Goal: Information Seeking & Learning: Learn about a topic

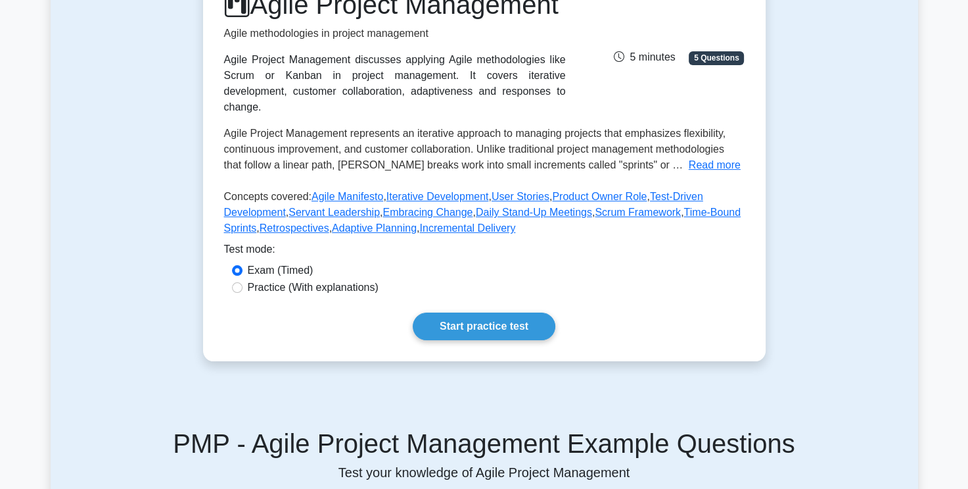
scroll to position [131, 0]
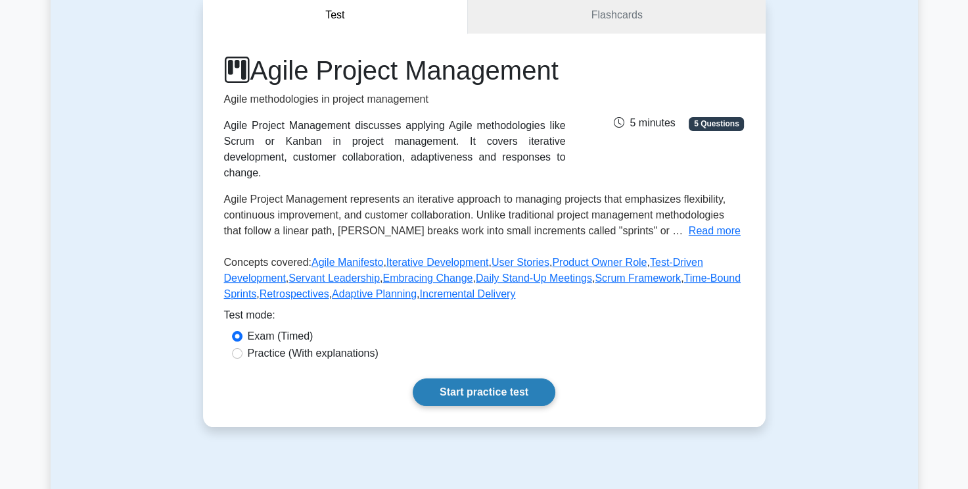
click at [505, 404] on link "Start practice test" at bounding box center [484, 392] width 143 height 28
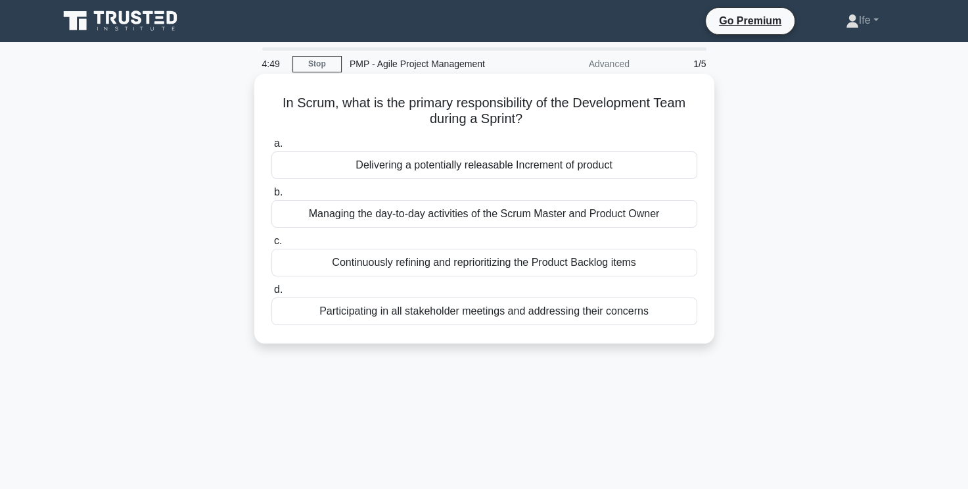
click at [556, 162] on div "Delivering a potentially releasable Increment of product" at bounding box center [485, 165] width 426 height 28
click at [272, 148] on input "a. Delivering a potentially releasable Increment of product" at bounding box center [272, 143] width 0 height 9
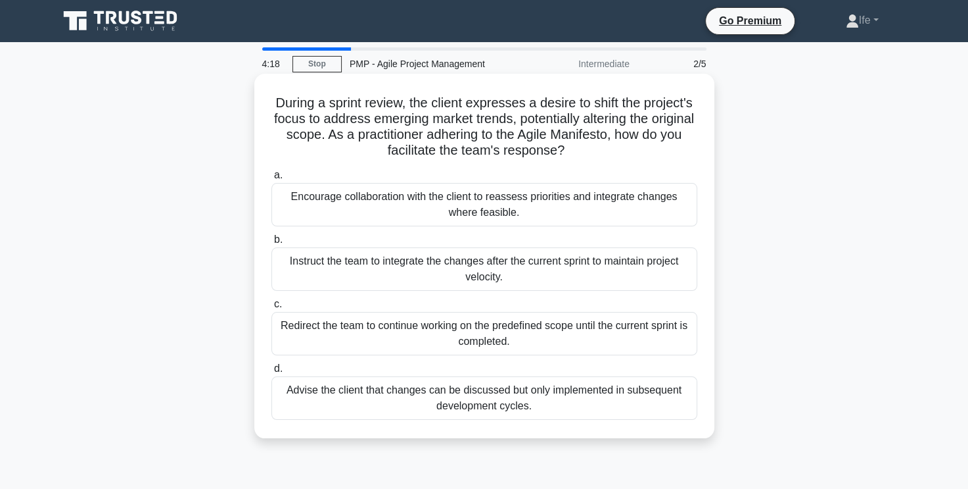
click at [531, 215] on div "Encourage collaboration with the client to reassess priorities and integrate ch…" at bounding box center [485, 204] width 426 height 43
click at [272, 179] on input "a. Encourage collaboration with the client to reassess priorities and integrate…" at bounding box center [272, 175] width 0 height 9
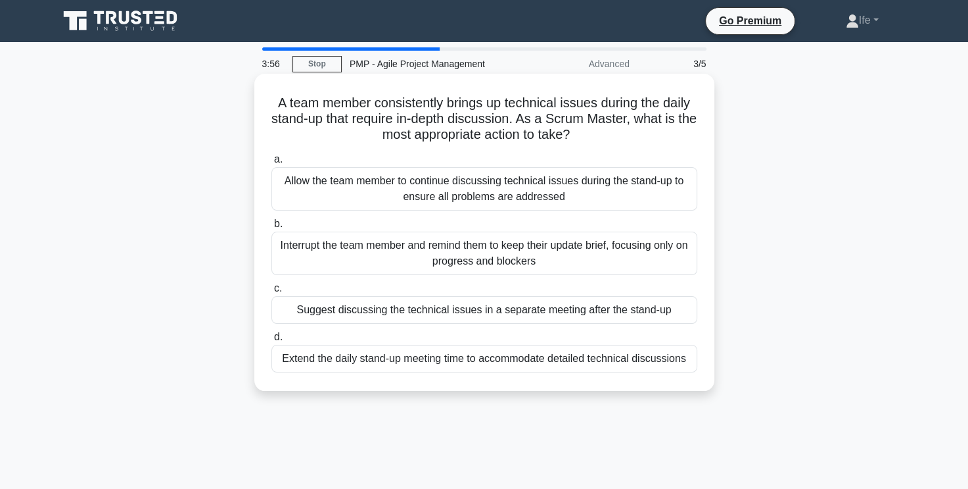
click at [562, 311] on div "Suggest discussing the technical issues in a separate meeting after the stand-up" at bounding box center [485, 310] width 426 height 28
click at [272, 293] on input "c. Suggest discussing the technical issues in a separate meeting after the stan…" at bounding box center [272, 288] width 0 height 9
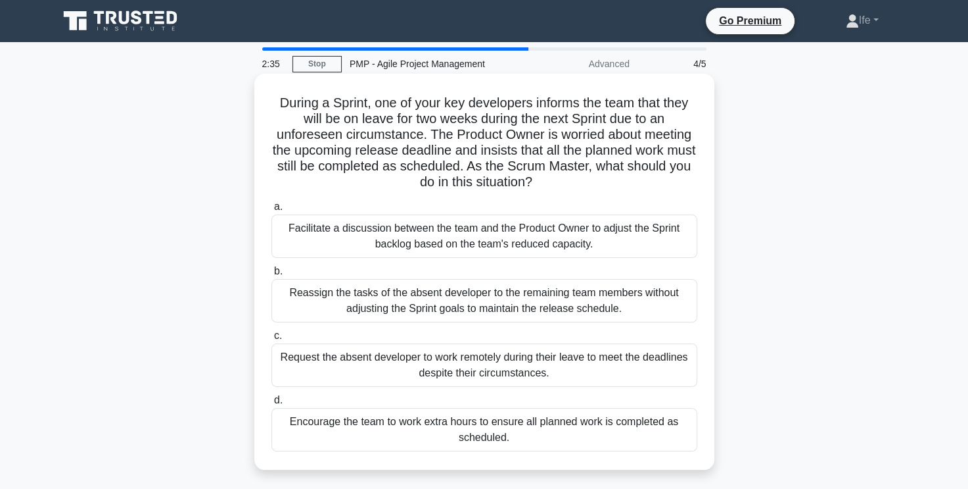
click at [592, 241] on div "Facilitate a discussion between the team and the Product Owner to adjust the Sp…" at bounding box center [485, 235] width 426 height 43
click at [272, 211] on input "a. Facilitate a discussion between the team and the Product Owner to adjust the…" at bounding box center [272, 207] width 0 height 9
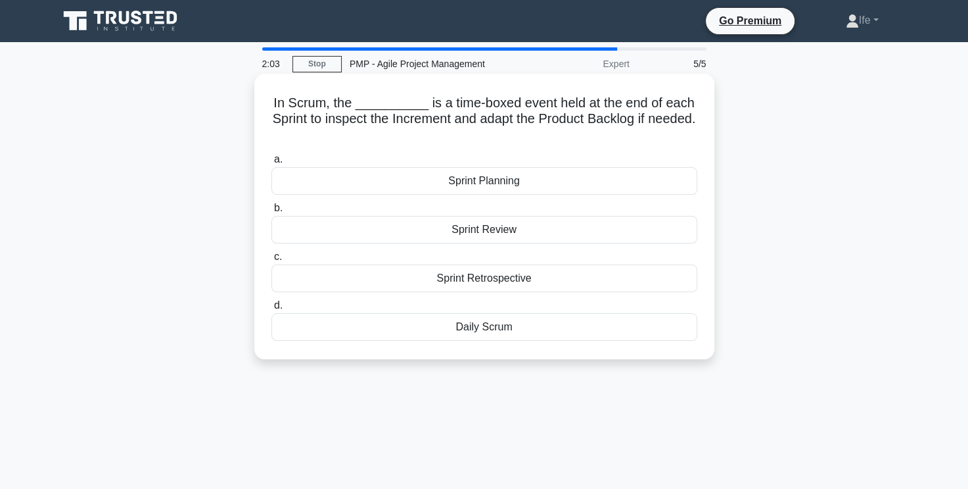
click at [510, 235] on div "Sprint Review" at bounding box center [485, 230] width 426 height 28
click at [272, 212] on input "b. Sprint Review" at bounding box center [272, 208] width 0 height 9
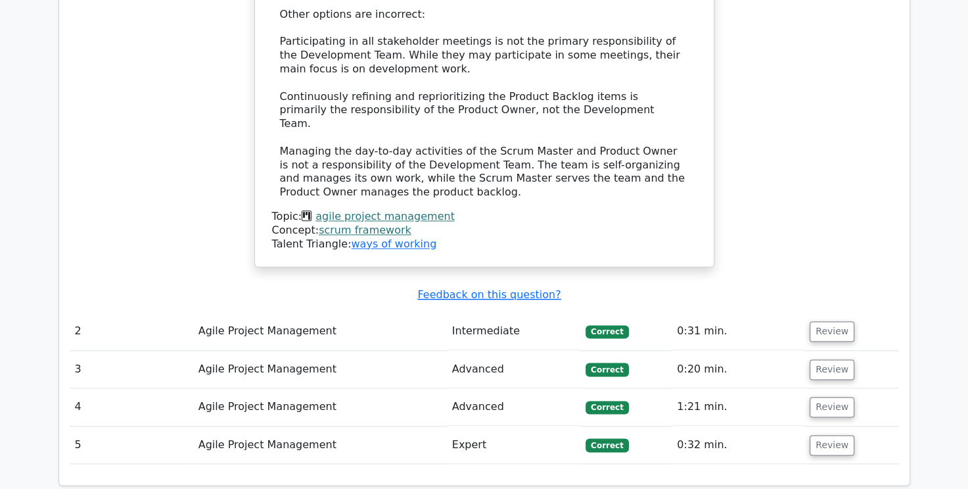
scroll to position [1578, 0]
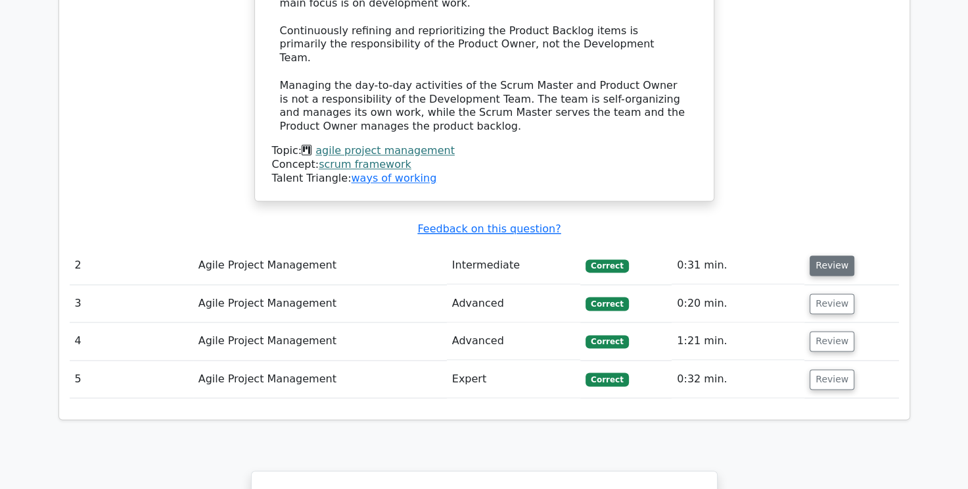
click at [844, 255] on button "Review" at bounding box center [832, 265] width 45 height 20
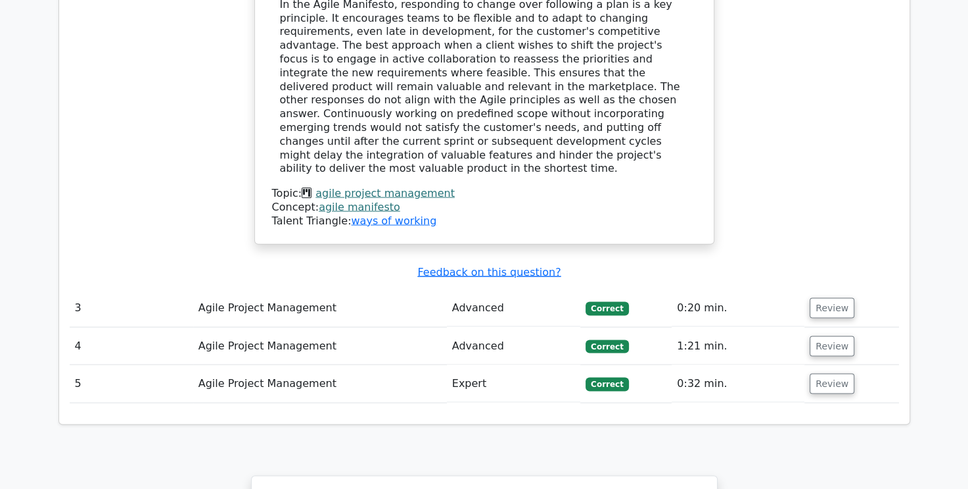
scroll to position [2301, 0]
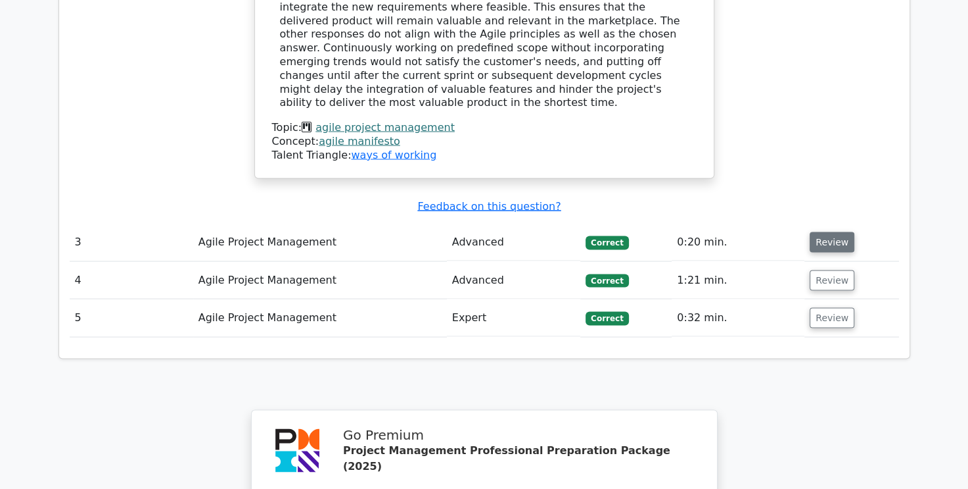
click at [839, 231] on button "Review" at bounding box center [832, 241] width 45 height 20
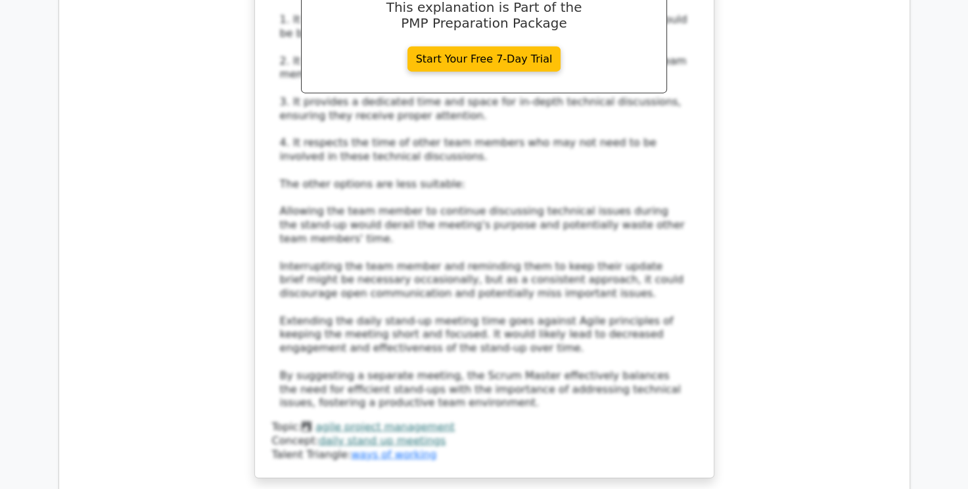
scroll to position [3024, 0]
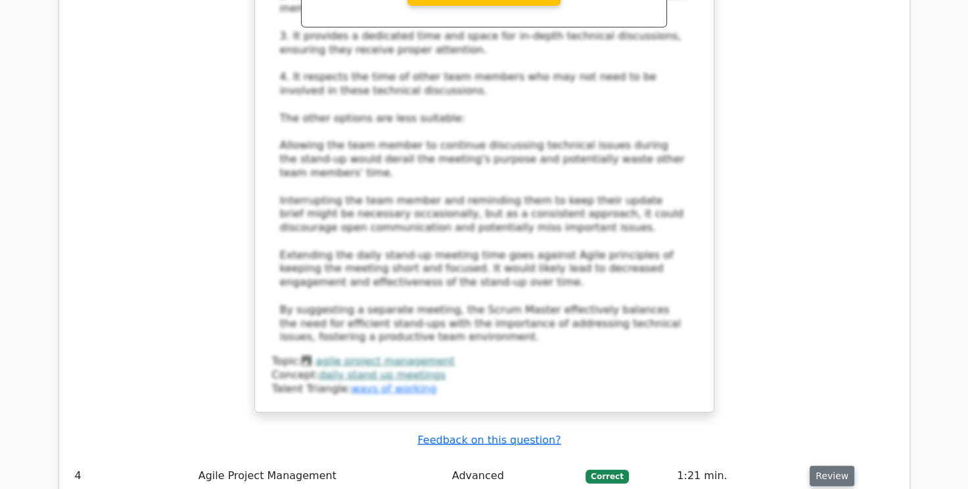
click at [831, 465] on button "Review" at bounding box center [832, 475] width 45 height 20
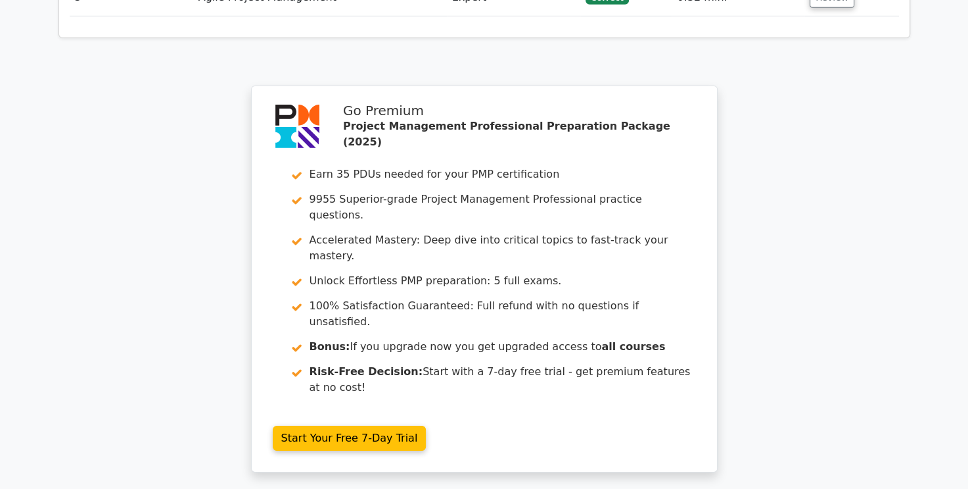
scroll to position [4228, 0]
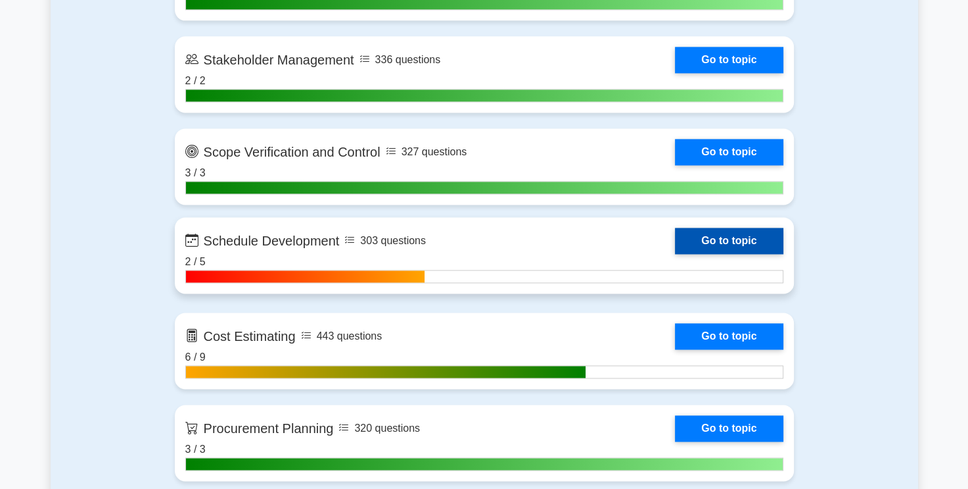
scroll to position [3370, 0]
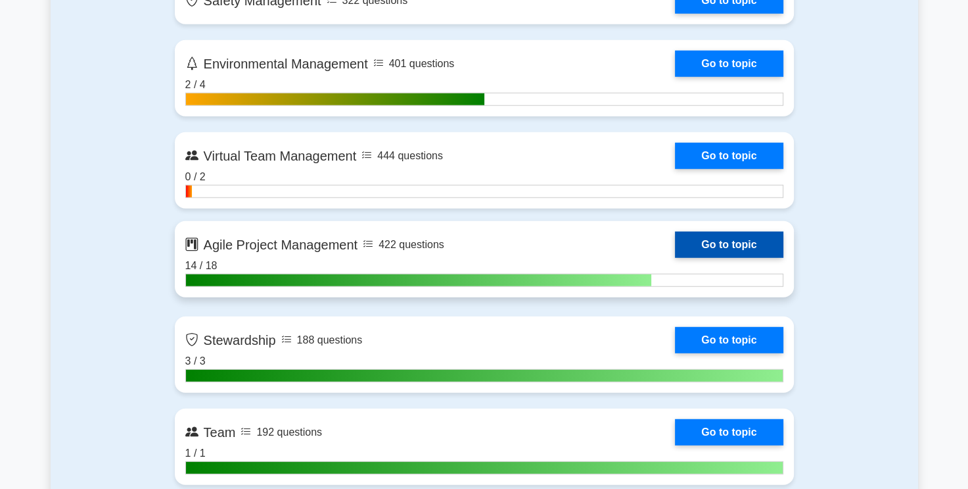
click at [728, 237] on link "Go to topic" at bounding box center [729, 244] width 108 height 26
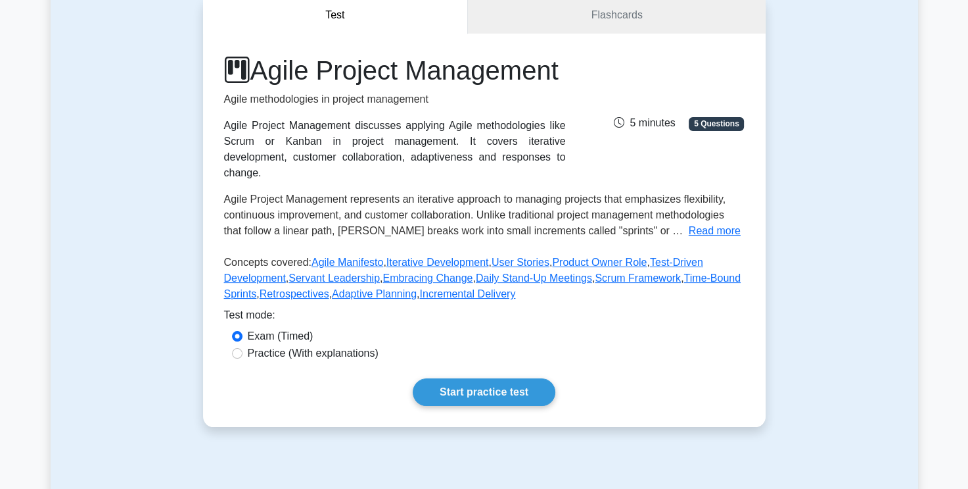
scroll to position [329, 0]
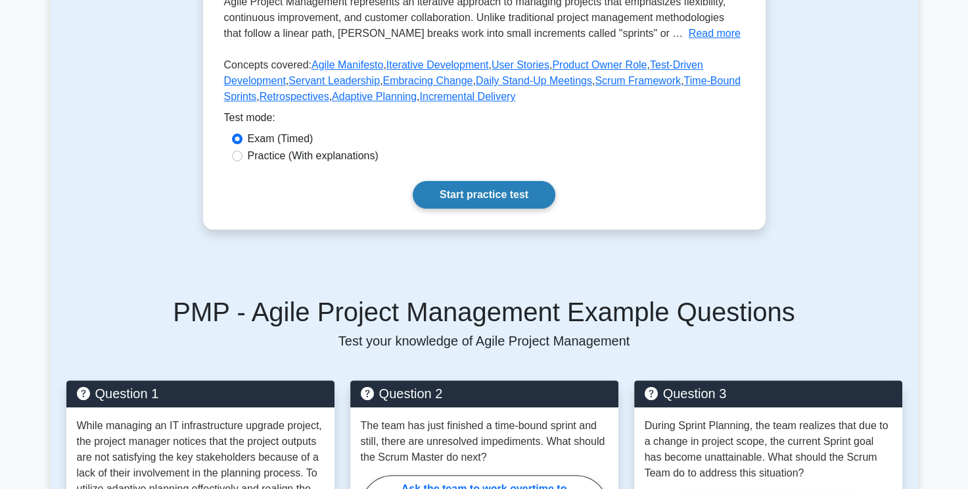
click at [484, 206] on link "Start practice test" at bounding box center [484, 195] width 143 height 28
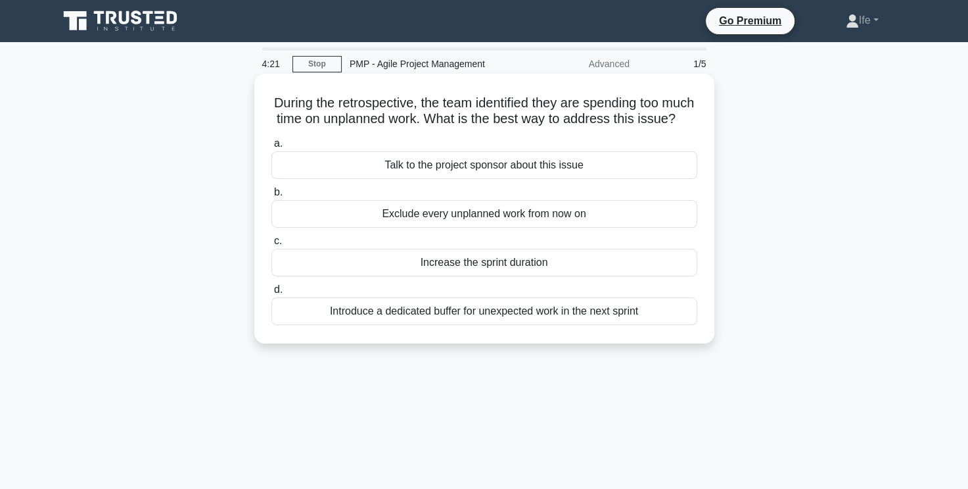
click at [483, 179] on div "Talk to the project sponsor about this issue" at bounding box center [485, 165] width 426 height 28
click at [272, 148] on input "a. Talk to the project sponsor about this issue" at bounding box center [272, 143] width 0 height 9
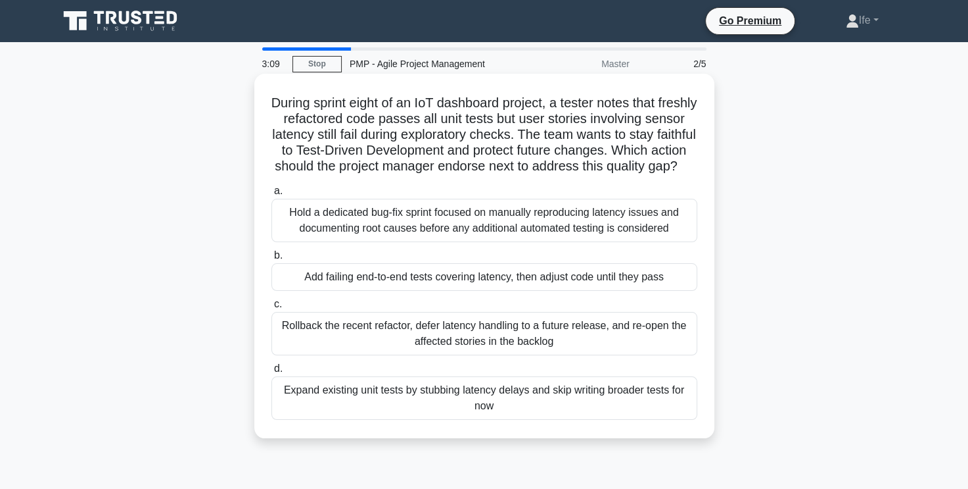
click at [557, 289] on div "Add failing end-to-end tests covering latency, then adjust code until they pass" at bounding box center [485, 277] width 426 height 28
click at [272, 260] on input "b. Add failing end-to-end tests covering latency, then adjust code until they p…" at bounding box center [272, 255] width 0 height 9
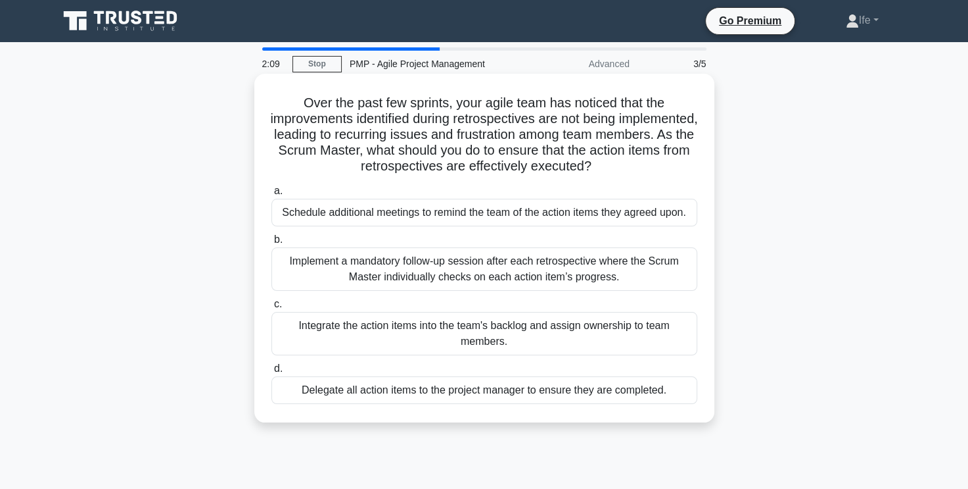
click at [574, 331] on div "Integrate the action items into the team's backlog and assign ownership to team…" at bounding box center [485, 333] width 426 height 43
click at [272, 308] on input "c. Integrate the action items into the team's backlog and assign ownership to t…" at bounding box center [272, 304] width 0 height 9
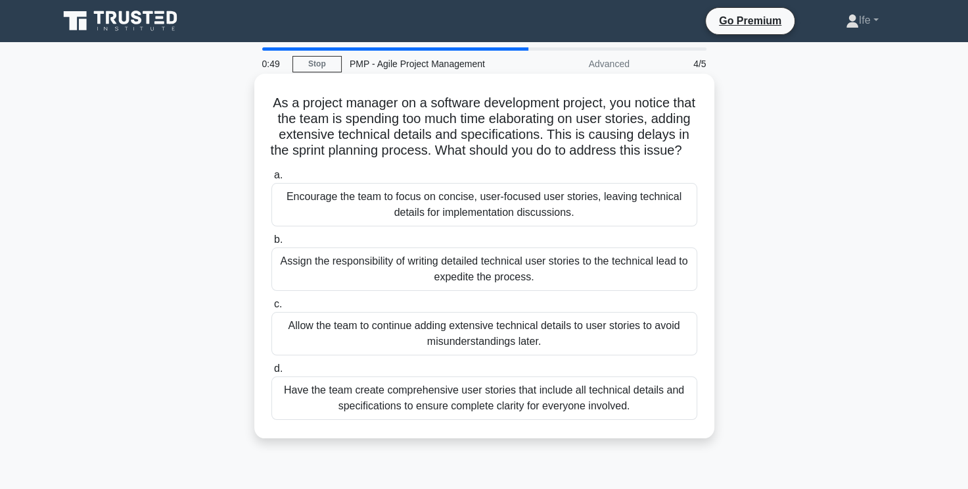
click at [550, 226] on div "Encourage the team to focus on concise, user-focused user stories, leaving tech…" at bounding box center [485, 204] width 426 height 43
click at [272, 179] on input "a. Encourage the team to focus on concise, user-focused user stories, leaving t…" at bounding box center [272, 175] width 0 height 9
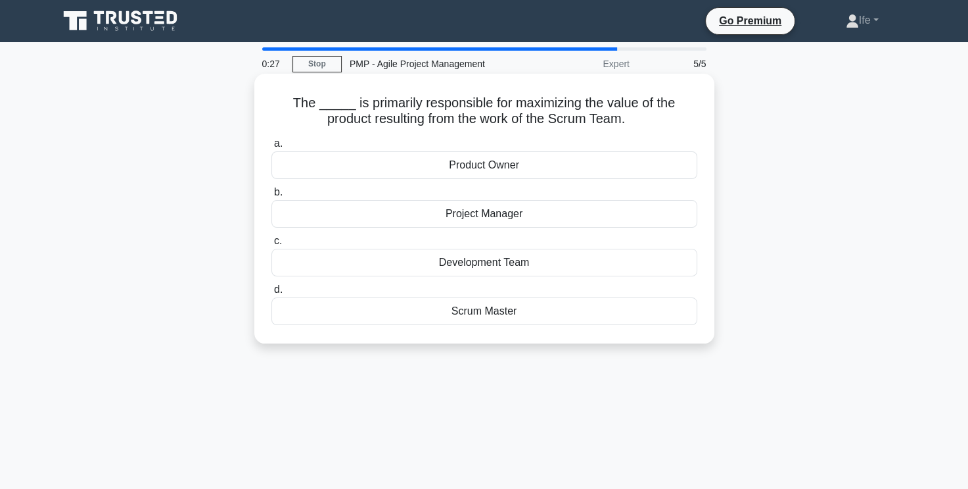
click at [504, 308] on div "Scrum Master" at bounding box center [485, 311] width 426 height 28
click at [272, 294] on input "d. Scrum Master" at bounding box center [272, 289] width 0 height 9
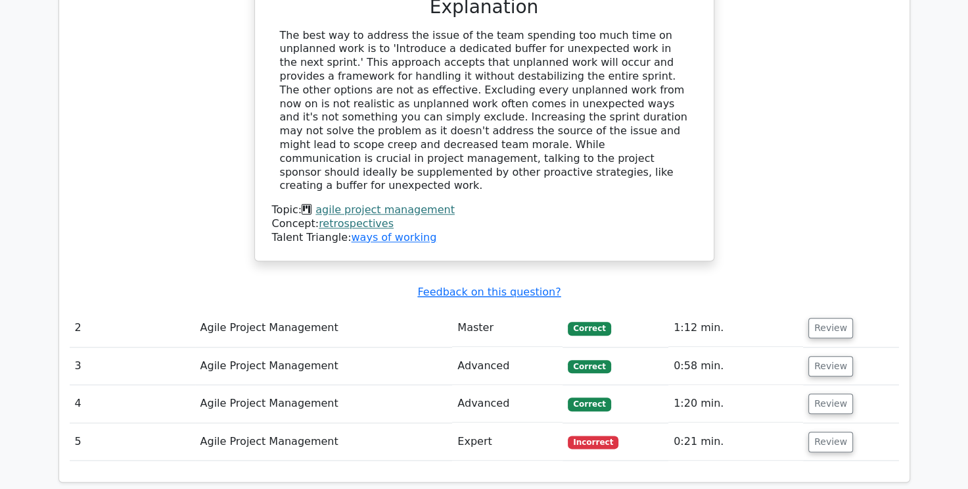
scroll to position [1446, 0]
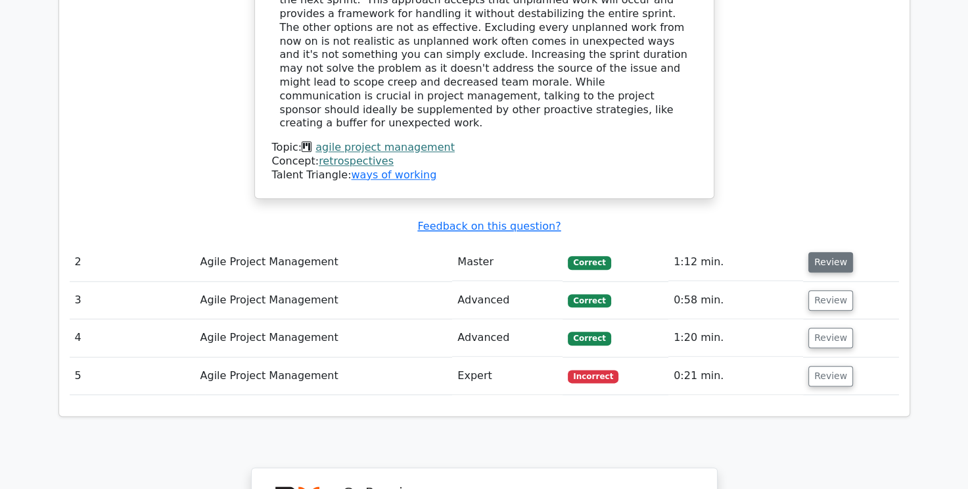
click at [823, 252] on button "Review" at bounding box center [831, 262] width 45 height 20
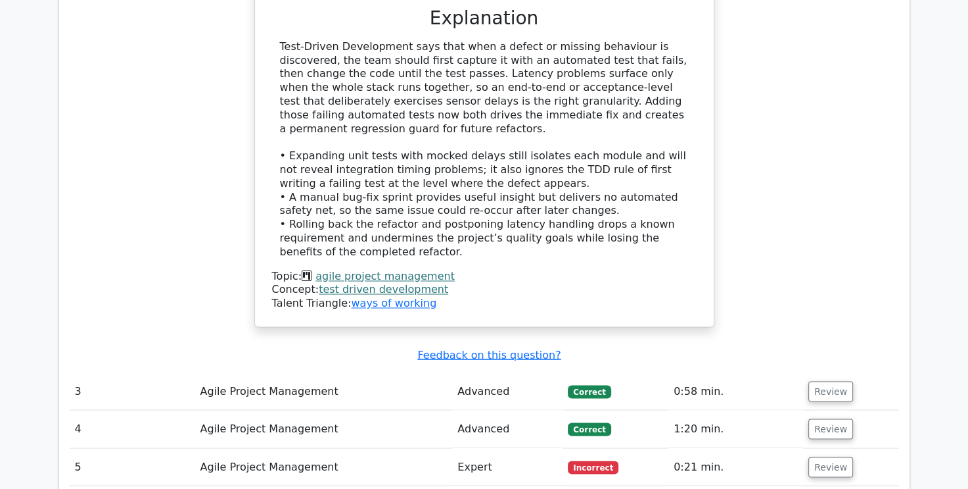
scroll to position [2170, 0]
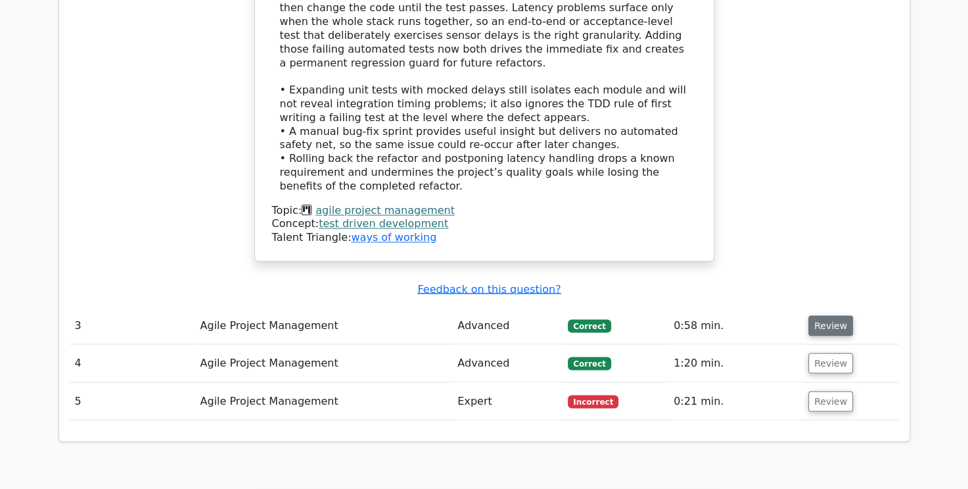
click at [832, 315] on button "Review" at bounding box center [831, 325] width 45 height 20
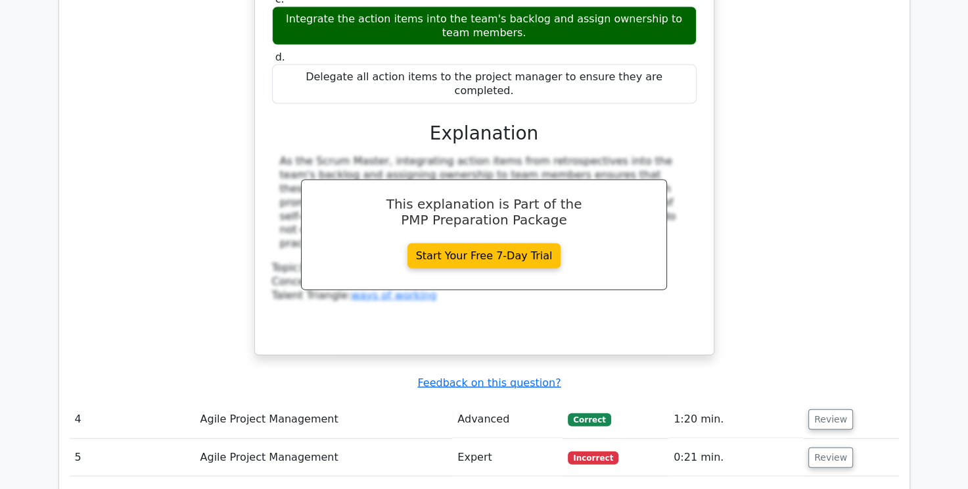
scroll to position [2827, 0]
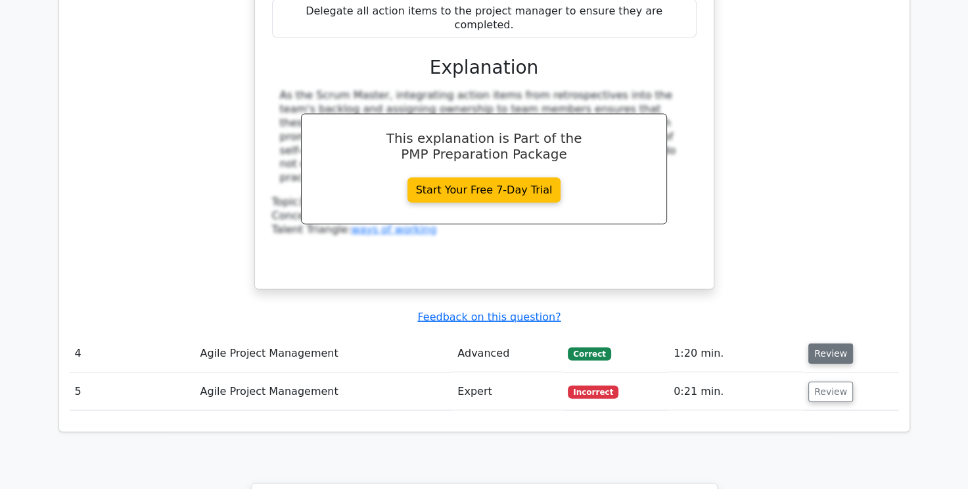
click at [844, 343] on button "Review" at bounding box center [831, 353] width 45 height 20
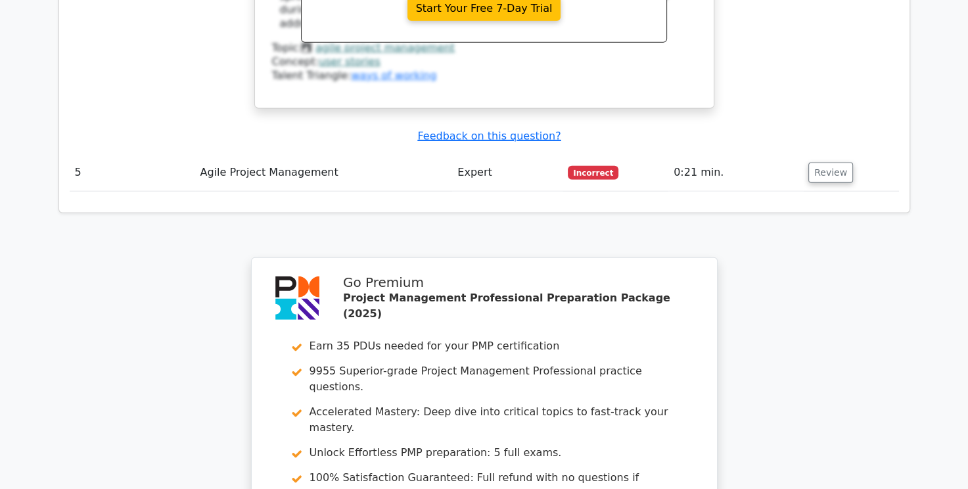
scroll to position [3550, 0]
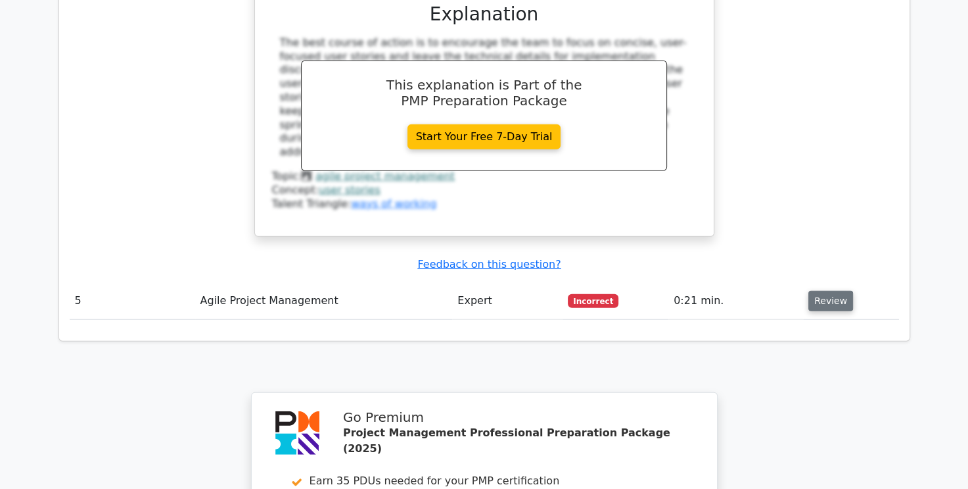
click at [821, 291] on button "Review" at bounding box center [831, 301] width 45 height 20
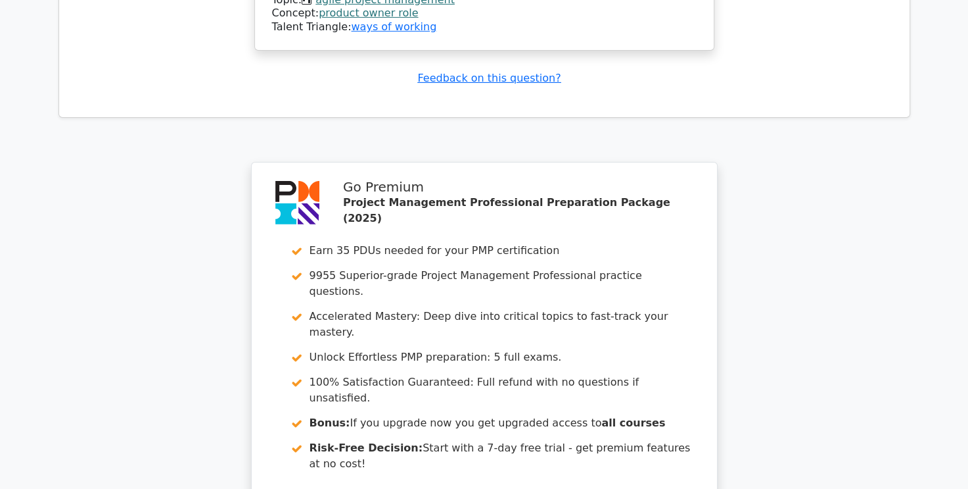
scroll to position [4410, 0]
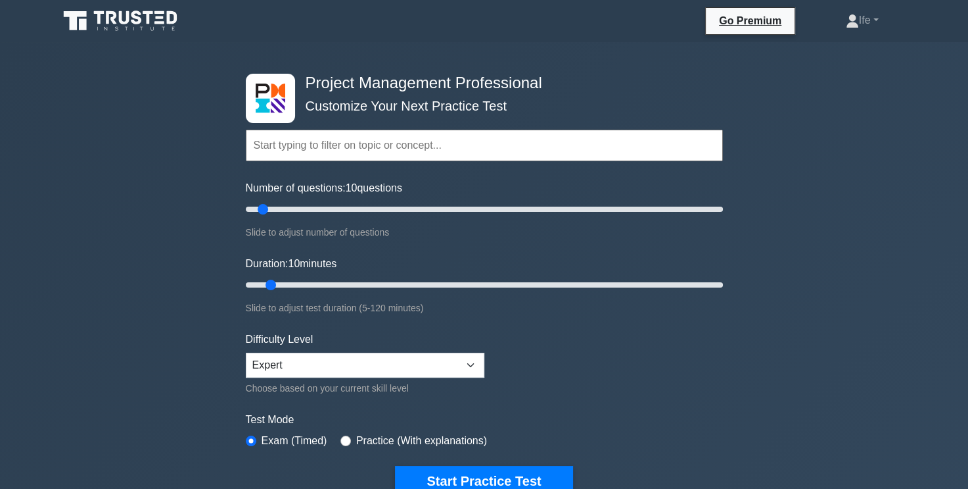
scroll to position [3370, 0]
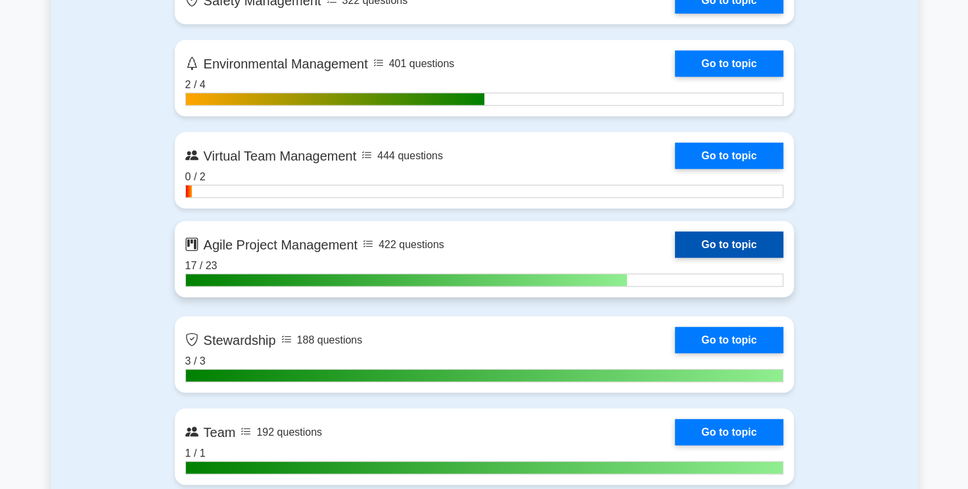
click at [703, 237] on link "Go to topic" at bounding box center [729, 244] width 108 height 26
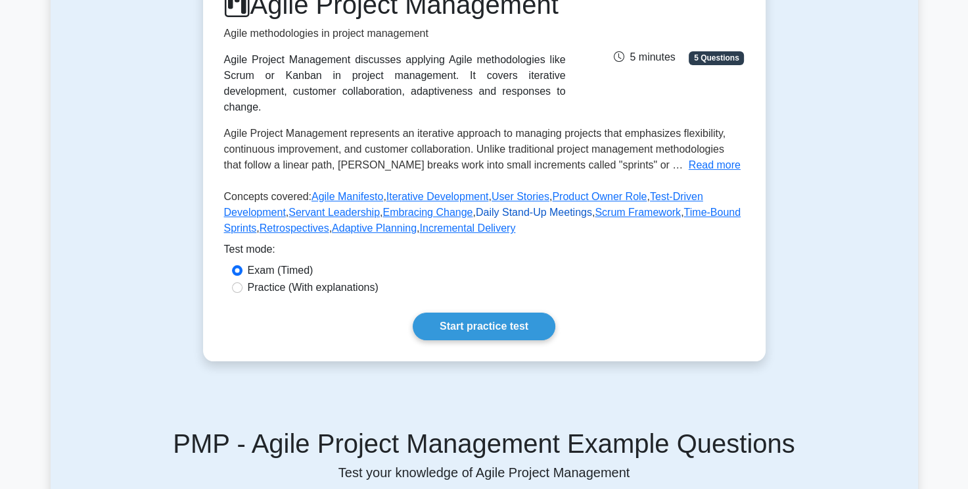
scroll to position [263, 0]
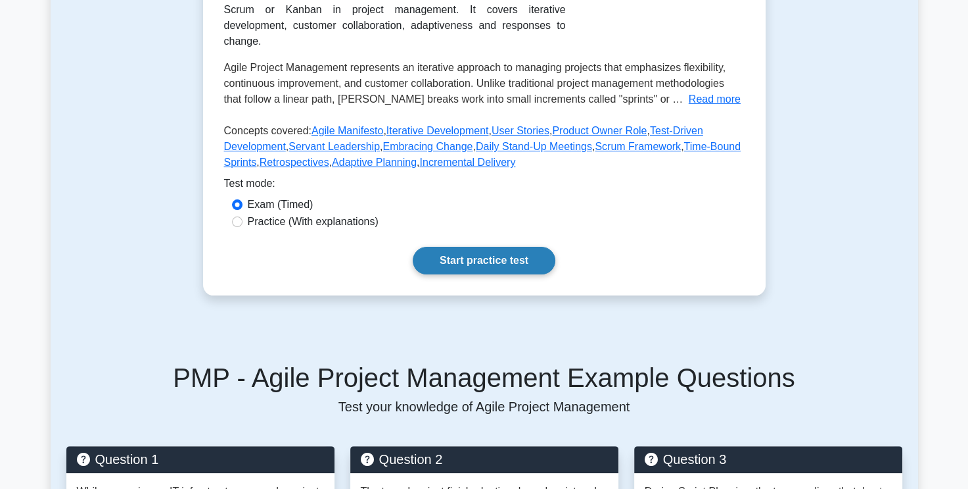
click at [510, 268] on link "Start practice test" at bounding box center [484, 261] width 143 height 28
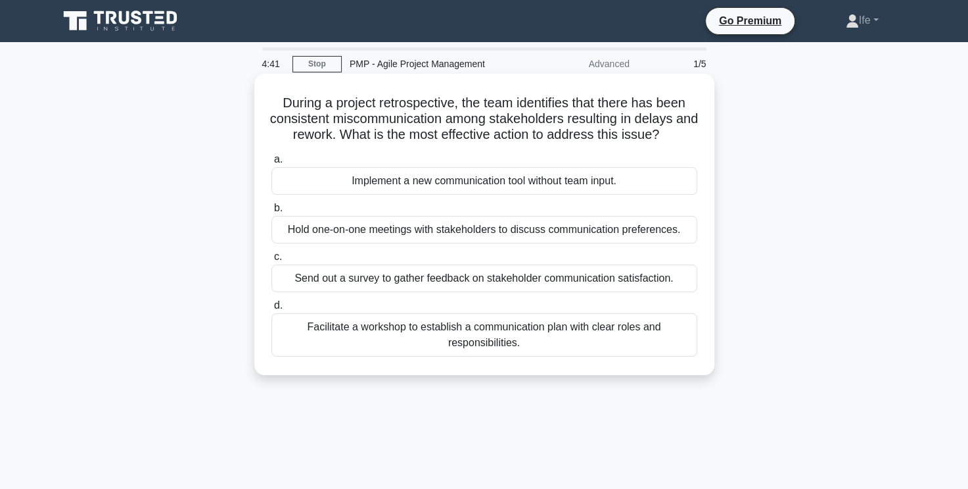
click at [584, 227] on div "Hold one-on-one meetings with stakeholders to discuss communication preferences." at bounding box center [485, 230] width 426 height 28
click at [272, 212] on input "b. Hold one-on-one meetings with stakeholders to discuss communication preferen…" at bounding box center [272, 208] width 0 height 9
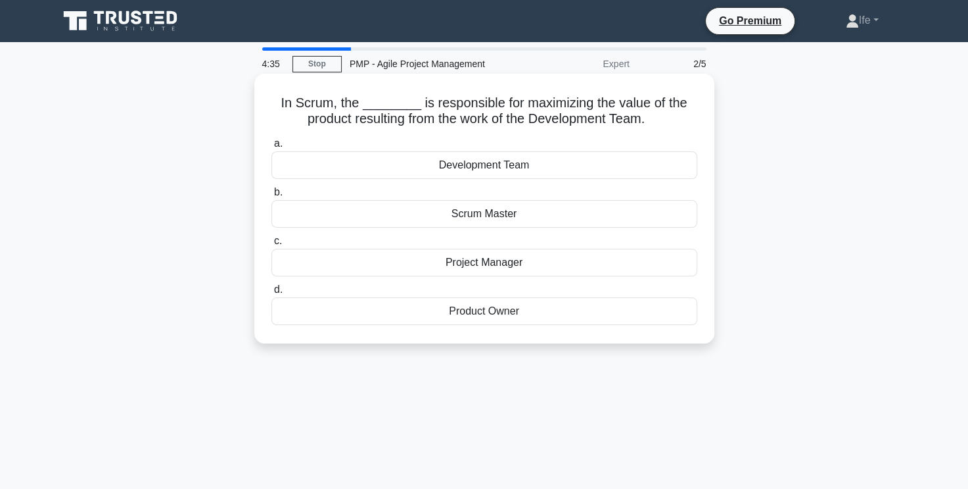
click at [523, 311] on div "Product Owner" at bounding box center [485, 311] width 426 height 28
click at [272, 294] on input "d. Product Owner" at bounding box center [272, 289] width 0 height 9
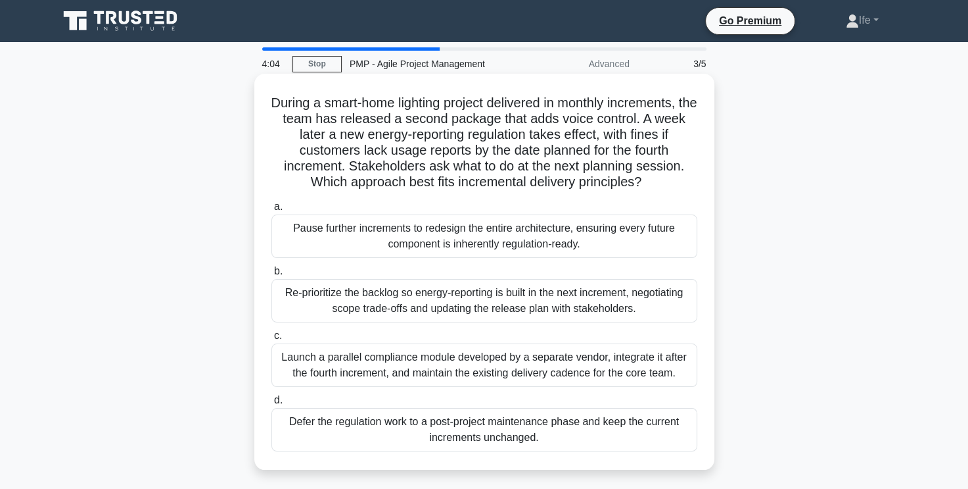
click at [534, 302] on div "Re-prioritize the backlog so energy-reporting is built in the next increment, n…" at bounding box center [485, 300] width 426 height 43
click at [272, 275] on input "b. Re-prioritize the backlog so energy-reporting is built in the next increment…" at bounding box center [272, 271] width 0 height 9
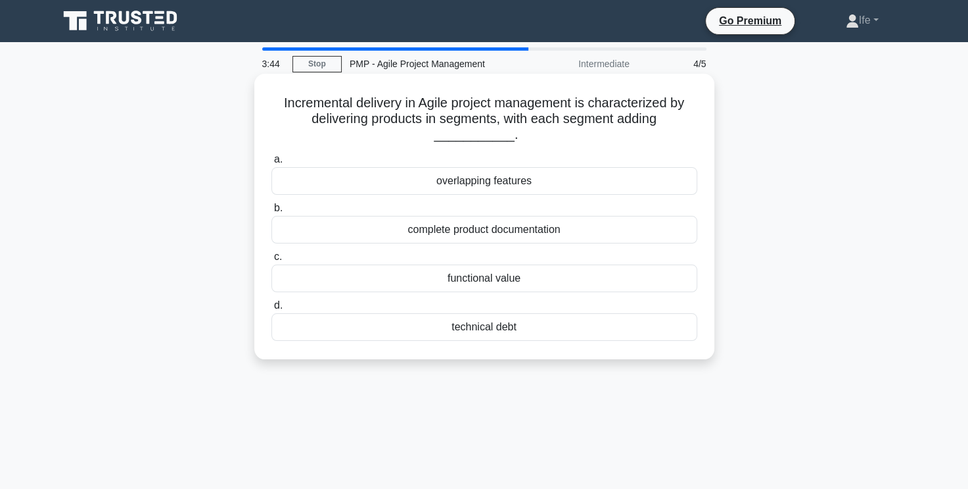
click at [519, 285] on div "functional value" at bounding box center [485, 278] width 426 height 28
click at [272, 261] on input "c. functional value" at bounding box center [272, 256] width 0 height 9
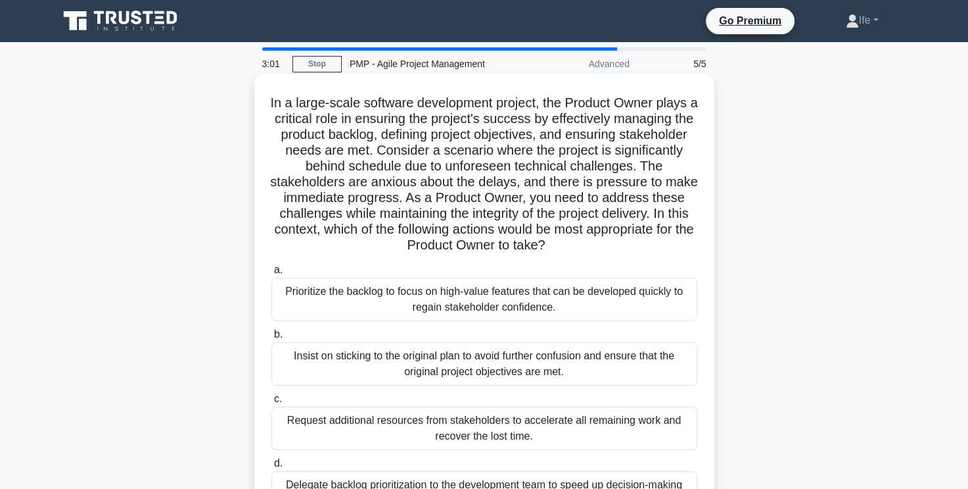
scroll to position [66, 0]
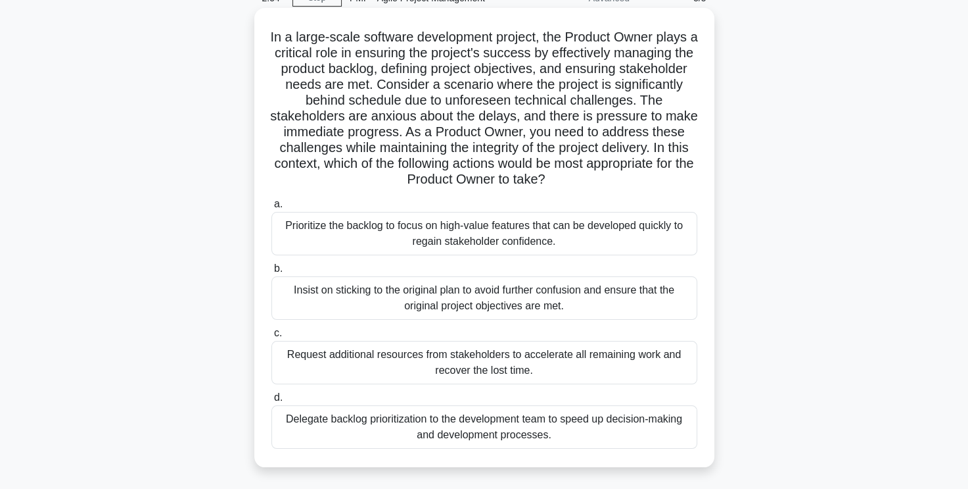
click at [581, 245] on div "Prioritize the backlog to focus on high-value features that can be developed qu…" at bounding box center [485, 233] width 426 height 43
click at [272, 208] on input "a. Prioritize the backlog to focus on high-value features that can be developed…" at bounding box center [272, 204] width 0 height 9
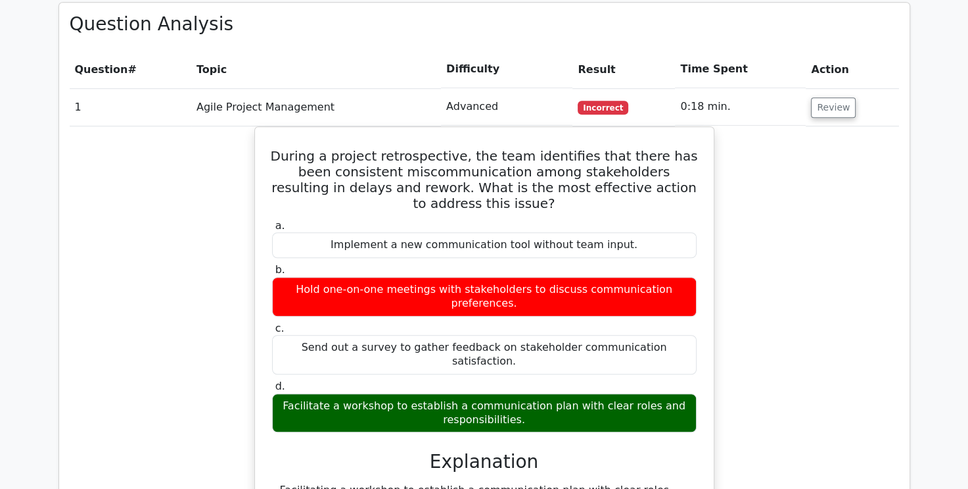
scroll to position [920, 0]
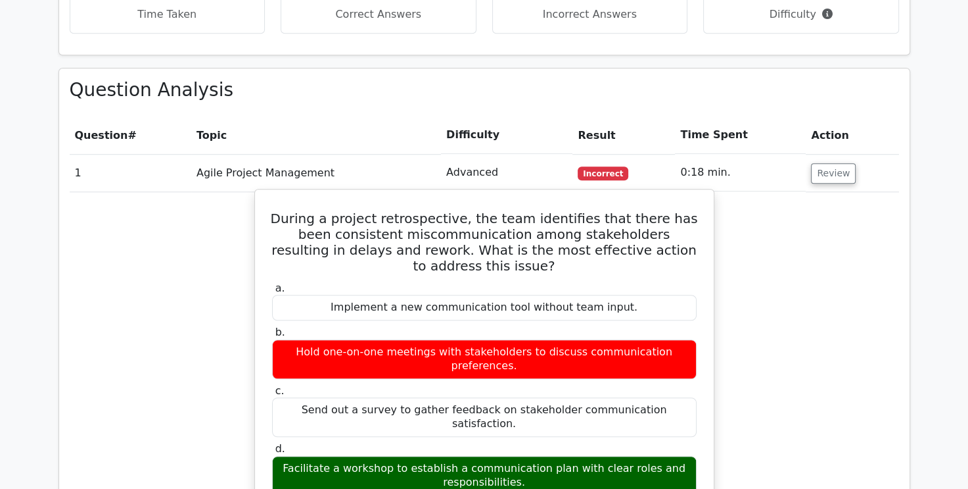
drag, startPoint x: 277, startPoint y: 153, endPoint x: 523, endPoint y: 383, distance: 336.8
copy div "During a project retrospective, the team identifies that there has been consist…"
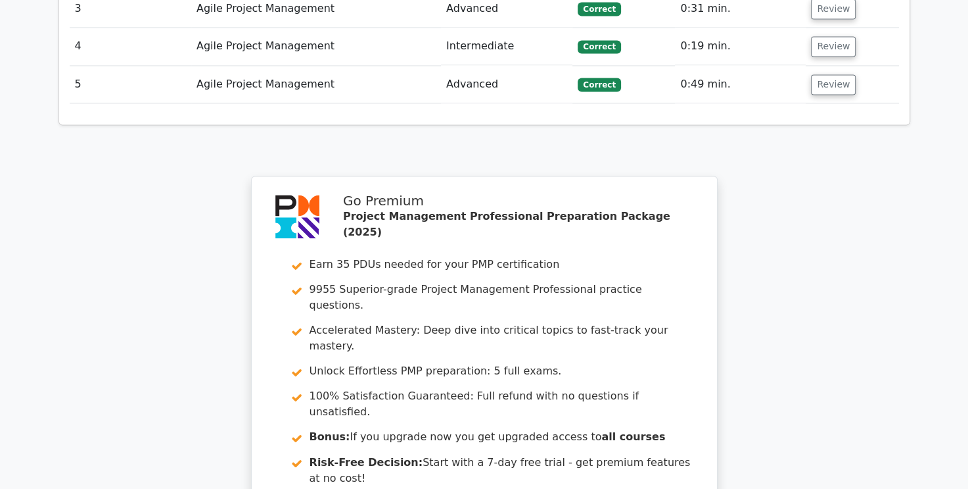
scroll to position [2086, 0]
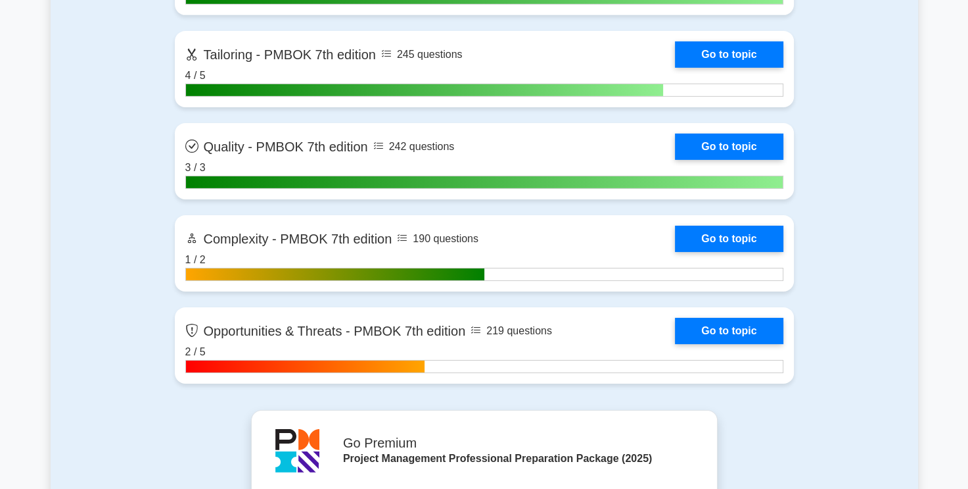
scroll to position [4142, 0]
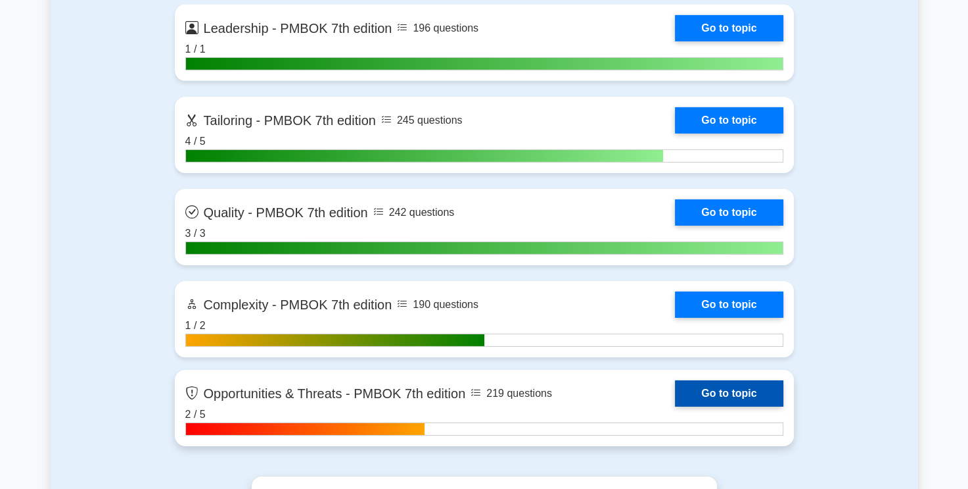
click at [727, 386] on link "Go to topic" at bounding box center [729, 393] width 108 height 26
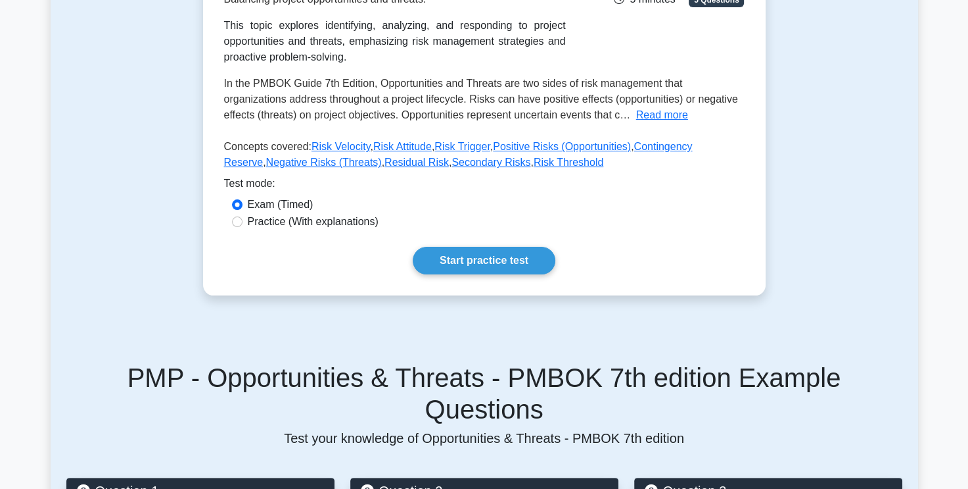
scroll to position [329, 0]
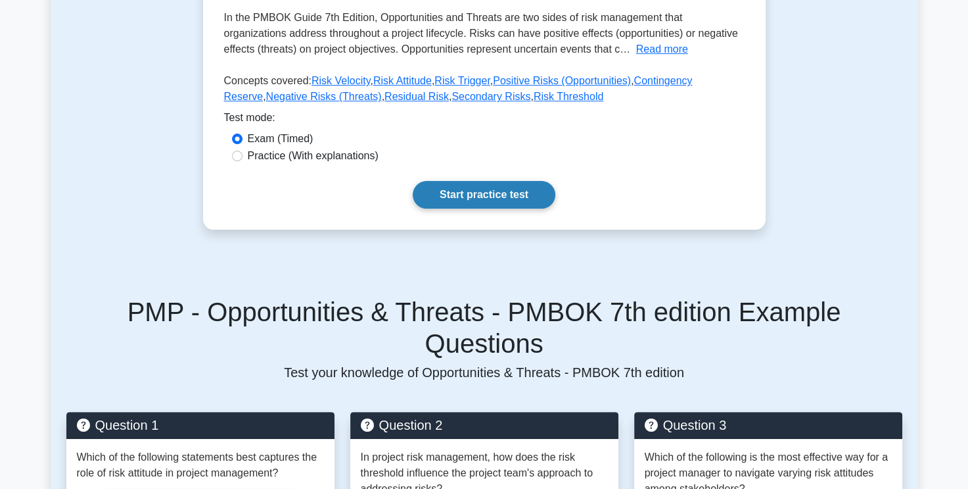
click at [503, 194] on link "Start practice test" at bounding box center [484, 195] width 143 height 28
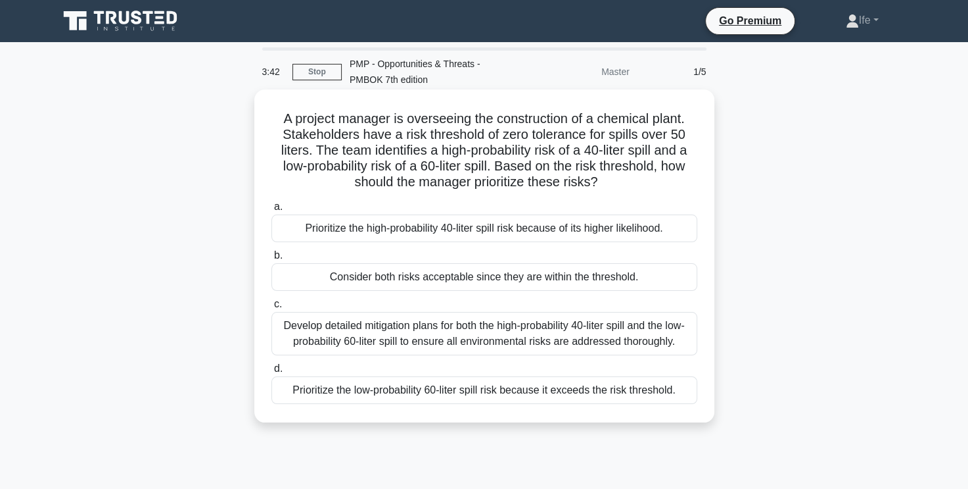
click at [627, 391] on div "Prioritize the low-probability 60-liter spill risk because it exceeds the risk …" at bounding box center [485, 390] width 426 height 28
click at [272, 373] on input "d. Prioritize the low-probability 60-liter spill risk because it exceeds the ri…" at bounding box center [272, 368] width 0 height 9
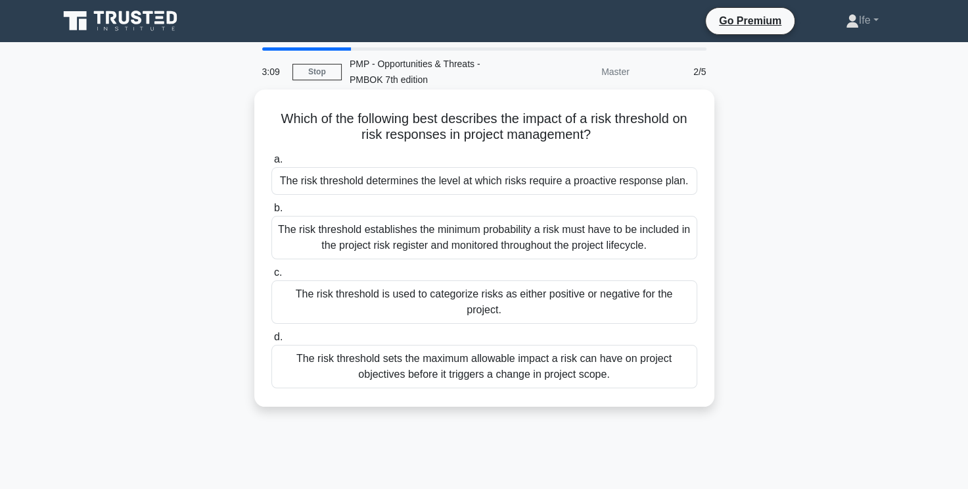
click at [639, 239] on div "The risk threshold establishes the minimum probability a risk must have to be i…" at bounding box center [485, 237] width 426 height 43
click at [272, 212] on input "b. The risk threshold establishes the minimum probability a risk must have to b…" at bounding box center [272, 208] width 0 height 9
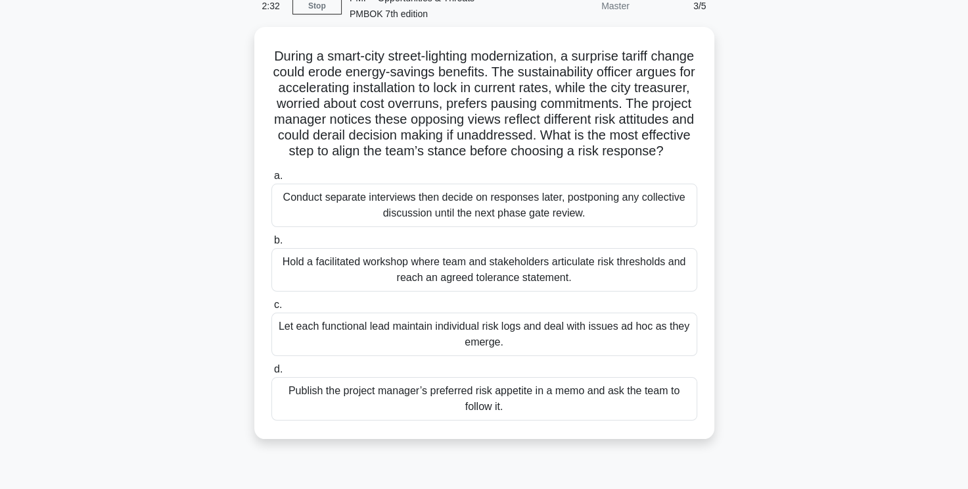
scroll to position [131, 0]
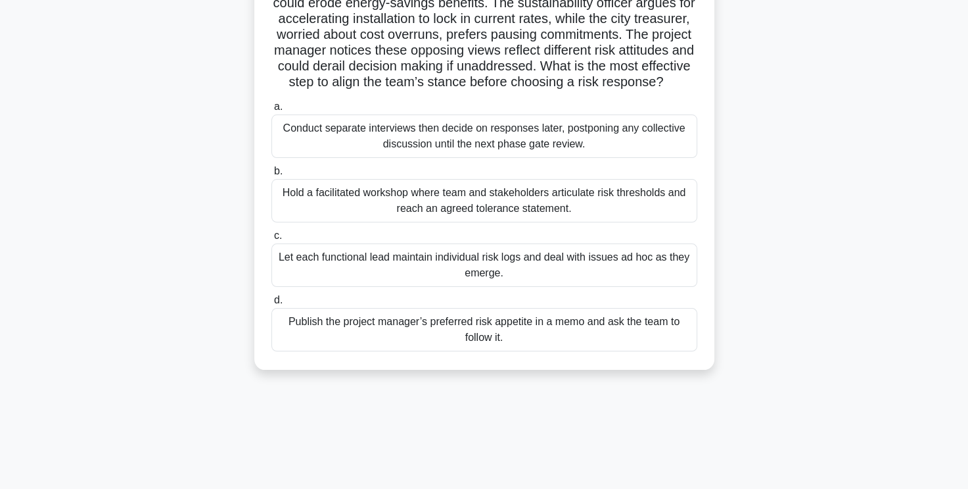
click at [559, 208] on div "Hold a facilitated workshop where team and stakeholders articulate risk thresho…" at bounding box center [485, 200] width 426 height 43
click at [272, 176] on input "b. Hold a facilitated workshop where team and stakeholders articulate risk thre…" at bounding box center [272, 171] width 0 height 9
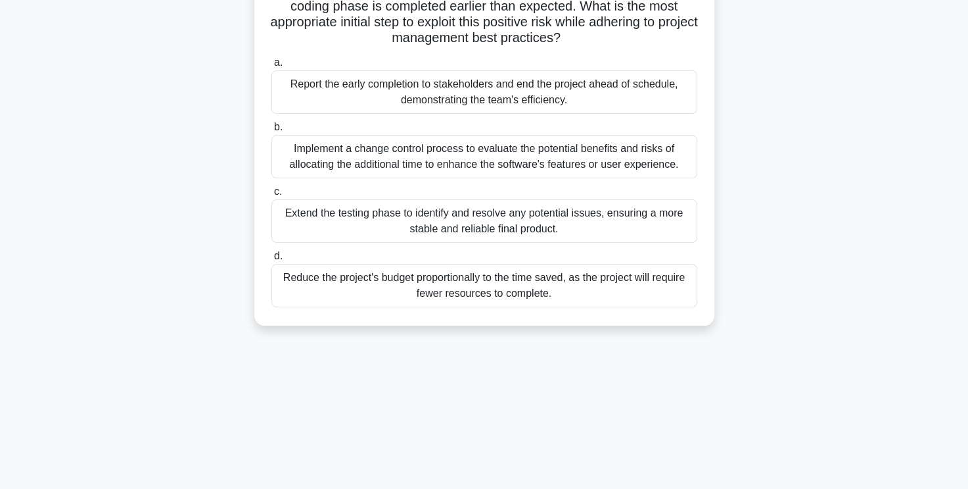
scroll to position [0, 0]
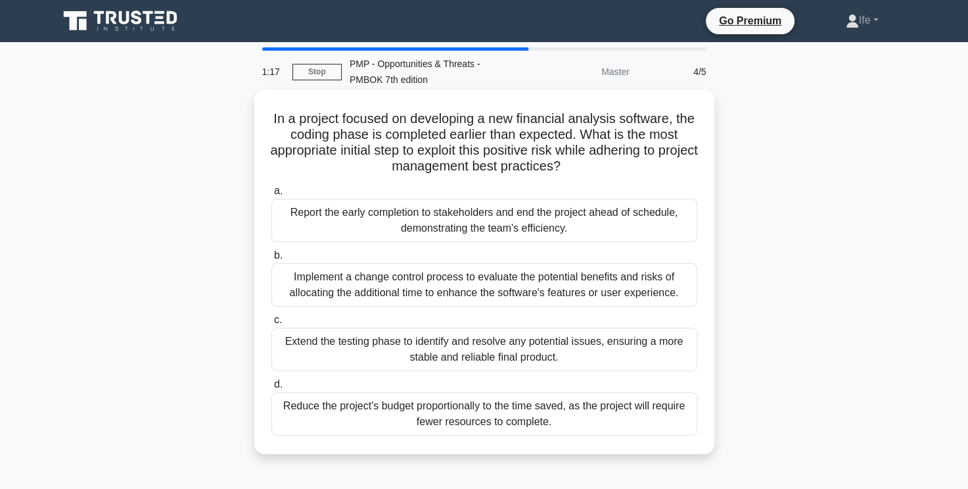
click at [623, 292] on div "Implement a change control process to evaluate the potential benefits and risks…" at bounding box center [485, 284] width 426 height 43
click at [272, 260] on input "b. Implement a change control process to evaluate the potential benefits and ri…" at bounding box center [272, 255] width 0 height 9
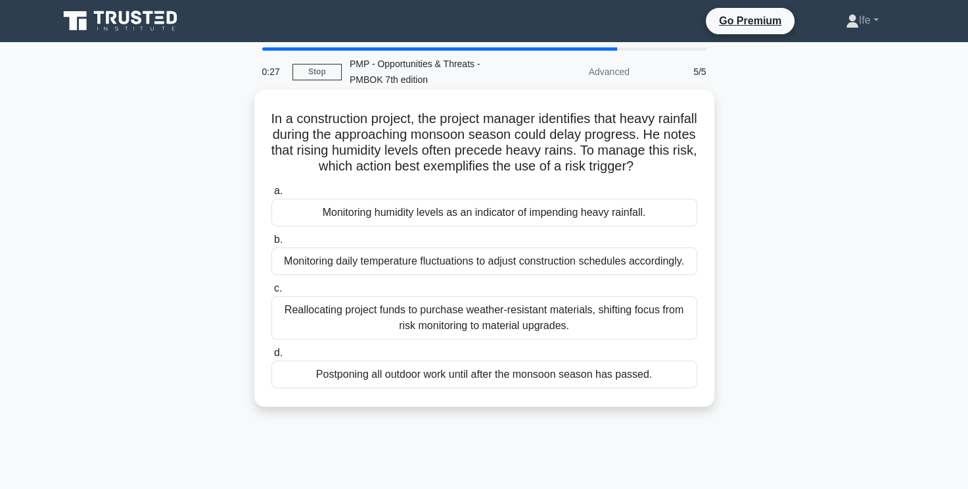
click at [569, 224] on div "Monitoring humidity levels as an indicator of impending heavy rainfall." at bounding box center [485, 213] width 426 height 28
click at [272, 195] on input "a. Monitoring humidity levels as an indicator of impending heavy rainfall." at bounding box center [272, 191] width 0 height 9
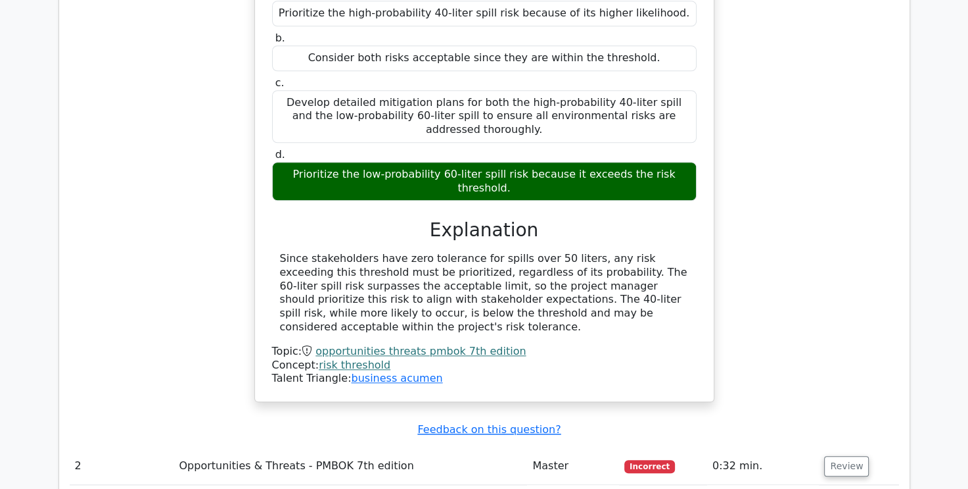
scroll to position [1446, 0]
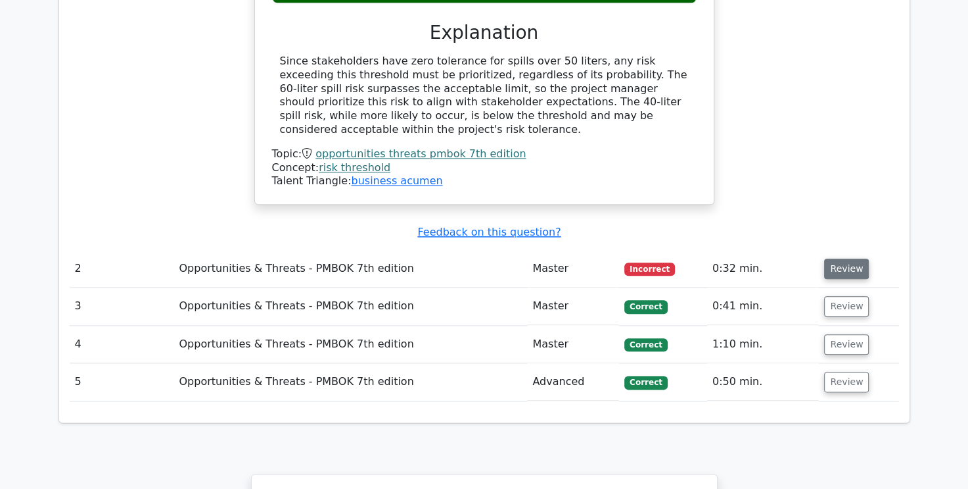
click at [842, 258] on button "Review" at bounding box center [846, 268] width 45 height 20
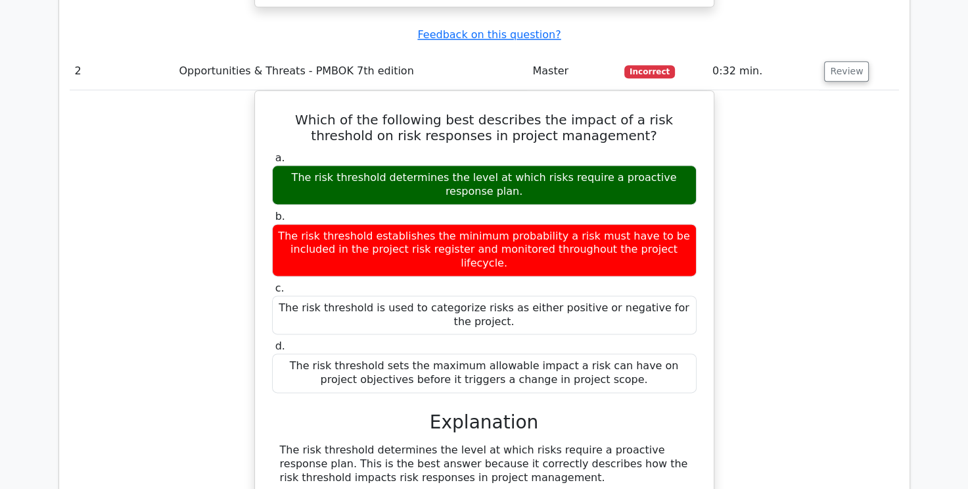
scroll to position [1972, 0]
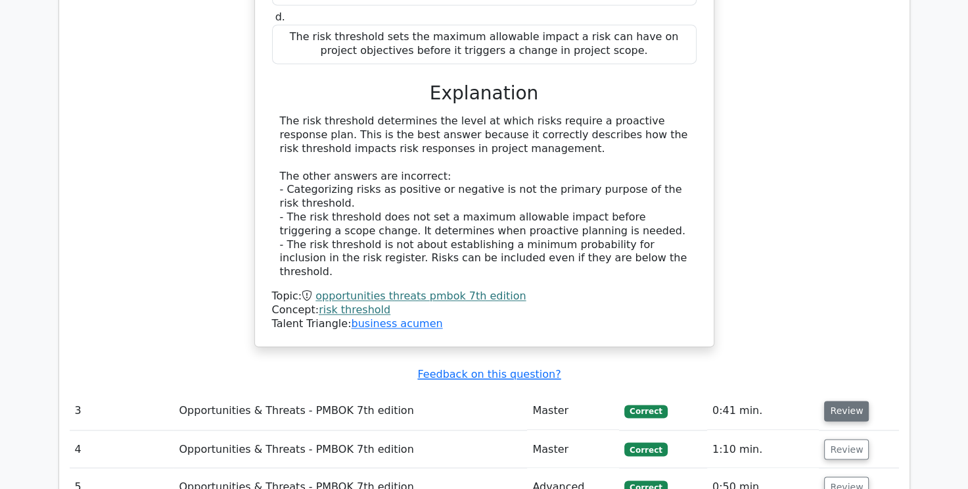
click at [842, 400] on button "Review" at bounding box center [846, 410] width 45 height 20
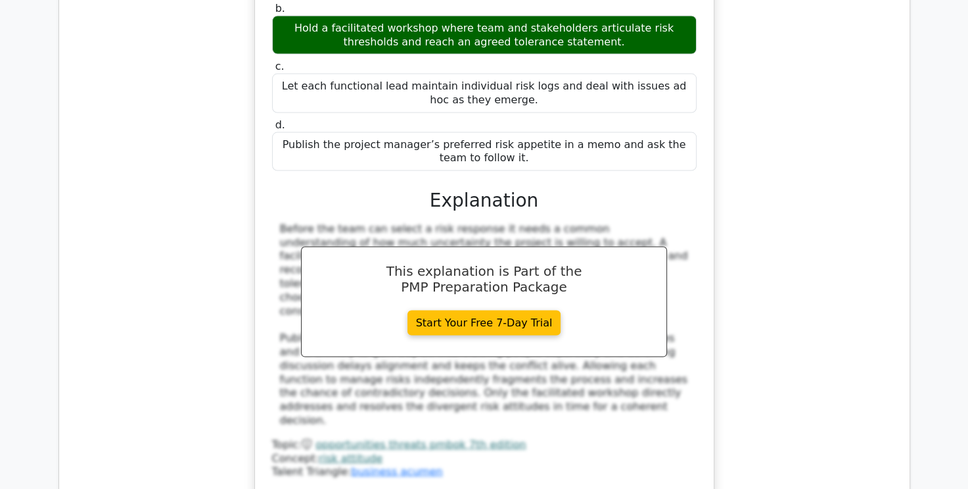
scroll to position [2696, 0]
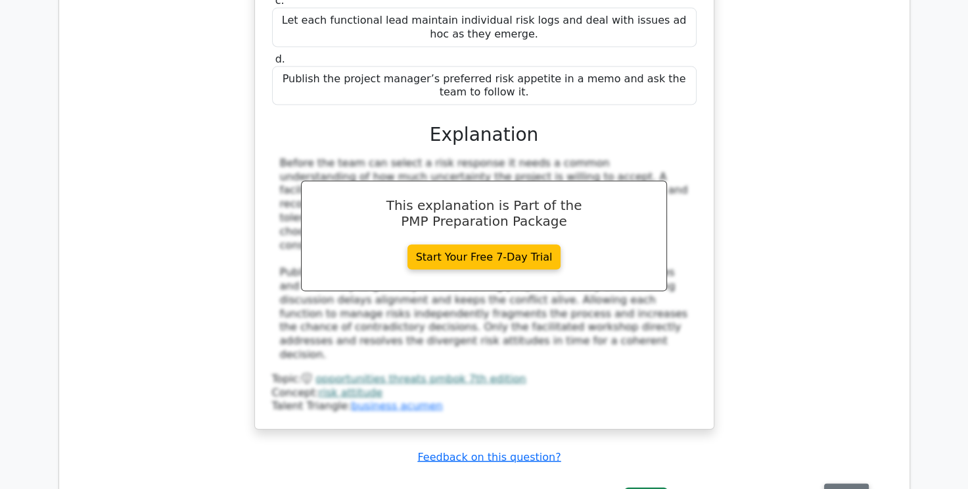
click at [838, 483] on button "Review" at bounding box center [846, 493] width 45 height 20
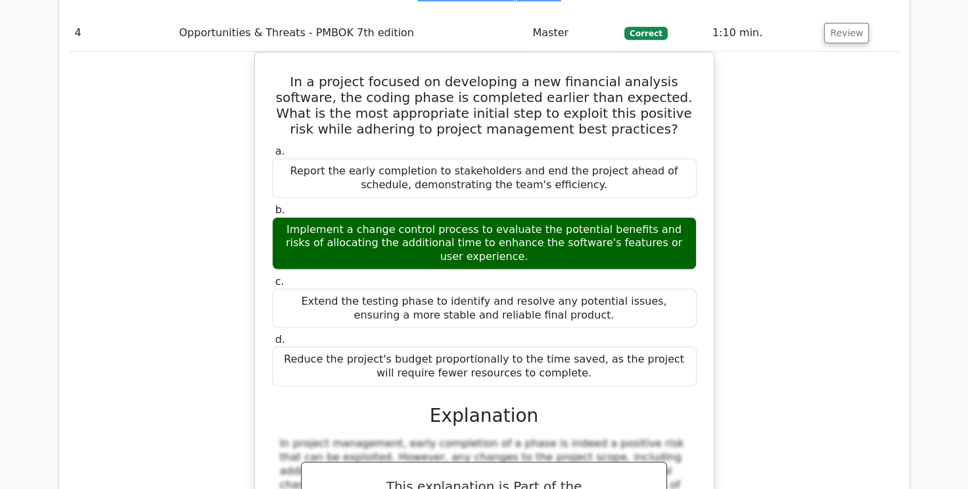
scroll to position [3419, 0]
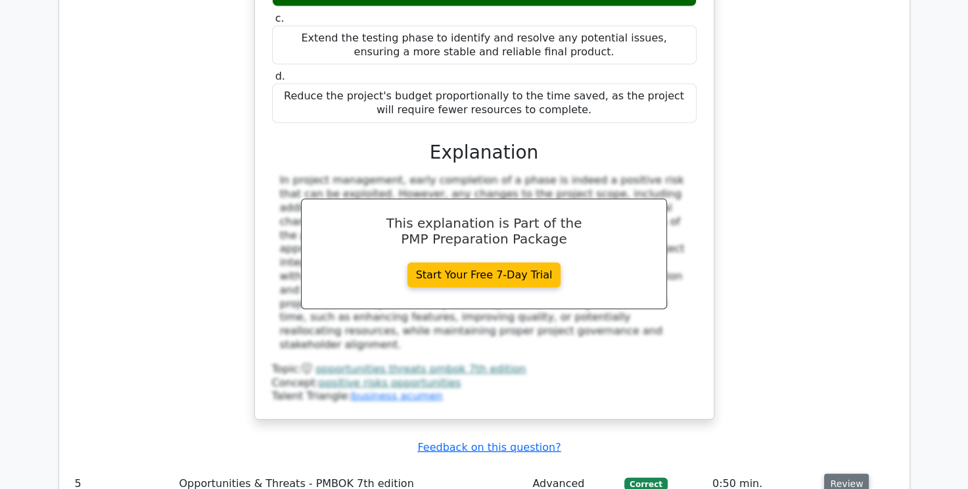
click at [839, 473] on button "Review" at bounding box center [846, 483] width 45 height 20
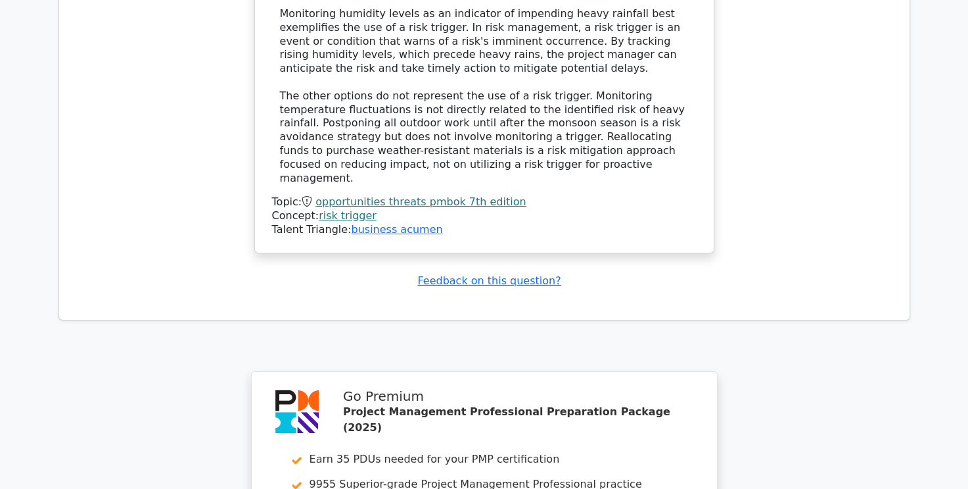
scroll to position [4466, 0]
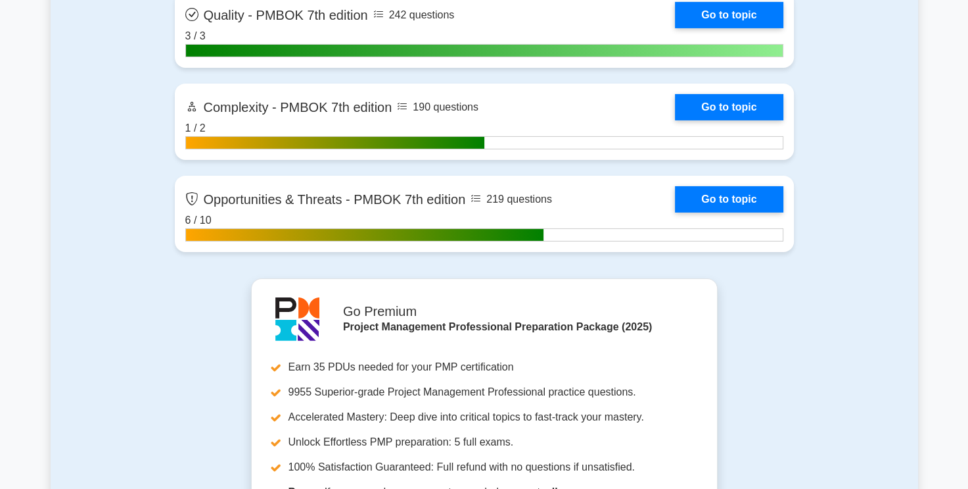
scroll to position [4274, 0]
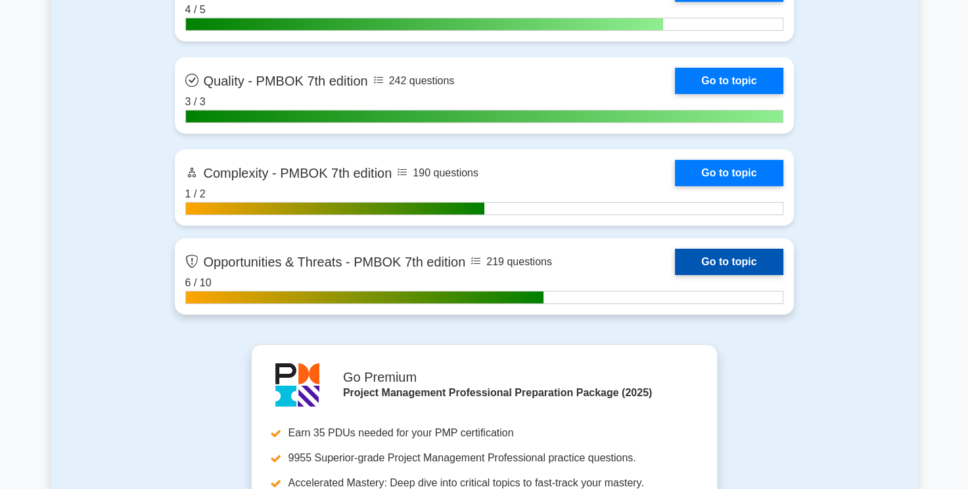
click at [755, 254] on link "Go to topic" at bounding box center [729, 262] width 108 height 26
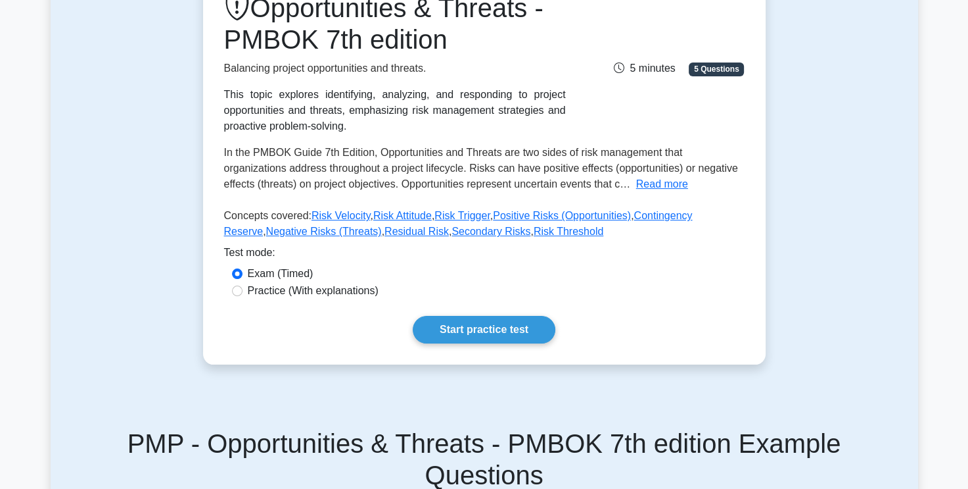
scroll to position [329, 0]
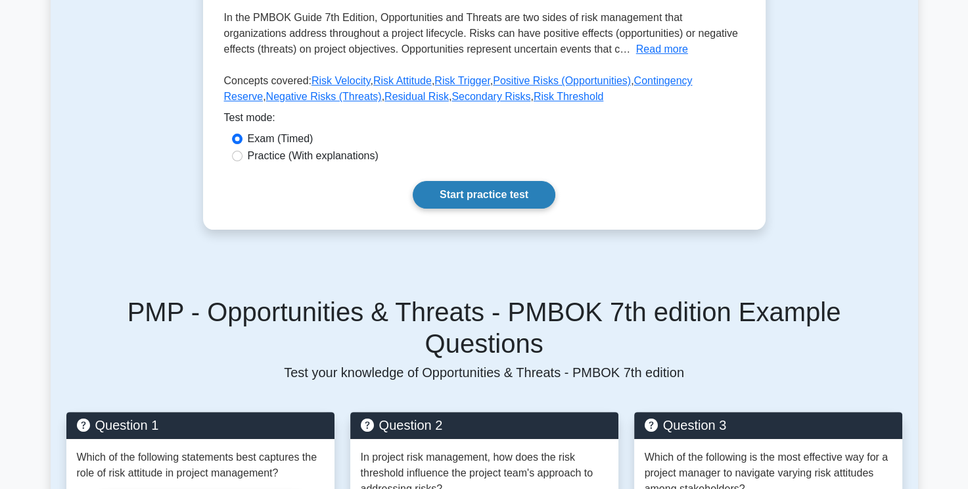
click at [513, 194] on link "Start practice test" at bounding box center [484, 195] width 143 height 28
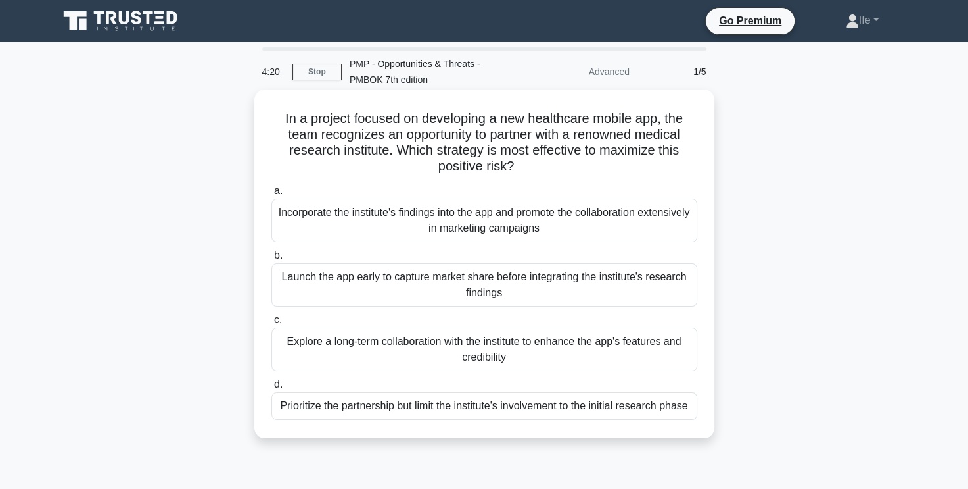
click at [537, 349] on div "Explore a long-term collaboration with the institute to enhance the app's featu…" at bounding box center [485, 348] width 426 height 43
click at [272, 324] on input "c. Explore a long-term collaboration with the institute to enhance the app's fe…" at bounding box center [272, 320] width 0 height 9
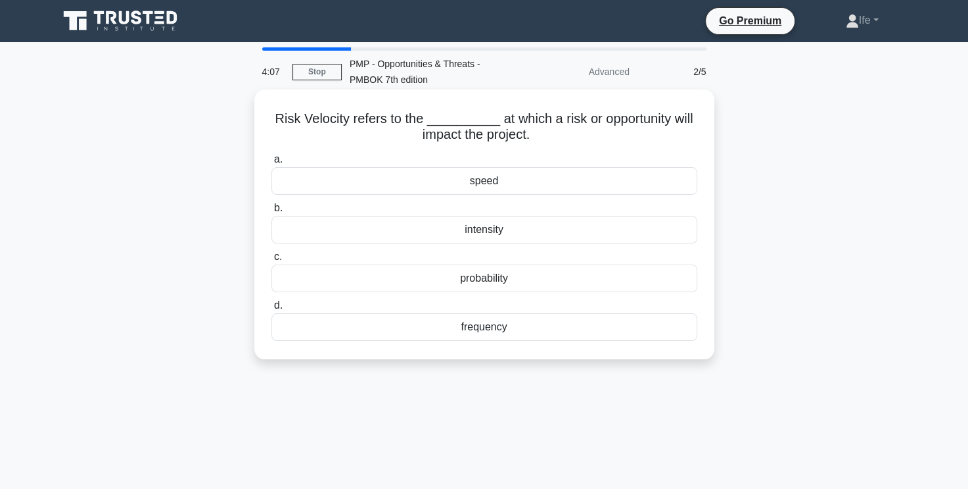
click at [512, 185] on div "speed" at bounding box center [485, 181] width 426 height 28
click at [272, 164] on input "a. speed" at bounding box center [272, 159] width 0 height 9
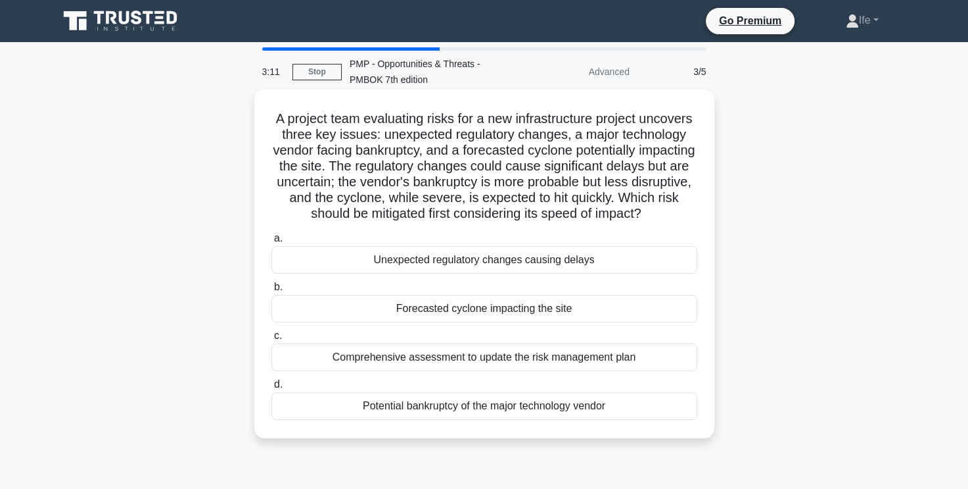
click at [492, 322] on div "Forecasted cyclone impacting the site" at bounding box center [485, 309] width 426 height 28
click at [272, 291] on input "b. Forecasted cyclone impacting the site" at bounding box center [272, 287] width 0 height 9
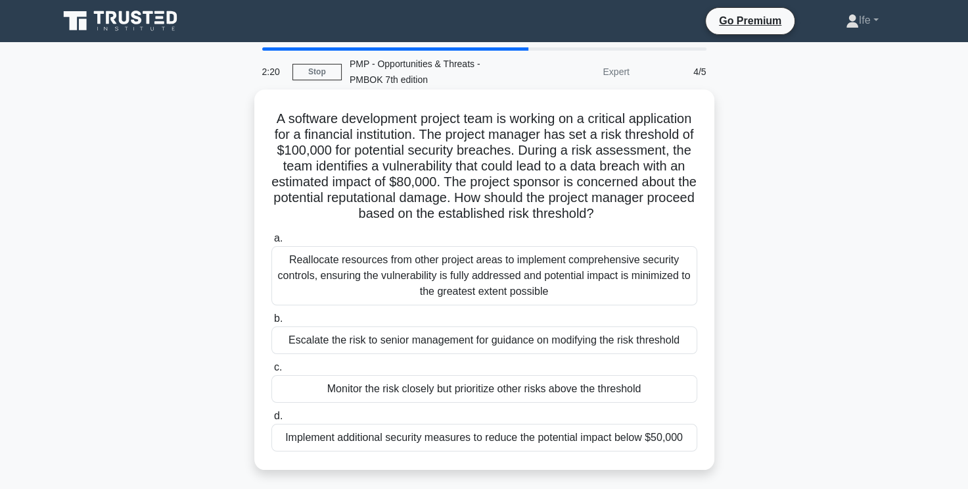
click at [585, 393] on div "Monitor the risk closely but prioritize other risks above the threshold" at bounding box center [485, 389] width 426 height 28
click at [272, 371] on input "c. Monitor the risk closely but prioritize other risks above the threshold" at bounding box center [272, 367] width 0 height 9
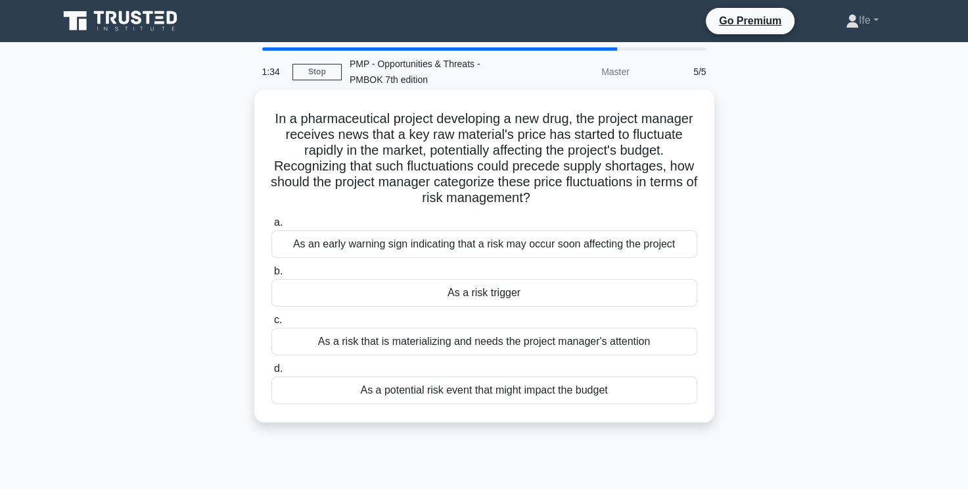
click at [574, 346] on div "As a risk that is materializing and needs the project manager's attention" at bounding box center [485, 341] width 426 height 28
click at [272, 324] on input "c. As a risk that is materializing and needs the project manager's attention" at bounding box center [272, 320] width 0 height 9
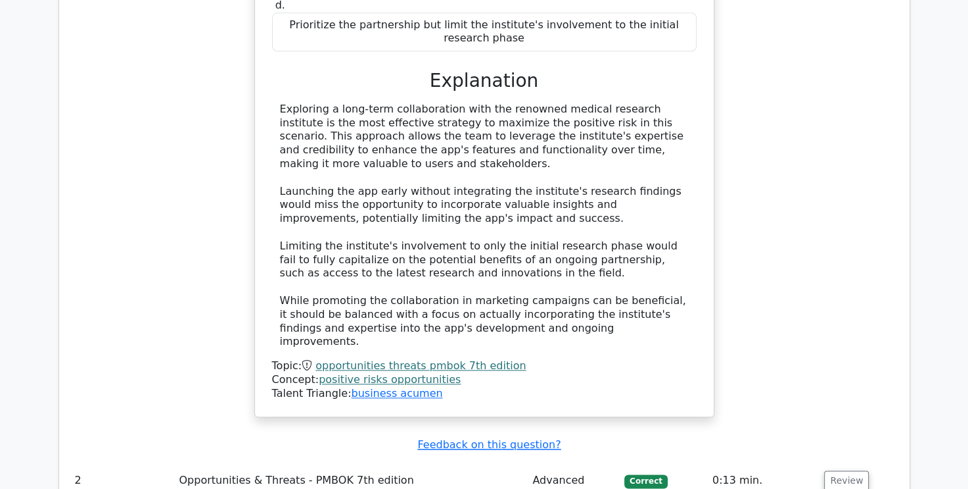
scroll to position [1709, 0]
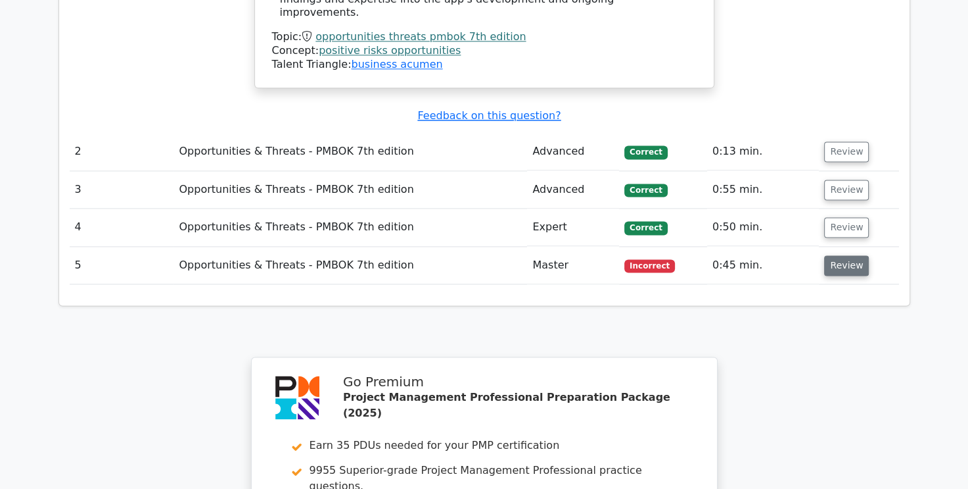
click at [835, 255] on button "Review" at bounding box center [846, 265] width 45 height 20
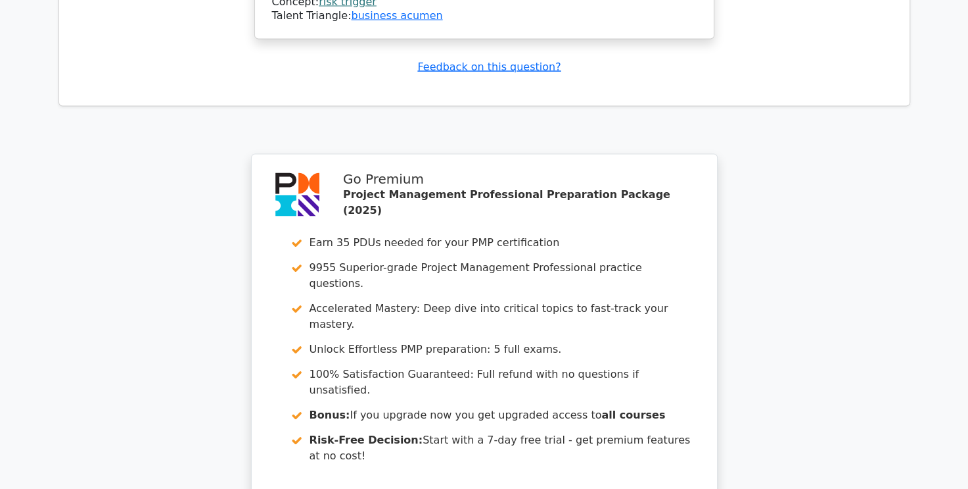
scroll to position [2564, 0]
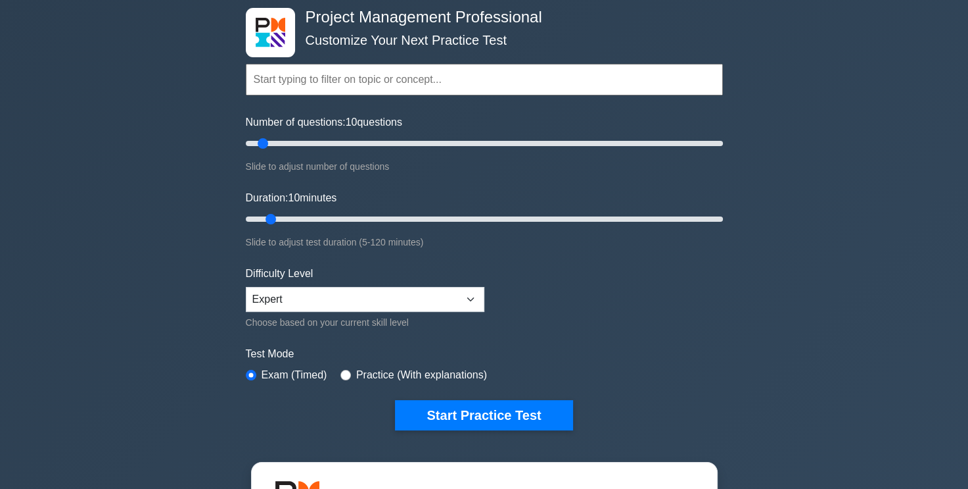
scroll to position [131, 0]
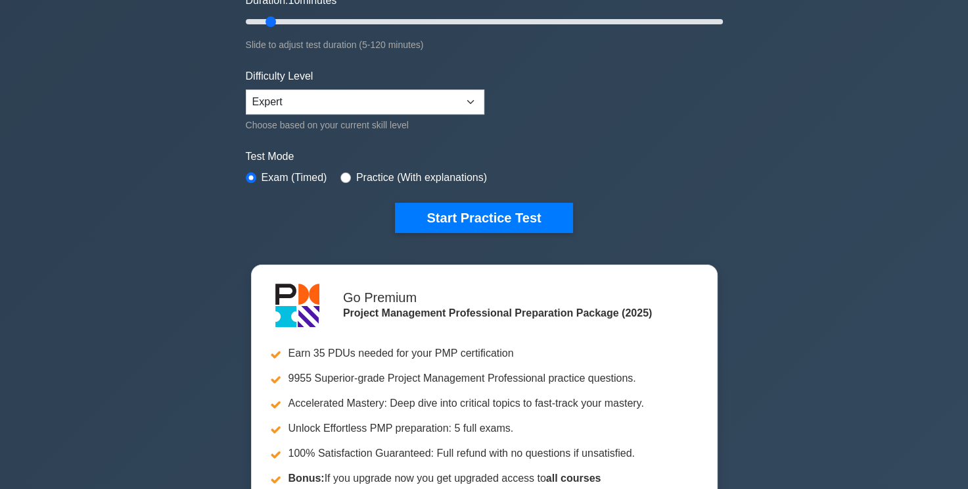
click at [719, 239] on div "Project Management Professional Customize Your Next Practice Test Topics Scope …" at bounding box center [484, 21] width 493 height 485
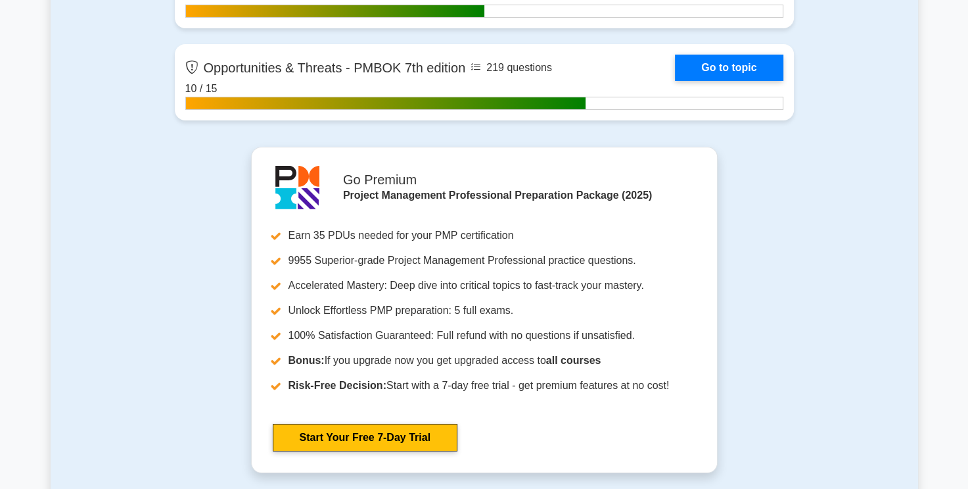
scroll to position [4339, 0]
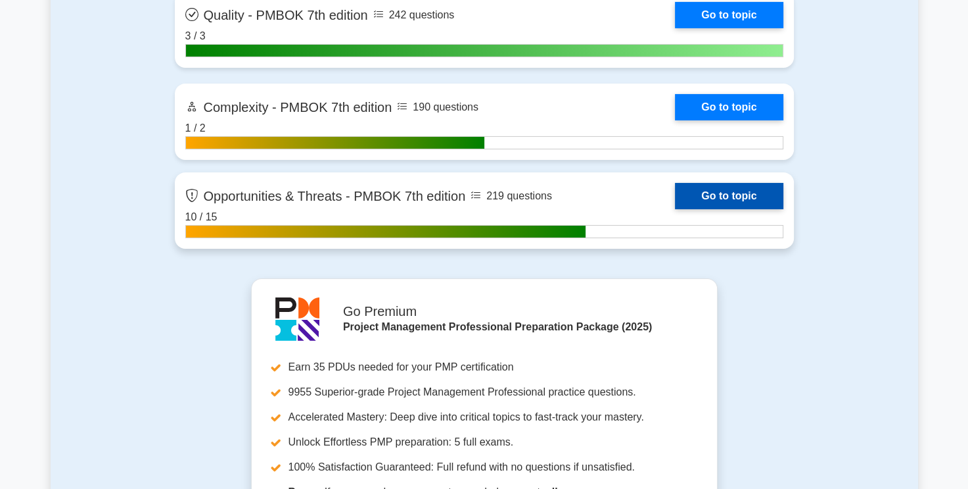
click at [719, 194] on link "Go to topic" at bounding box center [729, 196] width 108 height 26
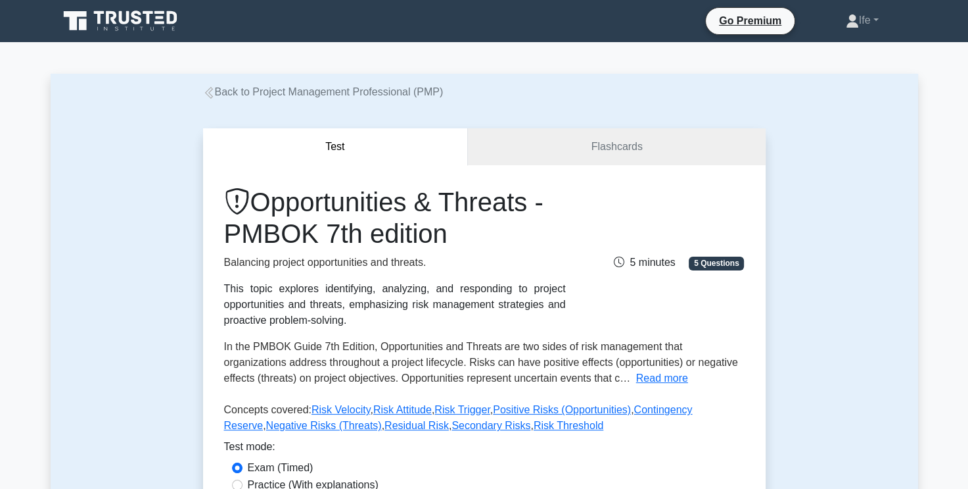
scroll to position [329, 0]
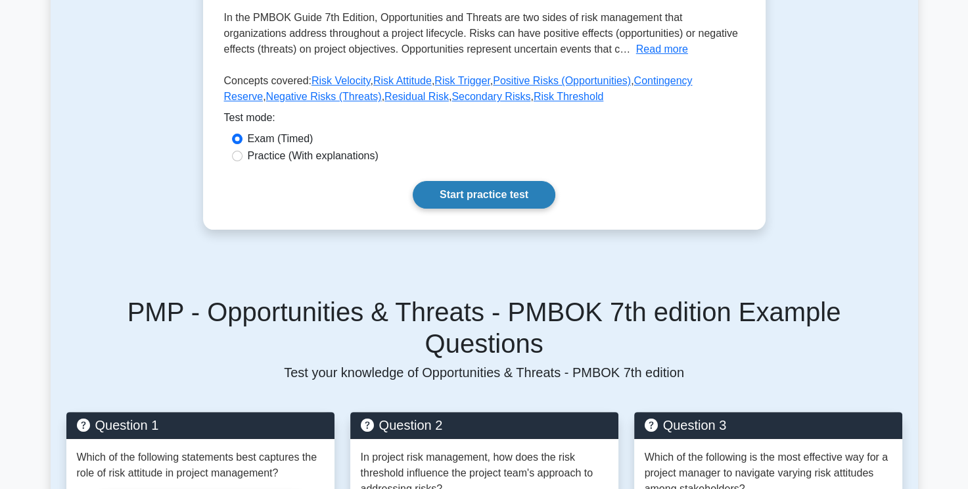
click at [504, 195] on link "Start practice test" at bounding box center [484, 195] width 143 height 28
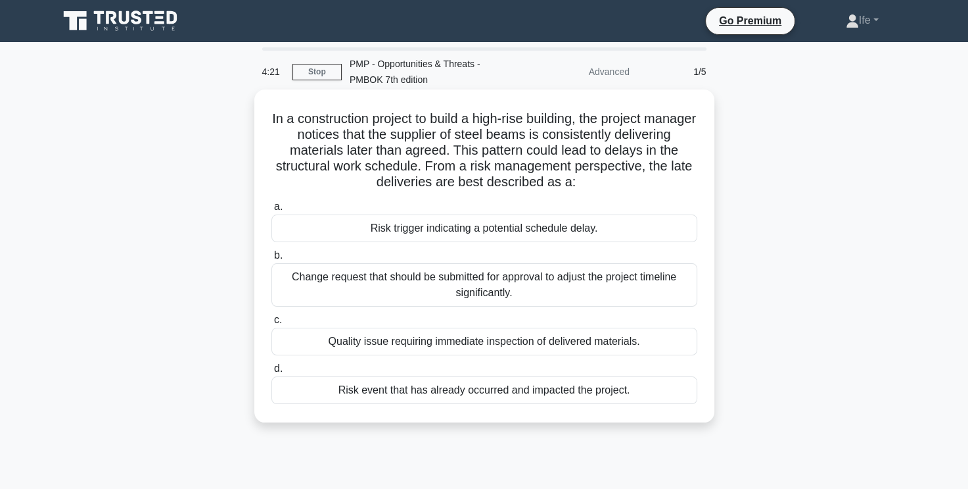
click at [523, 231] on div "Risk trigger indicating a potential schedule delay." at bounding box center [485, 228] width 426 height 28
click at [272, 211] on input "a. Risk trigger indicating a potential schedule delay." at bounding box center [272, 207] width 0 height 9
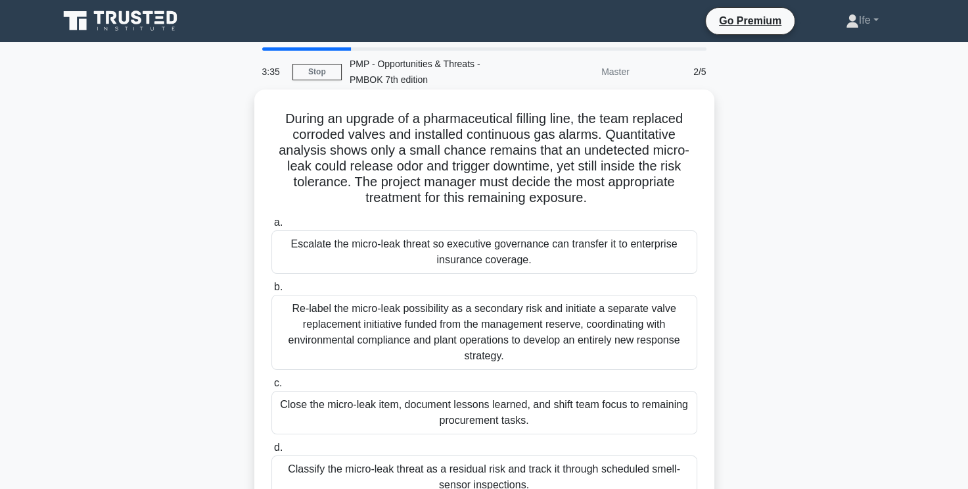
scroll to position [66, 0]
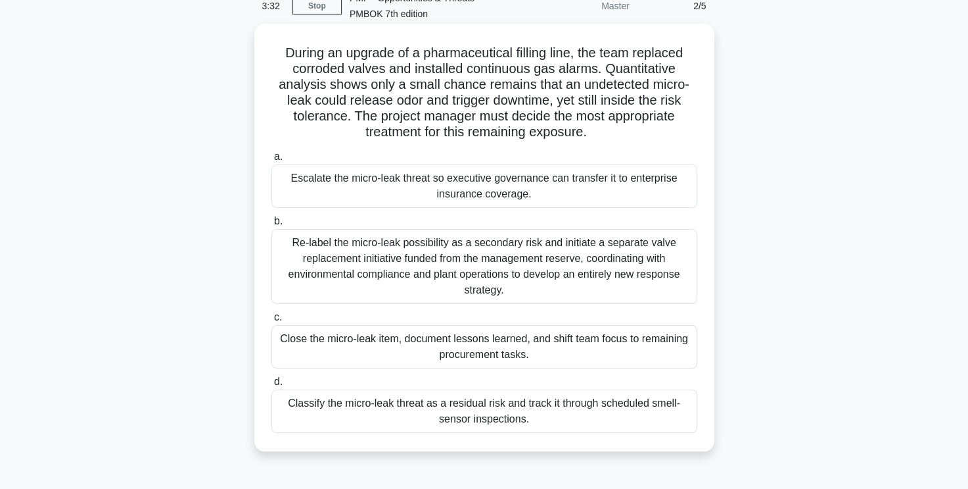
click at [529, 419] on div "Classify the micro-leak threat as a residual risk and track it through schedule…" at bounding box center [485, 410] width 426 height 43
click at [272, 386] on input "d. Classify the micro-leak threat as a residual risk and track it through sched…" at bounding box center [272, 381] width 0 height 9
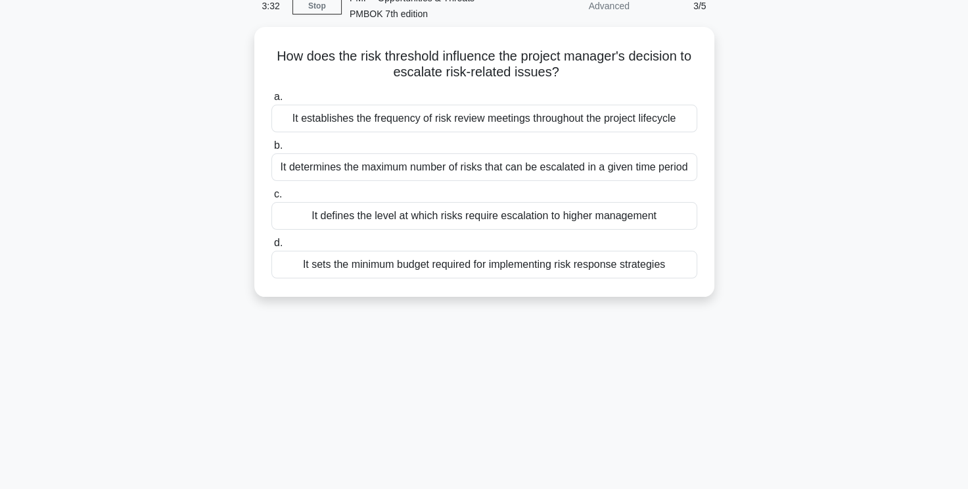
scroll to position [0, 0]
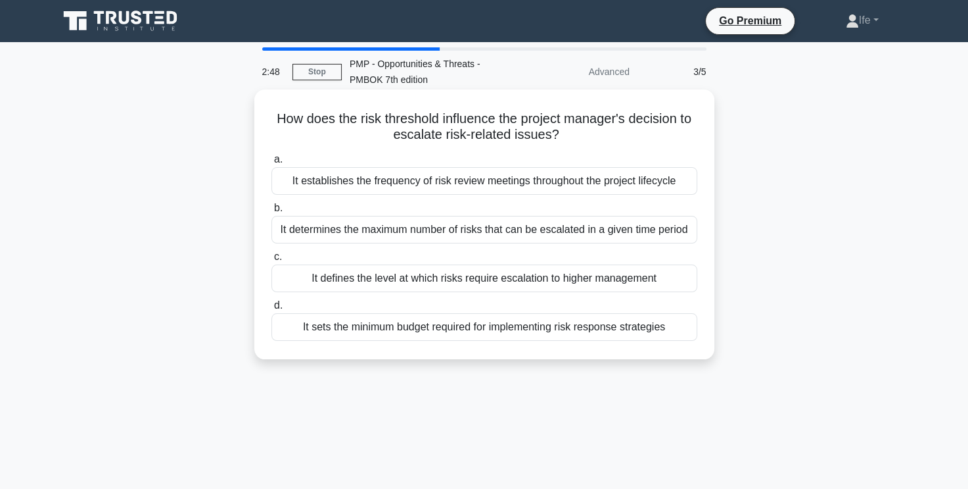
click at [444, 277] on div "It defines the level at which risks require escalation to higher management" at bounding box center [485, 278] width 426 height 28
click at [272, 261] on input "c. It defines the level at which risks require escalation to higher management" at bounding box center [272, 256] width 0 height 9
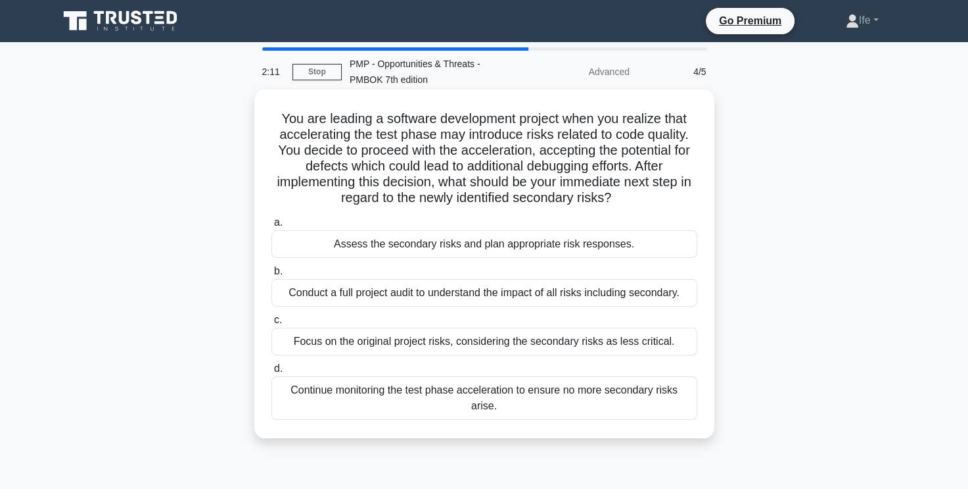
click at [462, 252] on div "Assess the secondary risks and plan appropriate risk responses." at bounding box center [485, 244] width 426 height 28
click at [272, 227] on input "a. Assess the secondary risks and plan appropriate risk responses." at bounding box center [272, 222] width 0 height 9
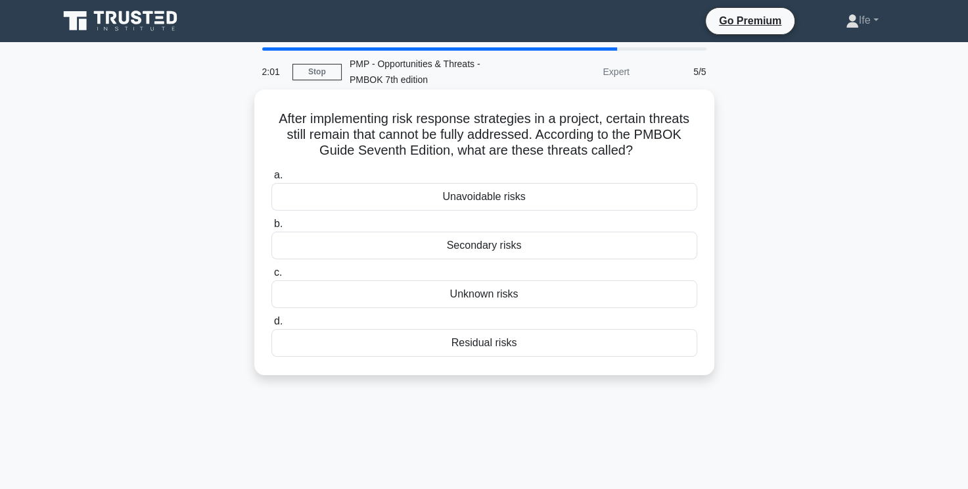
click at [500, 344] on div "Residual risks" at bounding box center [485, 343] width 426 height 28
click at [272, 325] on input "d. Residual risks" at bounding box center [272, 321] width 0 height 9
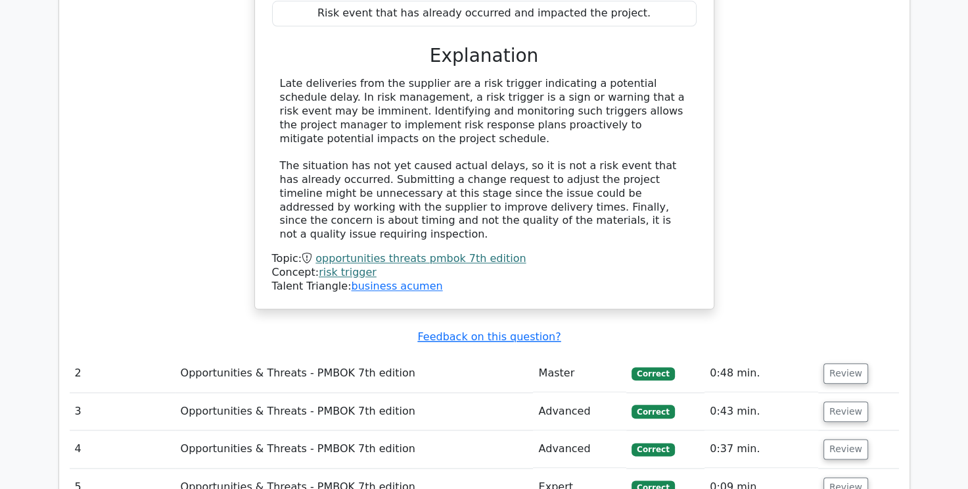
scroll to position [1446, 0]
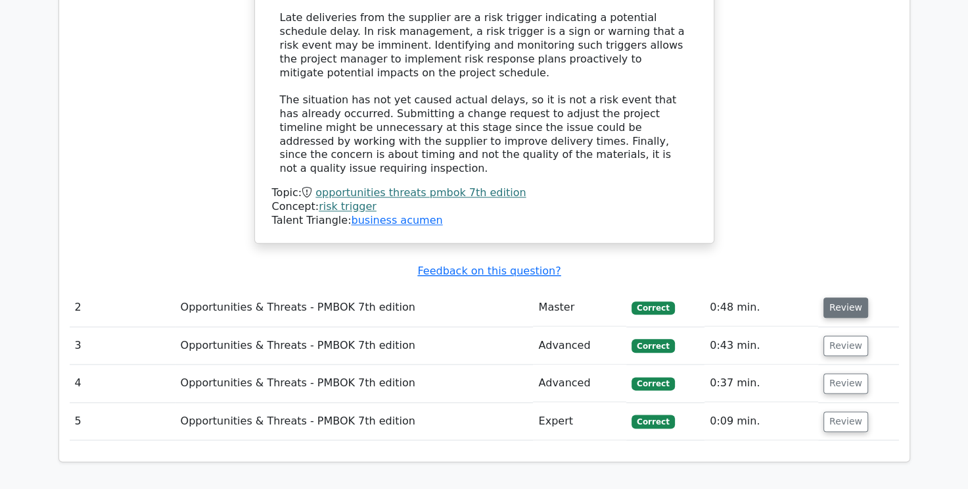
click at [836, 297] on button "Review" at bounding box center [846, 307] width 45 height 20
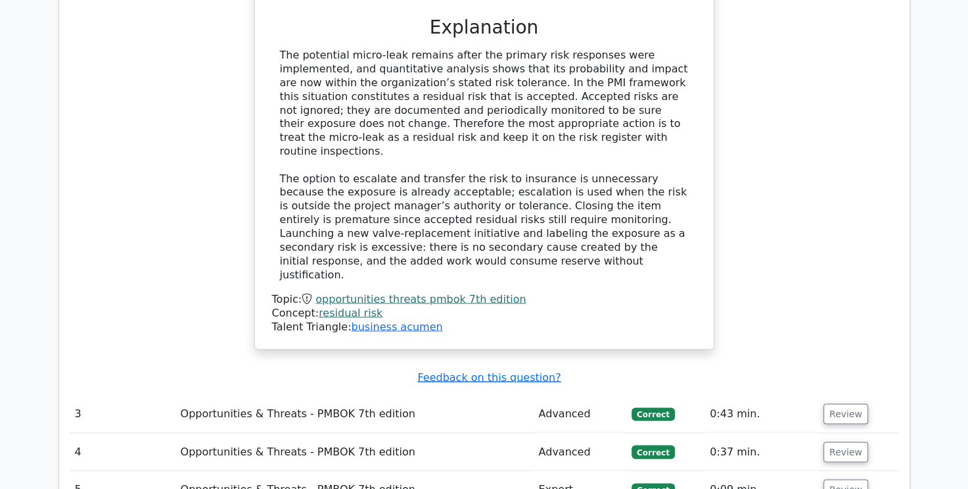
scroll to position [2235, 0]
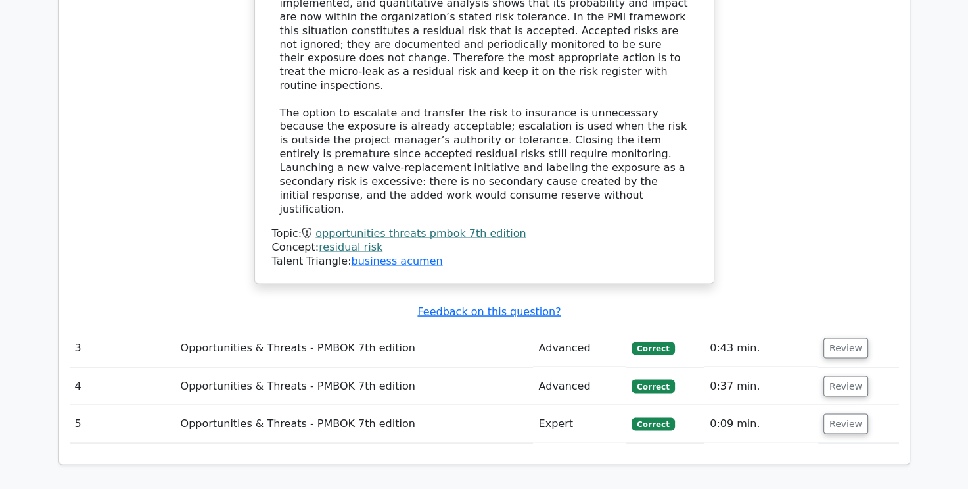
click at [838, 329] on td "Review" at bounding box center [859, 347] width 81 height 37
click at [846, 337] on button "Review" at bounding box center [846, 347] width 45 height 20
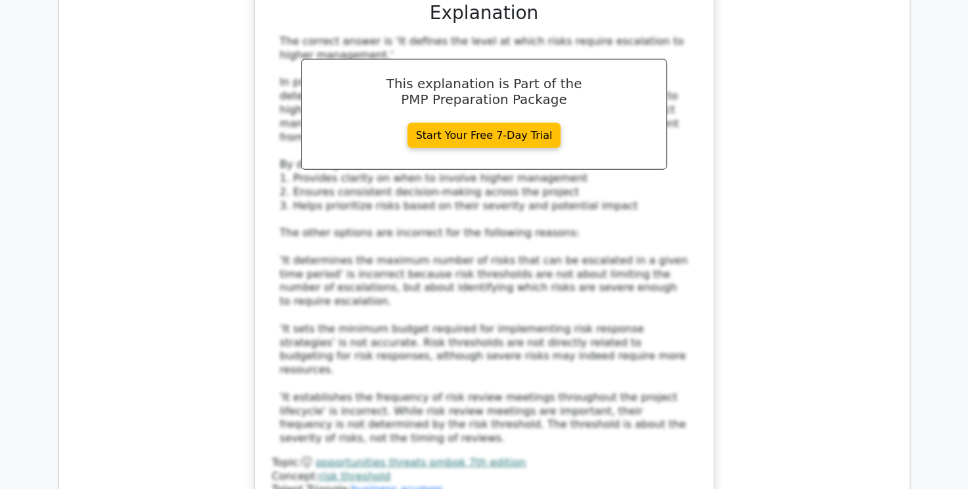
scroll to position [2959, 0]
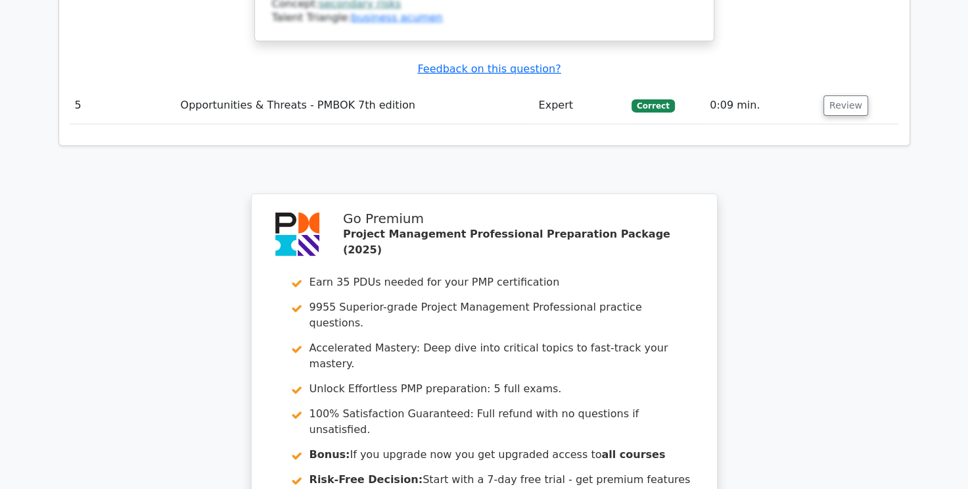
scroll to position [4145, 0]
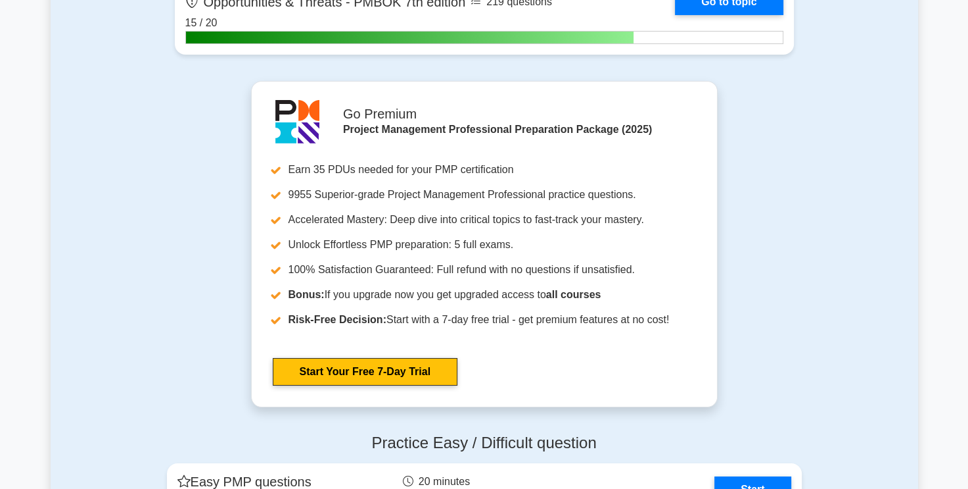
scroll to position [4274, 0]
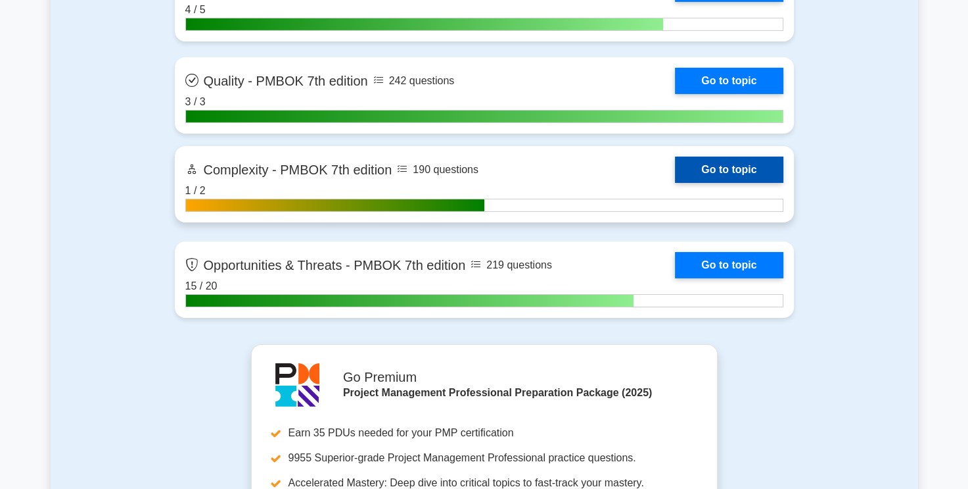
click at [747, 165] on link "Go to topic" at bounding box center [729, 169] width 108 height 26
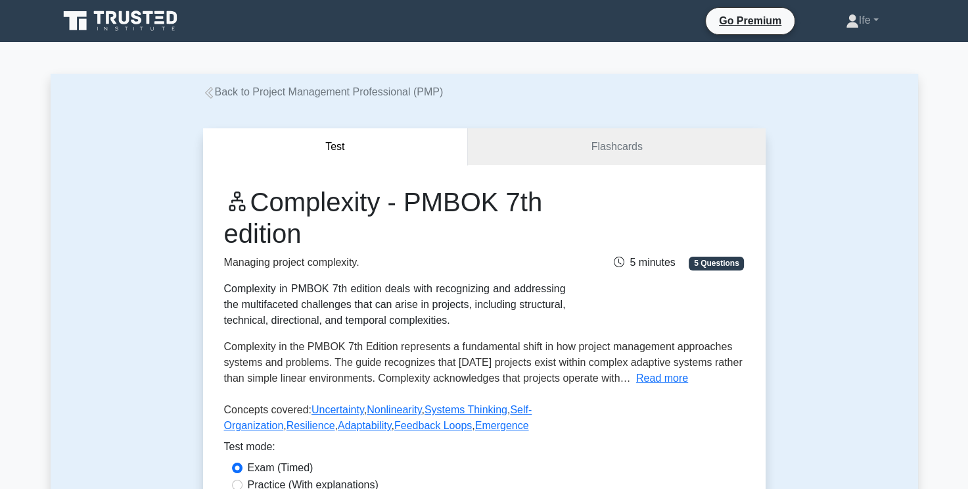
scroll to position [263, 0]
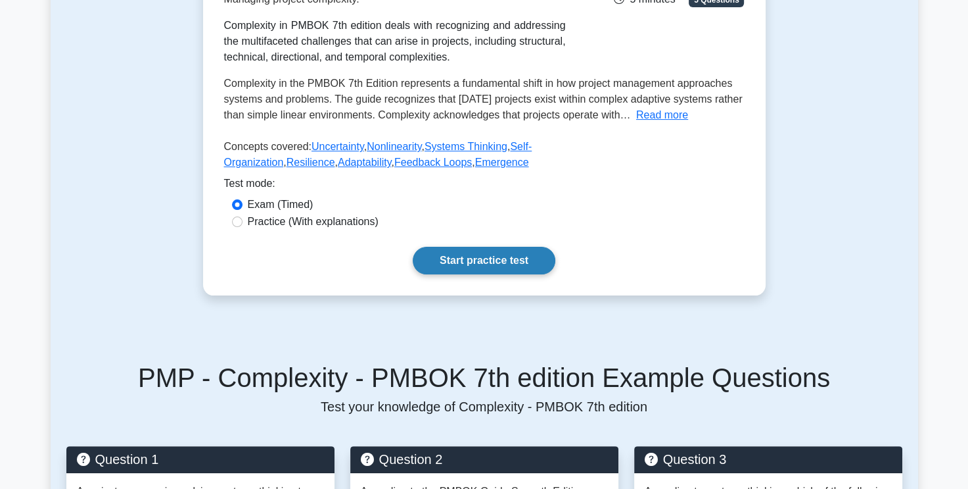
click at [501, 256] on link "Start practice test" at bounding box center [484, 261] width 143 height 28
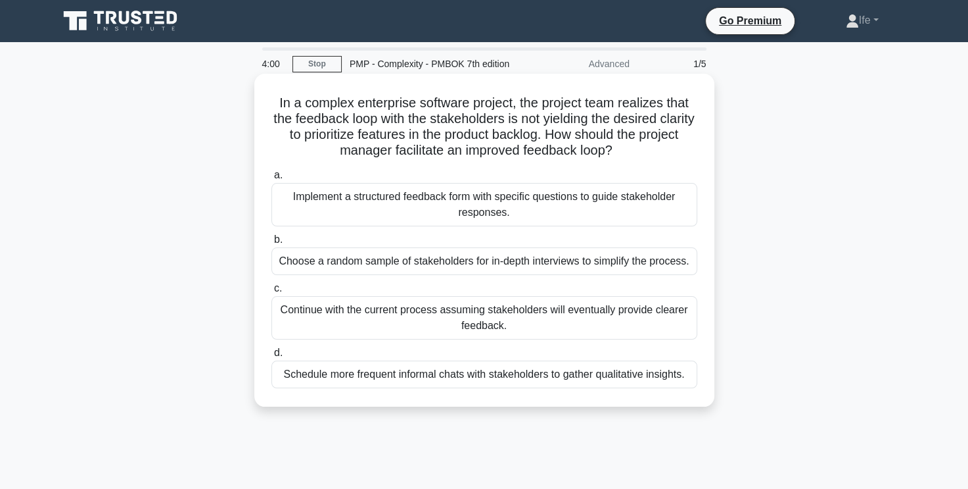
click at [433, 202] on div "Implement a structured feedback form with specific questions to guide stakehold…" at bounding box center [485, 204] width 426 height 43
click at [272, 179] on input "a. Implement a structured feedback form with specific questions to guide stakeh…" at bounding box center [272, 175] width 0 height 9
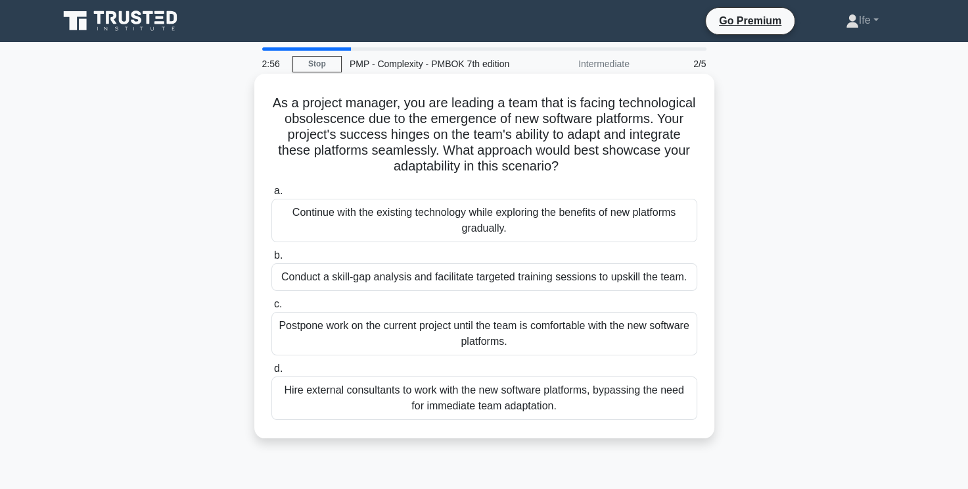
click at [543, 222] on div "Continue with the existing technology while exploring the benefits of new platf…" at bounding box center [485, 220] width 426 height 43
click at [272, 195] on input "a. Continue with the existing technology while exploring the benefits of new pl…" at bounding box center [272, 191] width 0 height 9
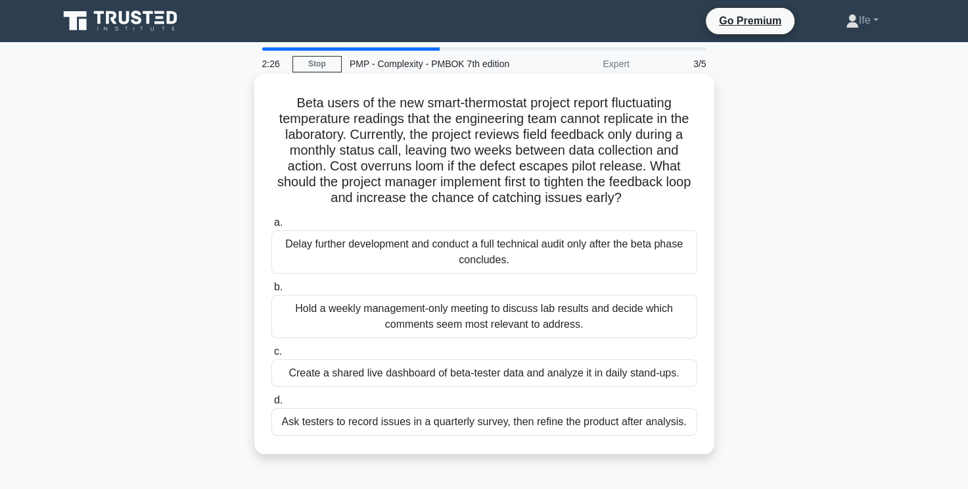
scroll to position [66, 0]
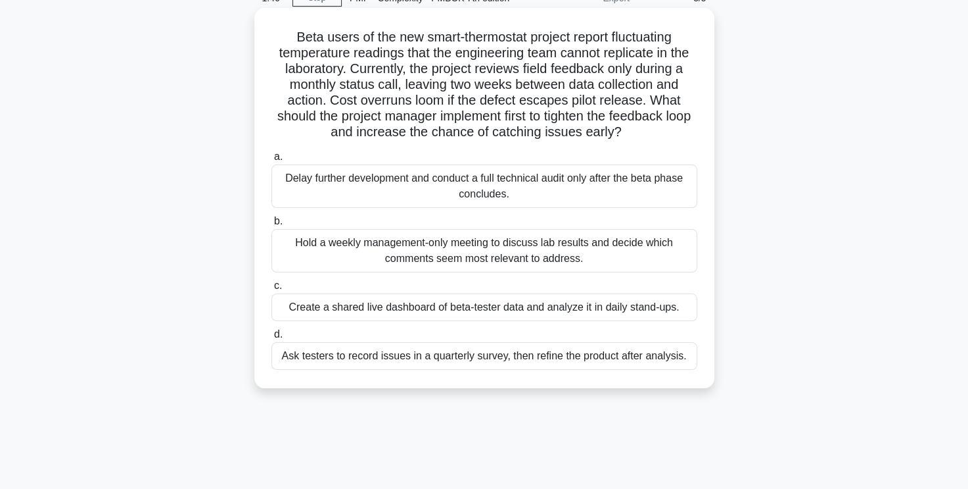
click at [514, 305] on div "Create a shared live dashboard of beta-tester data and analyze it in daily stan…" at bounding box center [485, 307] width 426 height 28
click at [272, 290] on input "c. Create a shared live dashboard of beta-tester data and analyze it in daily s…" at bounding box center [272, 285] width 0 height 9
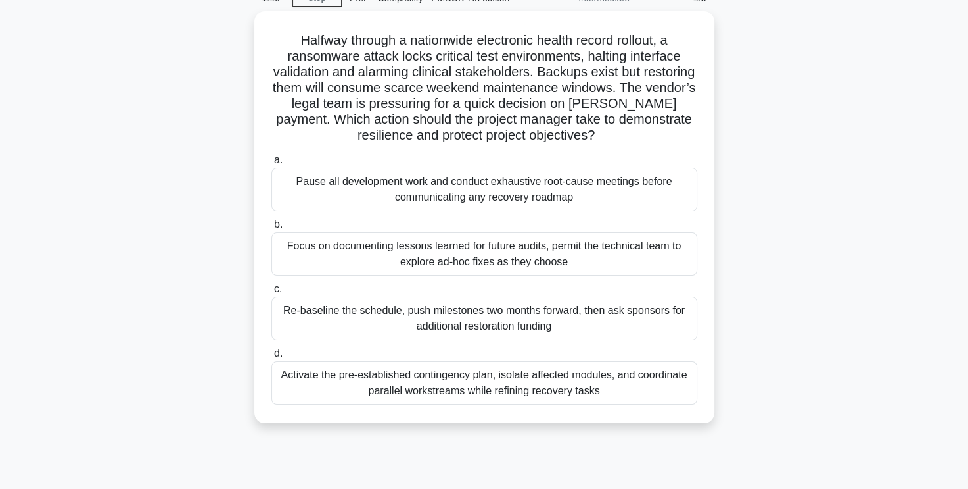
scroll to position [0, 0]
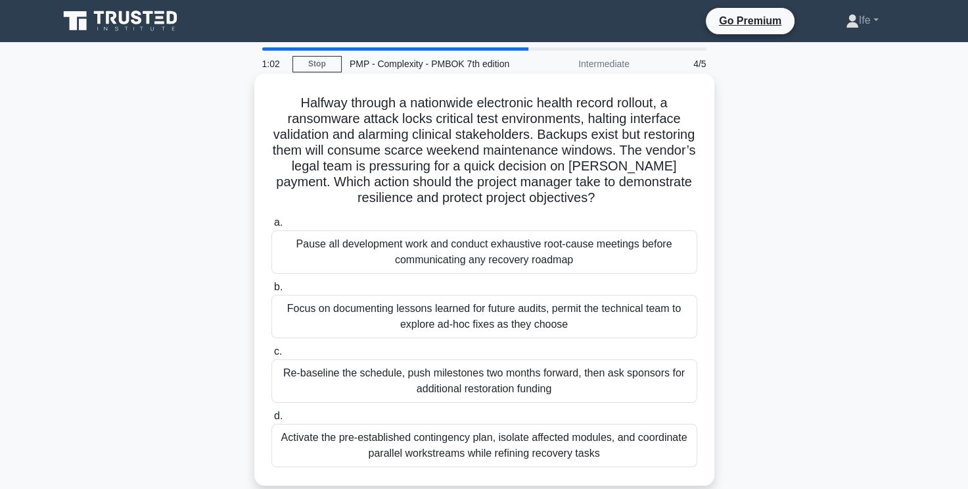
click at [495, 450] on div "Activate the pre-established contingency plan, isolate affected modules, and co…" at bounding box center [485, 444] width 426 height 43
click at [272, 420] on input "d. Activate the pre-established contingency plan, isolate affected modules, and…" at bounding box center [272, 416] width 0 height 9
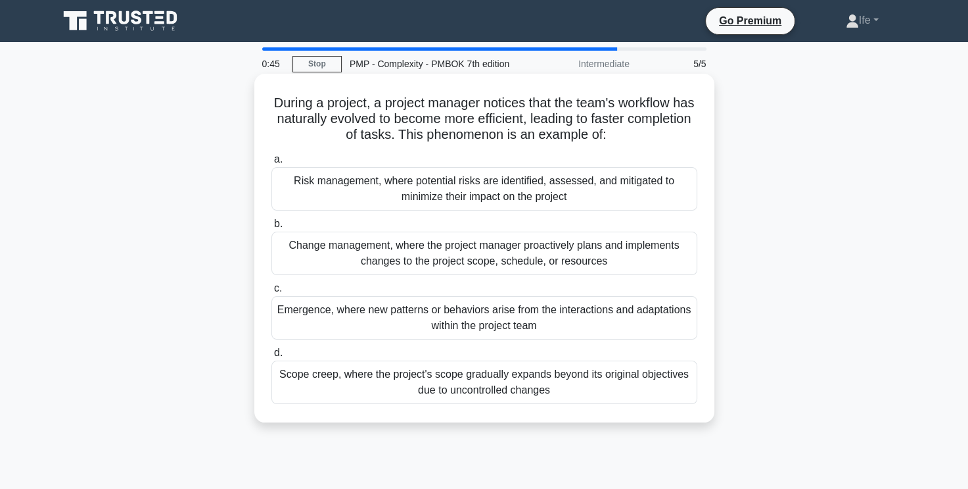
click at [619, 320] on div "Emergence, where new patterns or behaviors arise from the interactions and adap…" at bounding box center [485, 317] width 426 height 43
click at [272, 293] on input "c. Emergence, where new patterns or behaviors arise from the interactions and a…" at bounding box center [272, 288] width 0 height 9
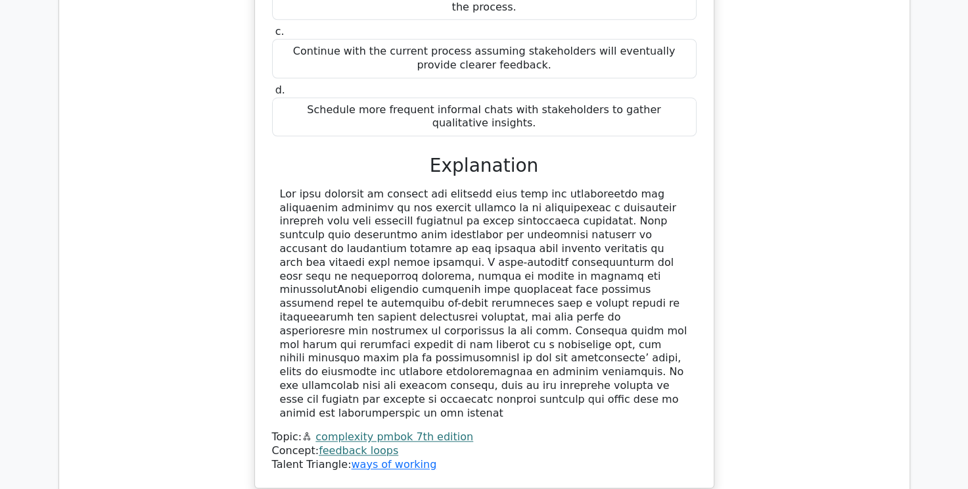
scroll to position [1512, 0]
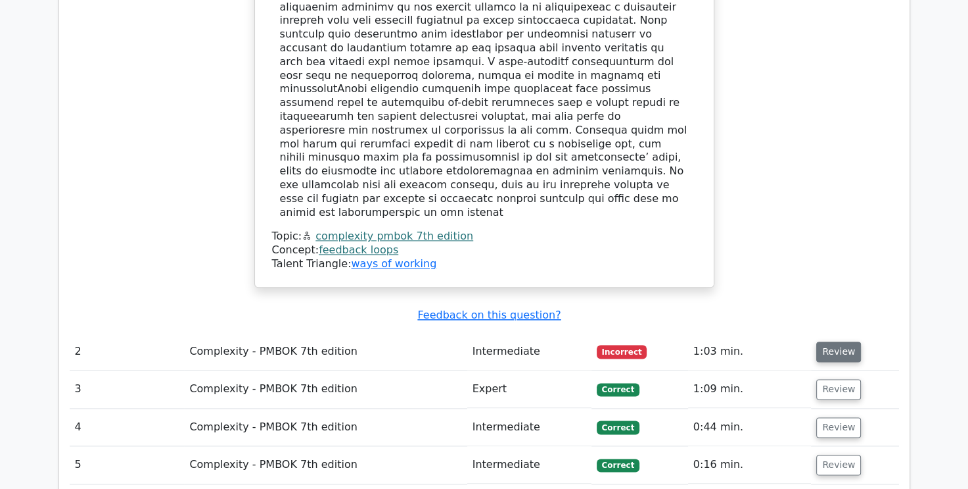
click at [844, 341] on button "Review" at bounding box center [839, 351] width 45 height 20
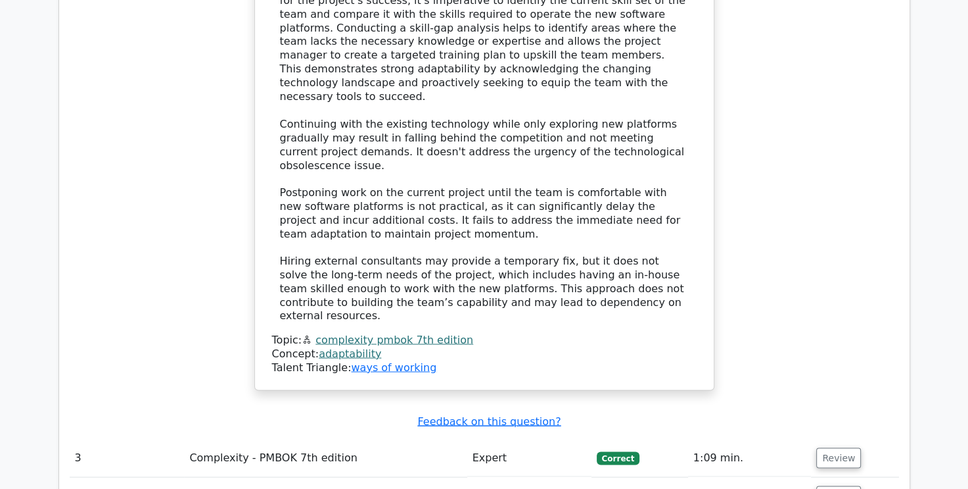
scroll to position [2433, 0]
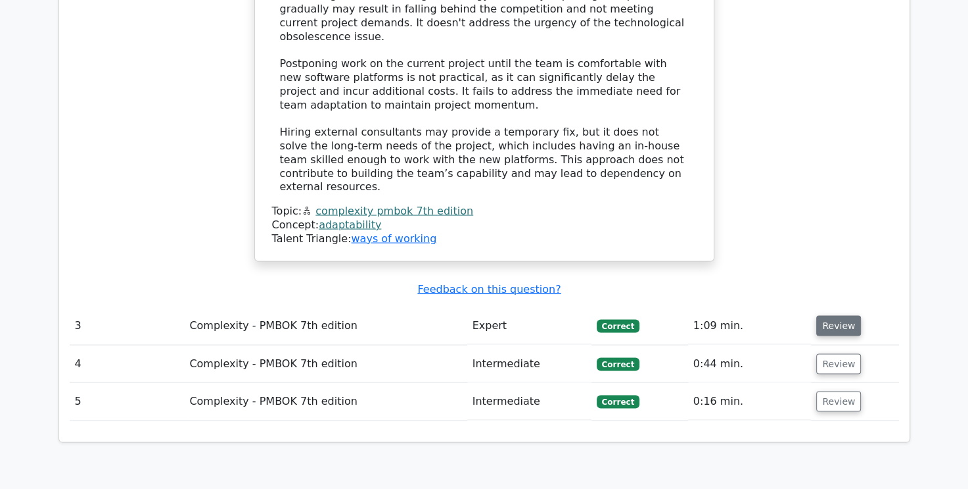
click at [832, 316] on button "Review" at bounding box center [839, 326] width 45 height 20
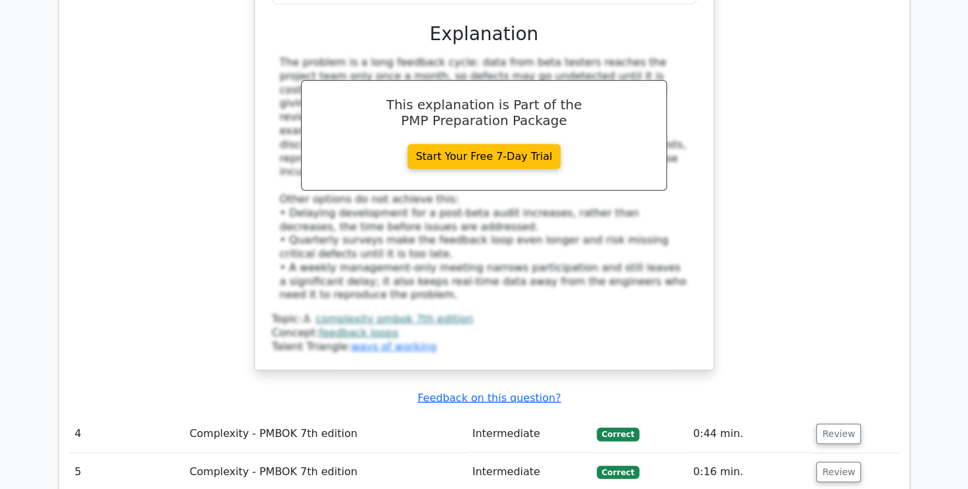
scroll to position [3222, 0]
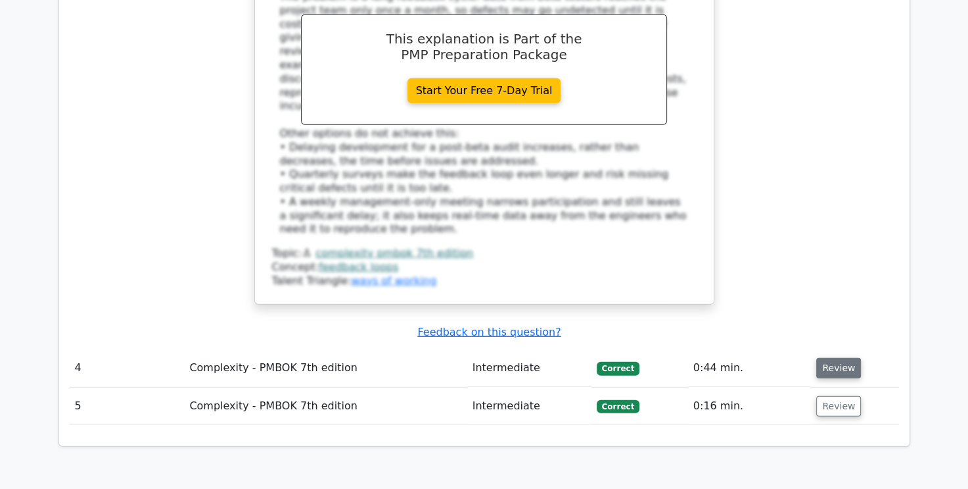
click at [825, 358] on button "Review" at bounding box center [839, 368] width 45 height 20
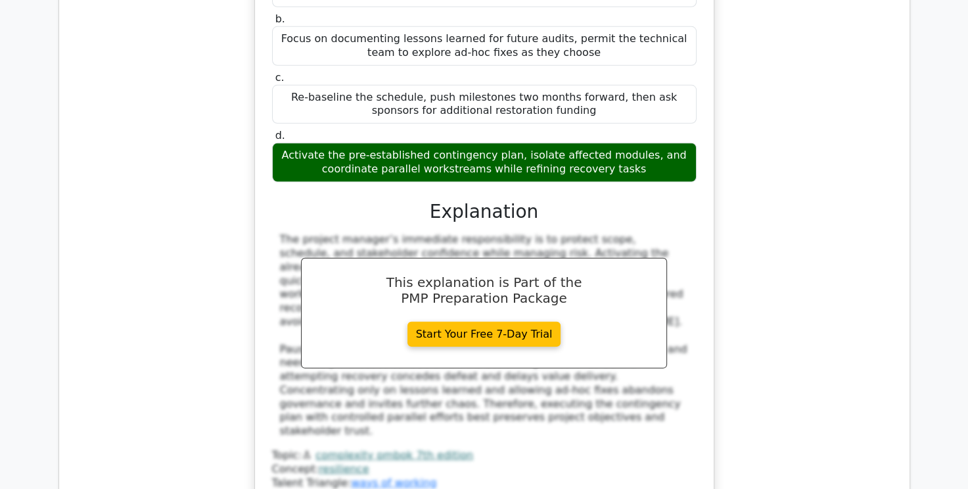
scroll to position [3945, 0]
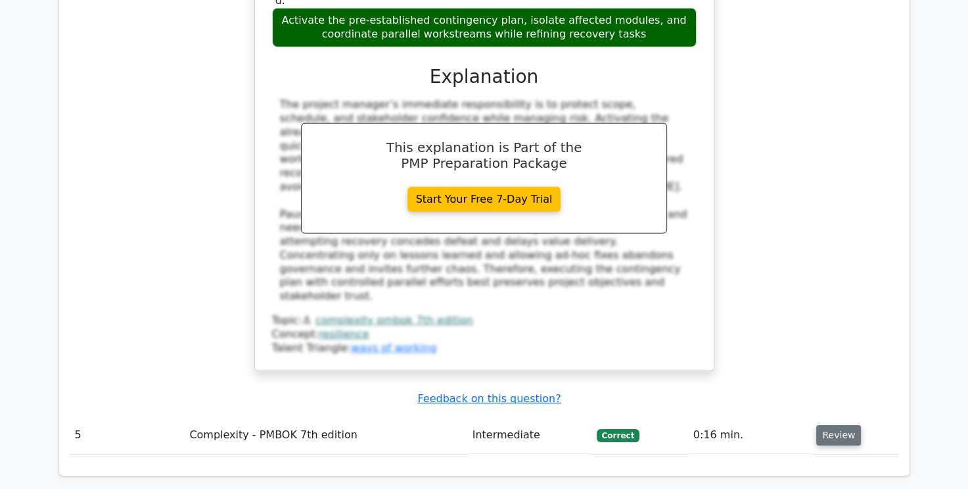
click at [836, 425] on button "Review" at bounding box center [839, 435] width 45 height 20
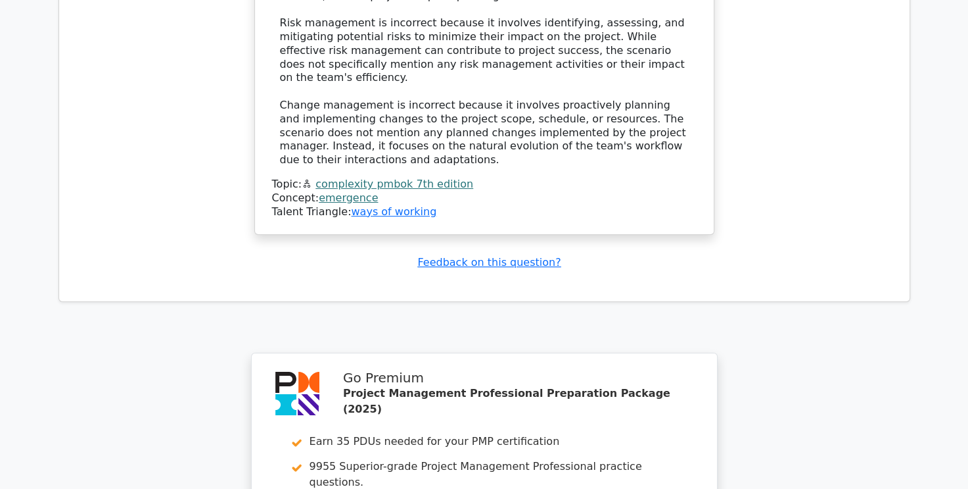
scroll to position [5031, 0]
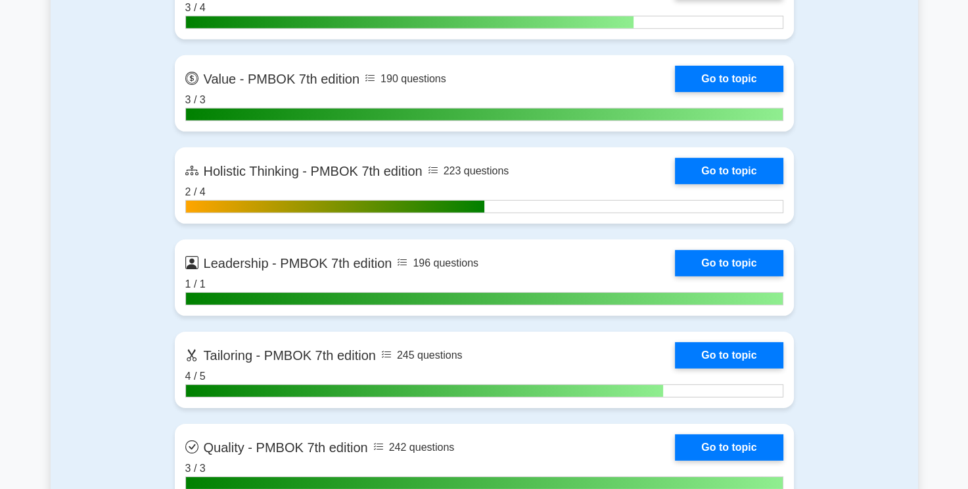
scroll to position [3857, 0]
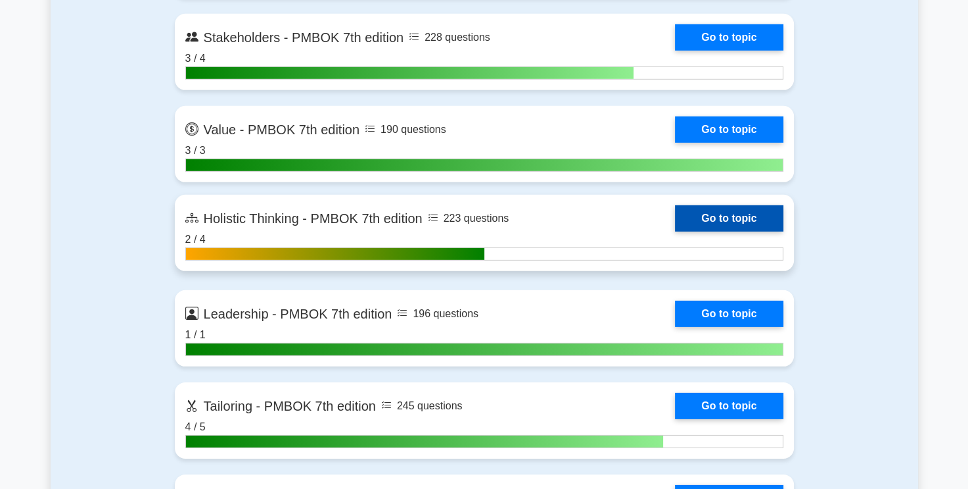
click at [722, 213] on link "Go to topic" at bounding box center [729, 218] width 108 height 26
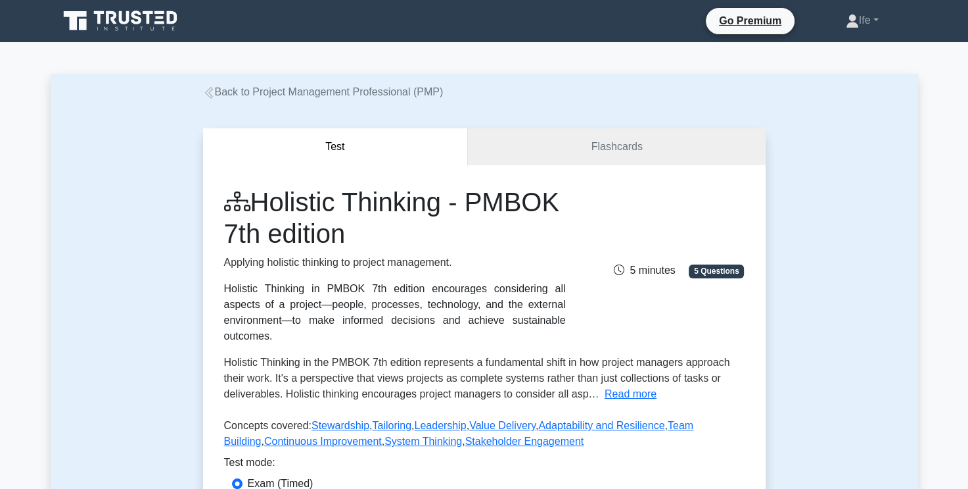
scroll to position [197, 0]
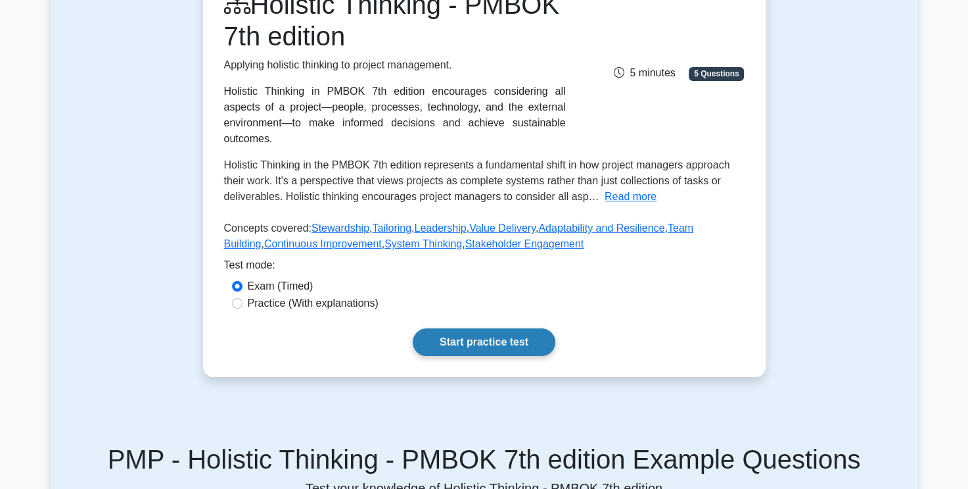
click at [494, 328] on link "Start practice test" at bounding box center [484, 342] width 143 height 28
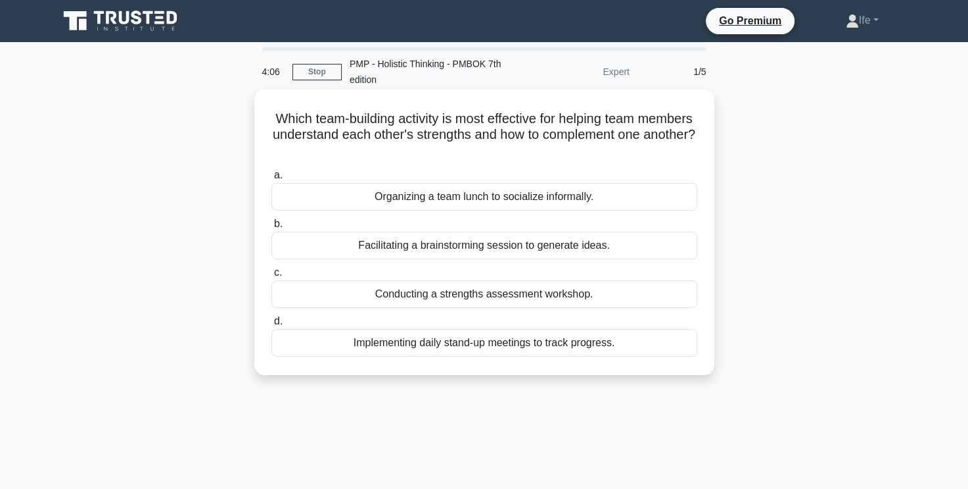
click at [496, 202] on div "Organizing a team lunch to socialize informally." at bounding box center [485, 197] width 426 height 28
click at [272, 179] on input "a. Organizing a team lunch to socialize informally." at bounding box center [272, 175] width 0 height 9
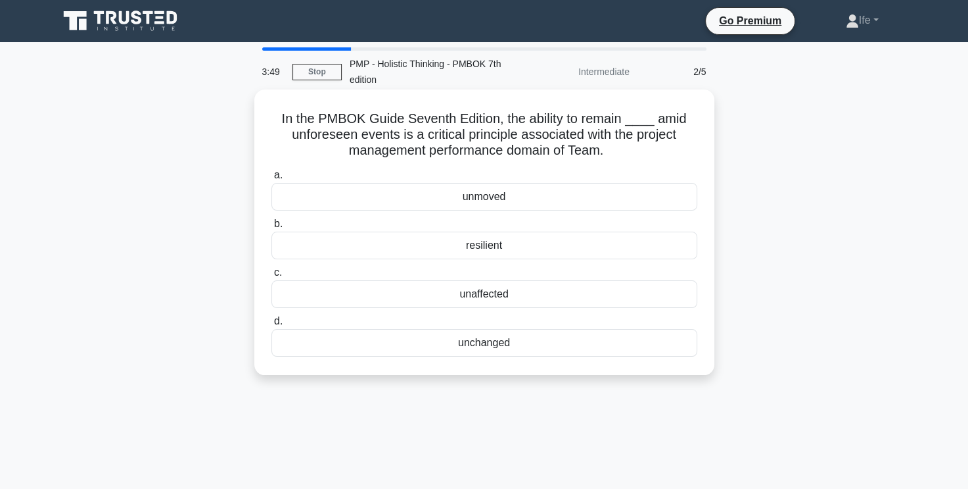
click at [520, 244] on div "resilient" at bounding box center [485, 245] width 426 height 28
click at [272, 228] on input "b. resilient" at bounding box center [272, 224] width 0 height 9
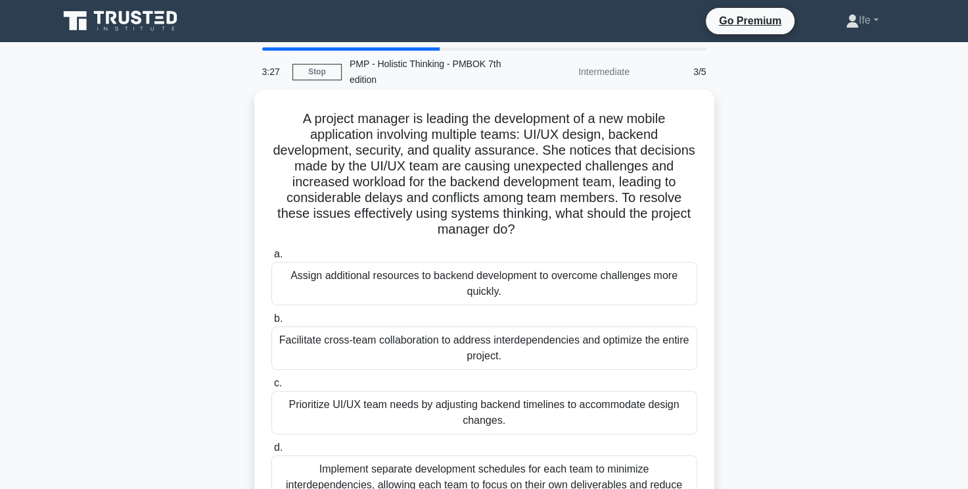
scroll to position [66, 0]
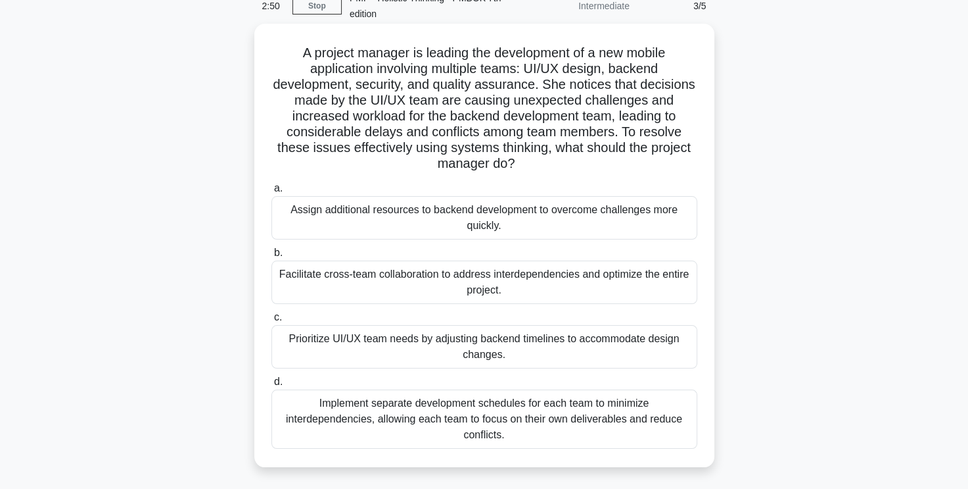
click at [530, 281] on div "Facilitate cross-team collaboration to address interdependencies and optimize t…" at bounding box center [485, 281] width 426 height 43
click at [272, 257] on input "b. Facilitate cross-team collaboration to address interdependencies and optimiz…" at bounding box center [272, 253] width 0 height 9
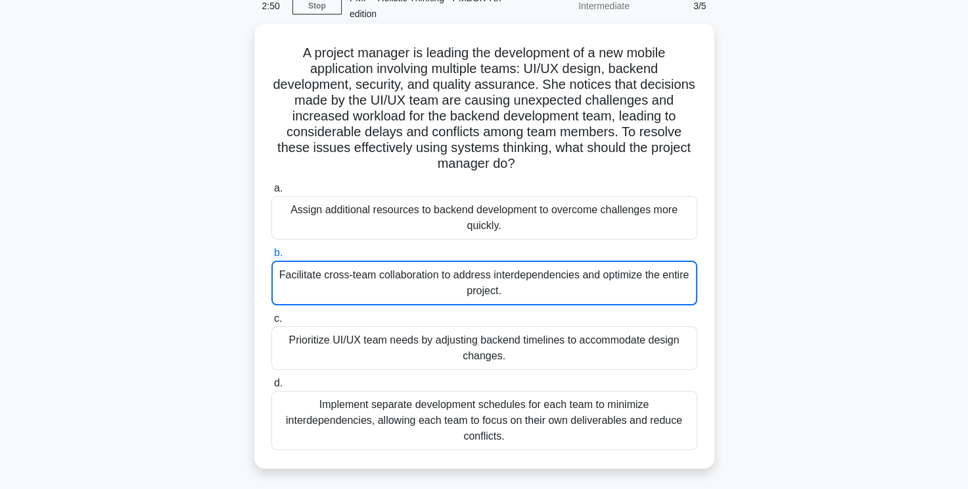
scroll to position [0, 0]
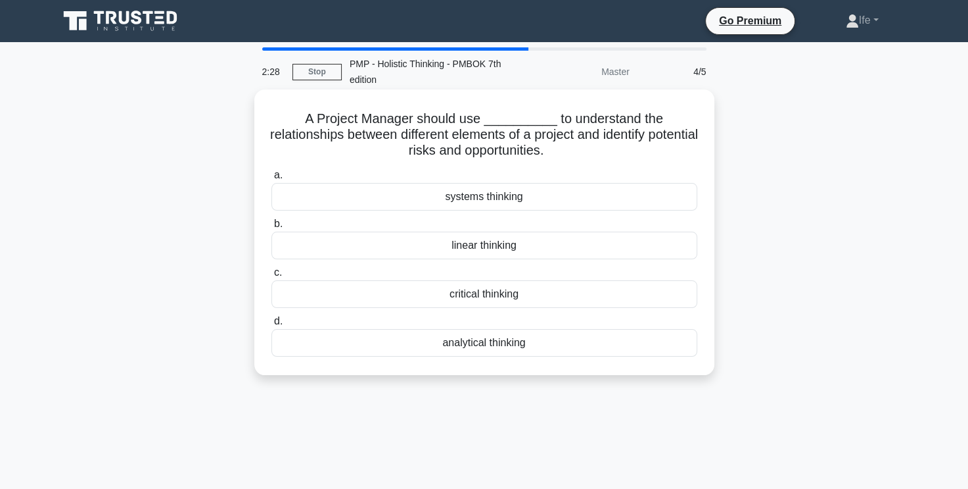
click at [530, 197] on div "systems thinking" at bounding box center [485, 197] width 426 height 28
click at [272, 179] on input "a. systems thinking" at bounding box center [272, 175] width 0 height 9
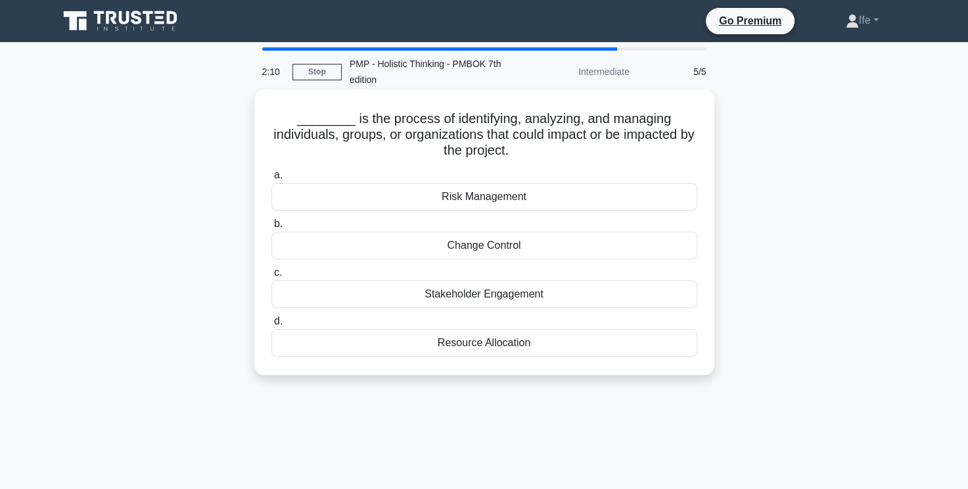
click at [529, 296] on div "Stakeholder Engagement" at bounding box center [485, 294] width 426 height 28
click at [272, 277] on input "c. Stakeholder Engagement" at bounding box center [272, 272] width 0 height 9
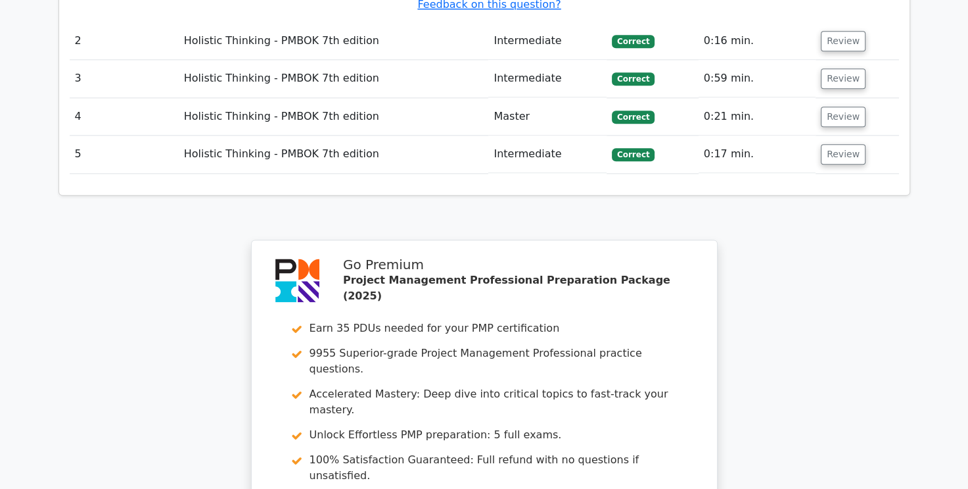
scroll to position [1446, 0]
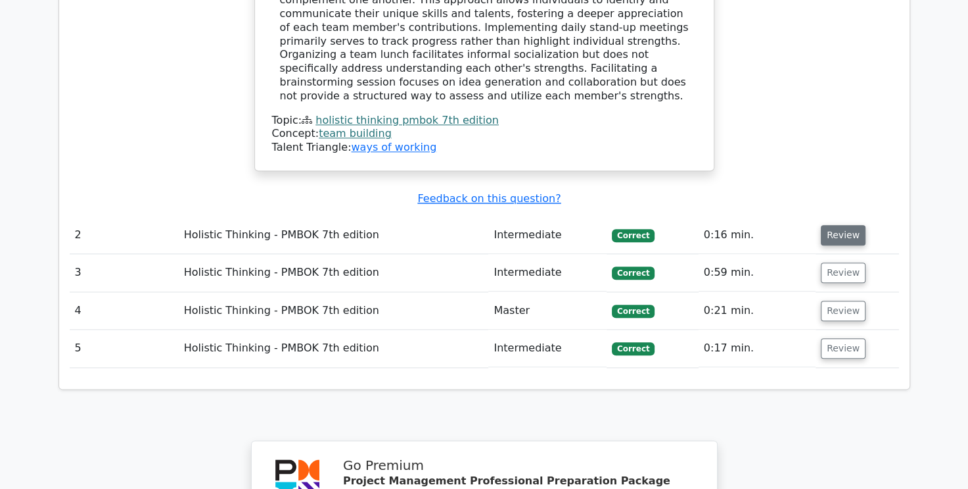
click at [830, 225] on button "Review" at bounding box center [843, 235] width 45 height 20
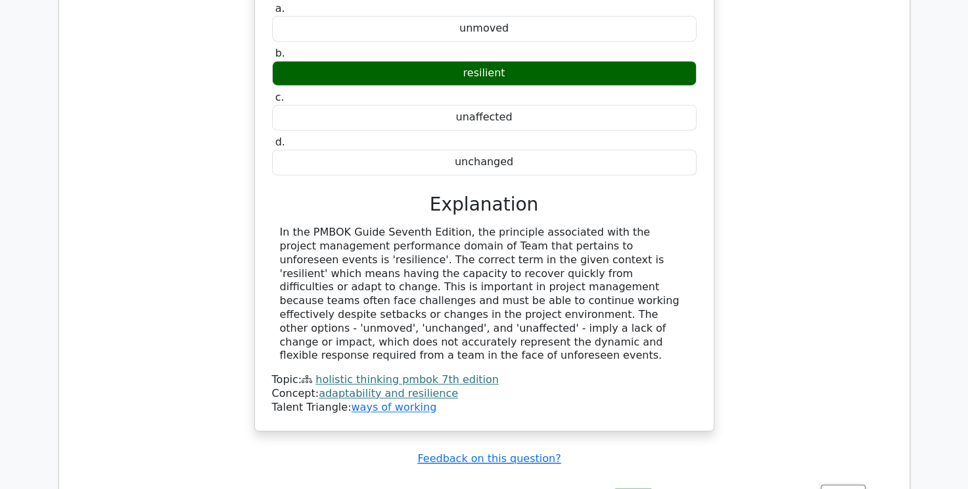
scroll to position [1907, 0]
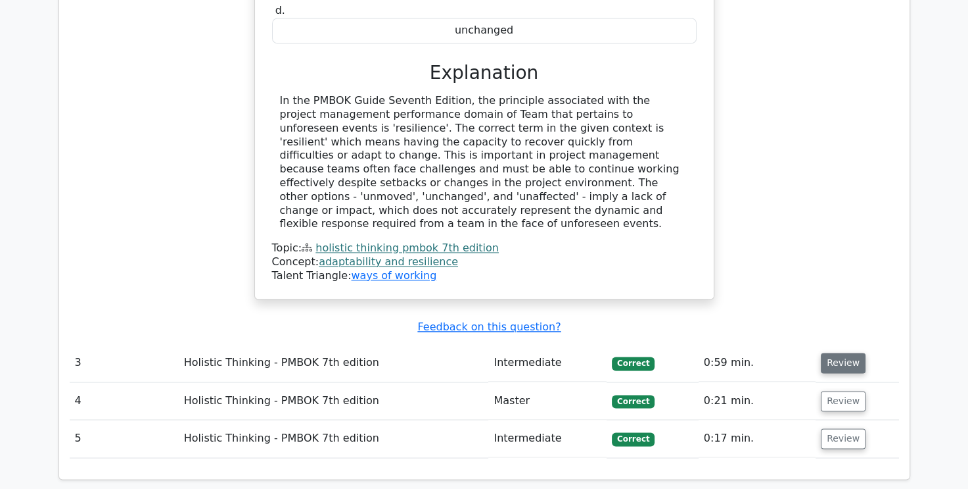
click at [838, 352] on button "Review" at bounding box center [843, 362] width 45 height 20
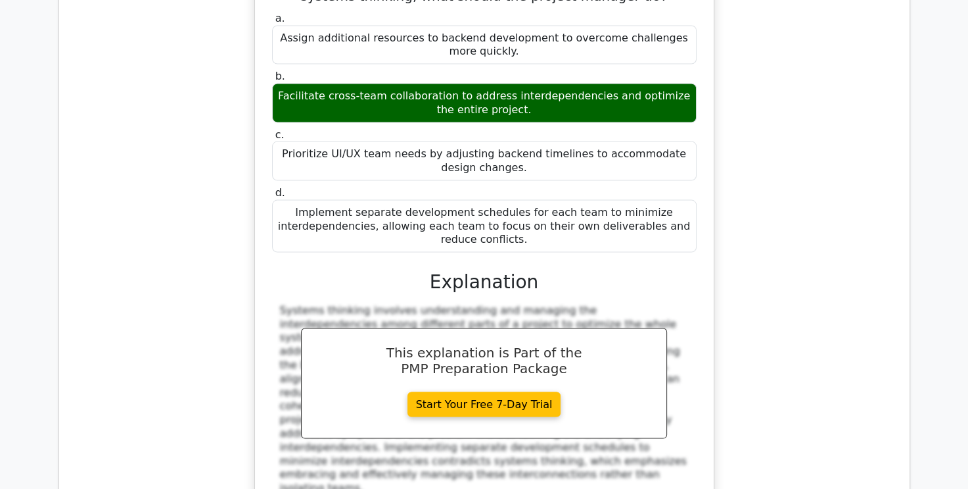
scroll to position [2696, 0]
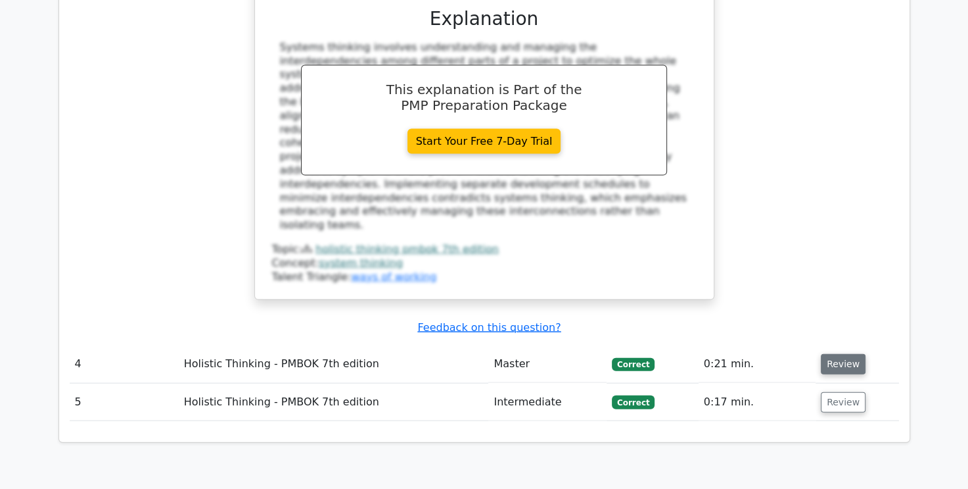
click at [837, 354] on button "Review" at bounding box center [843, 364] width 45 height 20
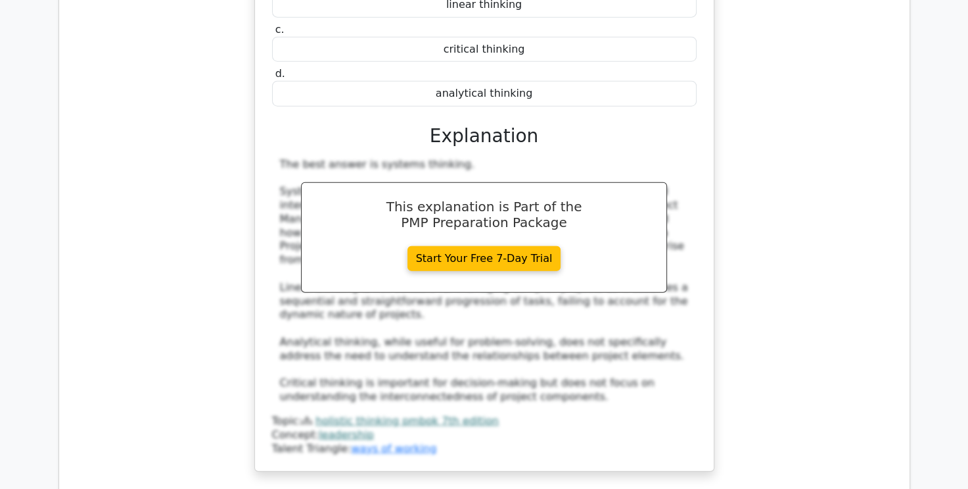
scroll to position [3419, 0]
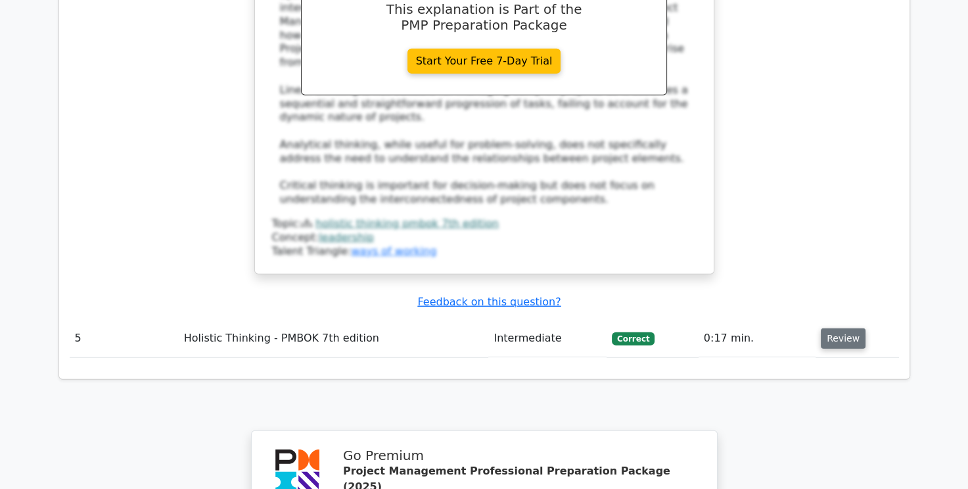
click at [834, 328] on button "Review" at bounding box center [843, 338] width 45 height 20
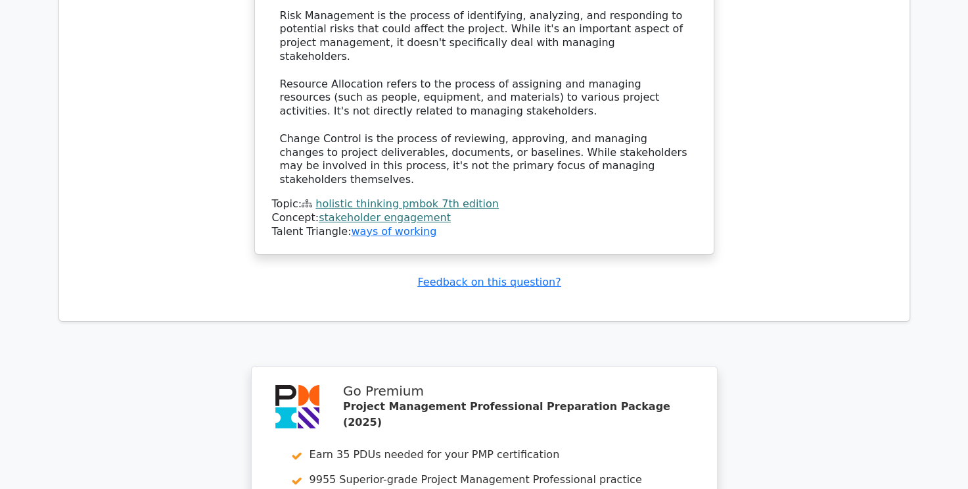
scroll to position [4405, 0]
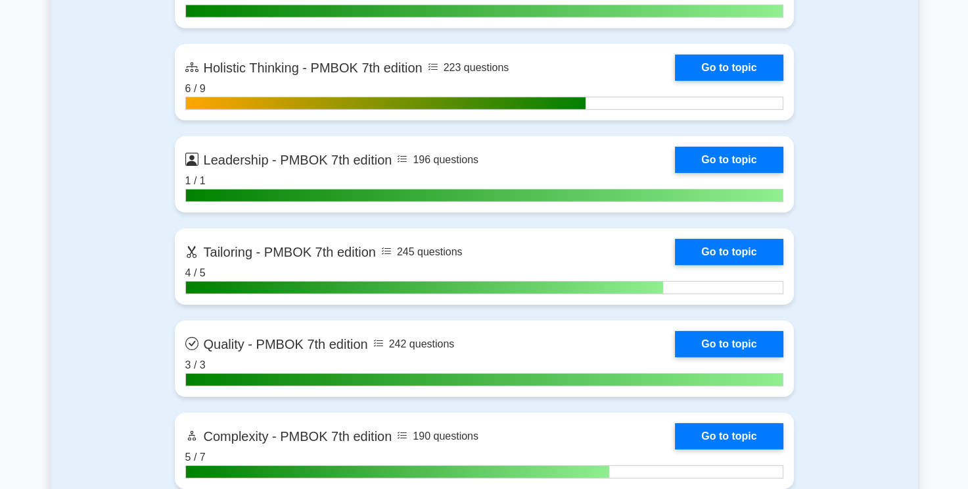
scroll to position [3945, 0]
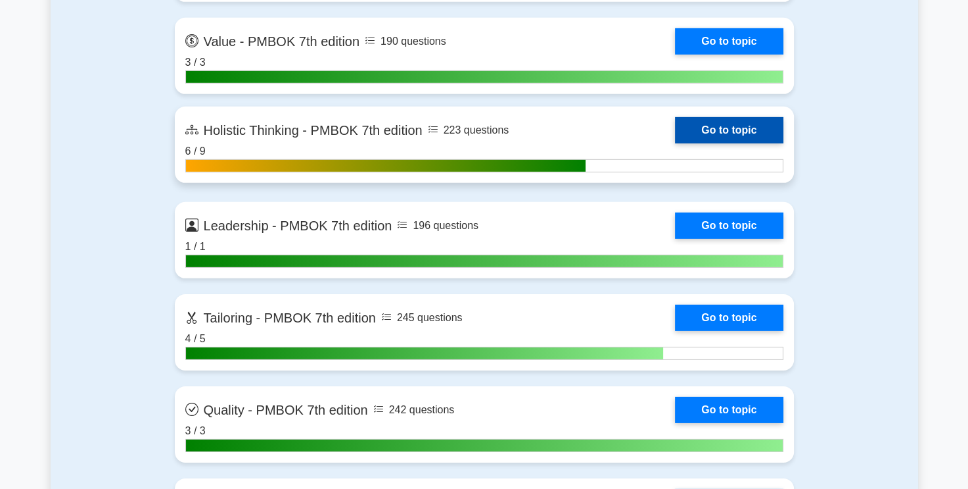
click at [675, 143] on link "Go to topic" at bounding box center [729, 130] width 108 height 26
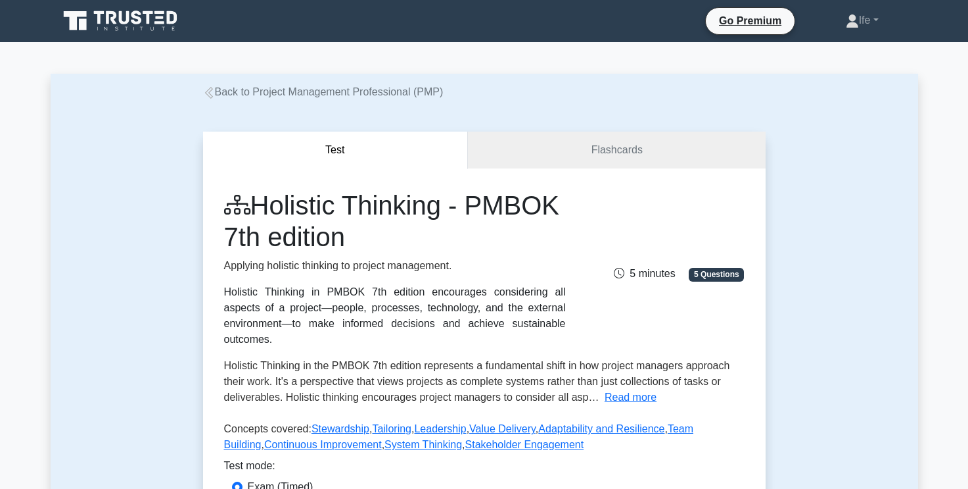
scroll to position [329, 0]
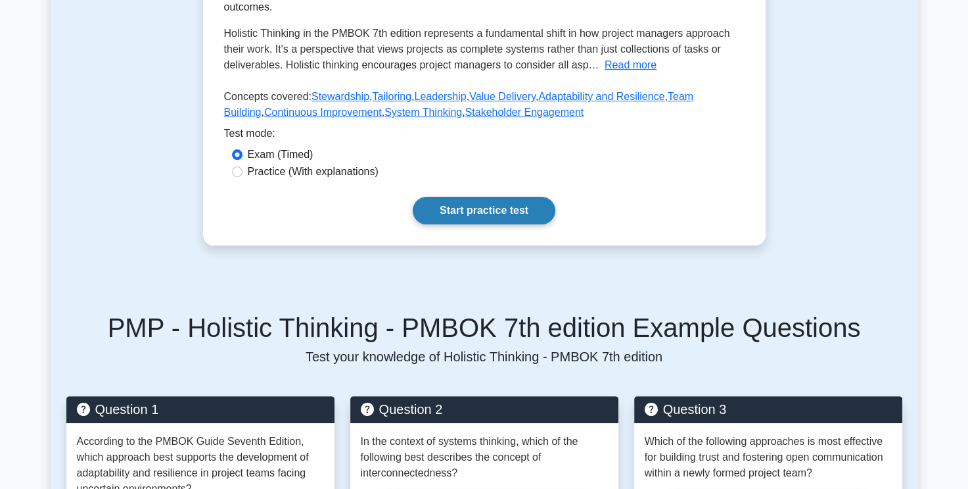
click at [493, 197] on link "Start practice test" at bounding box center [484, 211] width 143 height 28
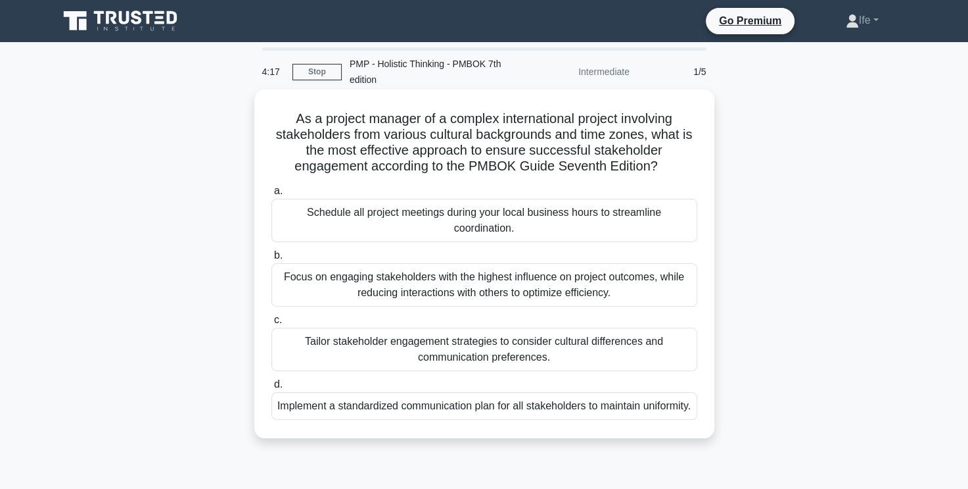
click at [489, 346] on div "Tailor stakeholder engagement strategies to consider cultural differences and c…" at bounding box center [485, 348] width 426 height 43
click at [272, 324] on input "c. Tailor stakeholder engagement strategies to consider cultural differences an…" at bounding box center [272, 320] width 0 height 9
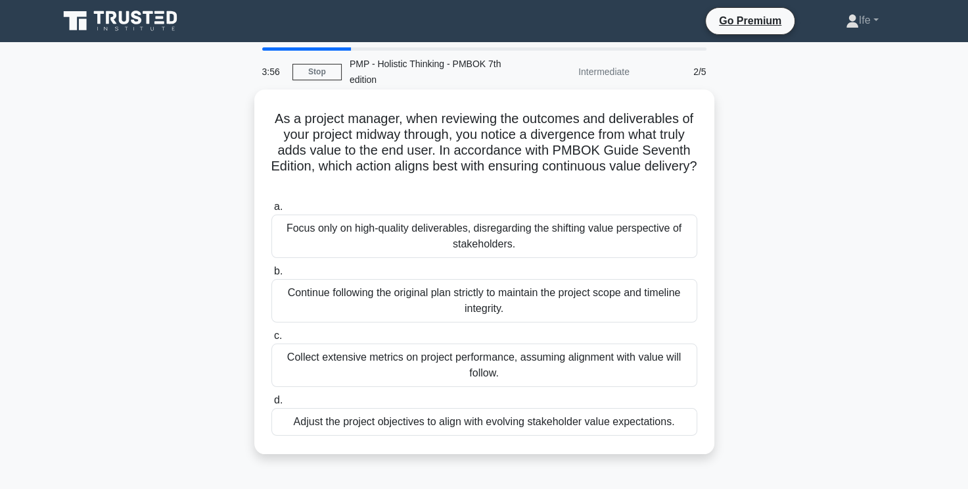
click at [490, 425] on div "Adjust the project objectives to align with evolving stakeholder value expectat…" at bounding box center [485, 422] width 426 height 28
click at [272, 404] on input "d. Adjust the project objectives to align with evolving stakeholder value expec…" at bounding box center [272, 400] width 0 height 9
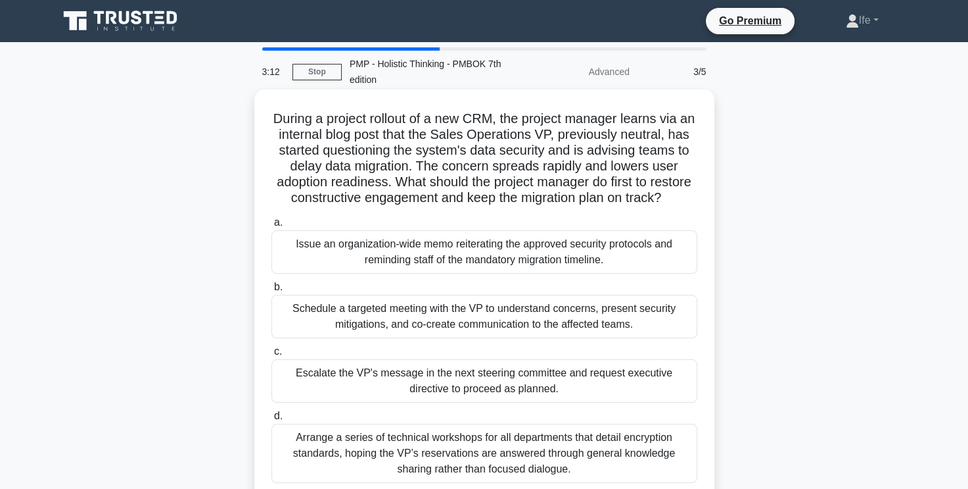
click at [523, 327] on div "Schedule a targeted meeting with the VP to understand concerns, present securit…" at bounding box center [485, 316] width 426 height 43
click at [272, 291] on input "b. Schedule a targeted meeting with the VP to understand concerns, present secu…" at bounding box center [272, 287] width 0 height 9
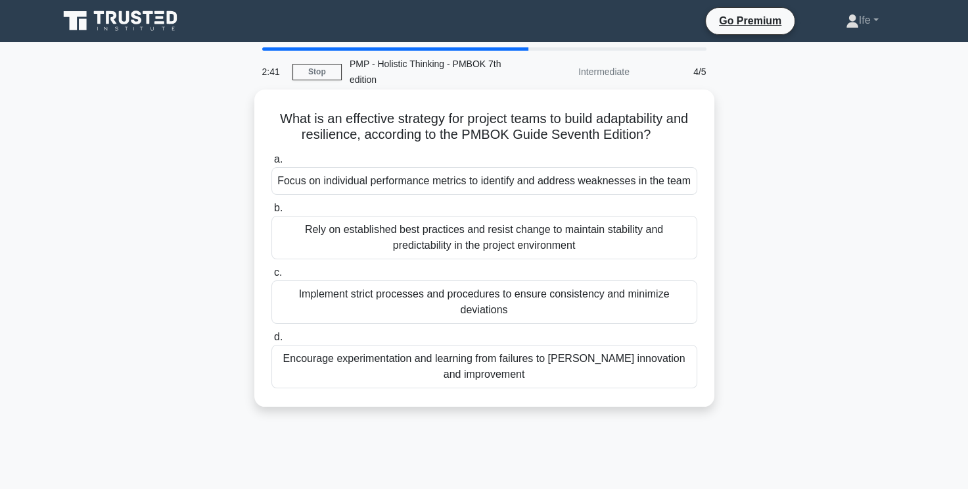
click at [506, 370] on div "Encourage experimentation and learning from failures to [PERSON_NAME] innovatio…" at bounding box center [485, 366] width 426 height 43
click at [272, 341] on input "d. Encourage experimentation and learning from failures to foster innovation an…" at bounding box center [272, 337] width 0 height 9
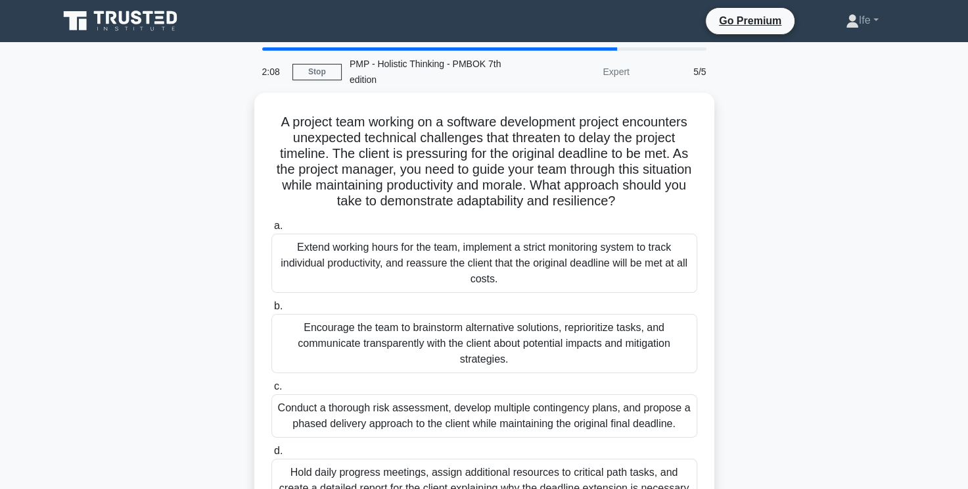
scroll to position [131, 0]
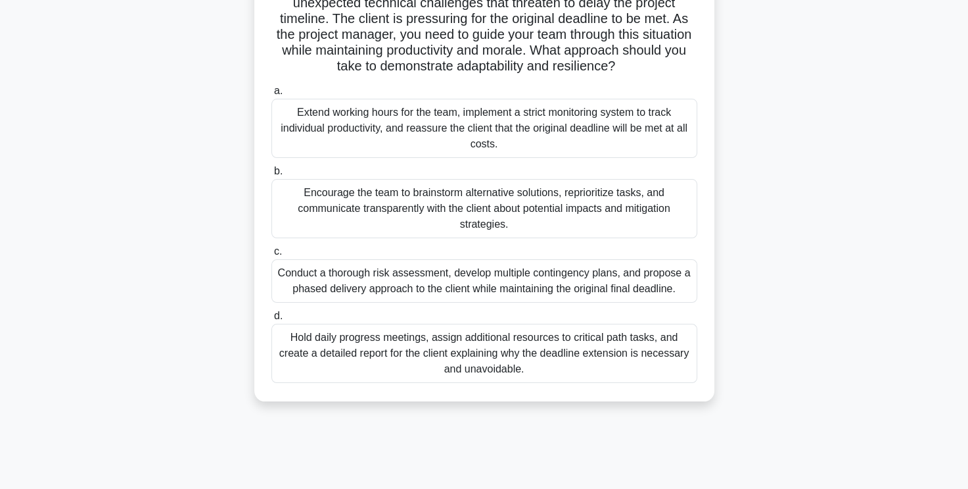
click at [634, 283] on div "Conduct a thorough risk assessment, develop multiple contingency plans, and pro…" at bounding box center [485, 280] width 426 height 43
click at [272, 256] on input "c. Conduct a thorough risk assessment, develop multiple contingency plans, and …" at bounding box center [272, 251] width 0 height 9
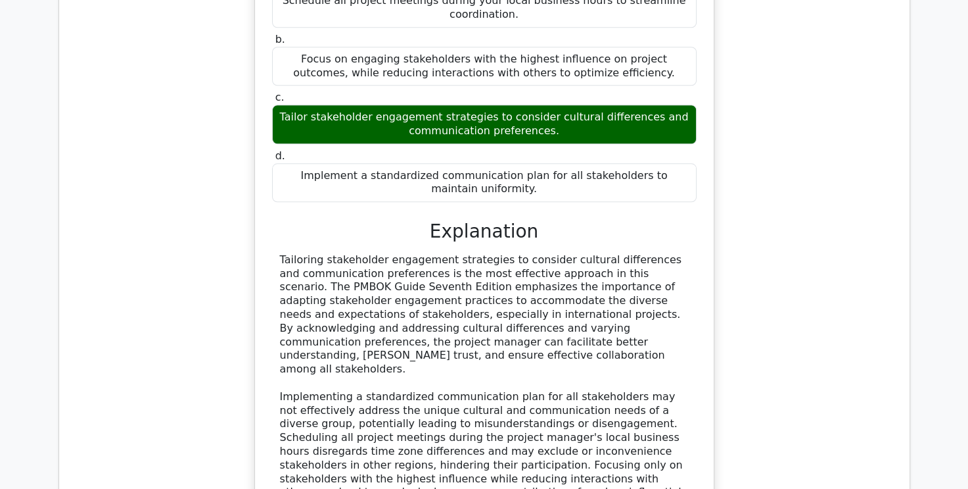
scroll to position [1578, 0]
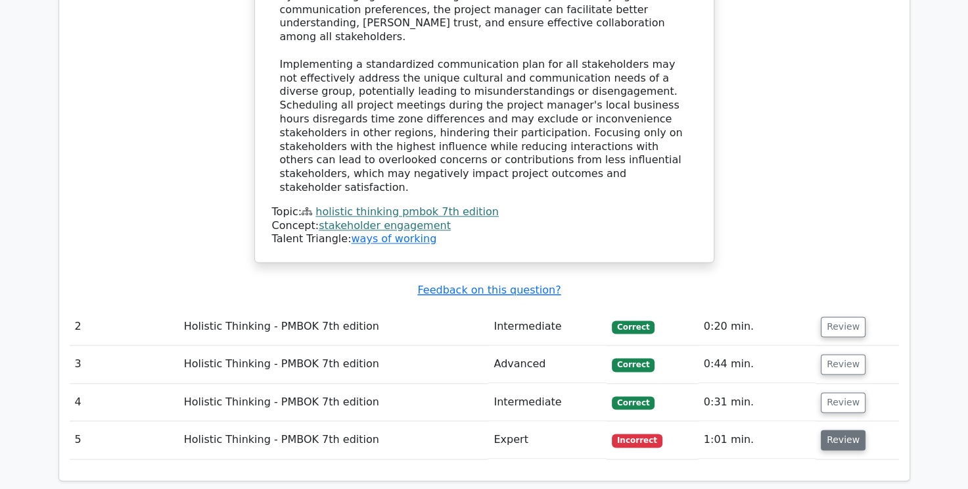
click at [852, 429] on button "Review" at bounding box center [843, 439] width 45 height 20
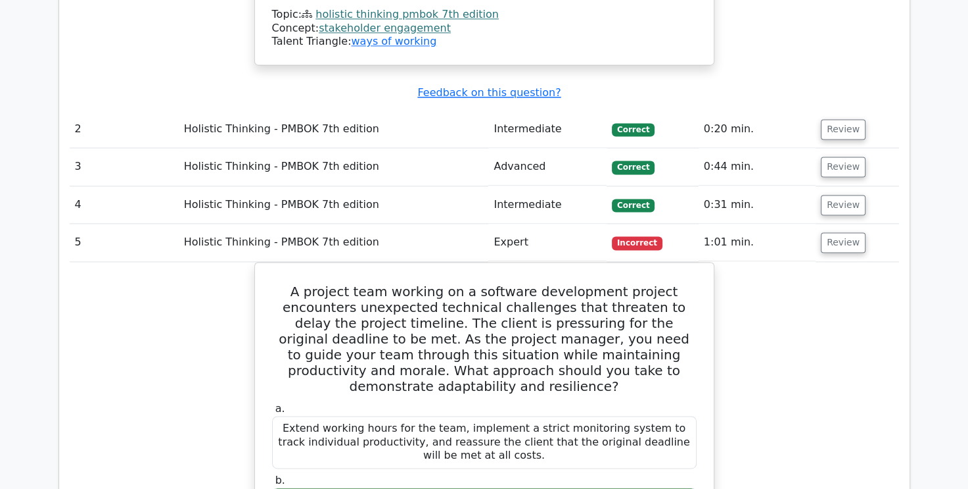
scroll to position [1709, 0]
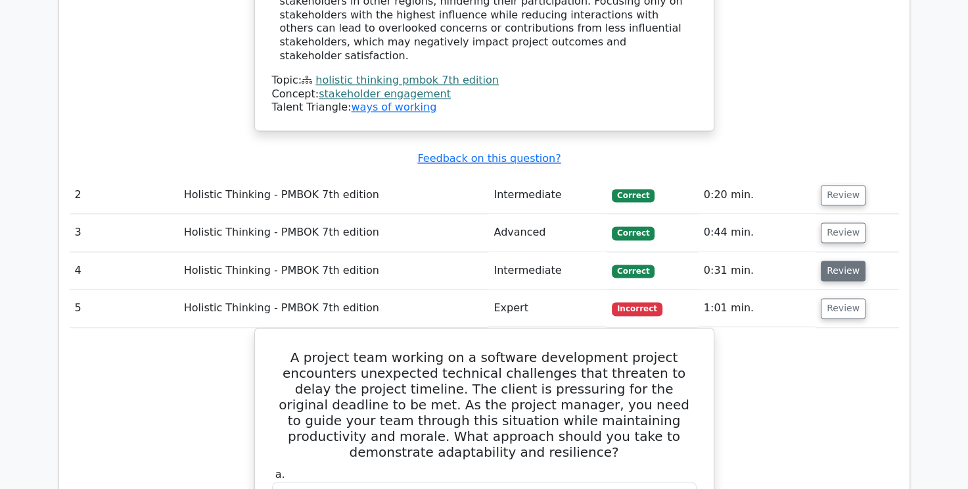
click at [839, 260] on button "Review" at bounding box center [843, 270] width 45 height 20
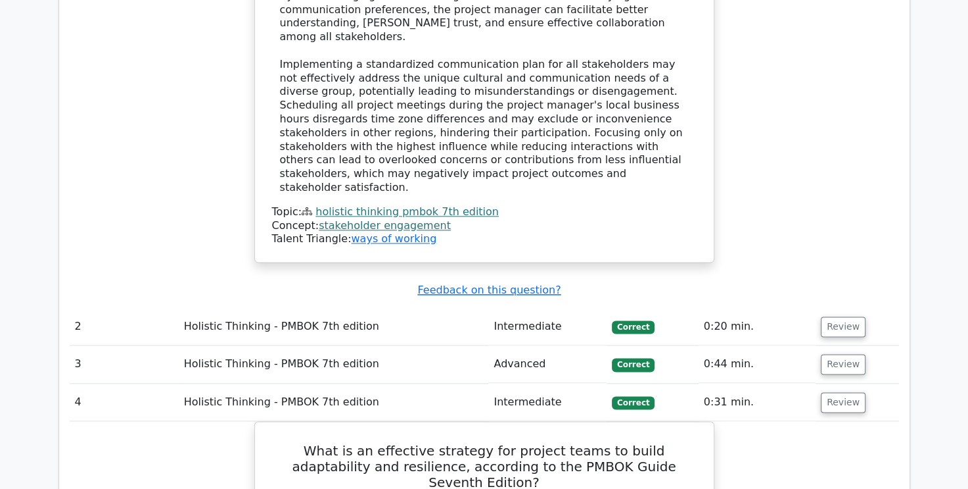
scroll to position [1512, 0]
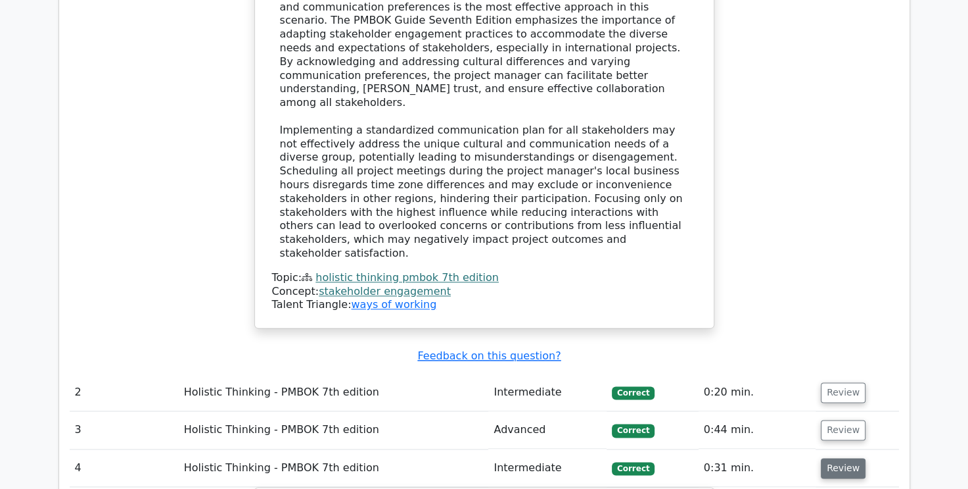
click at [845, 458] on button "Review" at bounding box center [843, 468] width 45 height 20
click at [846, 419] on button "Review" at bounding box center [843, 429] width 45 height 20
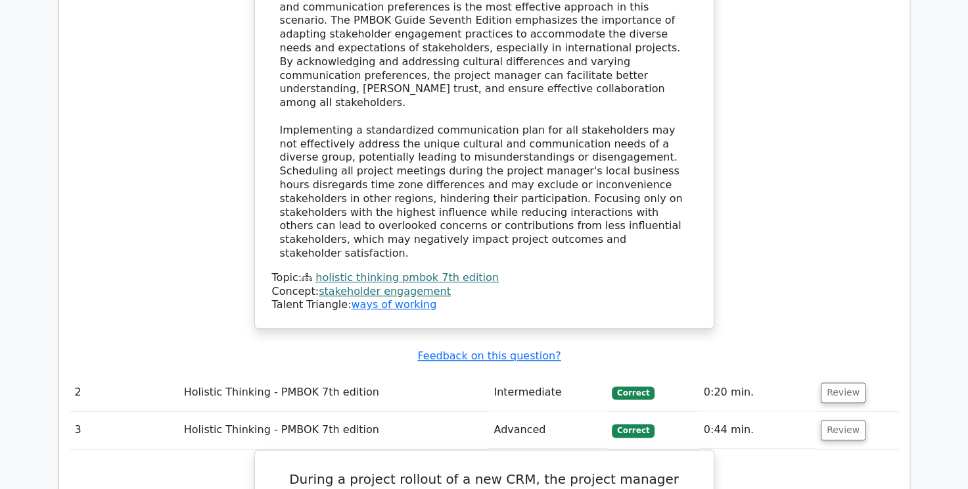
scroll to position [1446, 0]
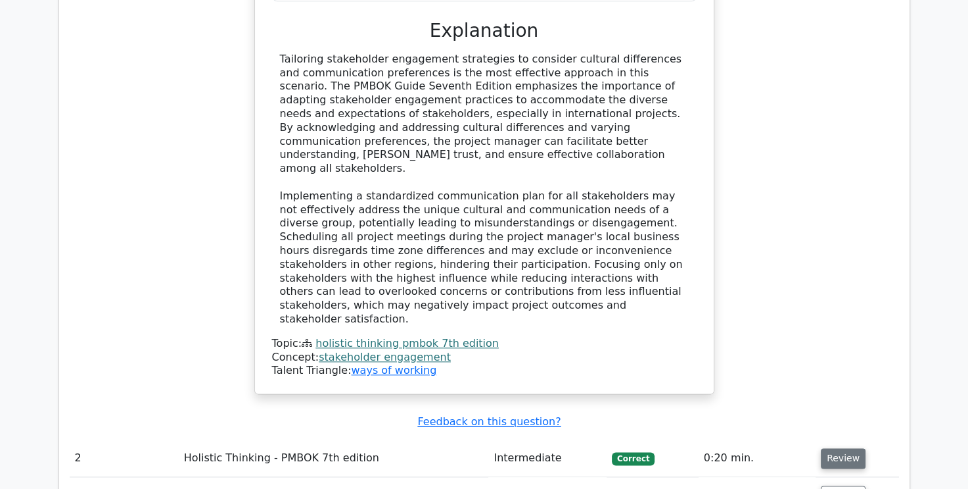
click at [837, 448] on button "Review" at bounding box center [843, 458] width 45 height 20
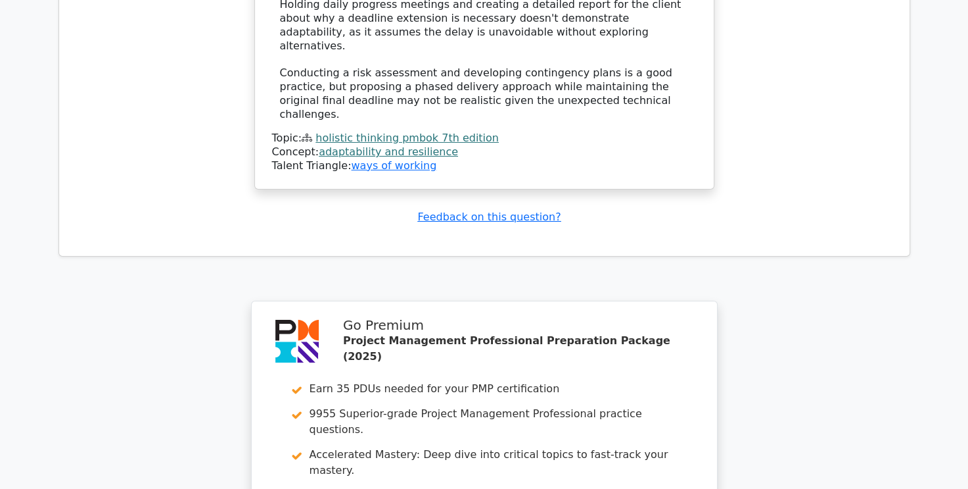
scroll to position [4466, 0]
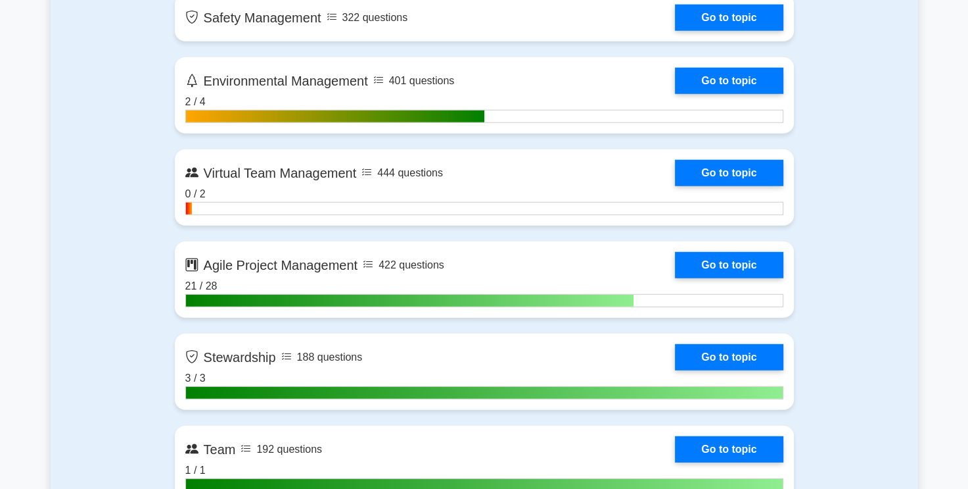
scroll to position [3287, 0]
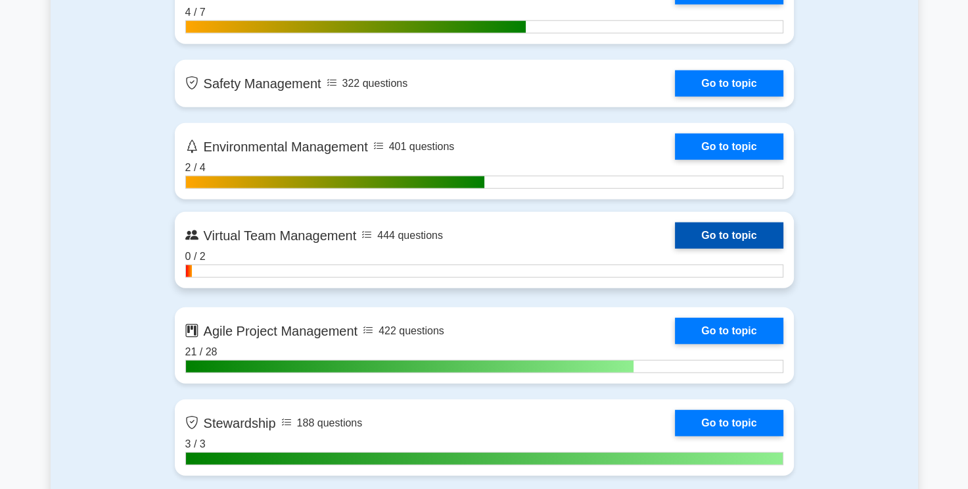
click at [675, 249] on link "Go to topic" at bounding box center [729, 235] width 108 height 26
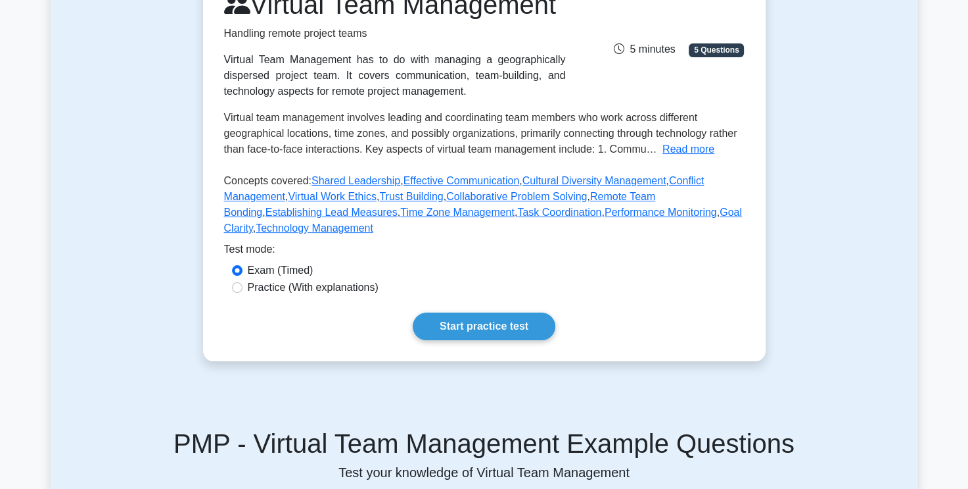
scroll to position [329, 0]
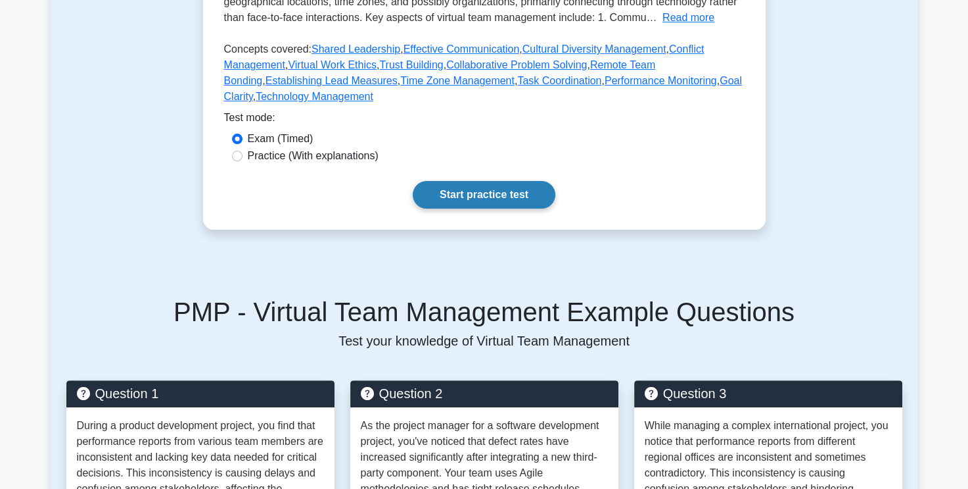
click at [500, 208] on link "Start practice test" at bounding box center [484, 195] width 143 height 28
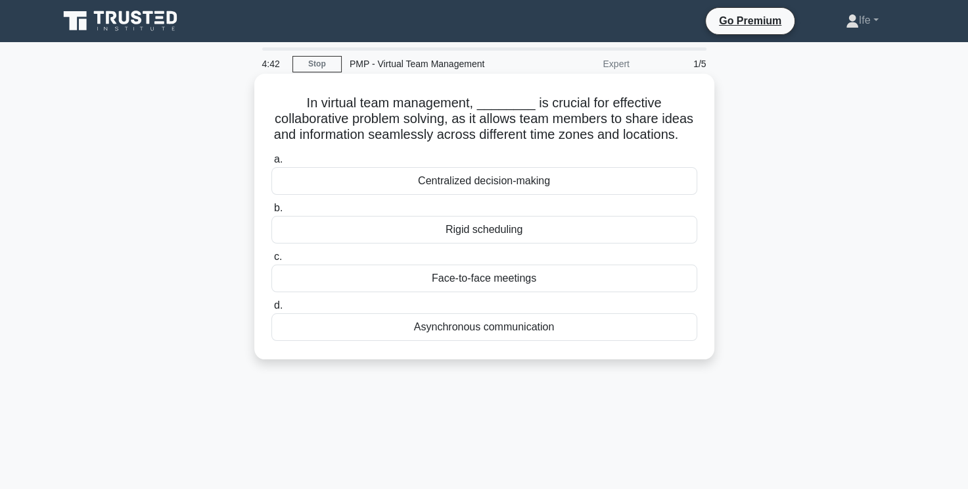
click at [514, 341] on div "Asynchronous communication" at bounding box center [485, 327] width 426 height 28
click at [272, 310] on input "d. Asynchronous communication" at bounding box center [272, 305] width 0 height 9
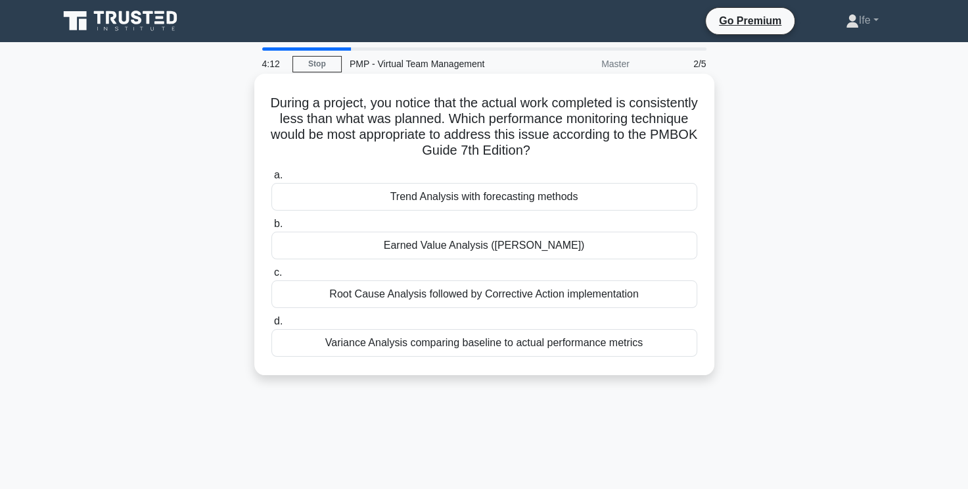
click at [574, 246] on div "Earned Value Analysis ([PERSON_NAME])" at bounding box center [485, 245] width 426 height 28
click at [272, 228] on input "b. Earned Value Analysis (EVA)" at bounding box center [272, 224] width 0 height 9
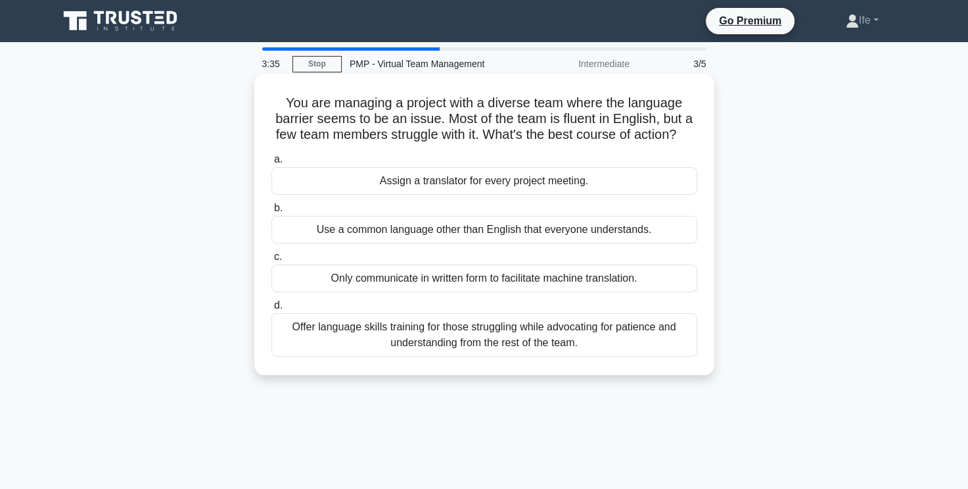
click at [535, 243] on div "Use a common language other than English that everyone understands." at bounding box center [485, 230] width 426 height 28
click at [272, 212] on input "b. Use a common language other than English that everyone understands." at bounding box center [272, 208] width 0 height 9
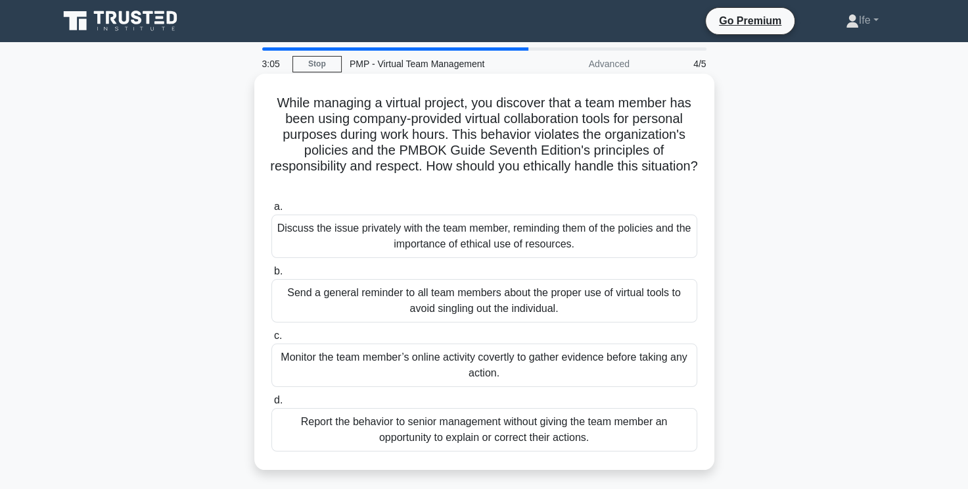
click at [573, 238] on div "Discuss the issue privately with the team member, reminding them of the policie…" at bounding box center [485, 235] width 426 height 43
click at [272, 211] on input "a. Discuss the issue privately with the team member, reminding them of the poli…" at bounding box center [272, 207] width 0 height 9
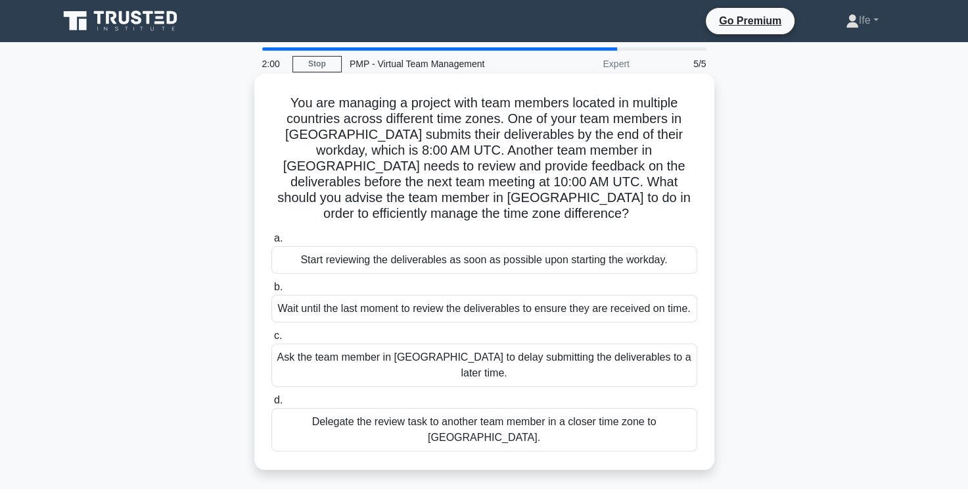
click at [585, 246] on div "Start reviewing the deliverables as soon as possible upon starting the workday." at bounding box center [485, 260] width 426 height 28
click at [272, 243] on input "a. Start reviewing the deliverables as soon as possible upon starting the workd…" at bounding box center [272, 238] width 0 height 9
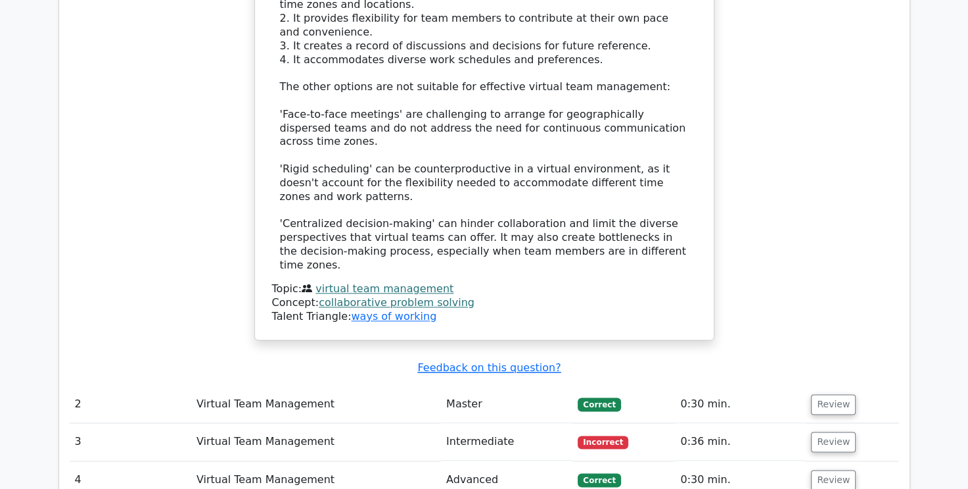
scroll to position [1644, 0]
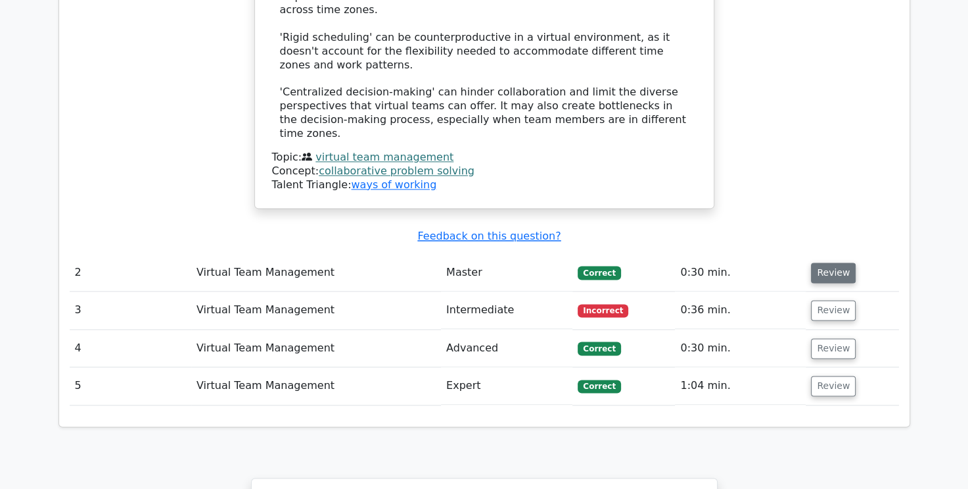
click at [837, 262] on button "Review" at bounding box center [833, 272] width 45 height 20
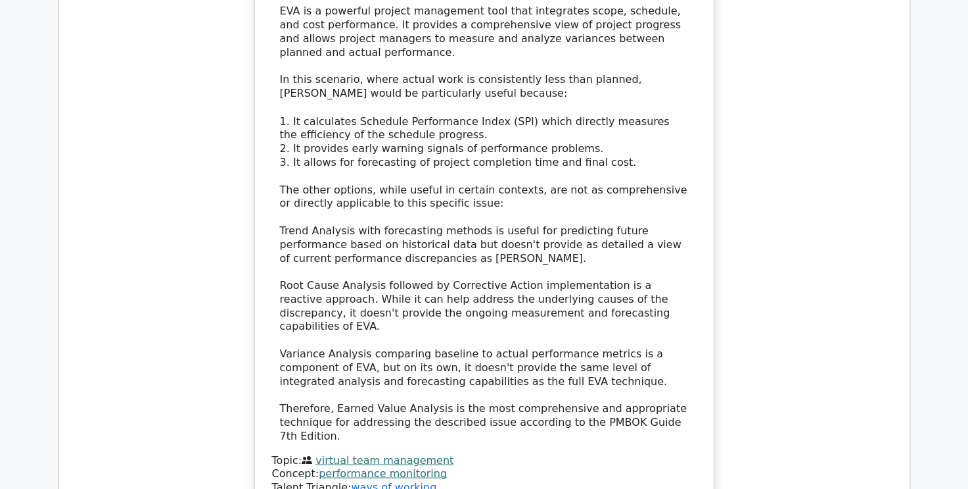
scroll to position [2433, 0]
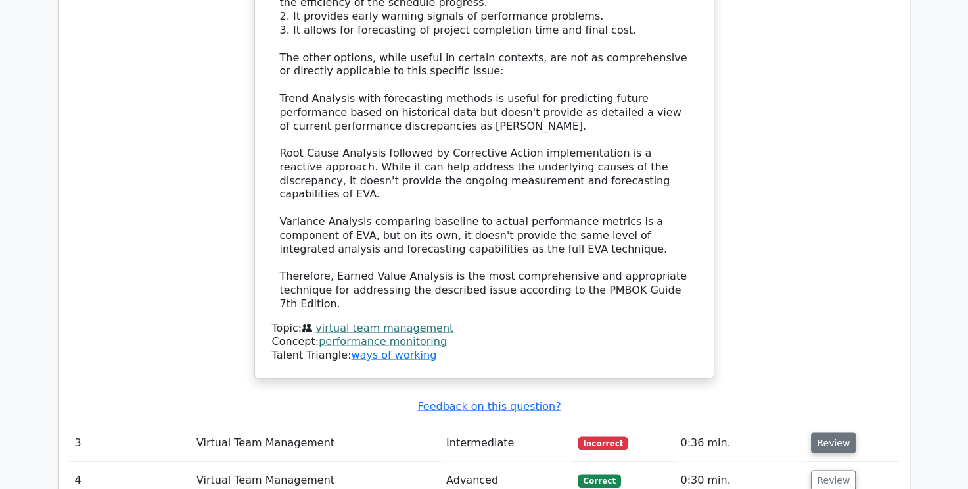
click at [830, 433] on button "Review" at bounding box center [833, 443] width 45 height 20
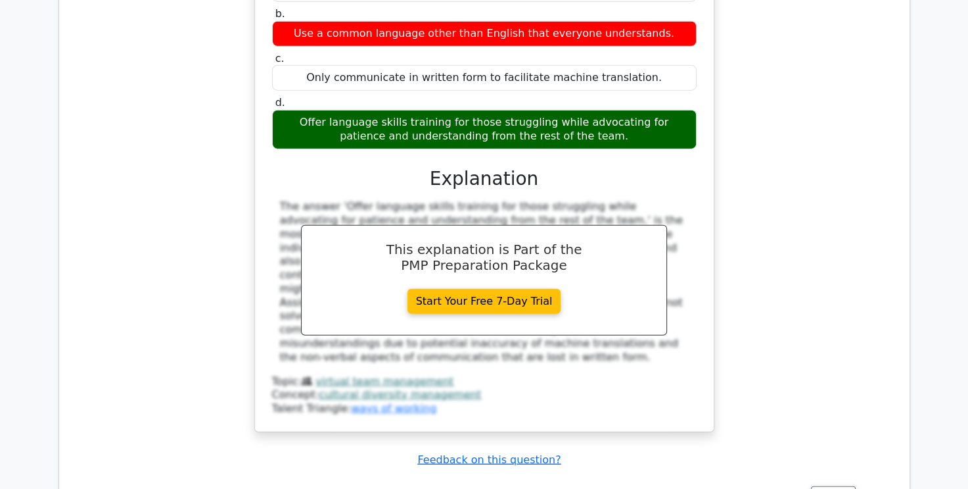
scroll to position [3222, 0]
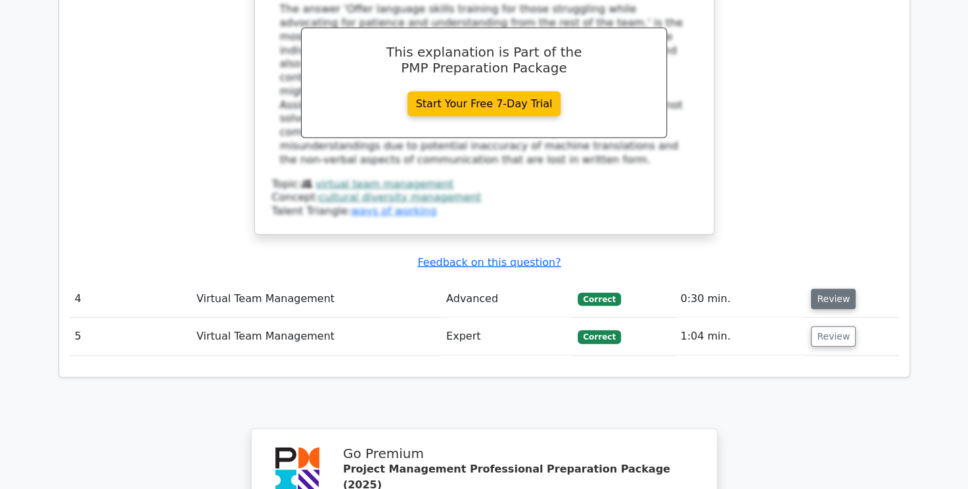
click at [840, 289] on button "Review" at bounding box center [833, 299] width 45 height 20
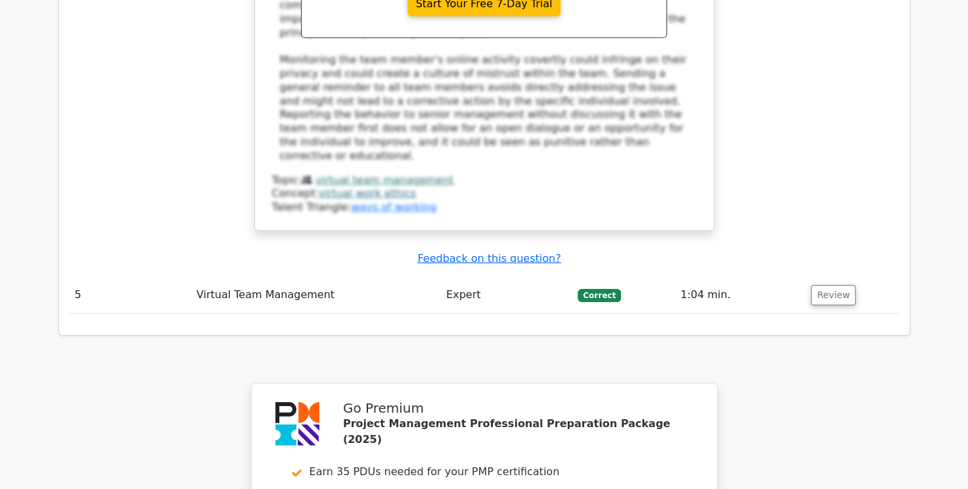
scroll to position [4305, 0]
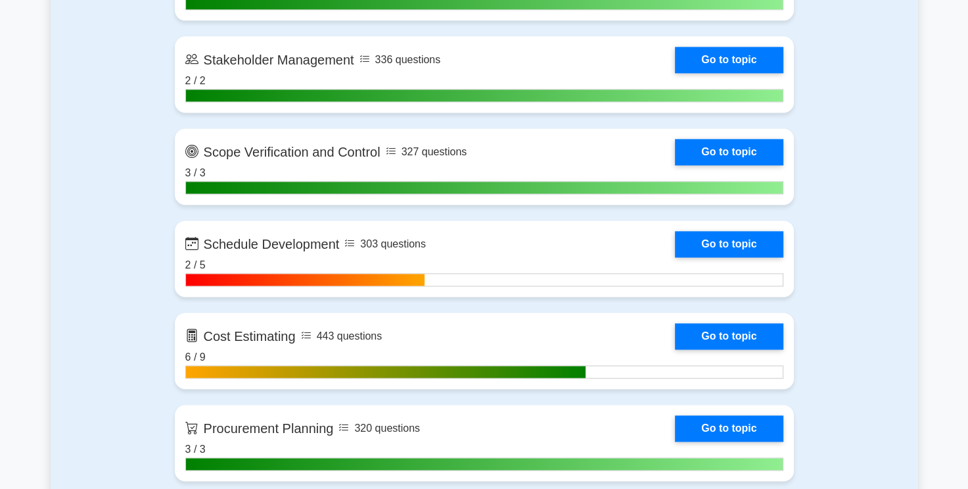
scroll to position [1907, 0]
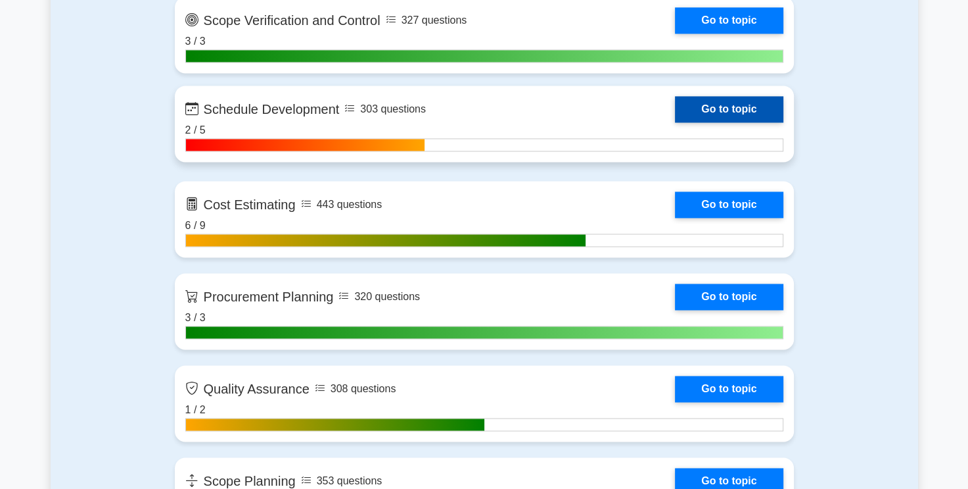
click at [675, 122] on link "Go to topic" at bounding box center [729, 109] width 108 height 26
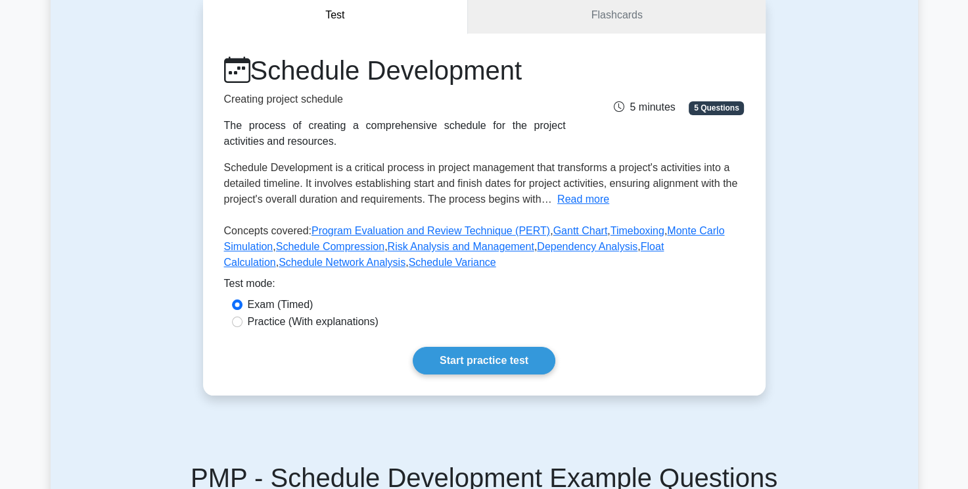
scroll to position [197, 0]
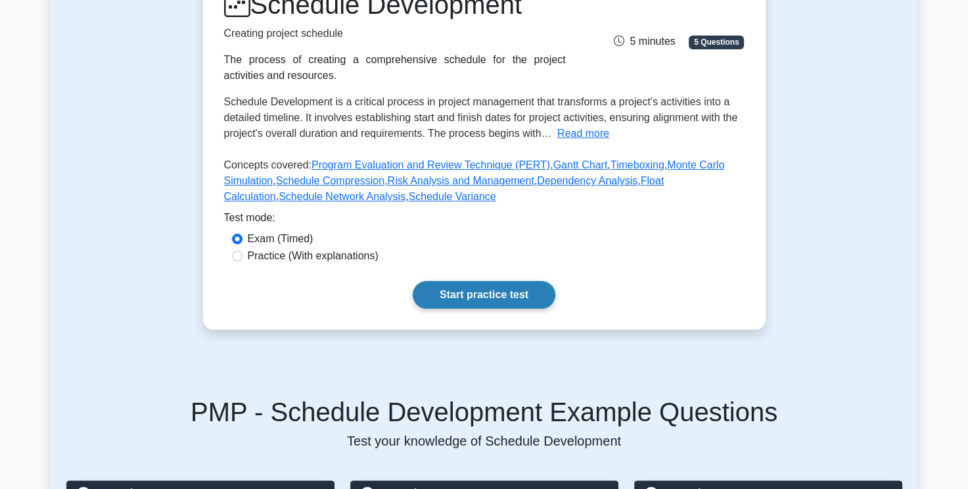
click at [499, 296] on link "Start practice test" at bounding box center [484, 295] width 143 height 28
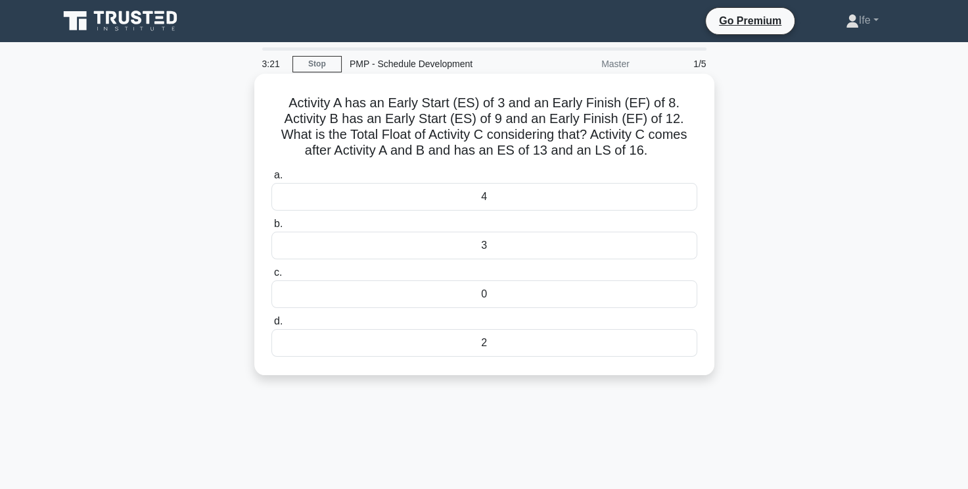
click at [513, 243] on div "3" at bounding box center [485, 245] width 426 height 28
click at [272, 228] on input "b. 3" at bounding box center [272, 224] width 0 height 9
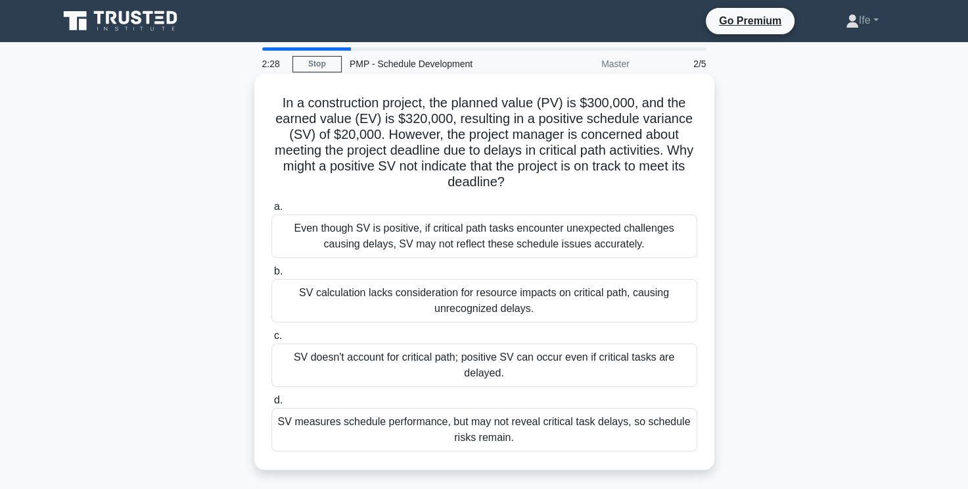
scroll to position [66, 0]
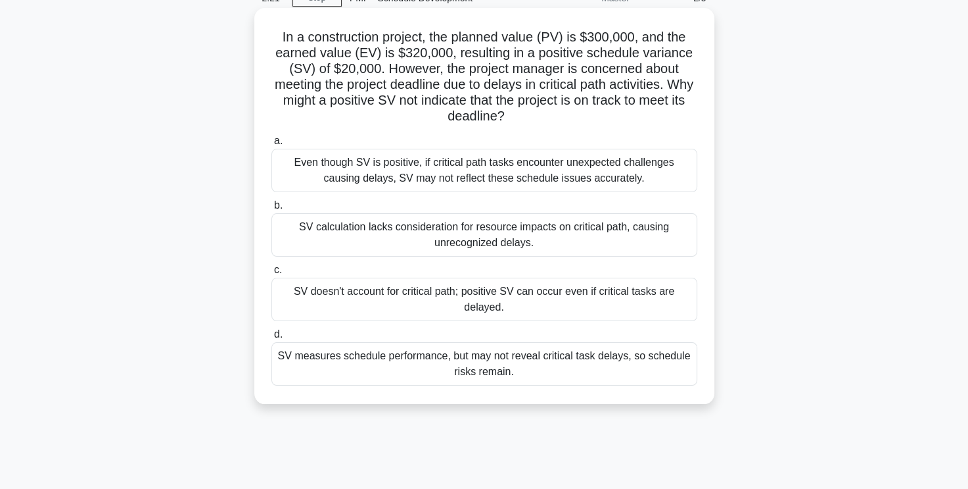
click at [563, 369] on div "SV measures schedule performance, but may not reveal critical task delays, so s…" at bounding box center [485, 363] width 426 height 43
click at [272, 339] on input "d. SV measures schedule performance, but may not reveal critical task delays, s…" at bounding box center [272, 334] width 0 height 9
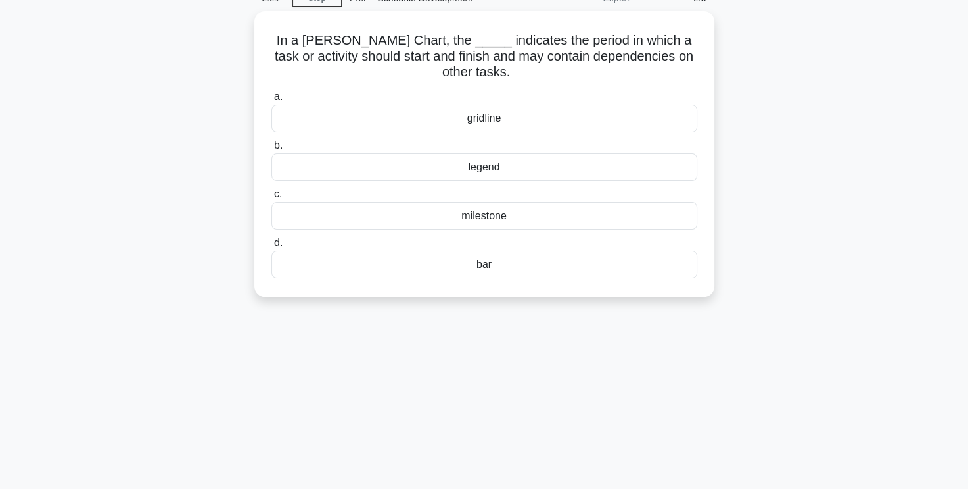
scroll to position [0, 0]
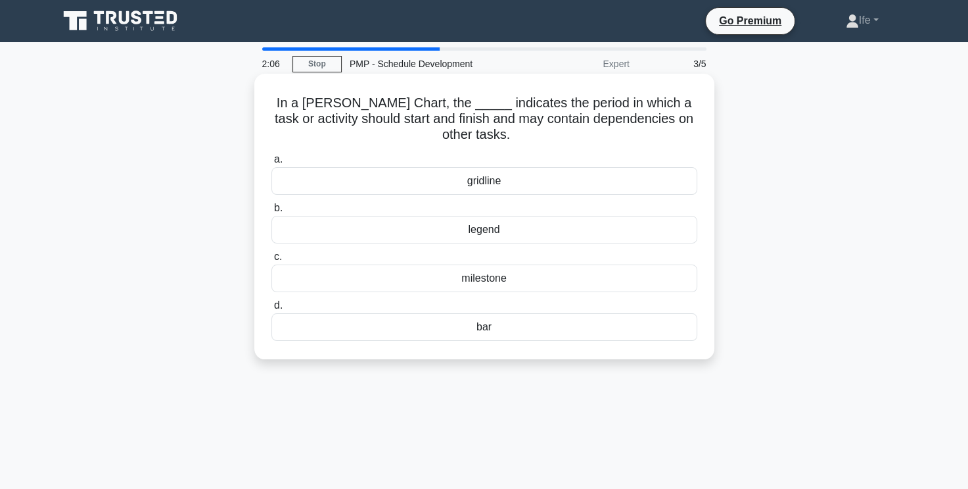
click at [479, 327] on div "bar" at bounding box center [485, 327] width 426 height 28
click at [272, 310] on input "d. bar" at bounding box center [272, 305] width 0 height 9
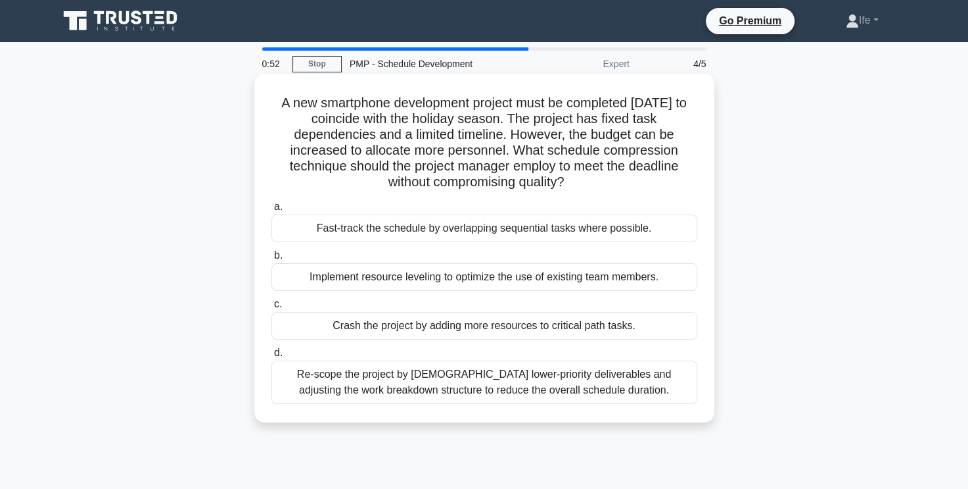
click at [465, 324] on div "Crash the project by adding more resources to critical path tasks." at bounding box center [485, 326] width 426 height 28
click at [272, 308] on input "c. Crash the project by adding more resources to critical path tasks." at bounding box center [272, 304] width 0 height 9
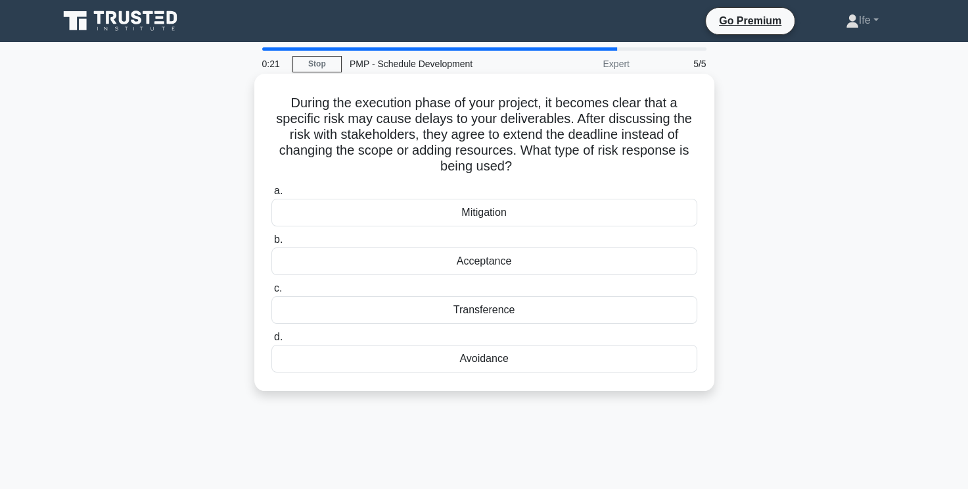
click at [500, 220] on div "Mitigation" at bounding box center [485, 213] width 426 height 28
click at [272, 195] on input "a. Mitigation" at bounding box center [272, 191] width 0 height 9
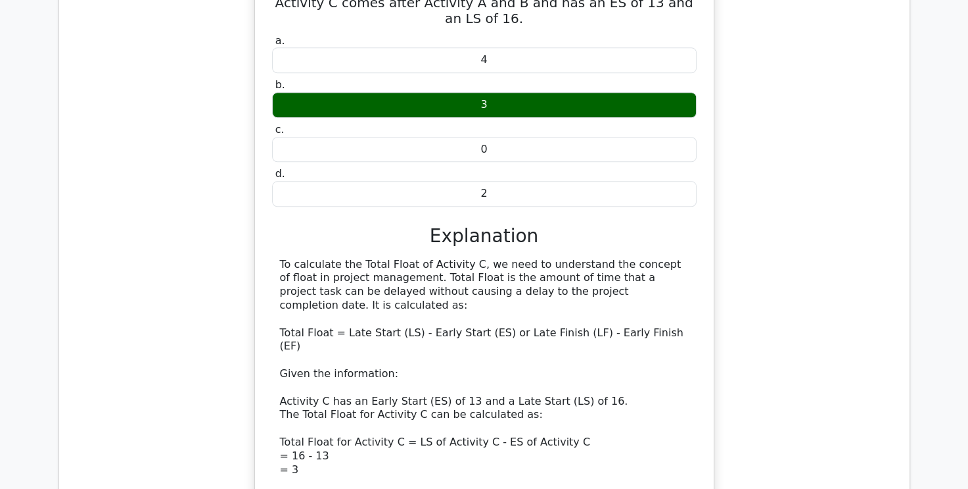
scroll to position [1446, 0]
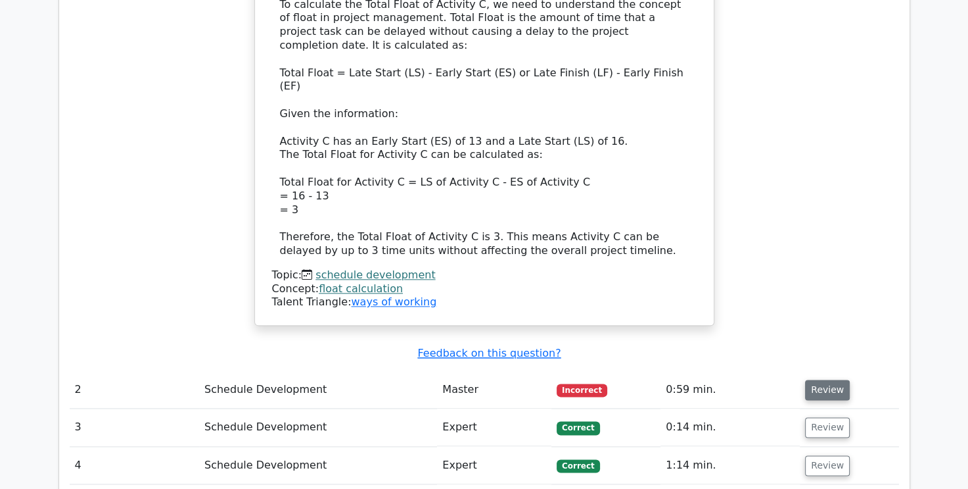
click at [827, 379] on button "Review" at bounding box center [827, 389] width 45 height 20
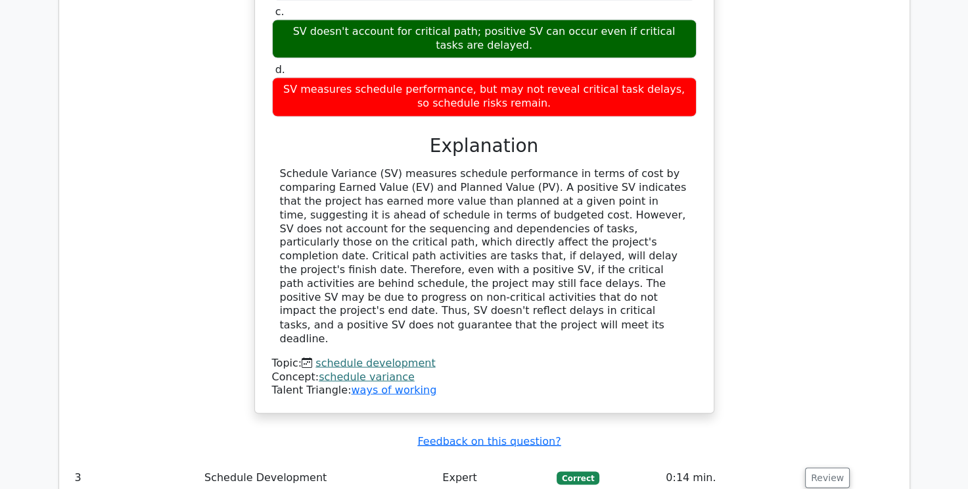
scroll to position [2170, 0]
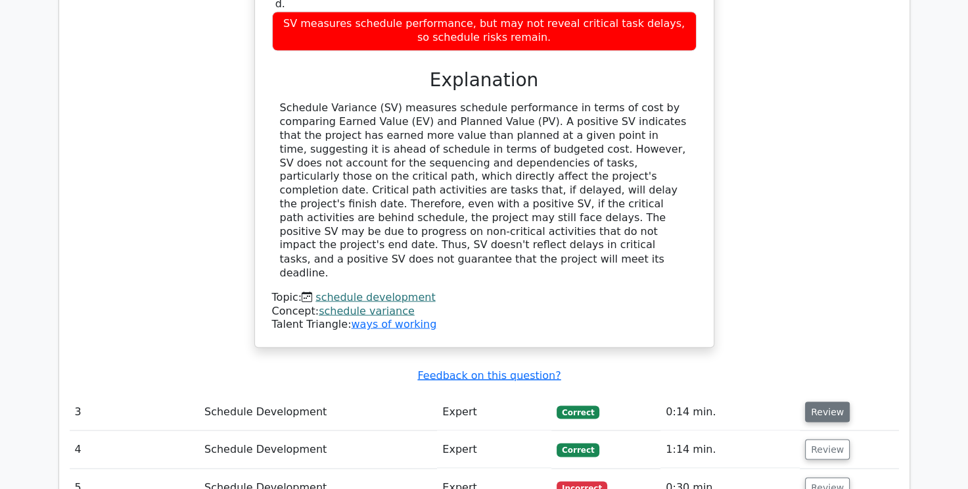
click at [819, 401] on button "Review" at bounding box center [827, 411] width 45 height 20
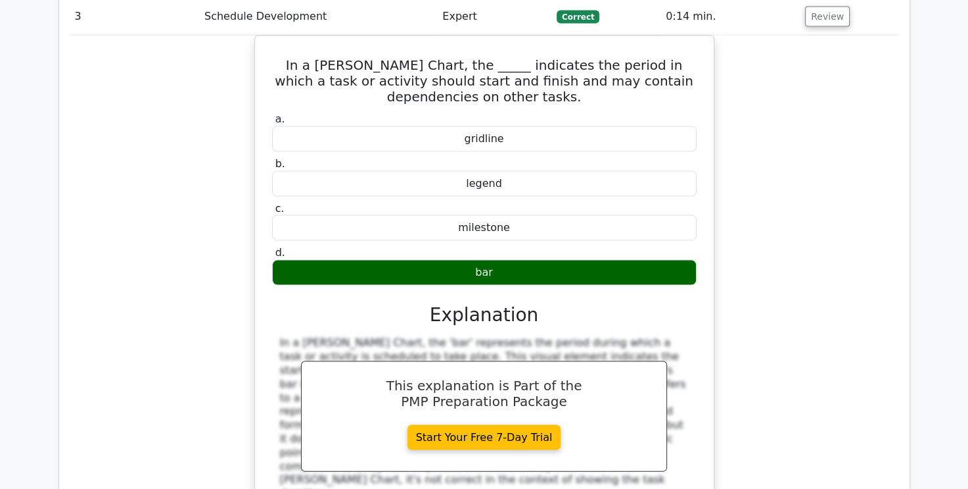
scroll to position [2696, 0]
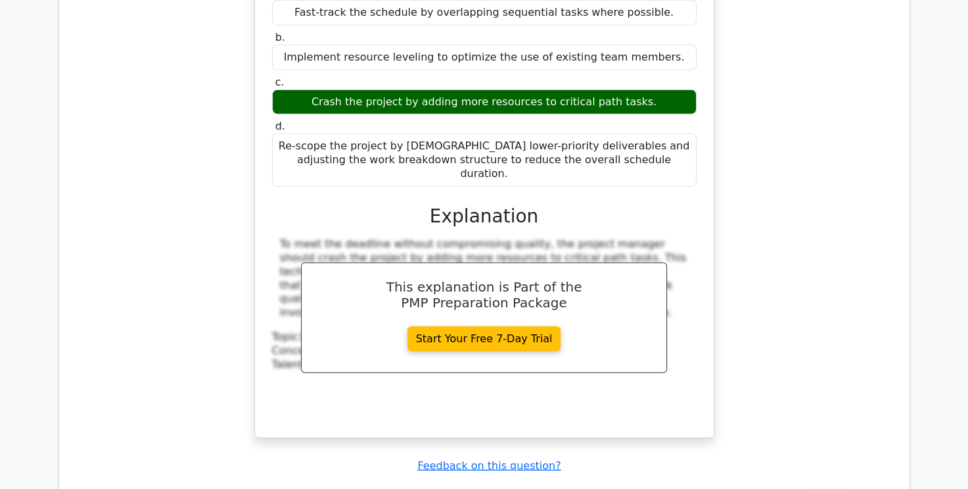
scroll to position [3485, 0]
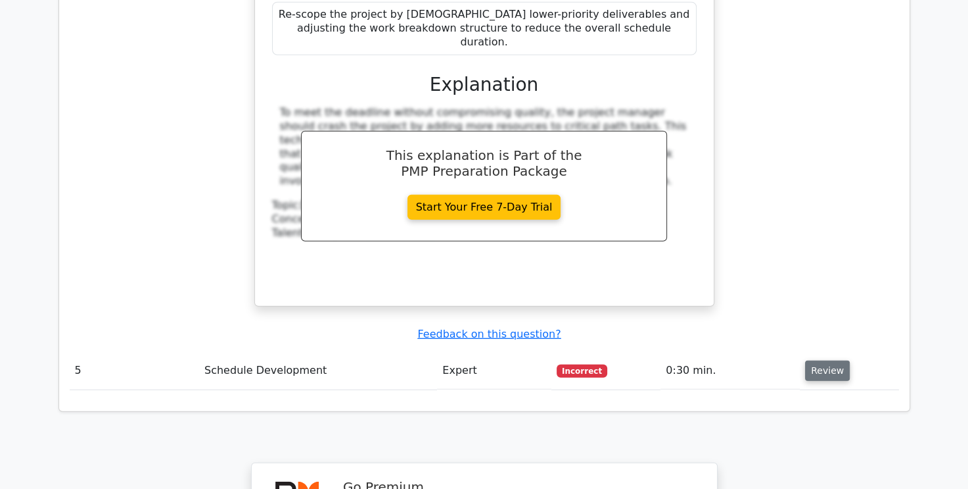
click at [823, 360] on button "Review" at bounding box center [827, 370] width 45 height 20
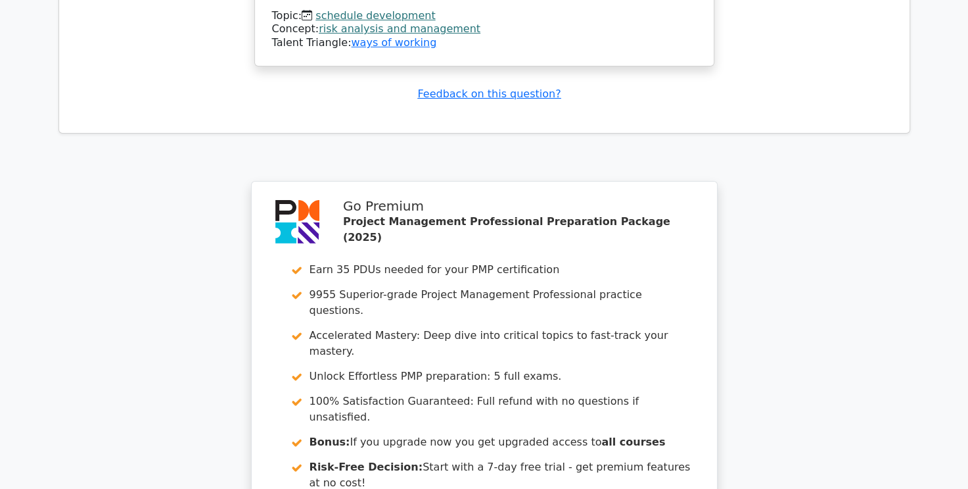
scroll to position [4516, 0]
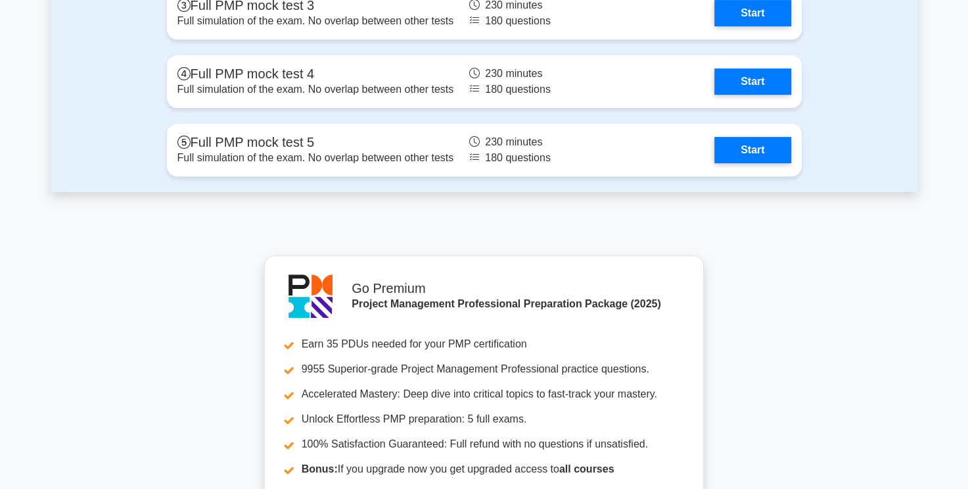
scroll to position [5457, 0]
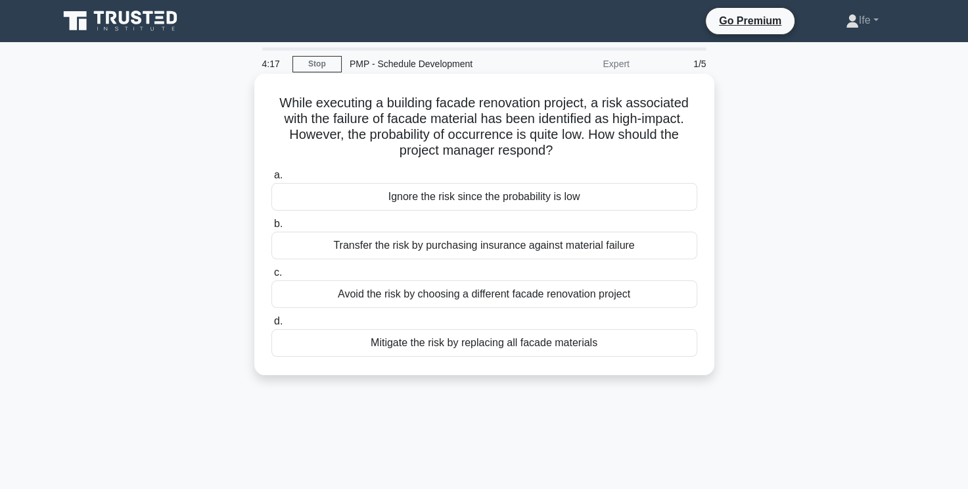
click at [542, 254] on div "Transfer the risk by purchasing insurance against material failure" at bounding box center [485, 245] width 426 height 28
click at [272, 228] on input "b. Transfer the risk by purchasing insurance against material failure" at bounding box center [272, 224] width 0 height 9
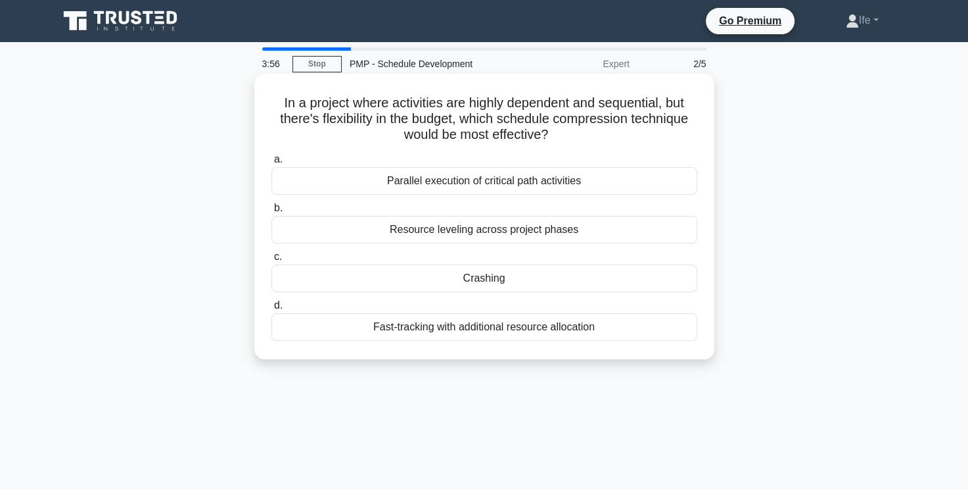
click at [517, 285] on div "Crashing" at bounding box center [485, 278] width 426 height 28
click at [272, 261] on input "c. Crashing" at bounding box center [272, 256] width 0 height 9
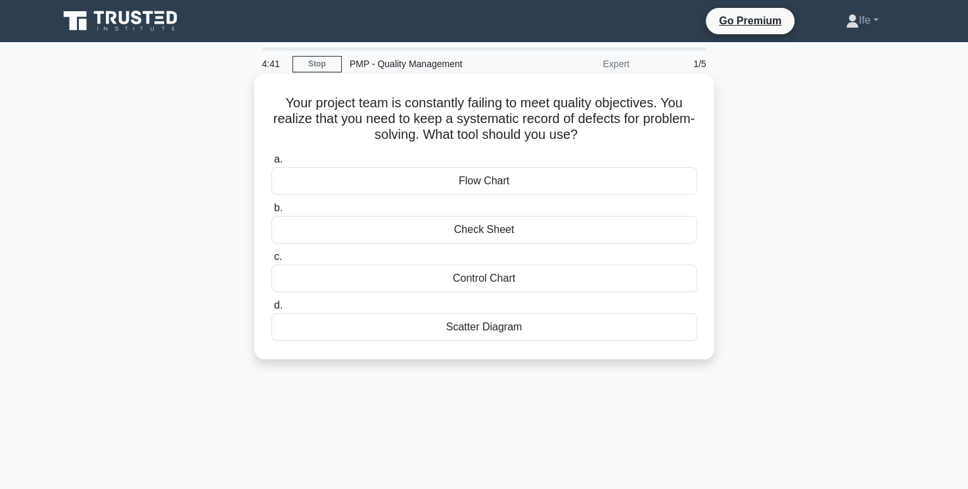
click at [531, 231] on div "Check Sheet" at bounding box center [485, 230] width 426 height 28
click at [272, 212] on input "b. Check Sheet" at bounding box center [272, 208] width 0 height 9
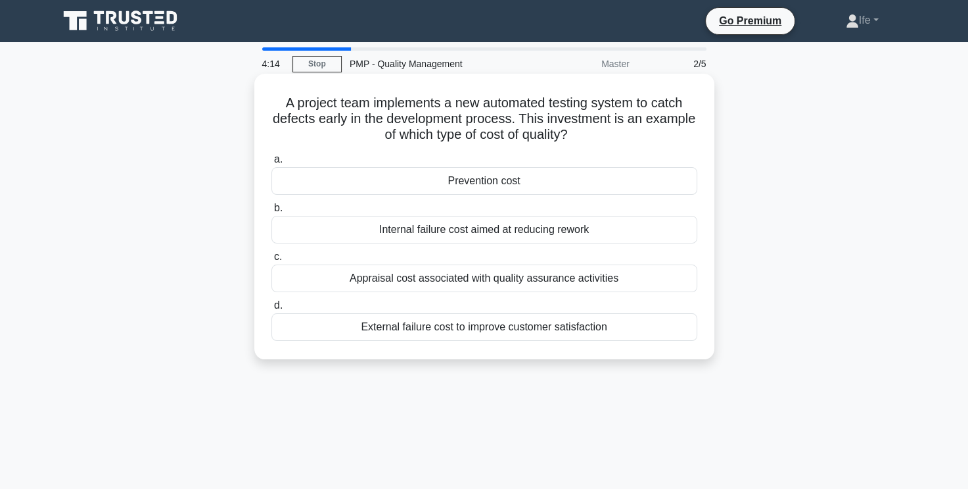
click at [523, 280] on div "Appraisal cost associated with quality assurance activities" at bounding box center [485, 278] width 426 height 28
click at [272, 261] on input "c. Appraisal cost associated with quality assurance activities" at bounding box center [272, 256] width 0 height 9
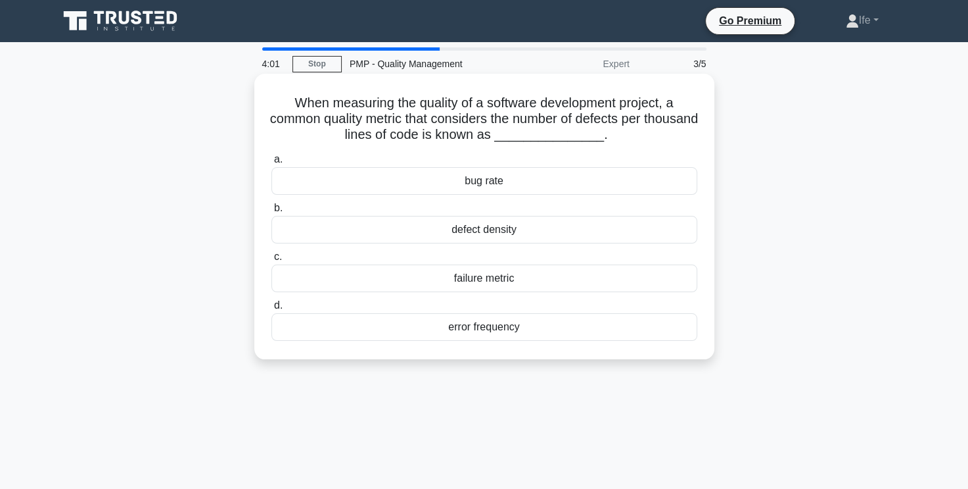
click at [521, 181] on div "bug rate" at bounding box center [485, 181] width 426 height 28
click at [272, 164] on input "a. bug rate" at bounding box center [272, 159] width 0 height 9
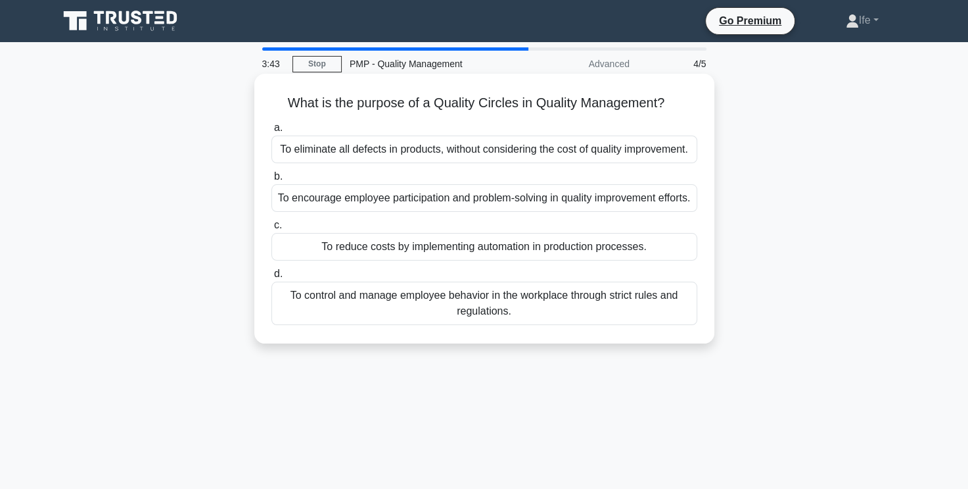
click at [515, 212] on div "To encourage employee participation and problem-solving in quality improvement …" at bounding box center [485, 198] width 426 height 28
click at [272, 181] on input "b. To encourage employee participation and problem-solving in quality improveme…" at bounding box center [272, 176] width 0 height 9
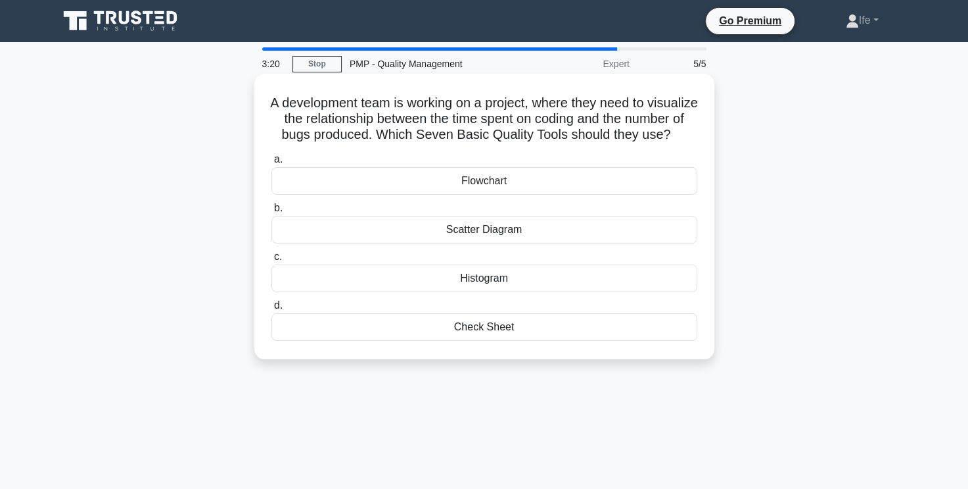
click at [523, 291] on div "Histogram" at bounding box center [485, 278] width 426 height 28
click at [272, 261] on input "c. Histogram" at bounding box center [272, 256] width 0 height 9
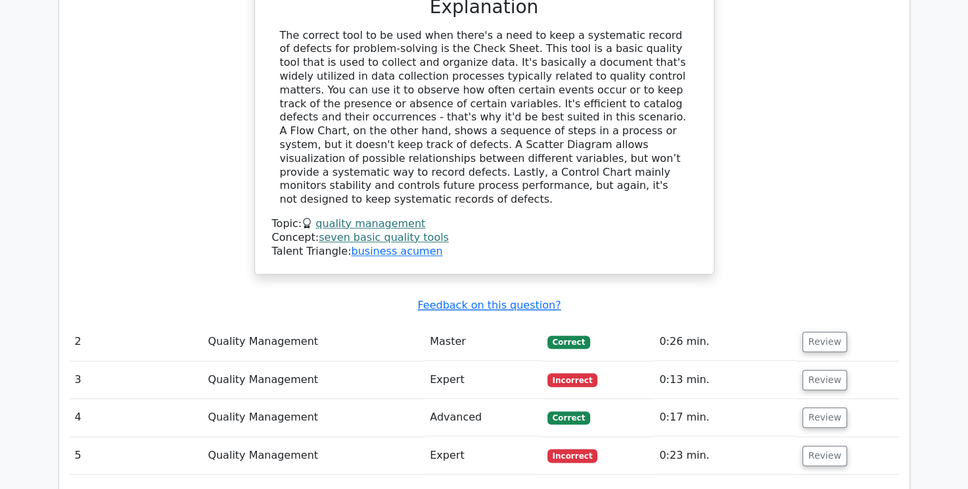
scroll to position [1446, 0]
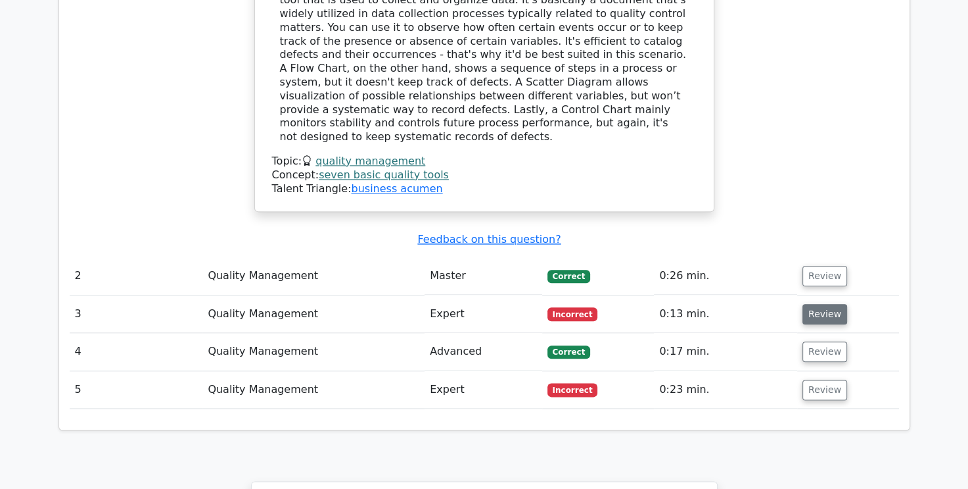
click at [821, 304] on button "Review" at bounding box center [825, 314] width 45 height 20
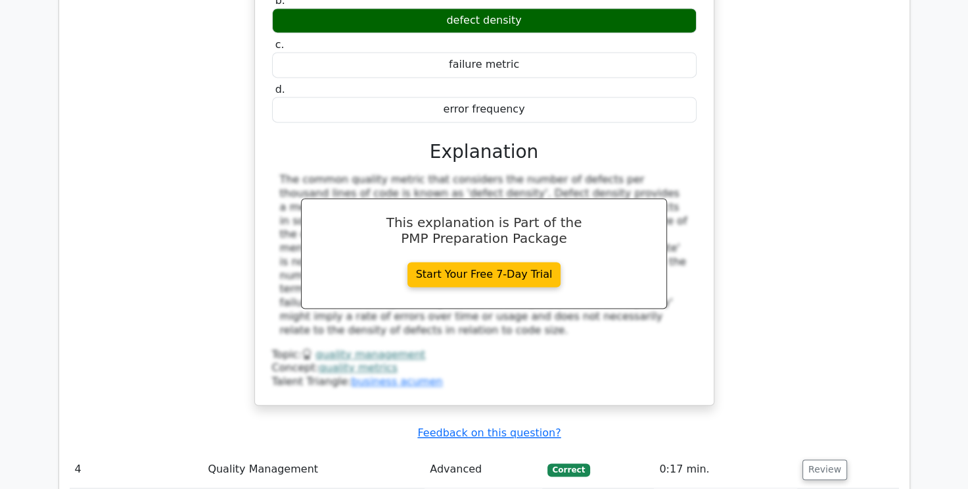
scroll to position [1972, 0]
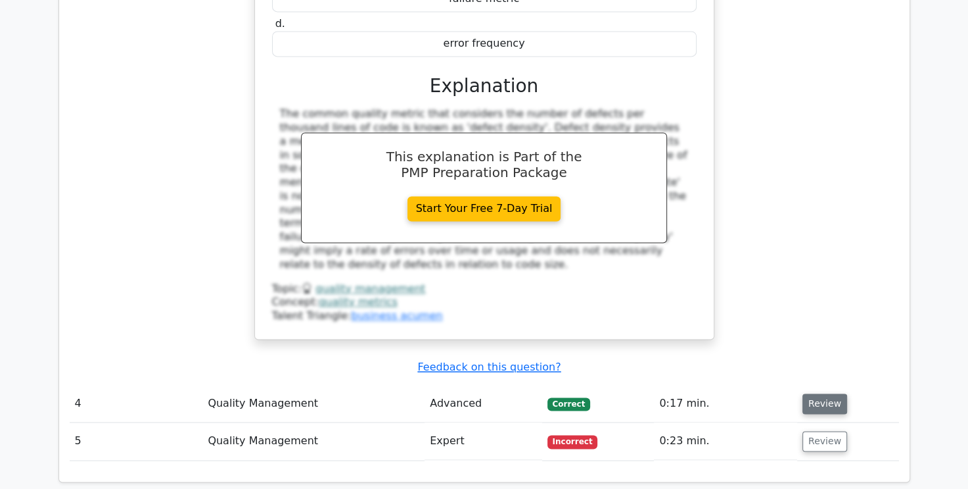
click at [811, 393] on button "Review" at bounding box center [825, 403] width 45 height 20
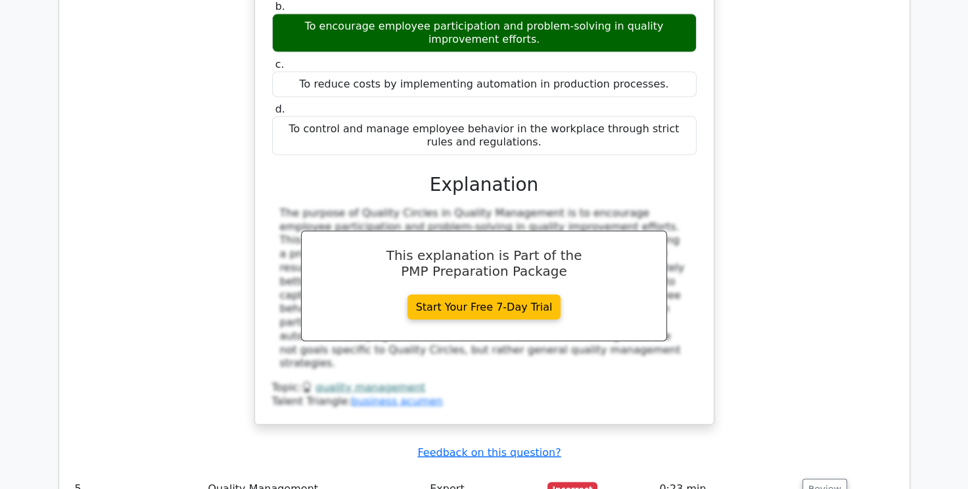
scroll to position [2564, 0]
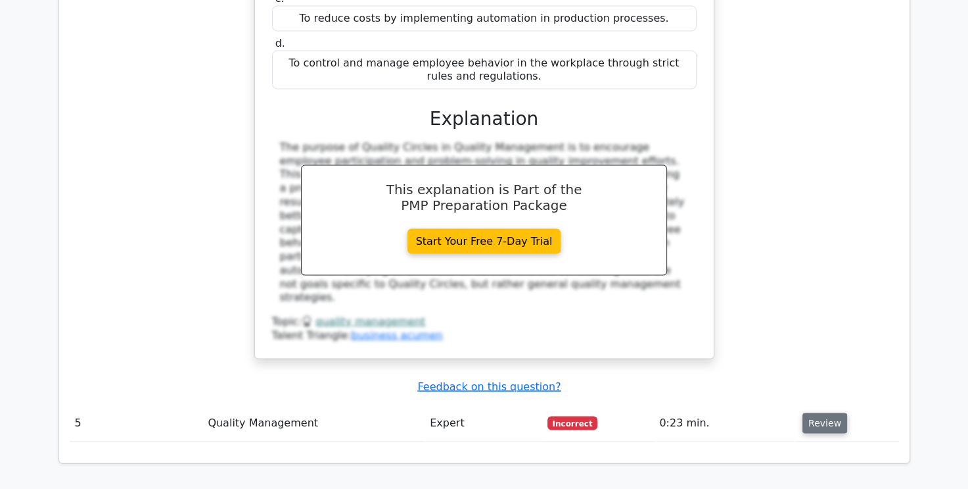
click at [823, 413] on button "Review" at bounding box center [825, 423] width 45 height 20
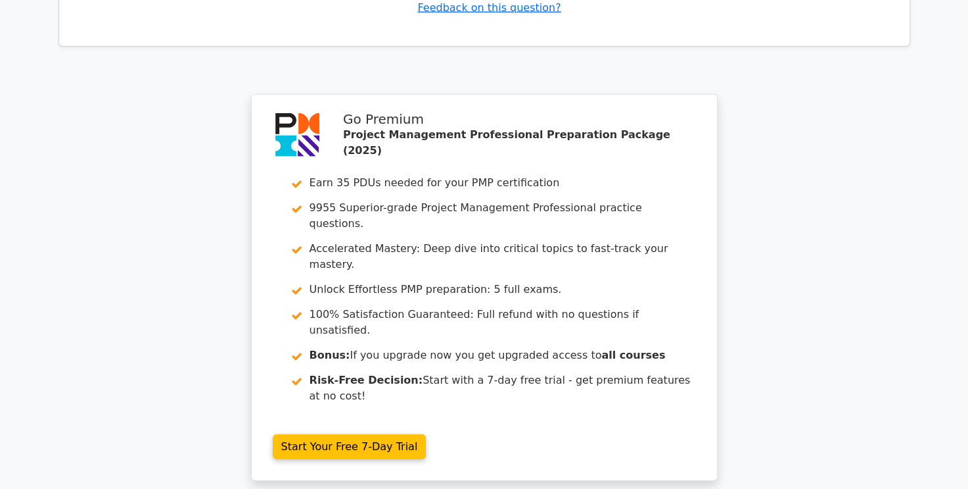
scroll to position [3591, 0]
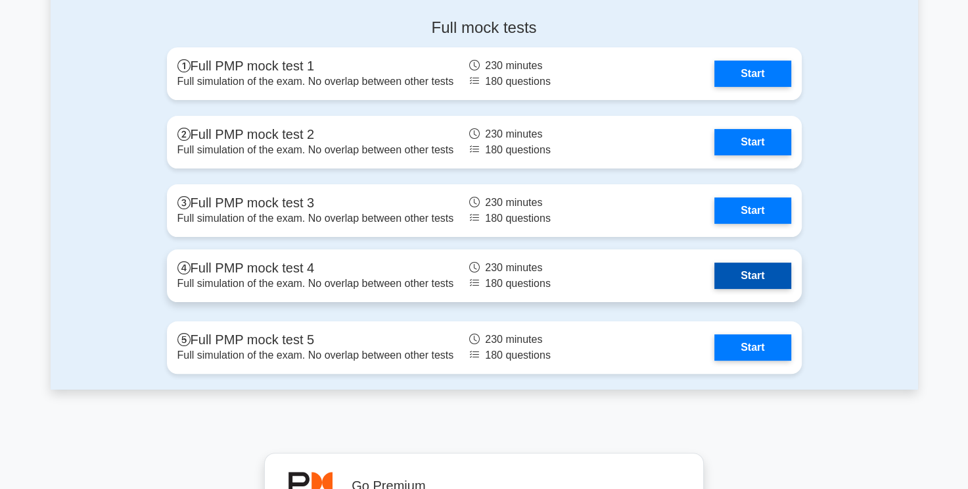
scroll to position [5063, 0]
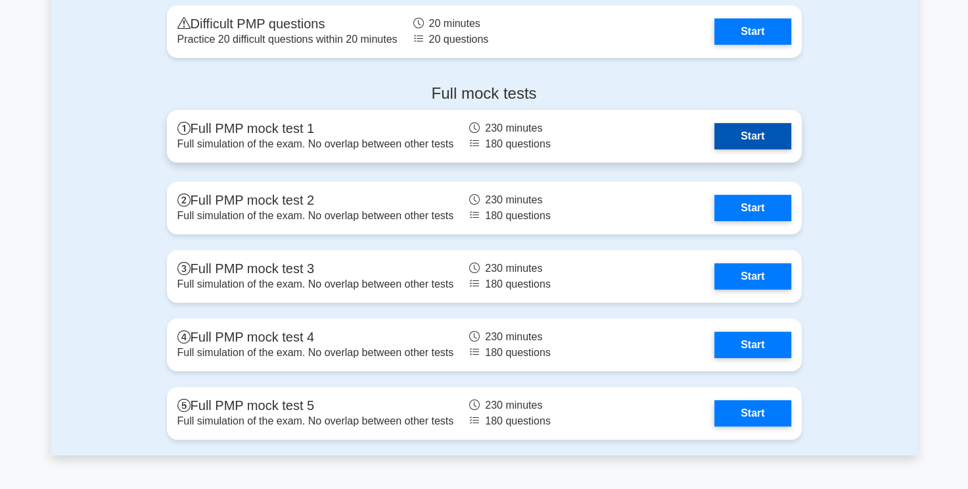
click at [744, 126] on link "Start" at bounding box center [753, 136] width 76 height 26
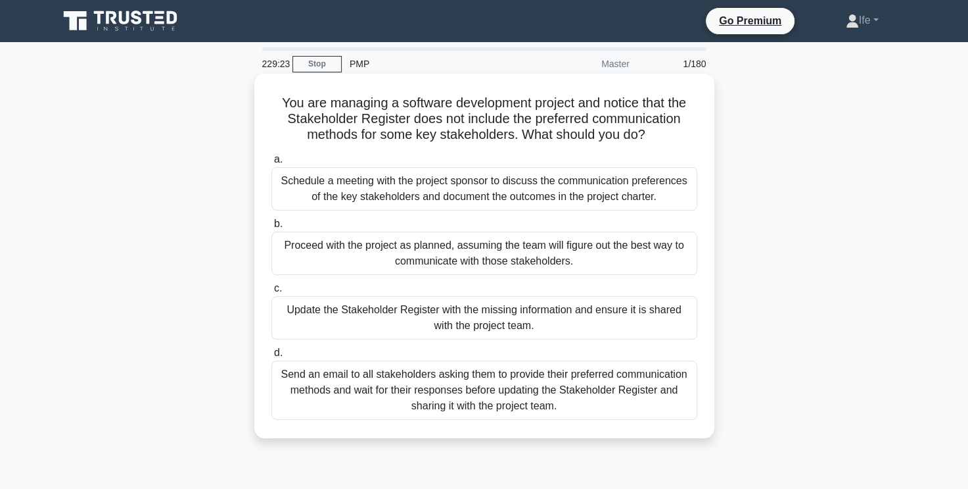
click at [490, 322] on div "Update the Stakeholder Register with the missing information and ensure it is s…" at bounding box center [485, 317] width 426 height 43
click at [272, 293] on input "c. Update the Stakeholder Register with the missing information and ensure it i…" at bounding box center [272, 288] width 0 height 9
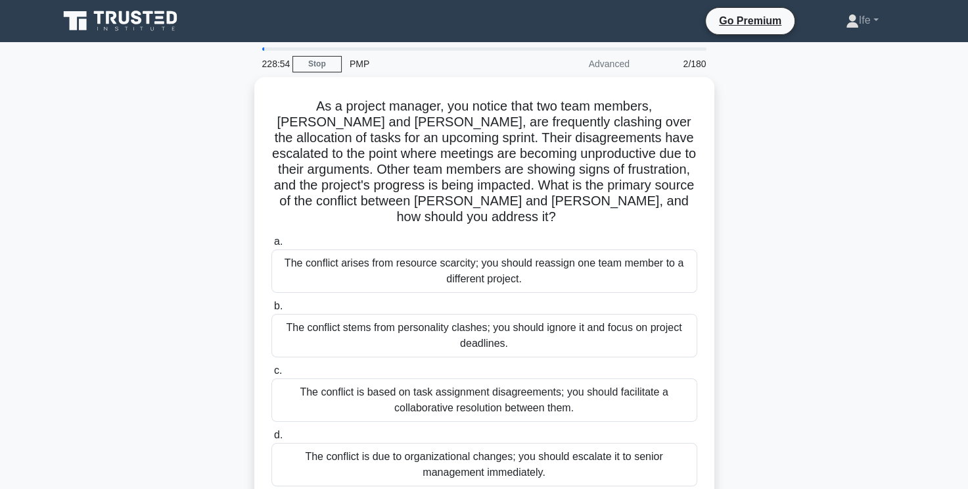
scroll to position [66, 0]
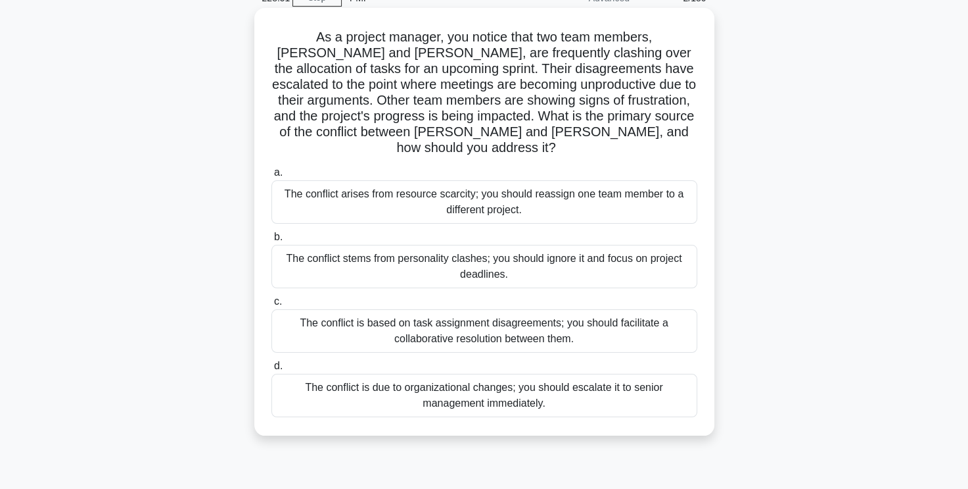
click at [579, 310] on div "The conflict is based on task assignment disagreements; you should facilitate a…" at bounding box center [485, 330] width 426 height 43
click at [272, 306] on input "c. The conflict is based on task assignment disagreements; you should facilitat…" at bounding box center [272, 301] width 0 height 9
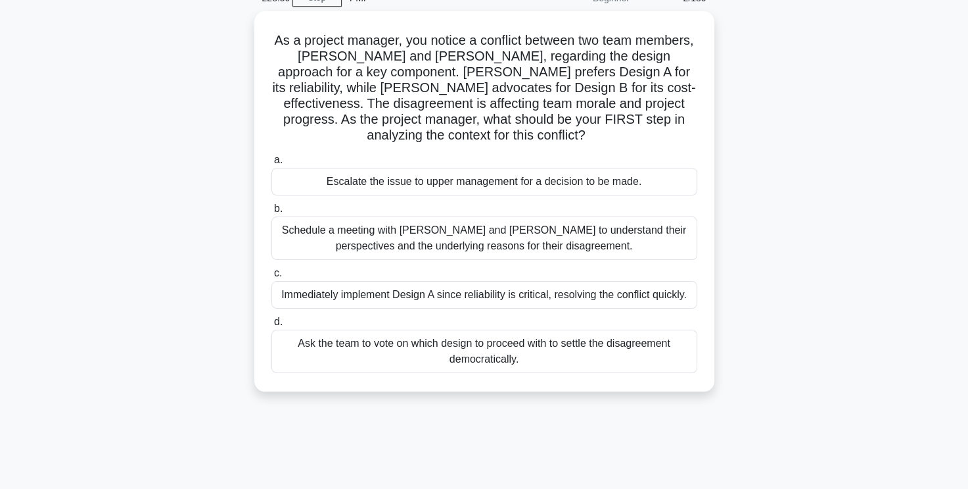
scroll to position [0, 0]
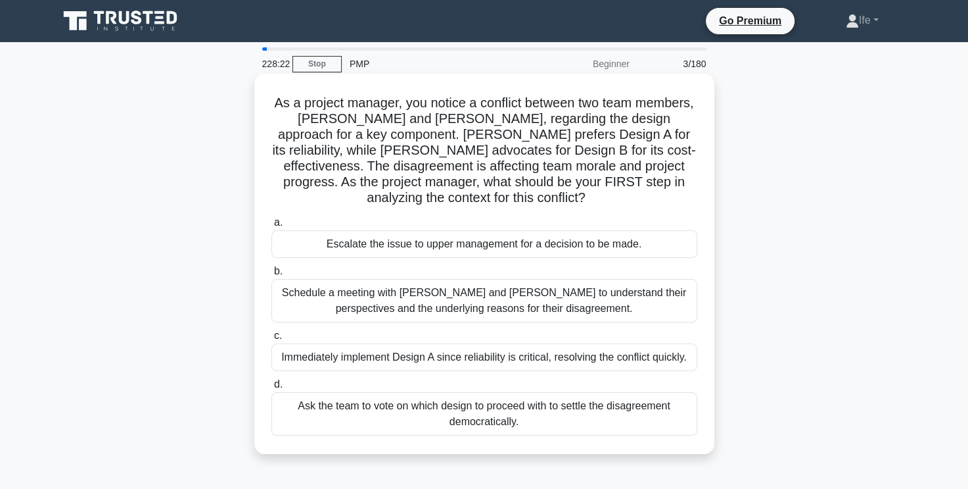
click at [592, 297] on div "Schedule a meeting with Sarah and John to understand their perspectives and the…" at bounding box center [485, 300] width 426 height 43
click at [272, 275] on input "b. Schedule a meeting with Sarah and John to understand their perspectives and …" at bounding box center [272, 271] width 0 height 9
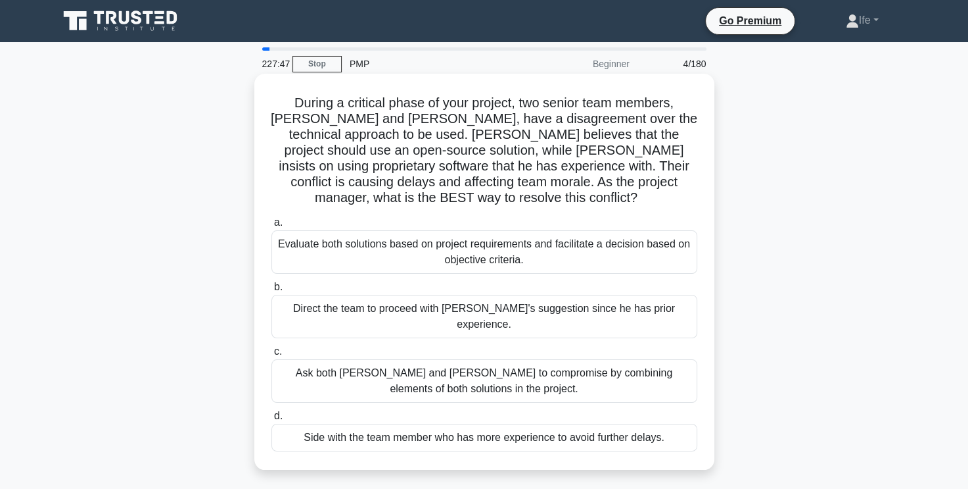
click at [586, 247] on div "Evaluate both solutions based on project requirements and facilitate a decision…" at bounding box center [485, 251] width 426 height 43
click at [272, 227] on input "a. Evaluate both solutions based on project requirements and facilitate a decis…" at bounding box center [272, 222] width 0 height 9
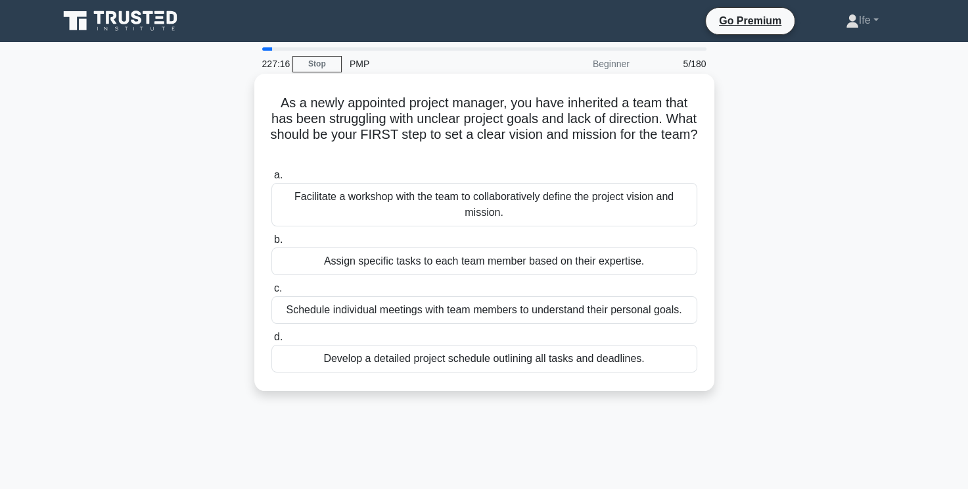
click at [514, 204] on div "Facilitate a workshop with the team to collaboratively define the project visio…" at bounding box center [485, 204] width 426 height 43
click at [272, 179] on input "a. Facilitate a workshop with the team to collaboratively define the project vi…" at bounding box center [272, 175] width 0 height 9
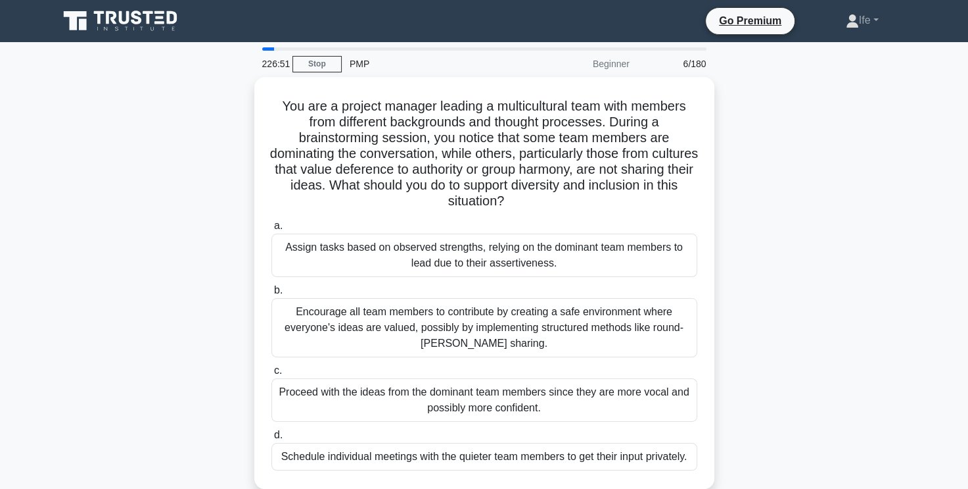
scroll to position [66, 0]
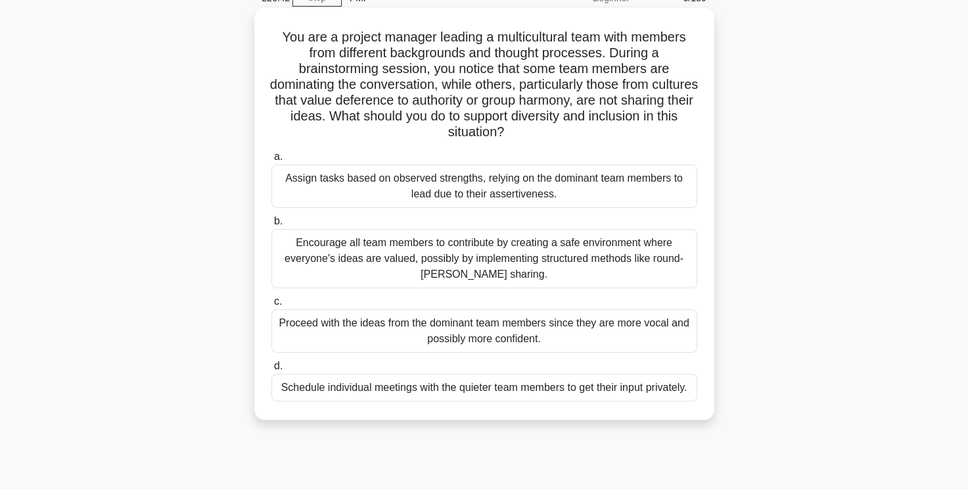
click at [550, 254] on div "Encourage all team members to contribute by creating a safe environment where e…" at bounding box center [485, 258] width 426 height 59
click at [272, 226] on input "b. Encourage all team members to contribute by creating a safe environment wher…" at bounding box center [272, 221] width 0 height 9
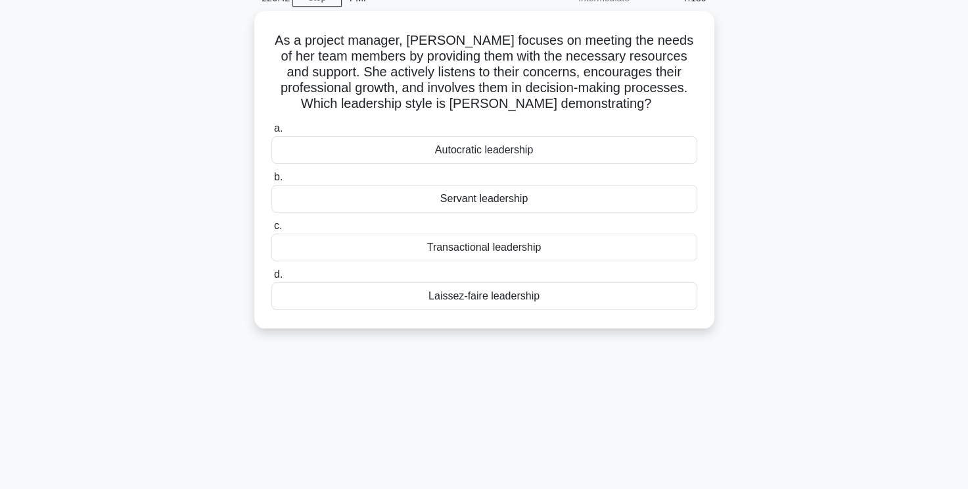
scroll to position [0, 0]
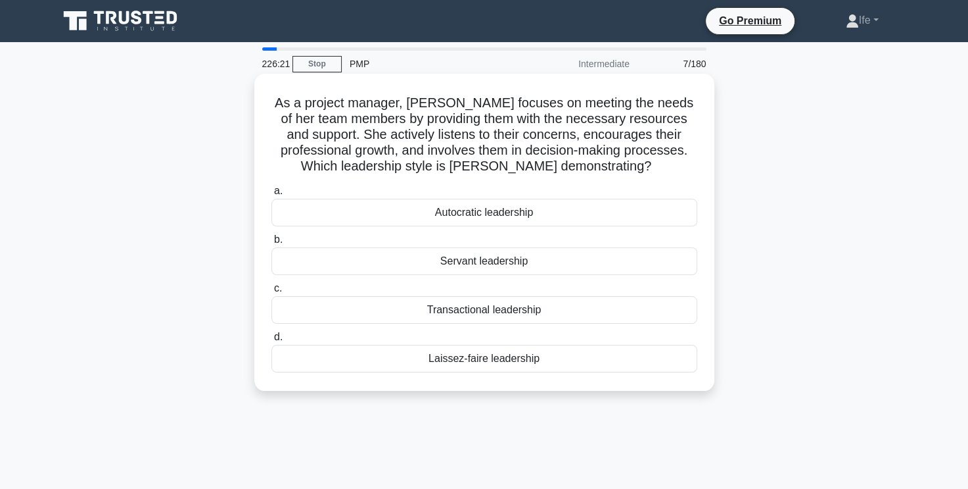
click at [508, 260] on div "Servant leadership" at bounding box center [485, 261] width 426 height 28
click at [272, 244] on input "b. Servant leadership" at bounding box center [272, 239] width 0 height 9
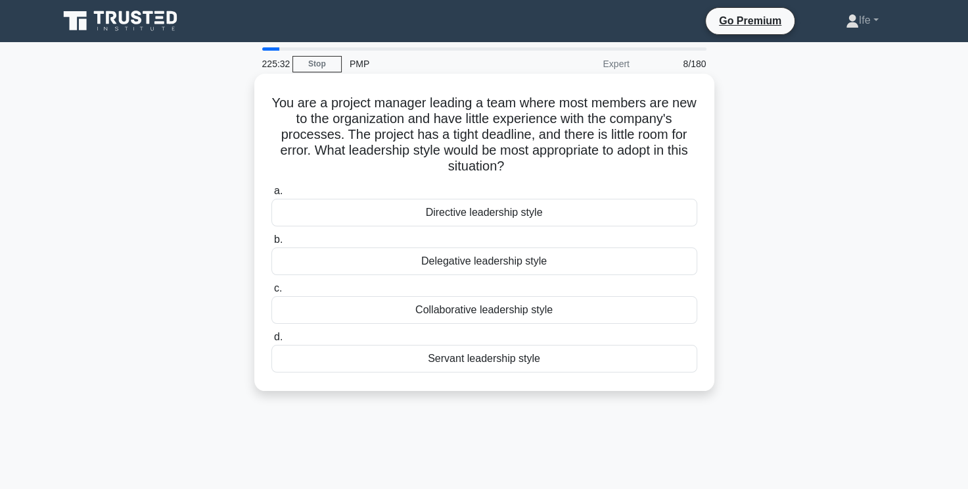
click at [523, 262] on div "Delegative leadership style" at bounding box center [485, 261] width 426 height 28
click at [272, 244] on input "b. Delegative leadership style" at bounding box center [272, 239] width 0 height 9
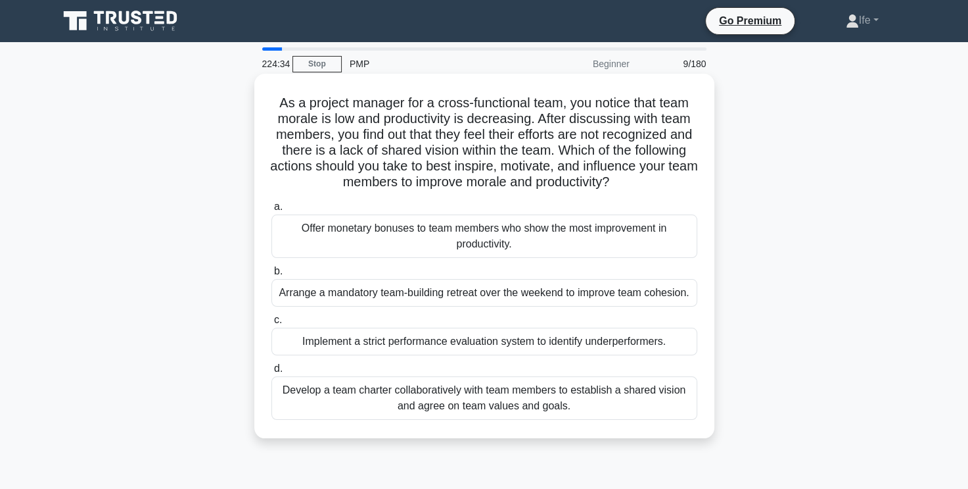
click at [586, 391] on div "Develop a team charter collaboratively with team members to establish a shared …" at bounding box center [485, 397] width 426 height 43
click at [272, 373] on input "d. Develop a team charter collaboratively with team members to establish a shar…" at bounding box center [272, 368] width 0 height 9
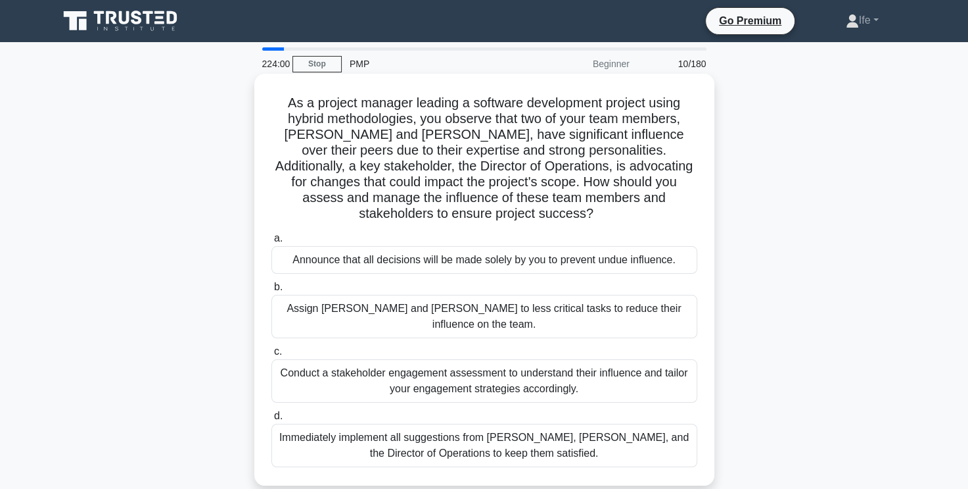
click at [625, 359] on div "Conduct a stakeholder engagement assessment to understand their influence and t…" at bounding box center [485, 380] width 426 height 43
click at [272, 352] on input "c. Conduct a stakeholder engagement assessment to understand their influence an…" at bounding box center [272, 351] width 0 height 9
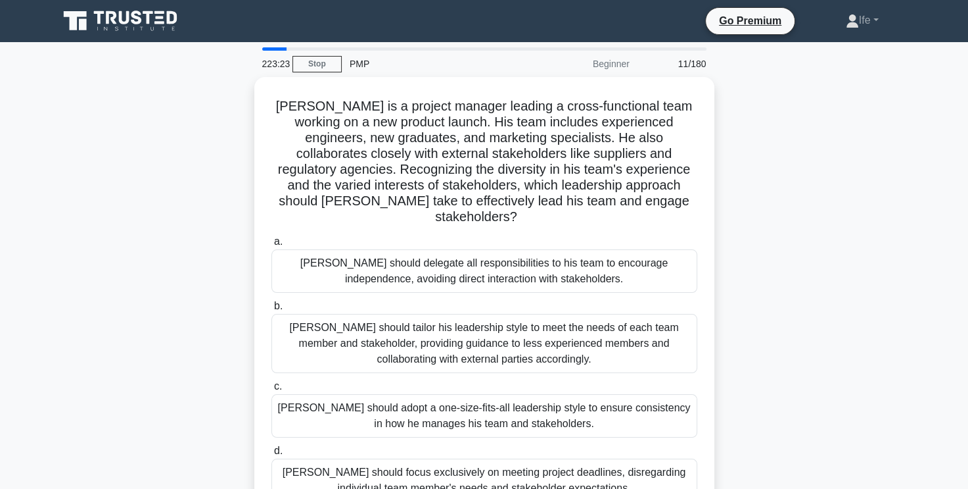
scroll to position [66, 0]
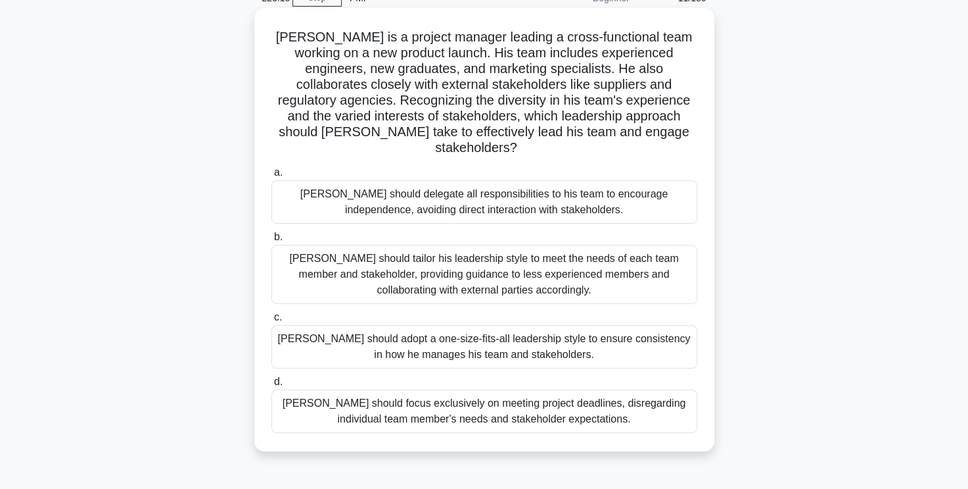
click at [571, 264] on div "John should tailor his leadership style to meet the needs of each team member a…" at bounding box center [485, 274] width 426 height 59
click at [272, 241] on input "b. John should tailor his leadership style to meet the needs of each team membe…" at bounding box center [272, 237] width 0 height 9
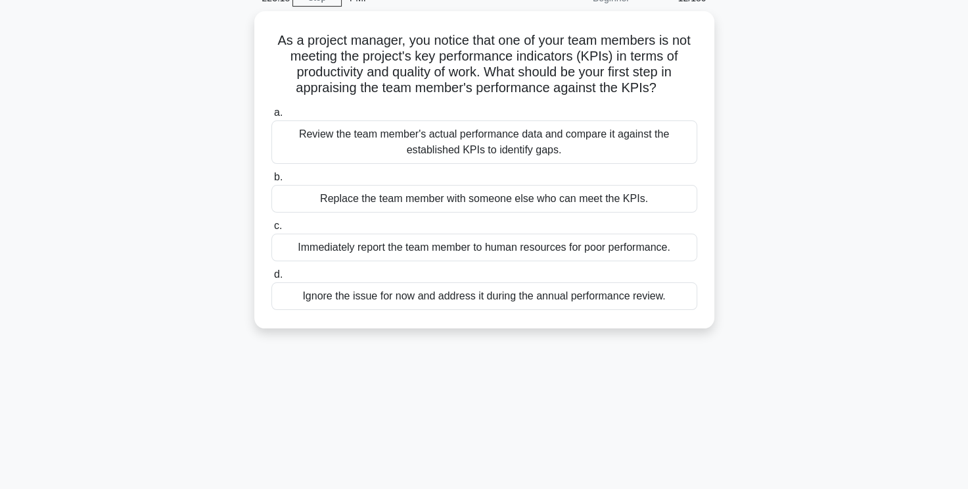
scroll to position [0, 0]
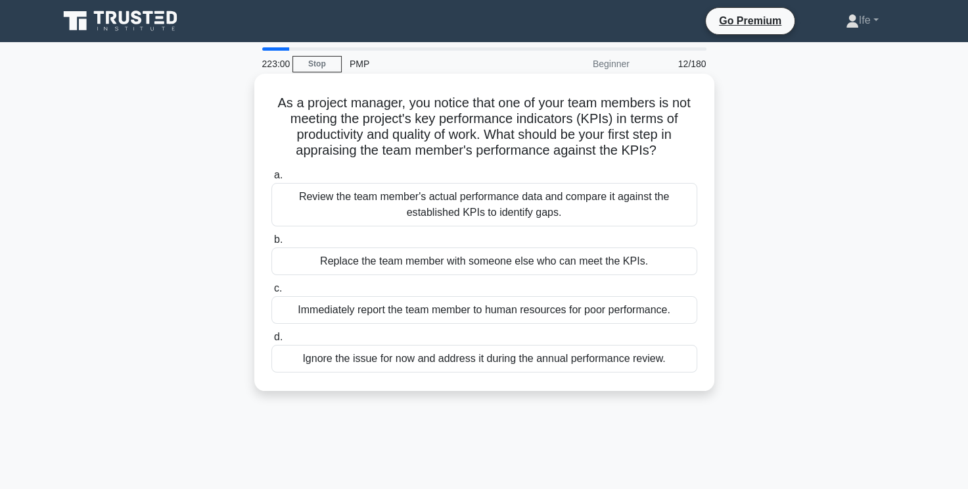
click at [575, 204] on div "Review the team member's actual performance data and compare it against the est…" at bounding box center [485, 204] width 426 height 43
click at [272, 179] on input "a. Review the team member's actual performance data and compare it against the …" at bounding box center [272, 175] width 0 height 9
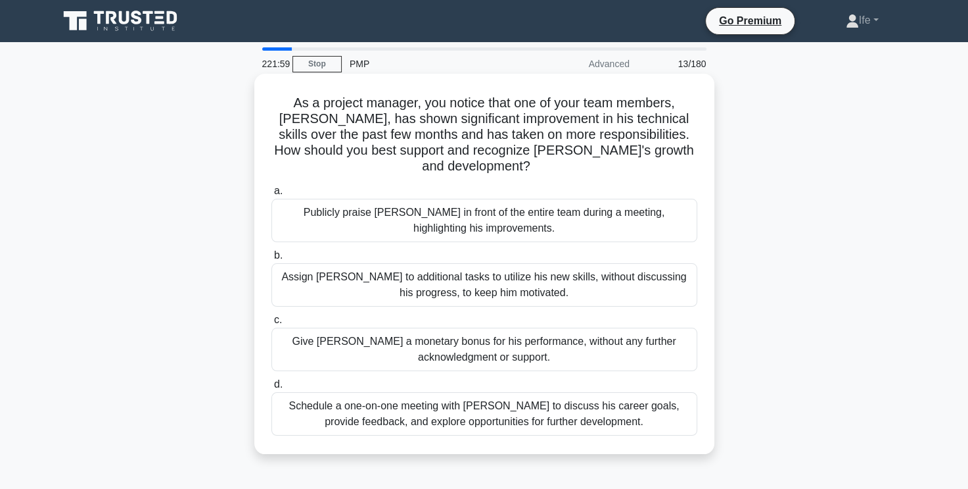
click at [528, 396] on div "Schedule a one-on-one meeting with Alex to discuss his career goals, provide fe…" at bounding box center [485, 413] width 426 height 43
click at [272, 389] on input "d. Schedule a one-on-one meeting with Alex to discuss his career goals, provide…" at bounding box center [272, 384] width 0 height 9
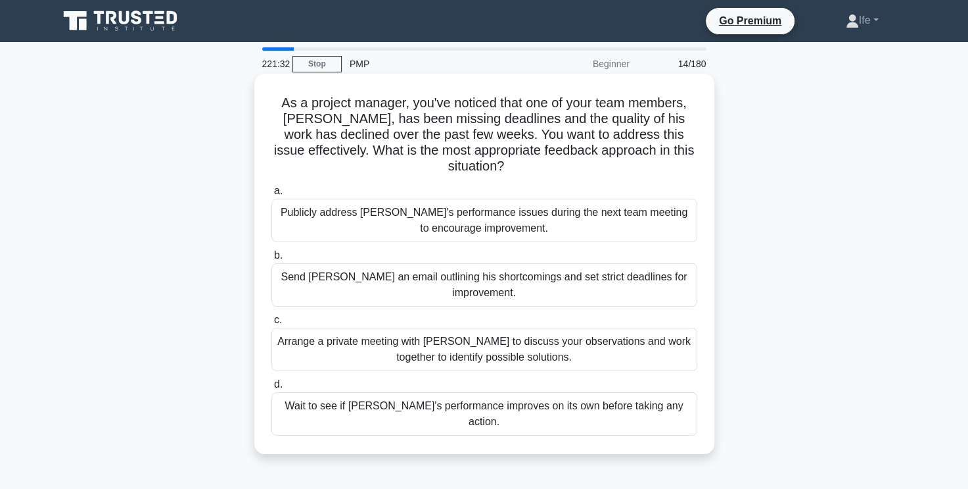
click at [550, 336] on div "Arrange a private meeting with Alex to discuss your observations and work toget…" at bounding box center [485, 348] width 426 height 43
click at [272, 324] on input "c. Arrange a private meeting with Alex to discuss your observations and work to…" at bounding box center [272, 320] width 0 height 9
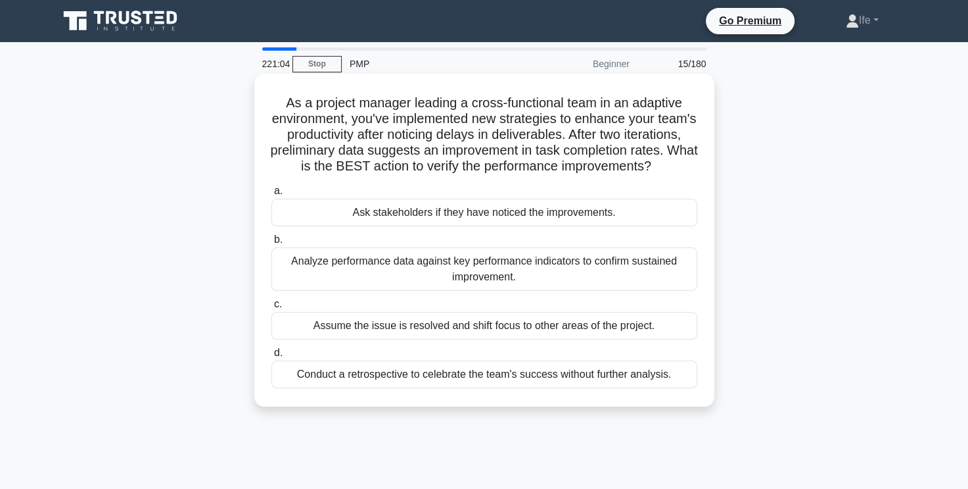
click at [577, 287] on div "Analyze performance data against key performance indicators to confirm sustaine…" at bounding box center [485, 268] width 426 height 43
click at [272, 244] on input "b. Analyze performance data against key performance indicators to confirm susta…" at bounding box center [272, 239] width 0 height 9
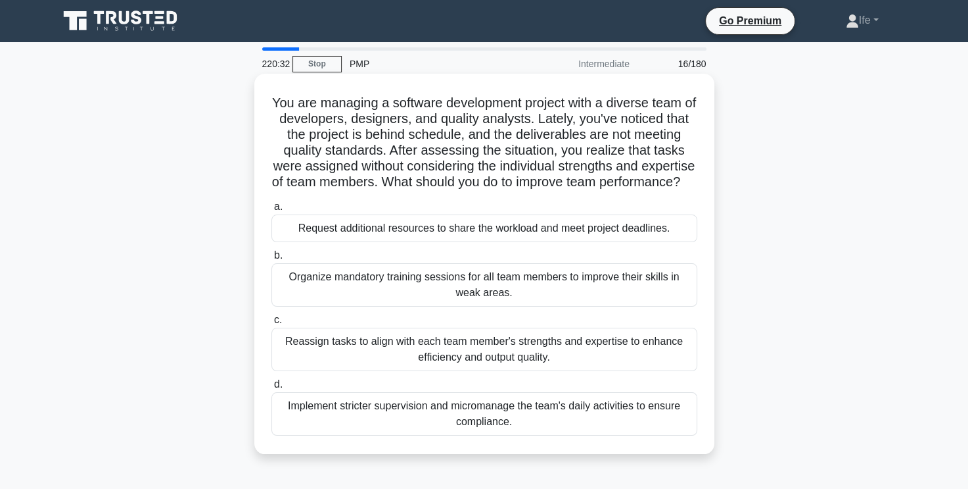
click at [551, 365] on div "Reassign tasks to align with each team member's strengths and expertise to enha…" at bounding box center [485, 348] width 426 height 43
click at [272, 324] on input "c. Reassign tasks to align with each team member's strengths and expertise to e…" at bounding box center [272, 320] width 0 height 9
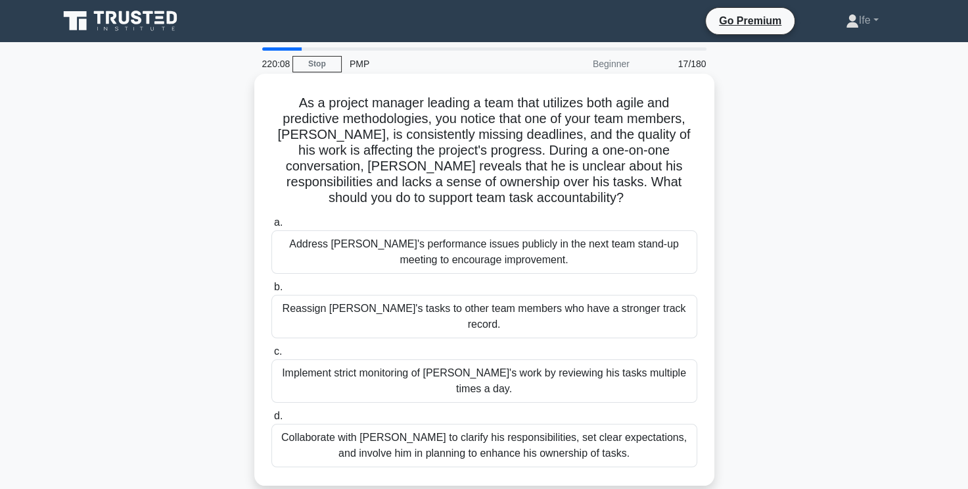
click at [500, 423] on div "Collaborate with Alex to clarify his responsibilities, set clear expectations, …" at bounding box center [485, 444] width 426 height 43
click at [272, 419] on input "d. Collaborate with Alex to clarify his responsibilities, set clear expectation…" at bounding box center [272, 416] width 0 height 9
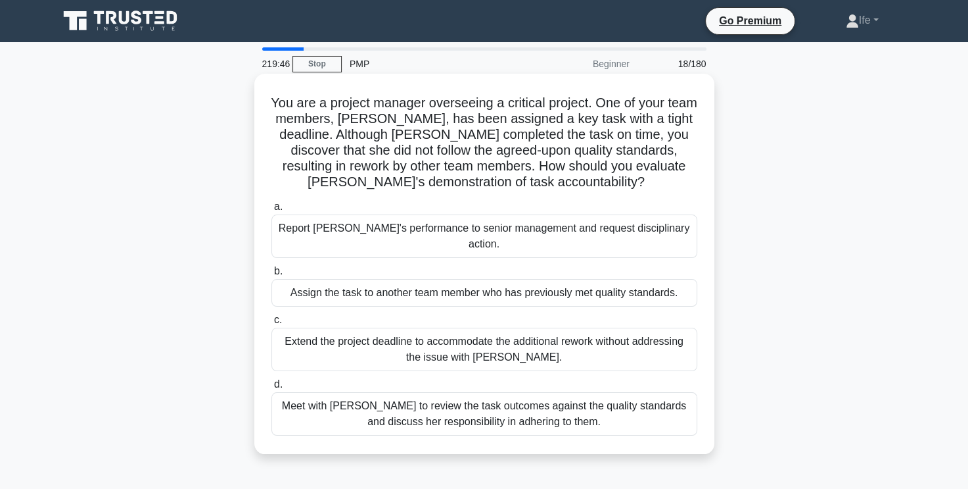
click at [552, 403] on div "Meet with Priya to review the task outcomes against the quality standards and d…" at bounding box center [485, 413] width 426 height 43
click at [272, 389] on input "d. Meet with Priya to review the task outcomes against the quality standards an…" at bounding box center [272, 384] width 0 height 9
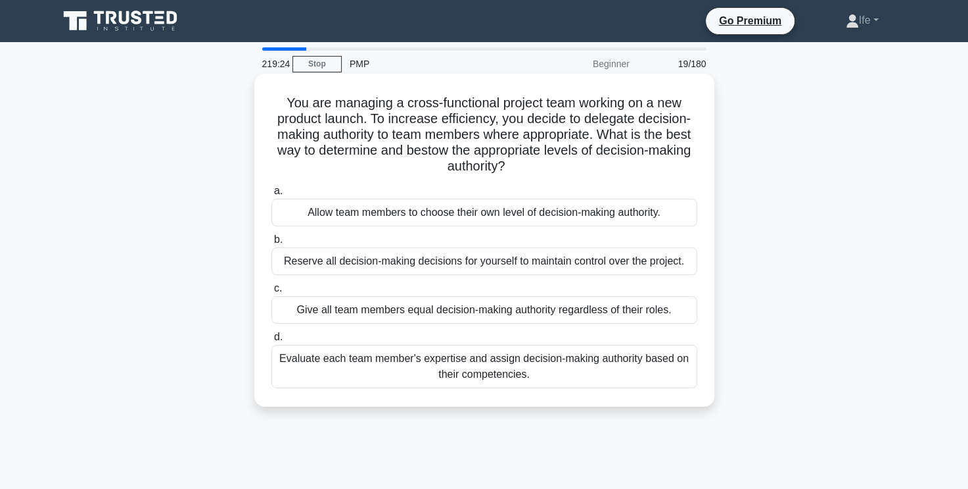
click at [520, 368] on div "Evaluate each team member's expertise and assign decision-making authority base…" at bounding box center [485, 366] width 426 height 43
click at [272, 341] on input "d. Evaluate each team member's expertise and assign decision-making authority b…" at bounding box center [272, 337] width 0 height 9
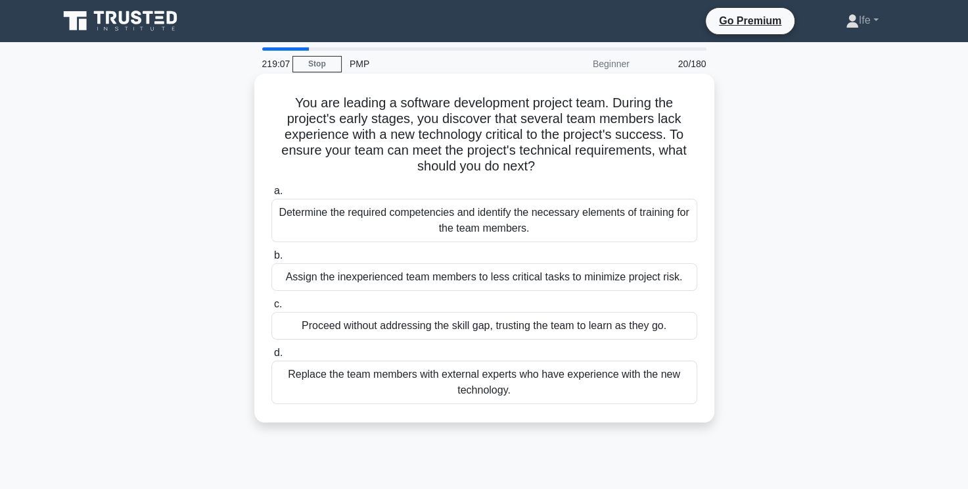
click at [515, 223] on div "Determine the required competencies and identify the necessary elements of trai…" at bounding box center [485, 220] width 426 height 43
click at [272, 195] on input "a. Determine the required competencies and identify the necessary elements of t…" at bounding box center [272, 191] width 0 height 9
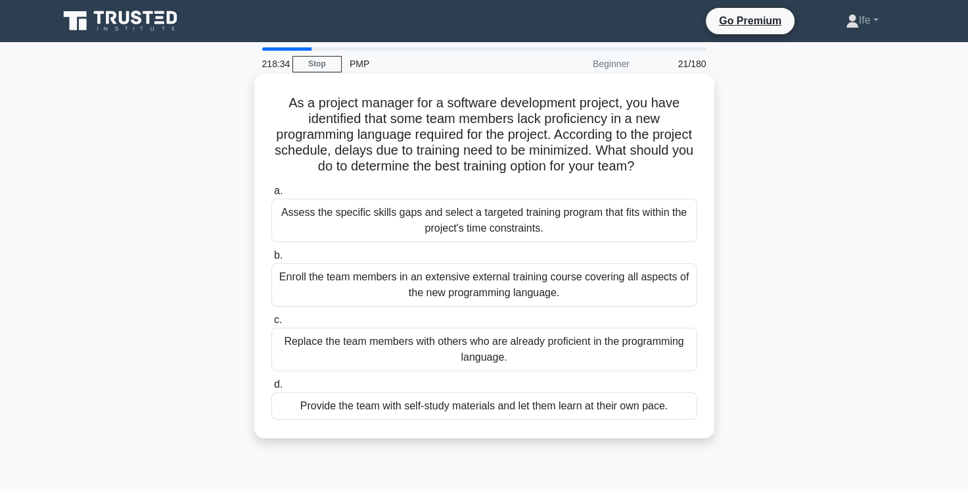
click at [505, 225] on div "Assess the specific skills gaps and select a targeted training program that fit…" at bounding box center [485, 220] width 426 height 43
click at [272, 195] on input "a. Assess the specific skills gaps and select a targeted training program that …" at bounding box center [272, 191] width 0 height 9
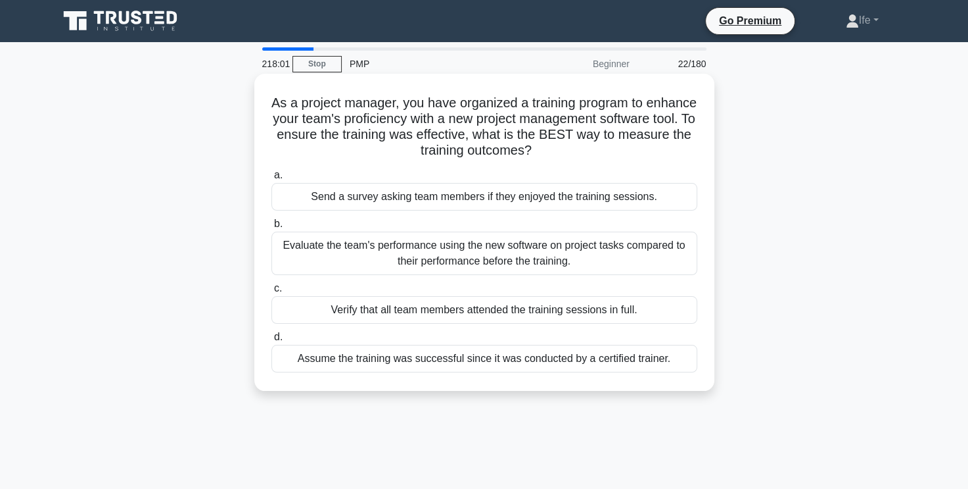
click at [556, 262] on div "Evaluate the team's performance using the new software on project tasks compare…" at bounding box center [485, 252] width 426 height 43
click at [272, 228] on input "b. Evaluate the team's performance using the new software on project tasks comp…" at bounding box center [272, 224] width 0 height 9
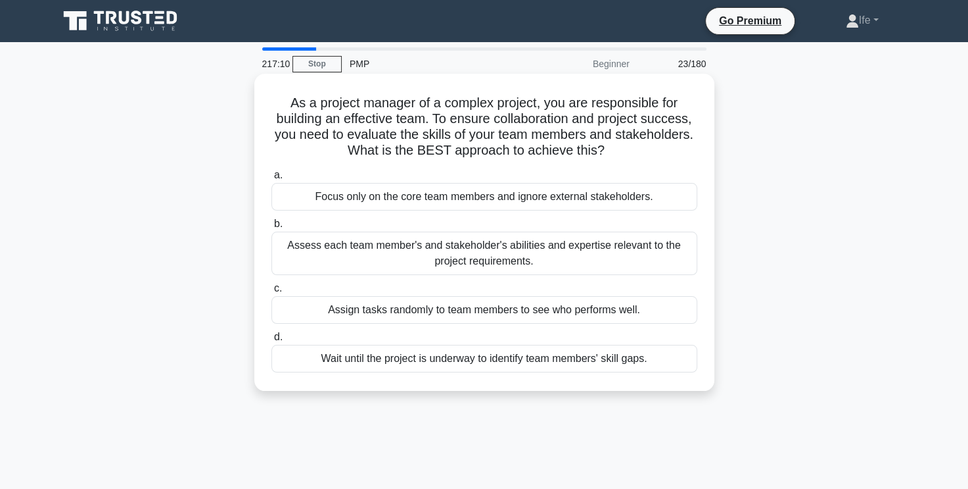
click at [552, 254] on div "Assess each team member's and stakeholder's abilities and expertise relevant to…" at bounding box center [485, 252] width 426 height 43
click at [272, 228] on input "b. Assess each team member's and stakeholder's abilities and expertise relevant…" at bounding box center [272, 224] width 0 height 9
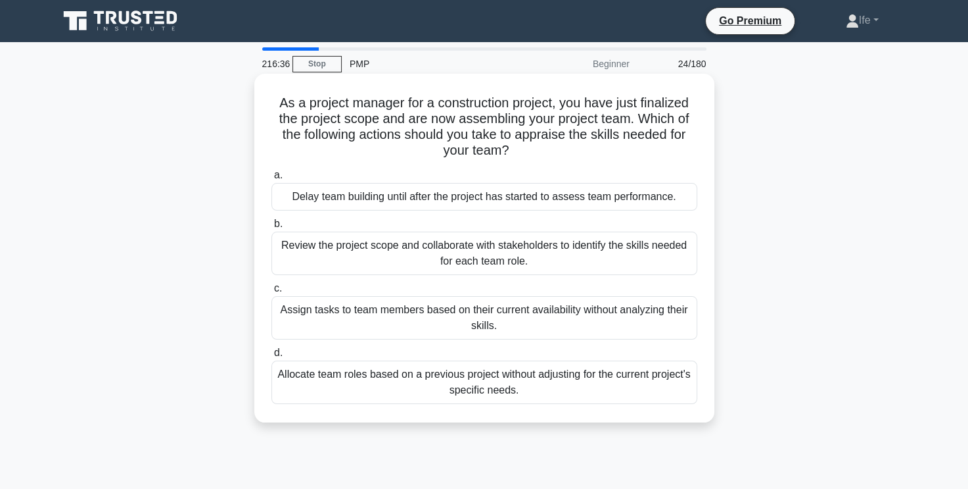
click at [559, 260] on div "Review the project scope and collaborate with stakeholders to identify the skil…" at bounding box center [485, 252] width 426 height 43
click at [272, 228] on input "b. Review the project scope and collaborate with stakeholders to identify the s…" at bounding box center [272, 224] width 0 height 9
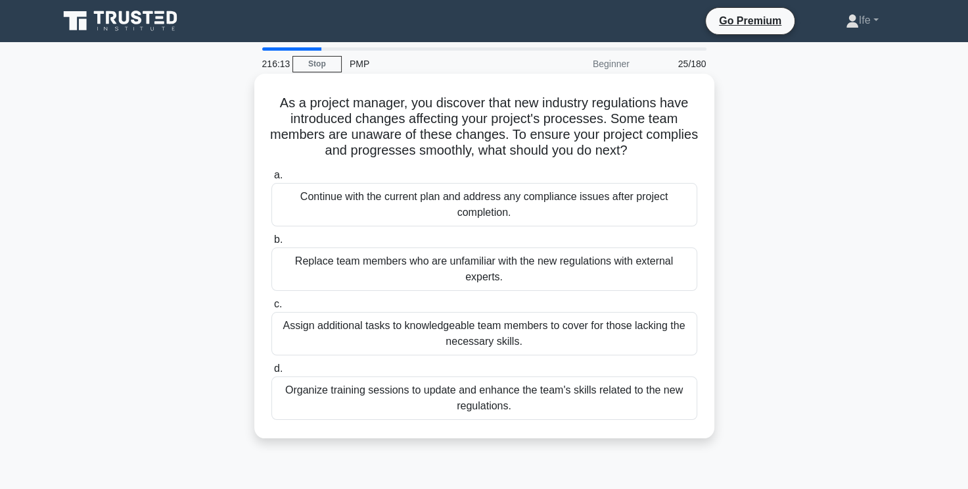
click at [529, 407] on div "Organize training sessions to update and enhance the team's skills related to t…" at bounding box center [485, 397] width 426 height 43
click at [272, 373] on input "d. Organize training sessions to update and enhance the team's skills related t…" at bounding box center [272, 368] width 0 height 9
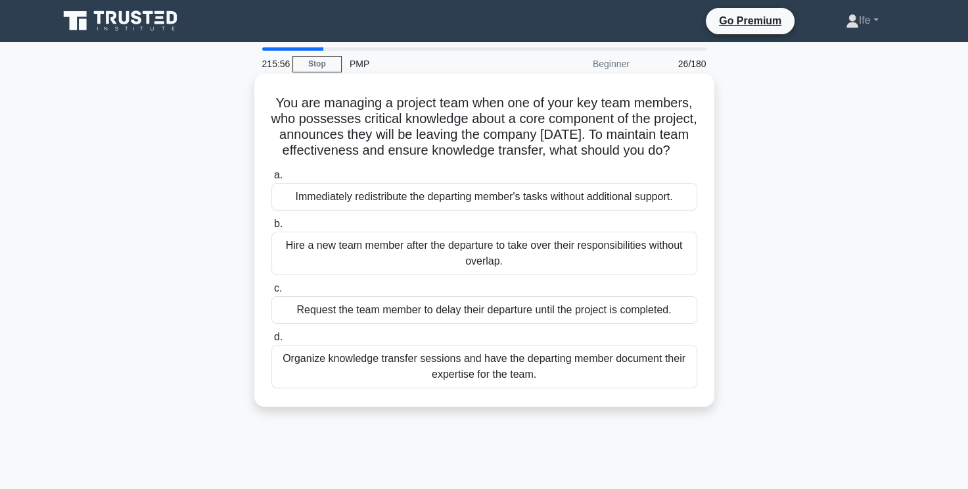
click at [525, 388] on div "Organize knowledge transfer sessions and have the departing member document the…" at bounding box center [485, 366] width 426 height 43
click at [272, 341] on input "d. Organize knowledge transfer sessions and have the departing member document …" at bounding box center [272, 337] width 0 height 9
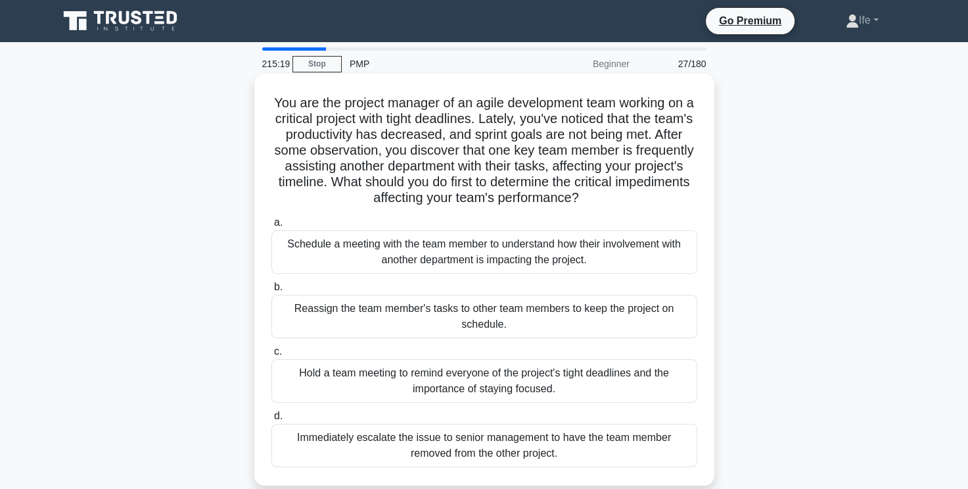
scroll to position [66, 0]
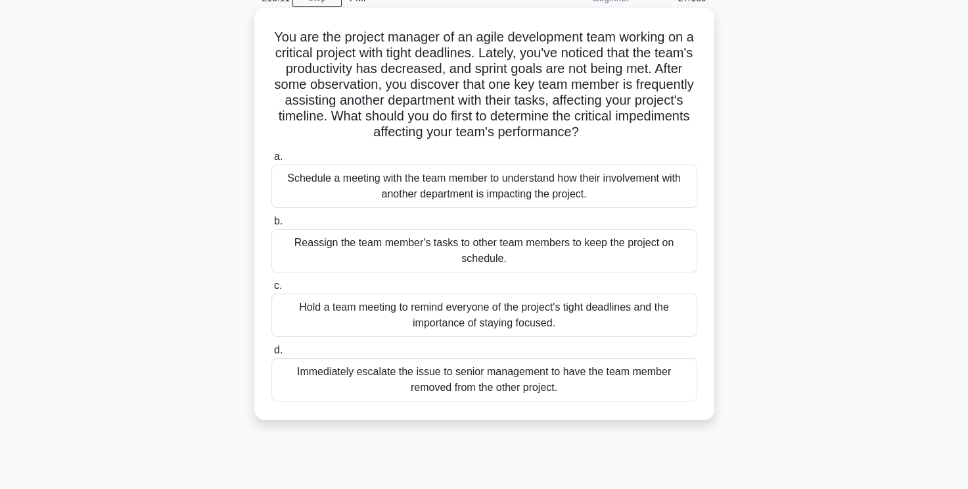
click at [571, 185] on div "Schedule a meeting with the team member to understand how their involvement wit…" at bounding box center [485, 185] width 426 height 43
click at [272, 161] on input "a. Schedule a meeting with the team member to understand how their involvement …" at bounding box center [272, 157] width 0 height 9
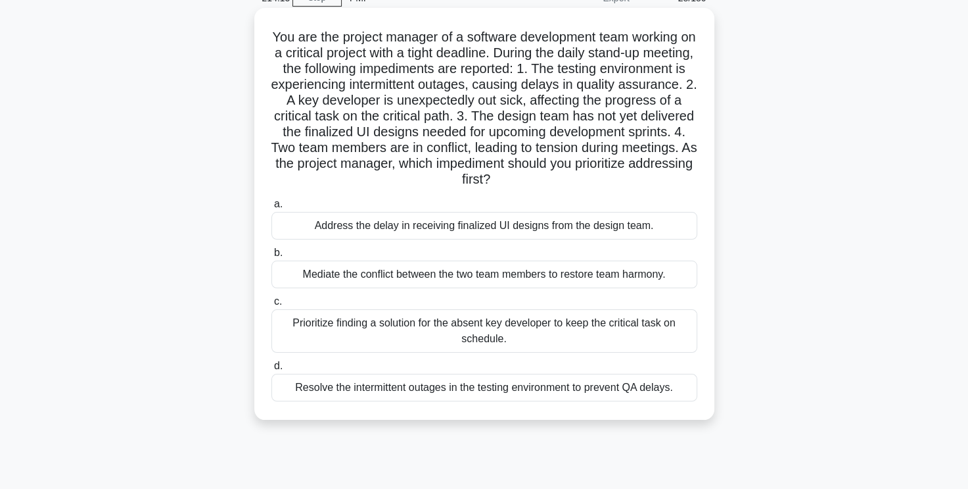
click at [521, 328] on div "Prioritize finding a solution for the absent key developer to keep the critical…" at bounding box center [485, 330] width 426 height 43
click at [272, 306] on input "c. Prioritize finding a solution for the absent key developer to keep the criti…" at bounding box center [272, 301] width 0 height 9
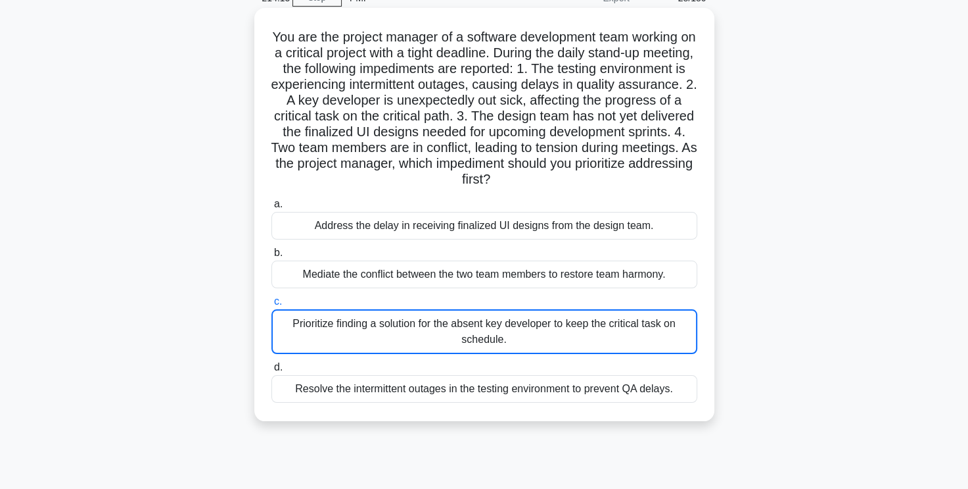
scroll to position [0, 0]
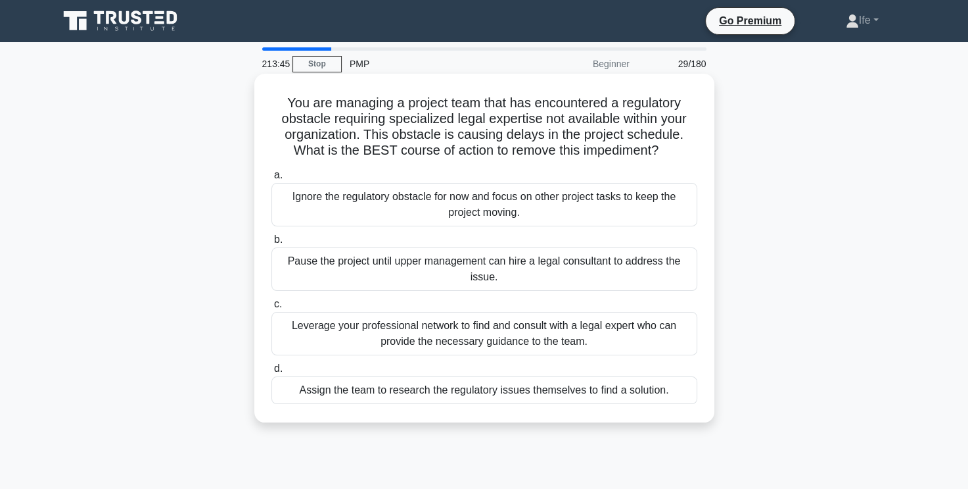
click at [609, 343] on div "Leverage your professional network to find and consult with a legal expert who …" at bounding box center [485, 333] width 426 height 43
click at [272, 308] on input "c. Leverage your professional network to find and consult with a legal expert w…" at bounding box center [272, 304] width 0 height 9
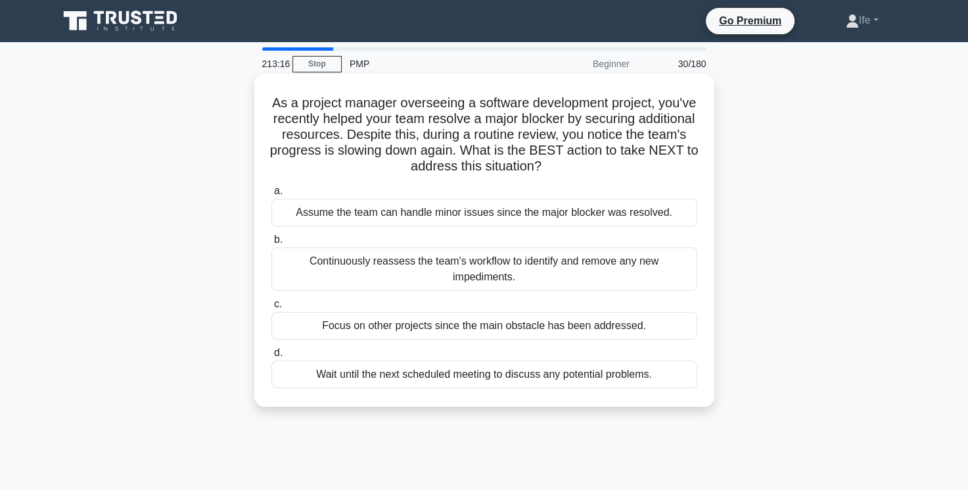
click at [579, 260] on div "Continuously reassess the team's workflow to identify and remove any new impedi…" at bounding box center [485, 268] width 426 height 43
click at [272, 244] on input "b. Continuously reassess the team's workflow to identify and remove any new imp…" at bounding box center [272, 239] width 0 height 9
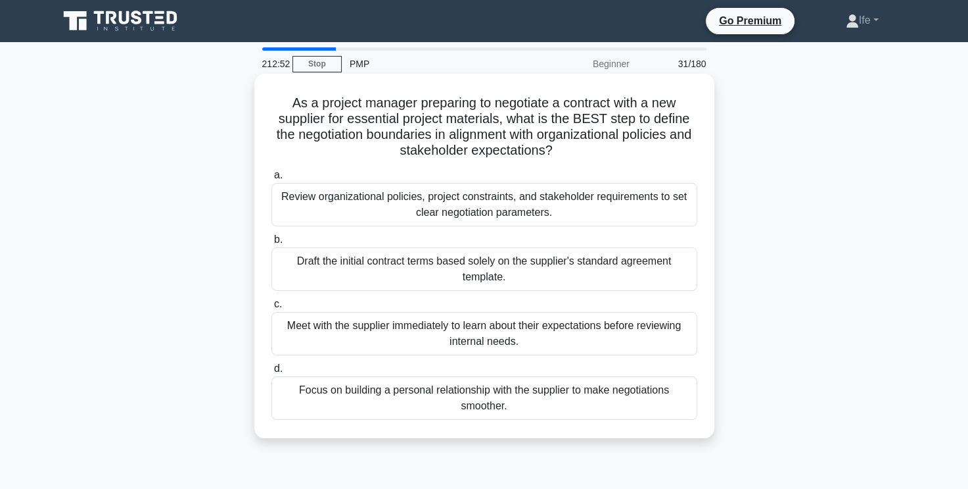
click at [510, 204] on div "Review organizational policies, project constraints, and stakeholder requiremen…" at bounding box center [485, 204] width 426 height 43
click at [272, 179] on input "a. Review organizational policies, project constraints, and stakeholder require…" at bounding box center [272, 175] width 0 height 9
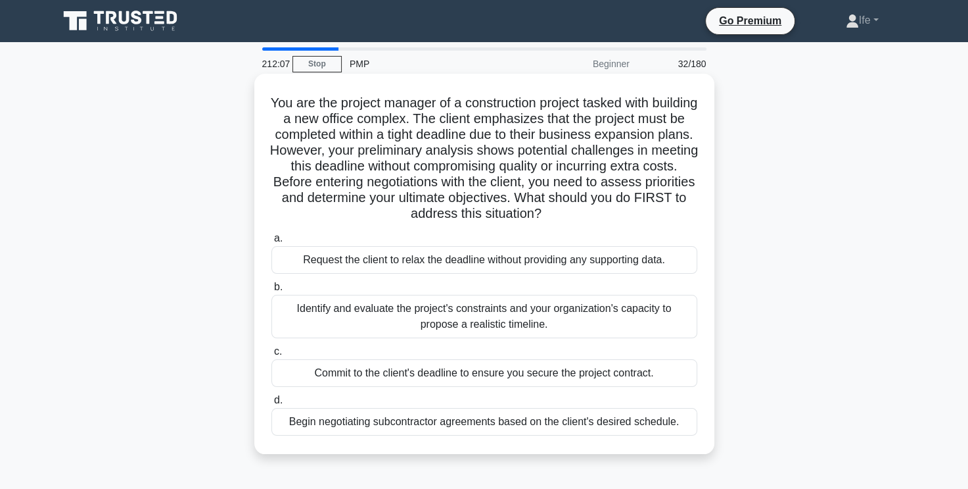
click at [558, 320] on div "Identify and evaluate the project's constraints and your organization's capacit…" at bounding box center [485, 316] width 426 height 43
click at [272, 291] on input "b. Identify and evaluate the project's constraints and your organization's capa…" at bounding box center [272, 287] width 0 height 9
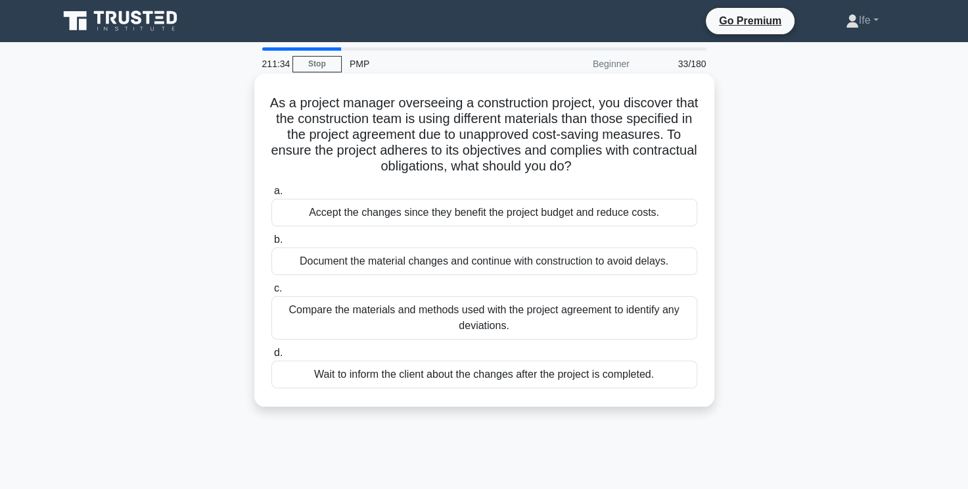
click at [518, 321] on div "Compare the materials and methods used with the project agreement to identify a…" at bounding box center [485, 317] width 426 height 43
click at [272, 293] on input "c. Compare the materials and methods used with the project agreement to identif…" at bounding box center [272, 288] width 0 height 9
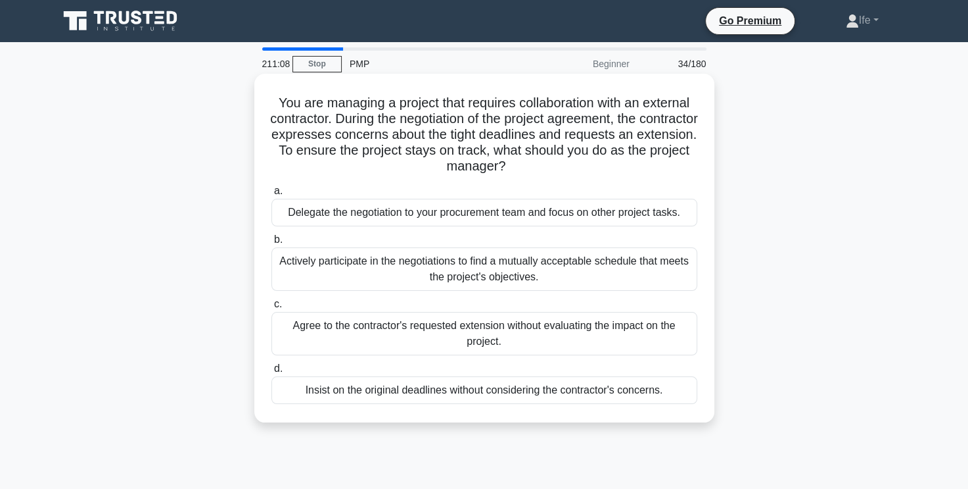
click at [552, 270] on div "Actively participate in the negotiations to find a mutually acceptable schedule…" at bounding box center [485, 268] width 426 height 43
click at [272, 244] on input "b. Actively participate in the negotiations to find a mutually acceptable sched…" at bounding box center [272, 239] width 0 height 9
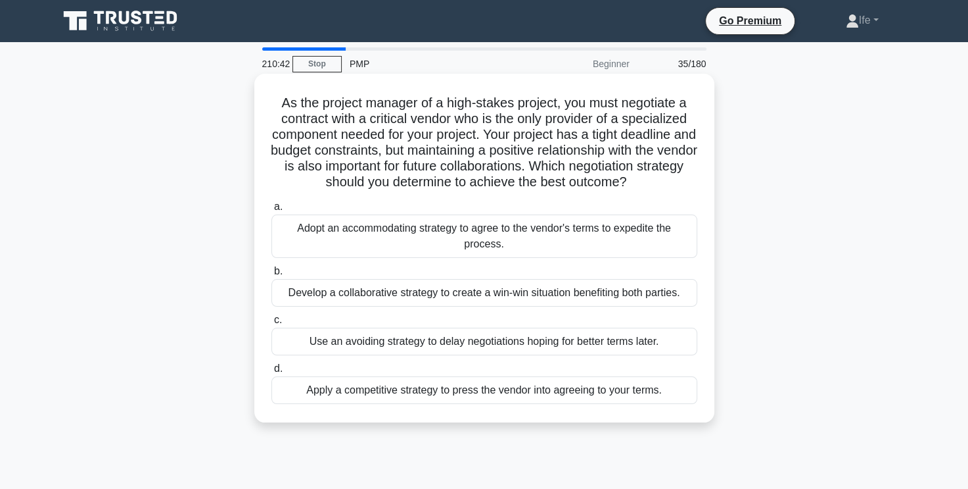
click at [571, 295] on div "Develop a collaborative strategy to create a win-win situation benefiting both …" at bounding box center [485, 293] width 426 height 28
click at [272, 275] on input "b. Develop a collaborative strategy to create a win-win situation benefiting bo…" at bounding box center [272, 271] width 0 height 9
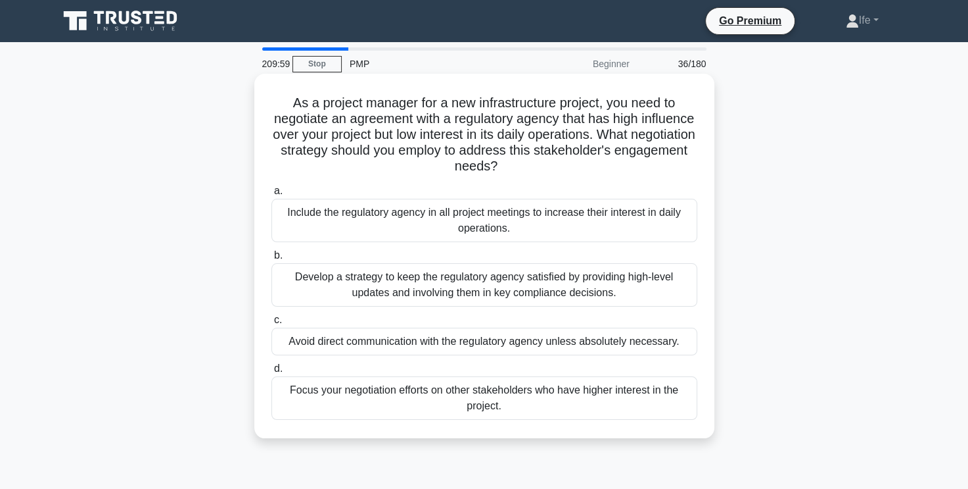
click at [600, 285] on div "Develop a strategy to keep the regulatory agency satisfied by providing high-le…" at bounding box center [485, 284] width 426 height 43
click at [272, 260] on input "b. Develop a strategy to keep the regulatory agency satisfied by providing high…" at bounding box center [272, 255] width 0 height 9
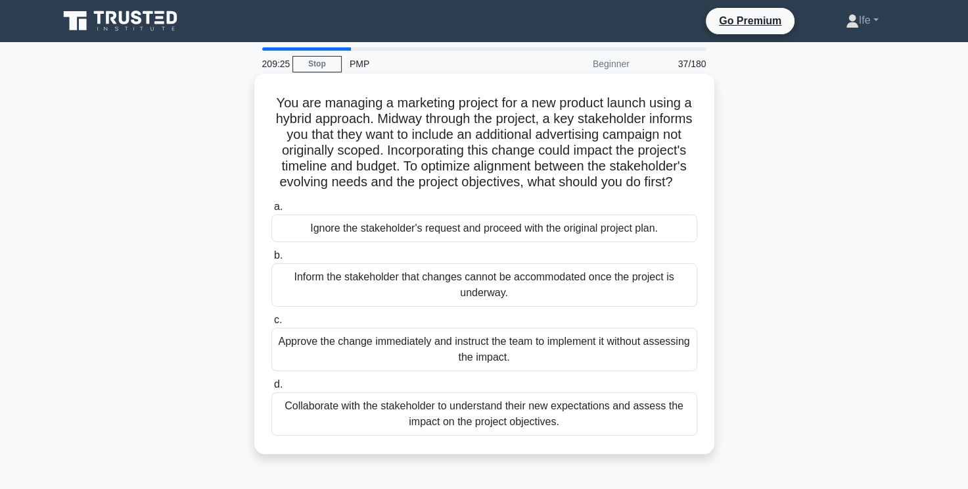
click at [506, 435] on div "Collaborate with the stakeholder to understand their new expectations and asses…" at bounding box center [485, 413] width 426 height 43
click at [272, 389] on input "d. Collaborate with the stakeholder to understand their new expectations and as…" at bounding box center [272, 384] width 0 height 9
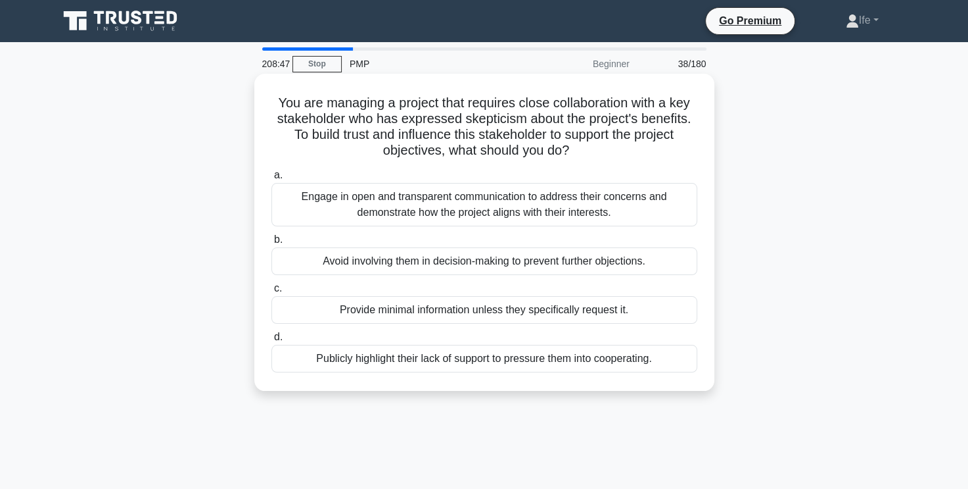
click at [524, 208] on div "Engage in open and transparent communication to address their concerns and demo…" at bounding box center [485, 204] width 426 height 43
click at [272, 179] on input "a. Engage in open and transparent communication to address their concerns and d…" at bounding box center [272, 175] width 0 height 9
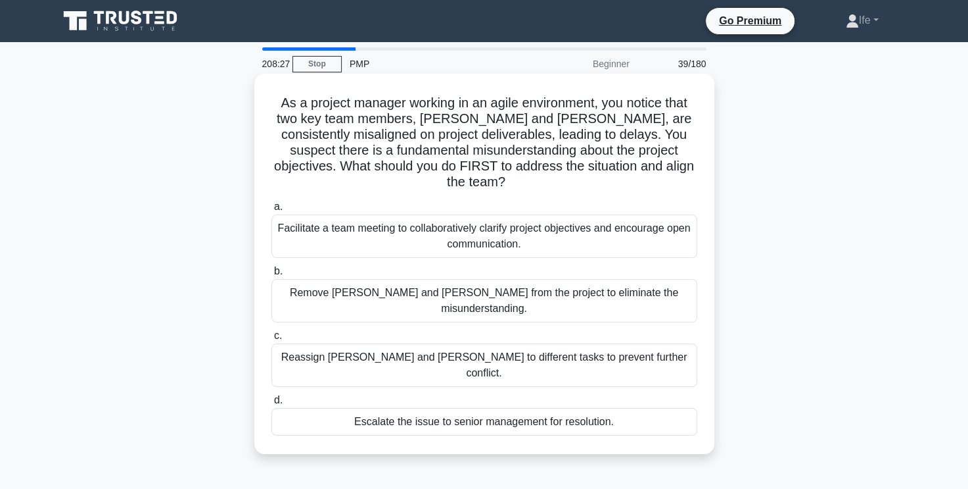
click at [531, 226] on div "Facilitate a team meeting to collaboratively clarify project objectives and enc…" at bounding box center [485, 235] width 426 height 43
click at [272, 211] on input "a. Facilitate a team meeting to collaboratively clarify project objectives and …" at bounding box center [272, 207] width 0 height 9
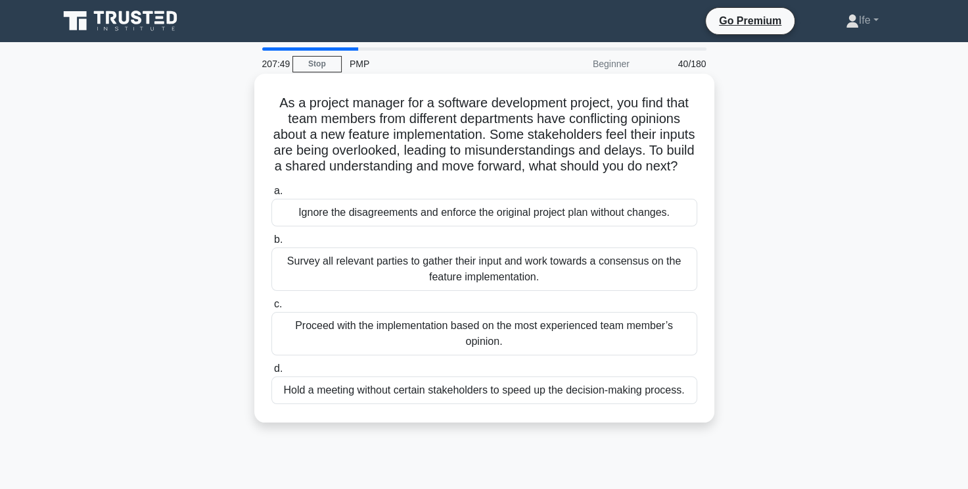
click at [513, 291] on div "Survey all relevant parties to gather their input and work towards a consensus …" at bounding box center [485, 268] width 426 height 43
click at [272, 244] on input "b. Survey all relevant parties to gather their input and work towards a consens…" at bounding box center [272, 239] width 0 height 9
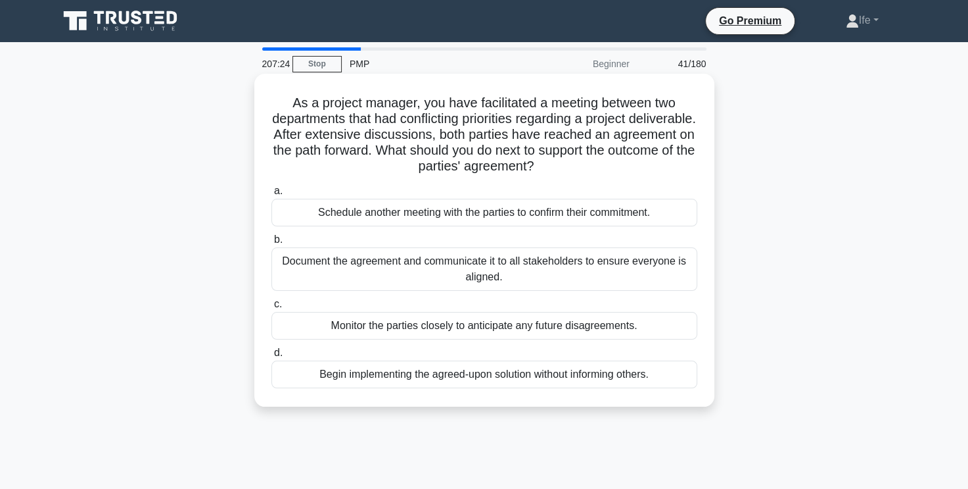
click at [536, 273] on div "Document the agreement and communicate it to all stakeholders to ensure everyon…" at bounding box center [485, 268] width 426 height 43
click at [272, 244] on input "b. Document the agreement and communicate it to all stakeholders to ensure ever…" at bounding box center [272, 239] width 0 height 9
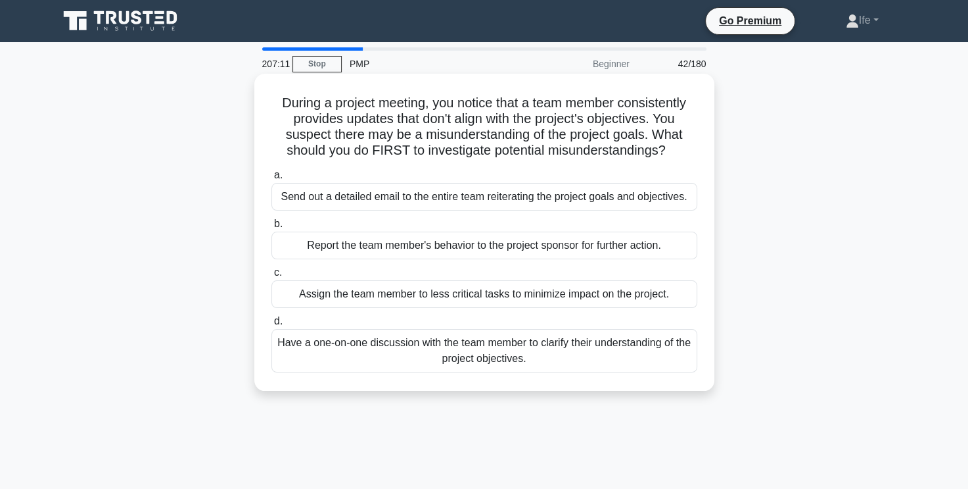
click at [558, 356] on div "Have a one-on-one discussion with the team member to clarify their understandin…" at bounding box center [485, 350] width 426 height 43
click at [272, 325] on input "d. Have a one-on-one discussion with the team member to clarify their understan…" at bounding box center [272, 321] width 0 height 9
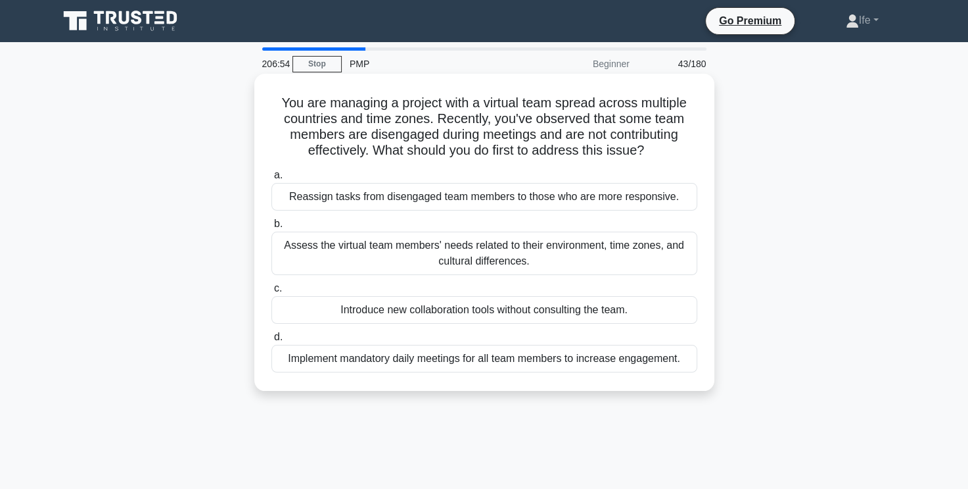
click at [566, 247] on div "Assess the virtual team members' needs related to their environment, time zones…" at bounding box center [485, 252] width 426 height 43
click at [272, 228] on input "b. Assess the virtual team members' needs related to their environment, time zo…" at bounding box center [272, 224] width 0 height 9
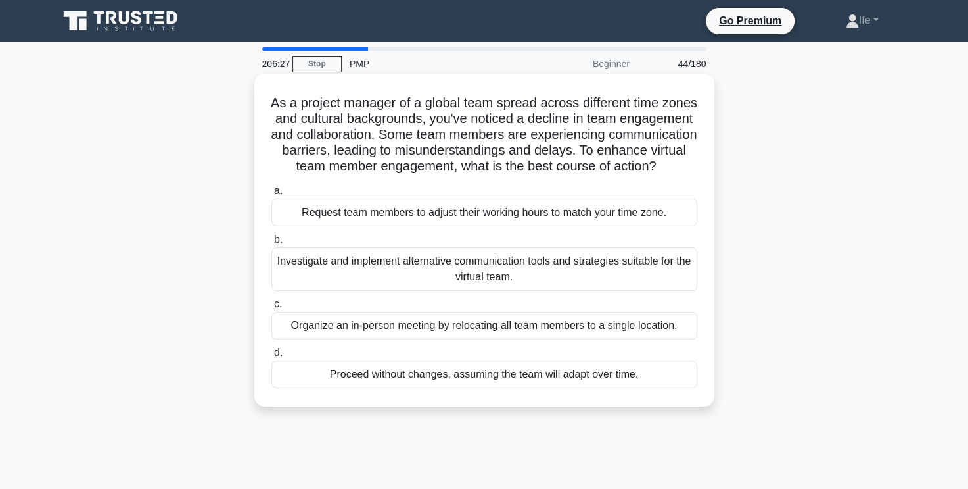
click at [580, 281] on div "Investigate and implement alternative communication tools and strategies suitab…" at bounding box center [485, 268] width 426 height 43
click at [272, 244] on input "b. Investigate and implement alternative communication tools and strategies sui…" at bounding box center [272, 239] width 0 height 9
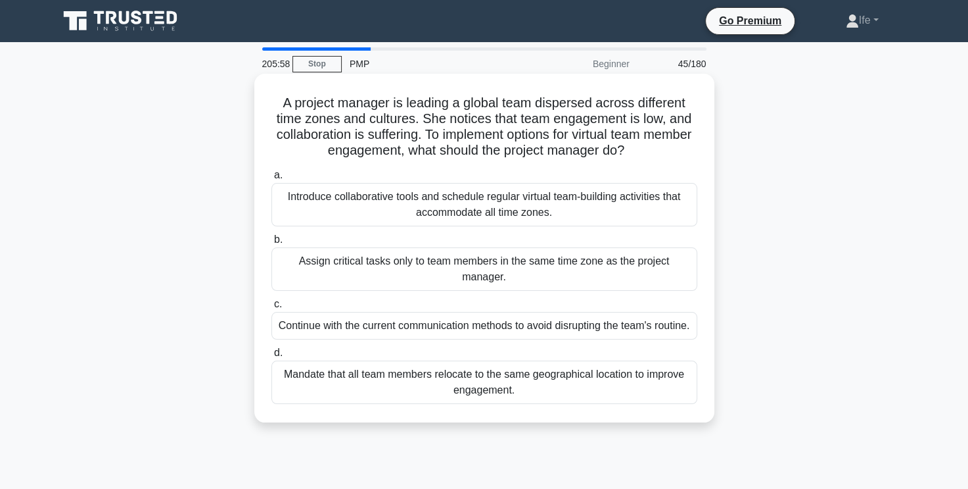
click at [552, 210] on div "Introduce collaborative tools and schedule regular virtual team-building activi…" at bounding box center [485, 204] width 426 height 43
click at [272, 179] on input "a. Introduce collaborative tools and schedule regular virtual team-building act…" at bounding box center [272, 175] width 0 height 9
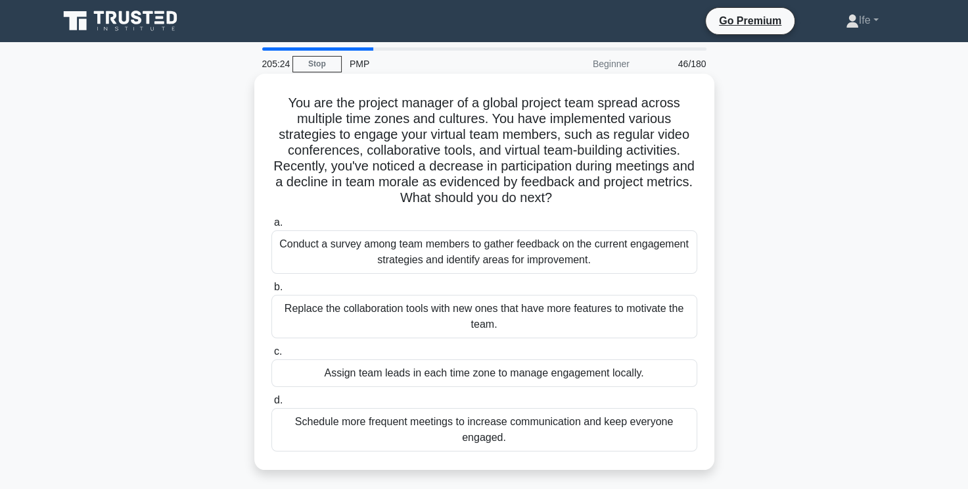
click at [579, 256] on div "Conduct a survey among team members to gather feedback on the current engagemen…" at bounding box center [485, 251] width 426 height 43
click at [272, 227] on input "a. Conduct a survey among team members to gather feedback on the current engage…" at bounding box center [272, 222] width 0 height 9
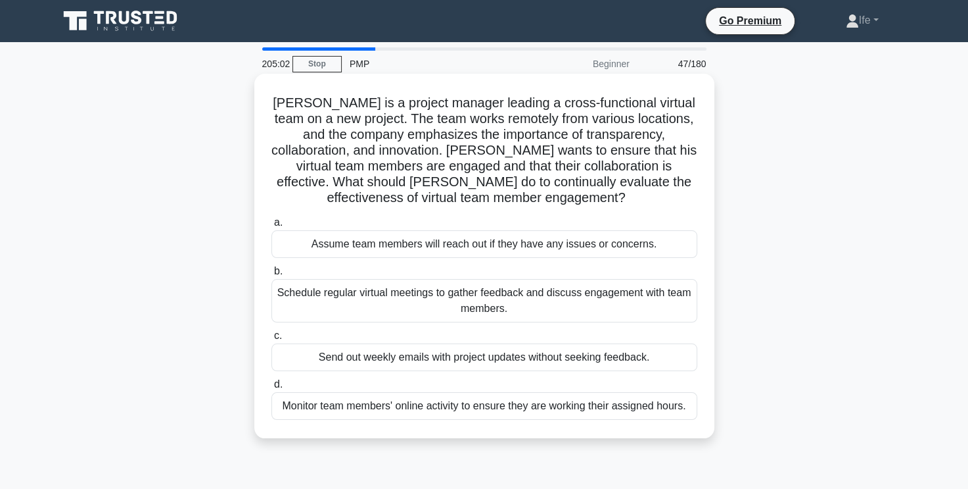
click at [525, 301] on div "Schedule regular virtual meetings to gather feedback and discuss engagement wit…" at bounding box center [485, 300] width 426 height 43
click at [272, 275] on input "b. Schedule regular virtual meetings to gather feedback and discuss engagement …" at bounding box center [272, 271] width 0 height 9
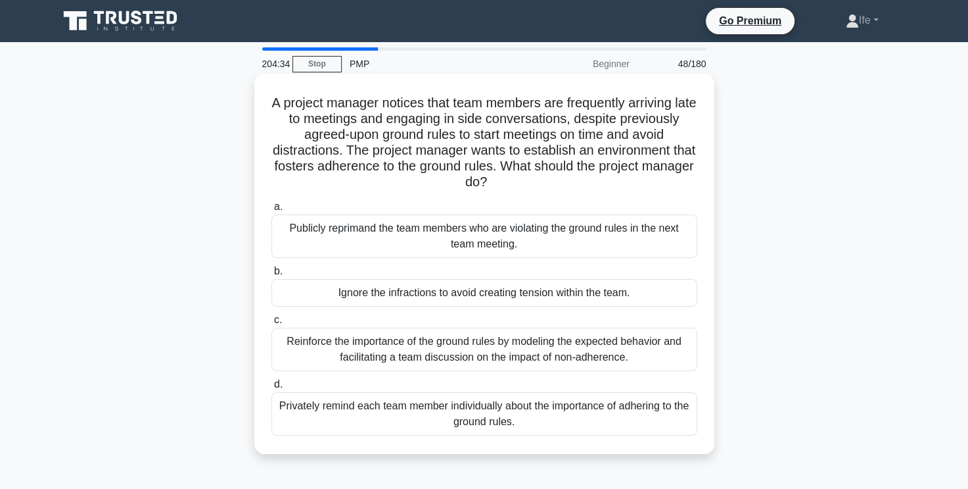
click at [642, 350] on div "Reinforce the importance of the ground rules by modeling the expected behavior …" at bounding box center [485, 348] width 426 height 43
click at [272, 324] on input "c. Reinforce the importance of the ground rules by modeling the expected behavi…" at bounding box center [272, 320] width 0 height 9
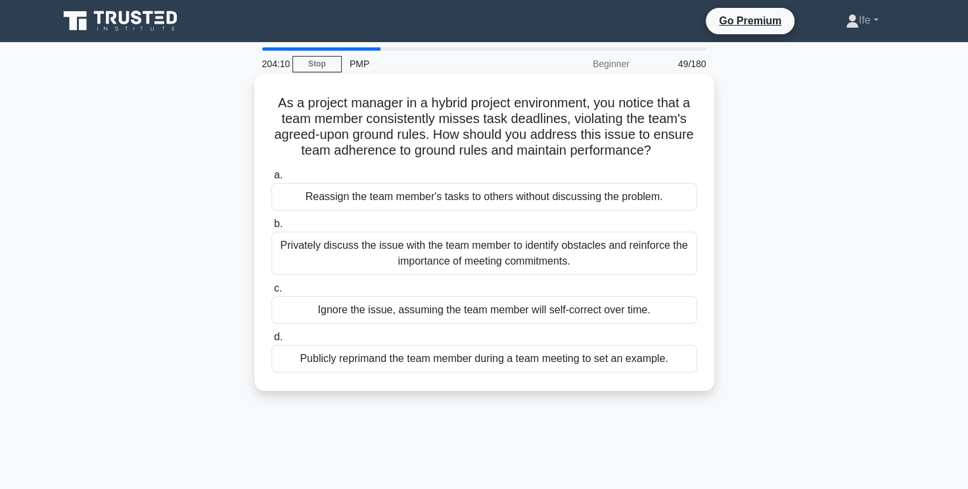
click at [663, 260] on div "Privately discuss the issue with the team member to identify obstacles and rein…" at bounding box center [485, 252] width 426 height 43
click at [272, 228] on input "b. Privately discuss the issue with the team member to identify obstacles and r…" at bounding box center [272, 224] width 0 height 9
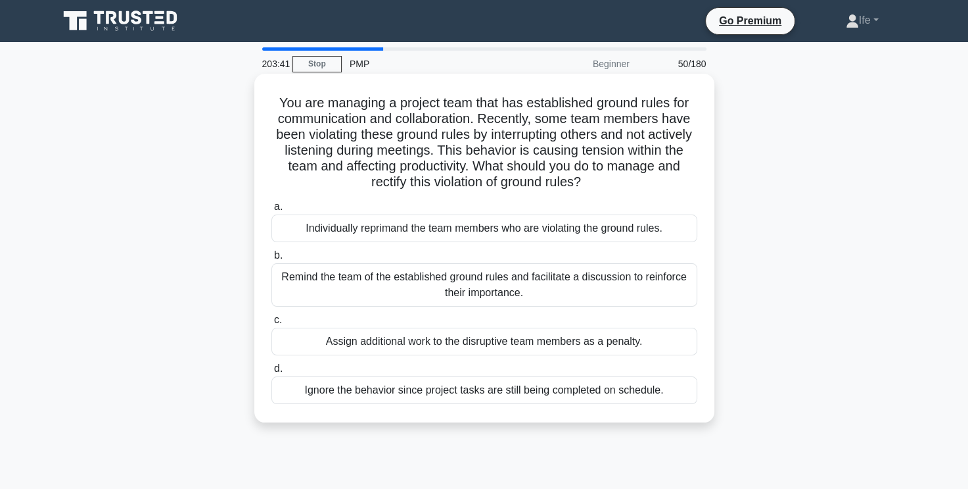
click at [547, 285] on div "Remind the team of the established ground rules and facilitate a discussion to …" at bounding box center [485, 284] width 426 height 43
click at [272, 260] on input "b. Remind the team of the established ground rules and facilitate a discussion …" at bounding box center [272, 255] width 0 height 9
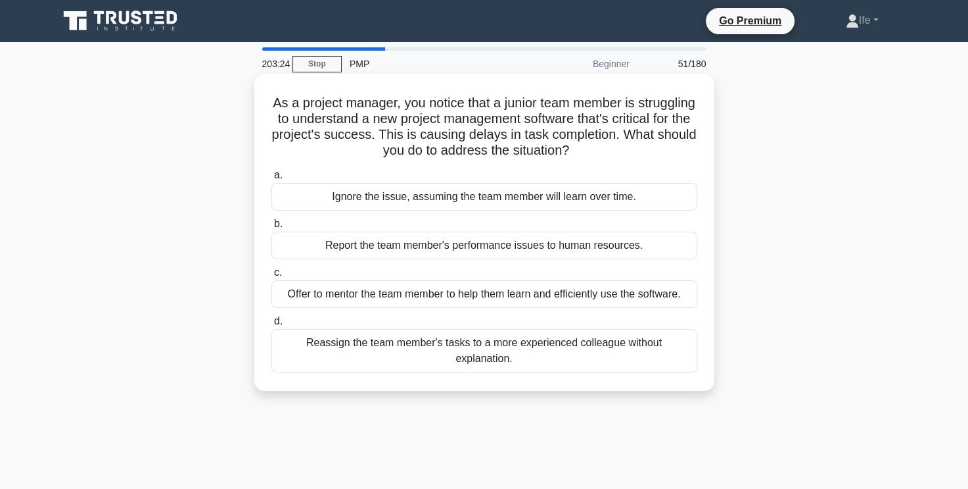
click at [462, 297] on div "Offer to mentor the team member to help them learn and efficiently use the soft…" at bounding box center [485, 294] width 426 height 28
click at [272, 277] on input "c. Offer to mentor the team member to help them learn and efficiently use the s…" at bounding box center [272, 272] width 0 height 9
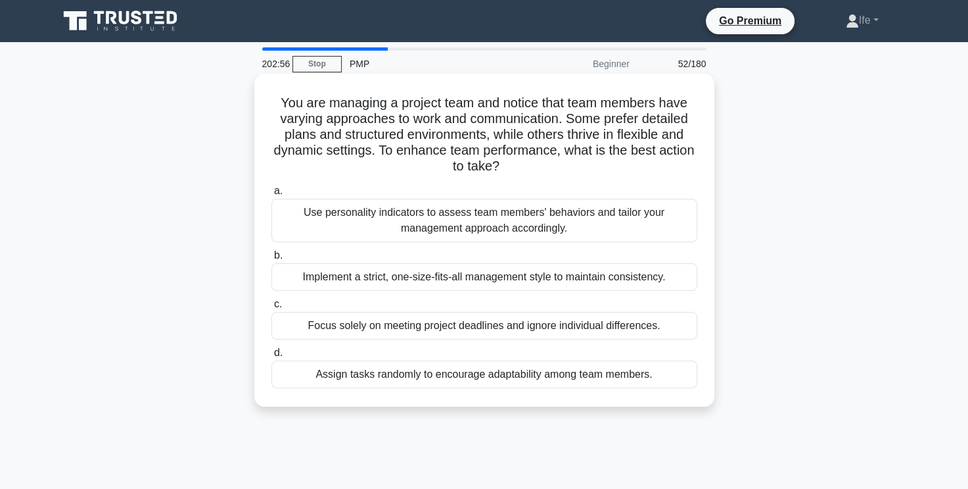
click at [484, 230] on div "Use personality indicators to assess team members' behaviors and tailor your ma…" at bounding box center [485, 220] width 426 height 43
click at [272, 195] on input "a. Use personality indicators to assess team members' behaviors and tailor your…" at bounding box center [272, 191] width 0 height 9
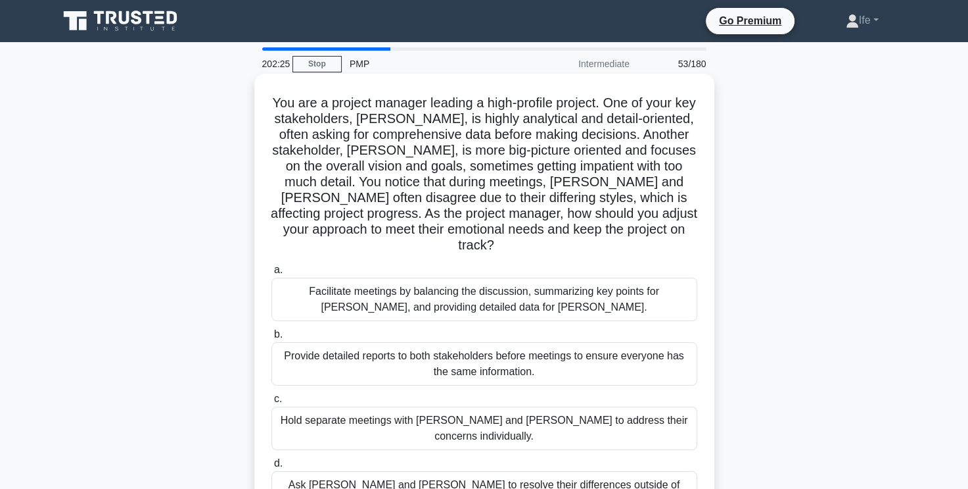
scroll to position [66, 0]
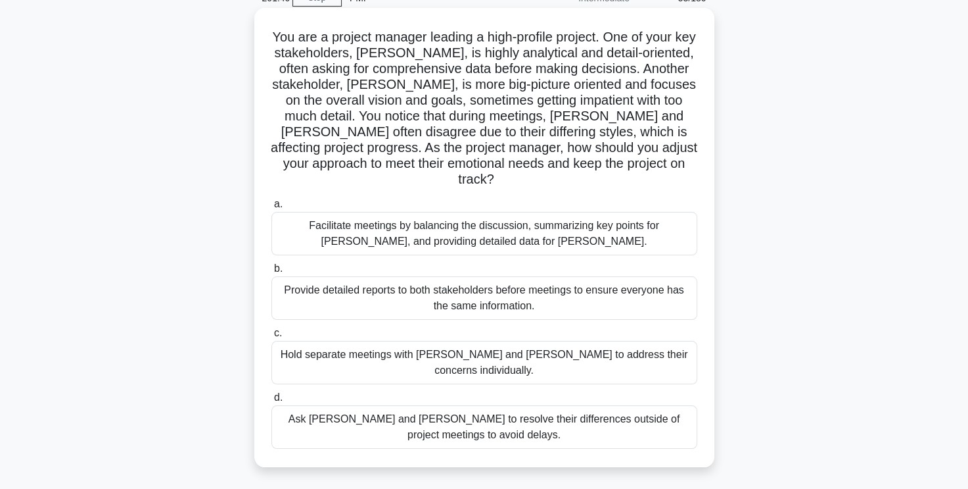
click at [560, 220] on div "Facilitate meetings by balancing the discussion, summarizing key points for Joh…" at bounding box center [485, 233] width 426 height 43
click at [272, 208] on input "a. Facilitate meetings by balancing the discussion, summarizing key points for …" at bounding box center [272, 204] width 0 height 9
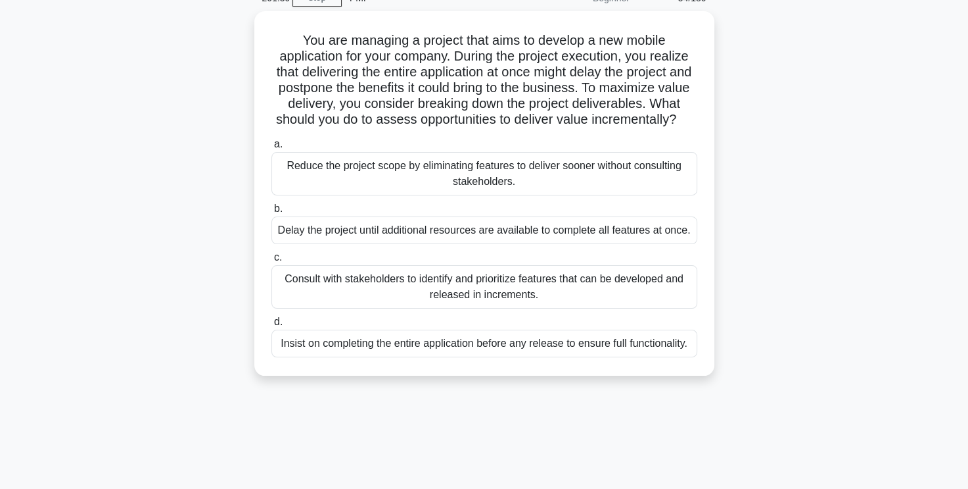
scroll to position [0, 0]
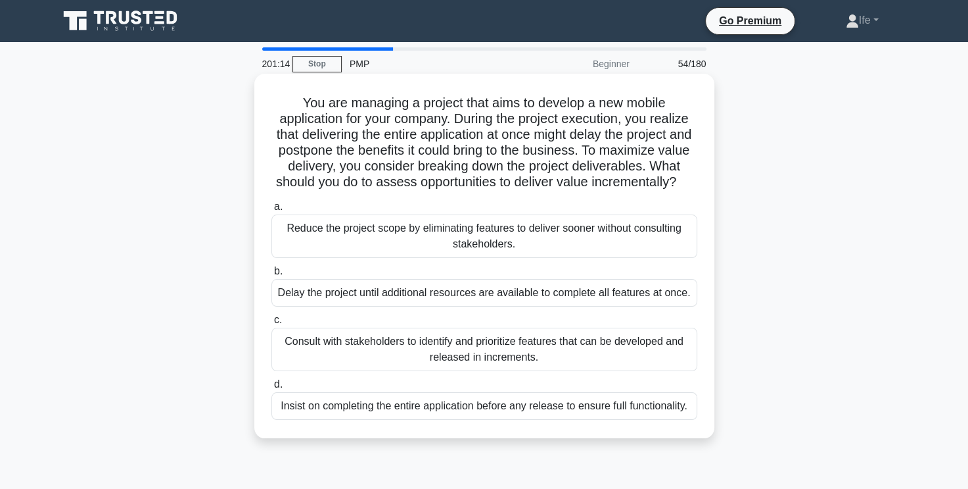
click at [554, 371] on div "Consult with stakeholders to identify and prioritize features that can be devel…" at bounding box center [485, 348] width 426 height 43
click at [272, 324] on input "c. Consult with stakeholders to identify and prioritize features that can be de…" at bounding box center [272, 320] width 0 height 9
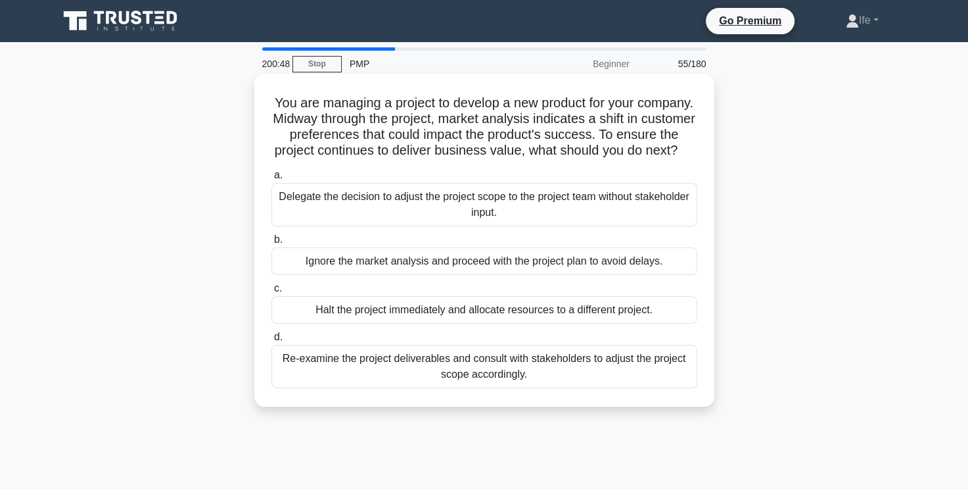
click at [584, 379] on div "Re-examine the project deliverables and consult with stakeholders to adjust the…" at bounding box center [485, 366] width 426 height 43
click at [272, 341] on input "d. Re-examine the project deliverables and consult with stakeholders to adjust …" at bounding box center [272, 337] width 0 height 9
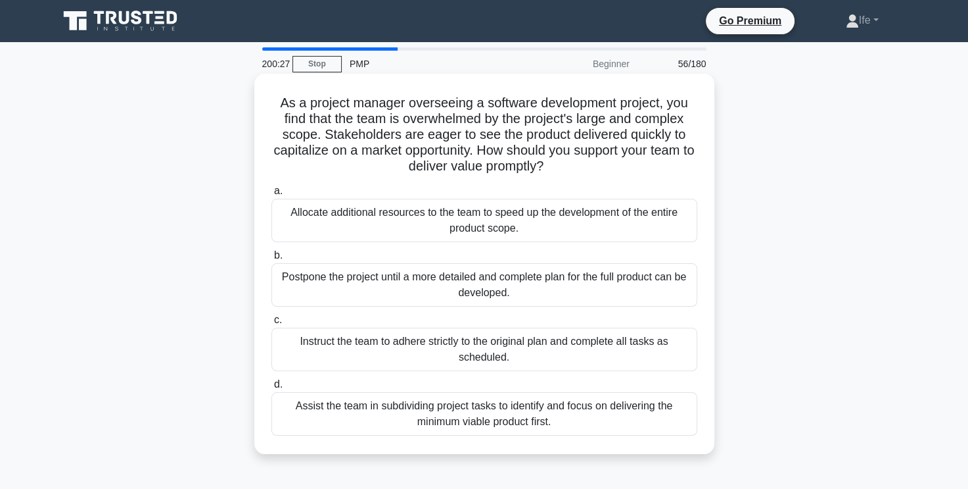
click at [571, 412] on div "Assist the team in subdividing project tasks to identify and focus on deliverin…" at bounding box center [485, 413] width 426 height 43
click at [272, 389] on input "d. Assist the team in subdividing project tasks to identify and focus on delive…" at bounding box center [272, 384] width 0 height 9
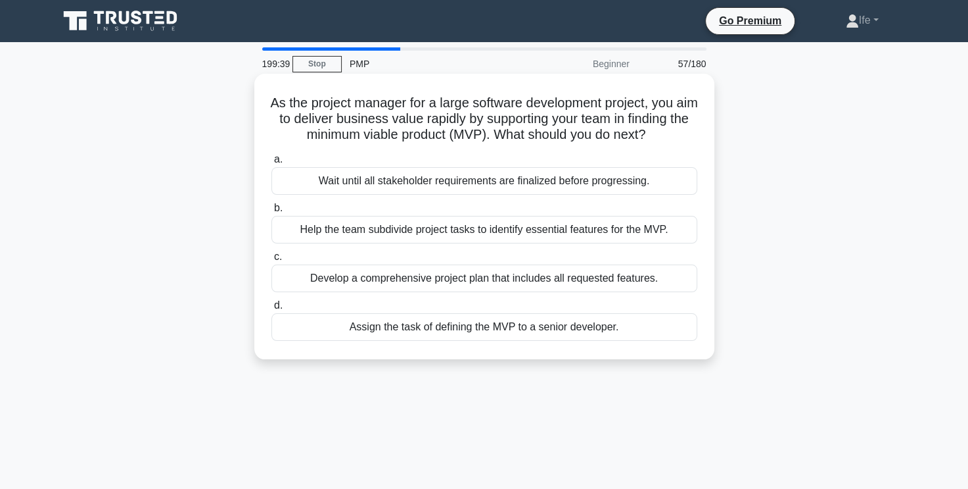
click at [478, 243] on div "Help the team subdivide project tasks to identify essential features for the MV…" at bounding box center [485, 230] width 426 height 28
click at [272, 212] on input "b. Help the team subdivide project tasks to identify essential features for the…" at bounding box center [272, 208] width 0 height 9
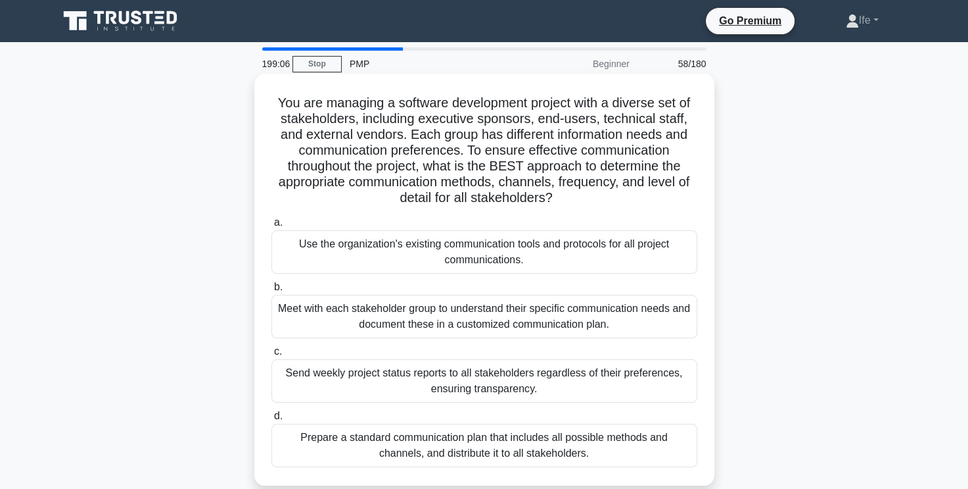
click at [637, 312] on div "Meet with each stakeholder group to understand their specific communication nee…" at bounding box center [485, 316] width 426 height 43
click at [272, 291] on input "b. Meet with each stakeholder group to understand their specific communication …" at bounding box center [272, 287] width 0 height 9
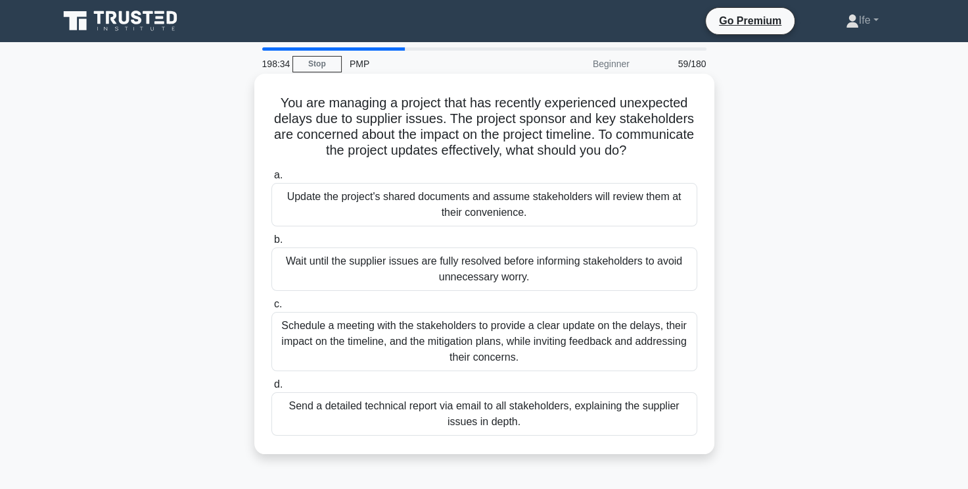
click at [623, 331] on div "Schedule a meeting with the stakeholders to provide a clear update on the delay…" at bounding box center [485, 341] width 426 height 59
click at [272, 308] on input "c. Schedule a meeting with the stakeholders to provide a clear update on the de…" at bounding box center [272, 304] width 0 height 9
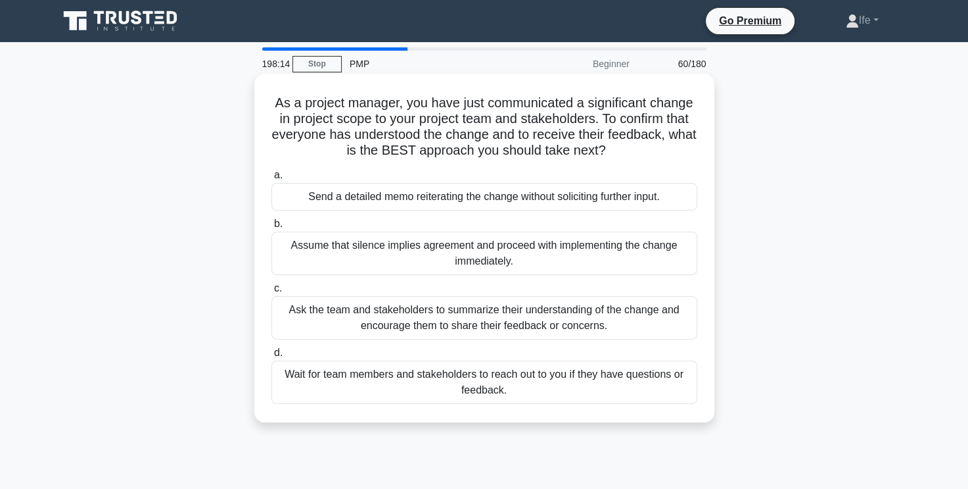
click at [618, 320] on div "Ask the team and stakeholders to summarize their understanding of the change an…" at bounding box center [485, 317] width 426 height 43
click at [272, 293] on input "c. Ask the team and stakeholders to summarize their understanding of the change…" at bounding box center [272, 288] width 0 height 9
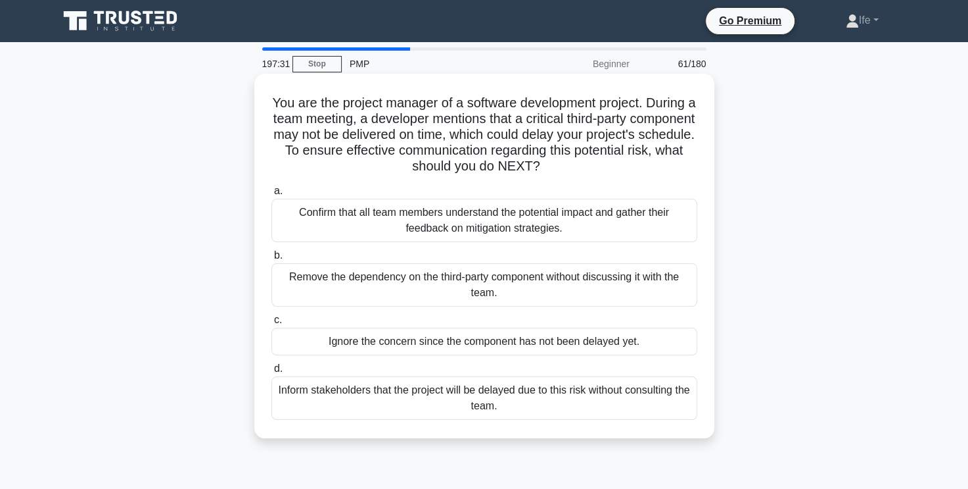
click at [579, 226] on div "Confirm that all team members understand the potential impact and gather their …" at bounding box center [485, 220] width 426 height 43
click at [272, 195] on input "a. Confirm that all team members understand the potential impact and gather the…" at bounding box center [272, 191] width 0 height 9
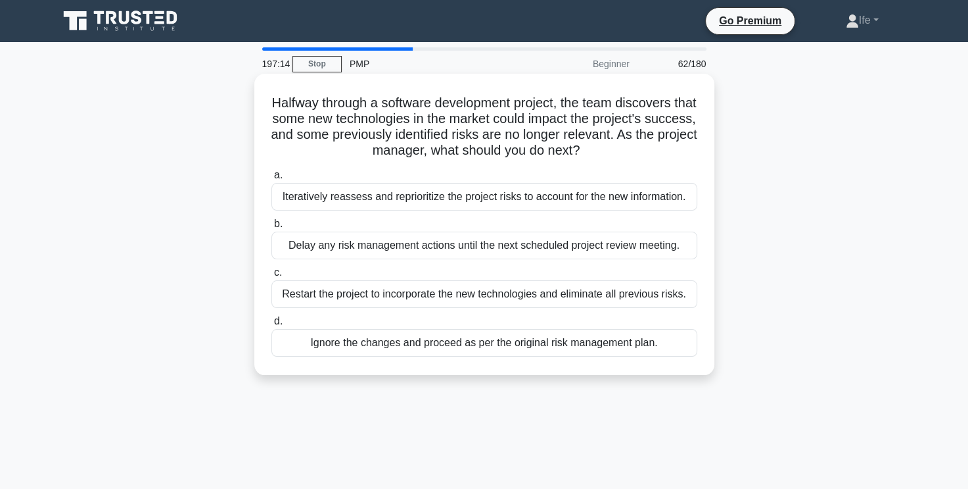
click at [589, 203] on div "Iteratively reassess and reprioritize the project risks to account for the new …" at bounding box center [485, 197] width 426 height 28
click at [272, 179] on input "a. Iteratively reassess and reprioritize the project risks to account for the n…" at bounding box center [272, 175] width 0 height 9
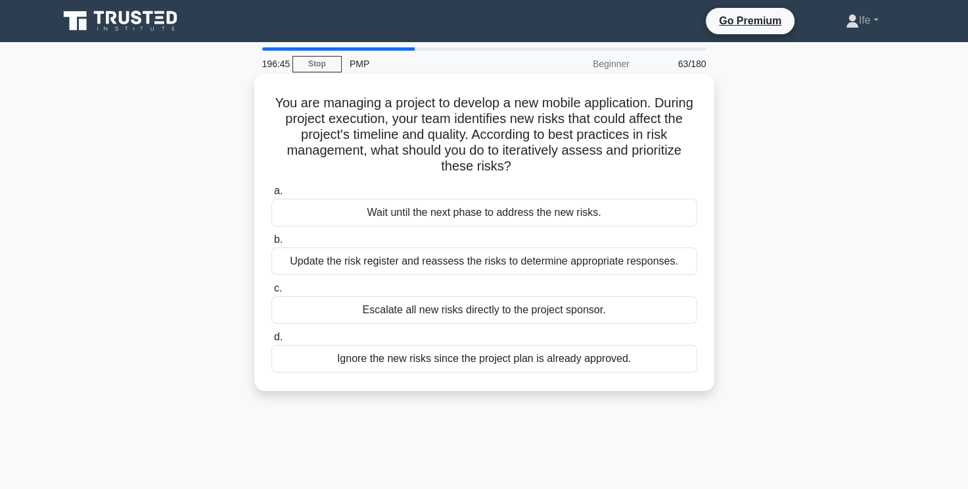
click at [514, 264] on div "Update the risk register and reassess the risks to determine appropriate respon…" at bounding box center [485, 261] width 426 height 28
click at [272, 244] on input "b. Update the risk register and reassess the risks to determine appropriate res…" at bounding box center [272, 239] width 0 height 9
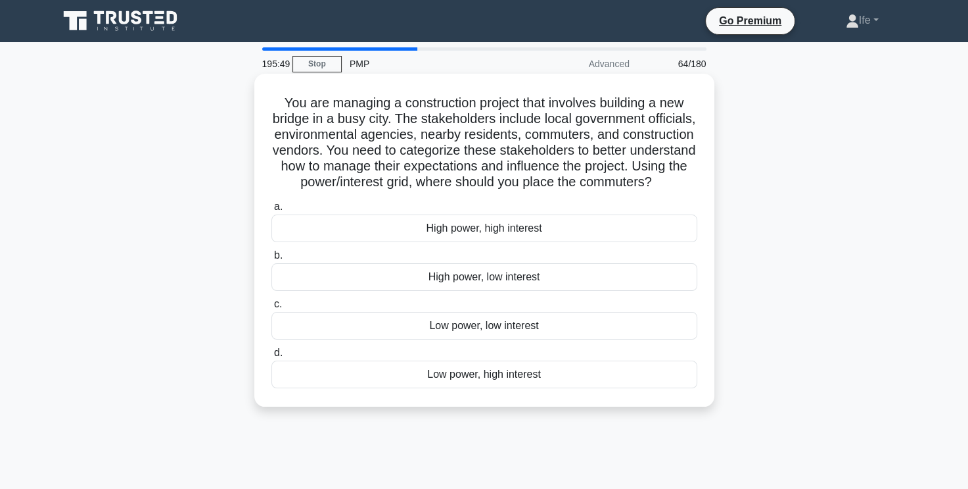
click at [512, 388] on div "Low power, high interest" at bounding box center [485, 374] width 426 height 28
click at [272, 357] on input "d. Low power, high interest" at bounding box center [272, 352] width 0 height 9
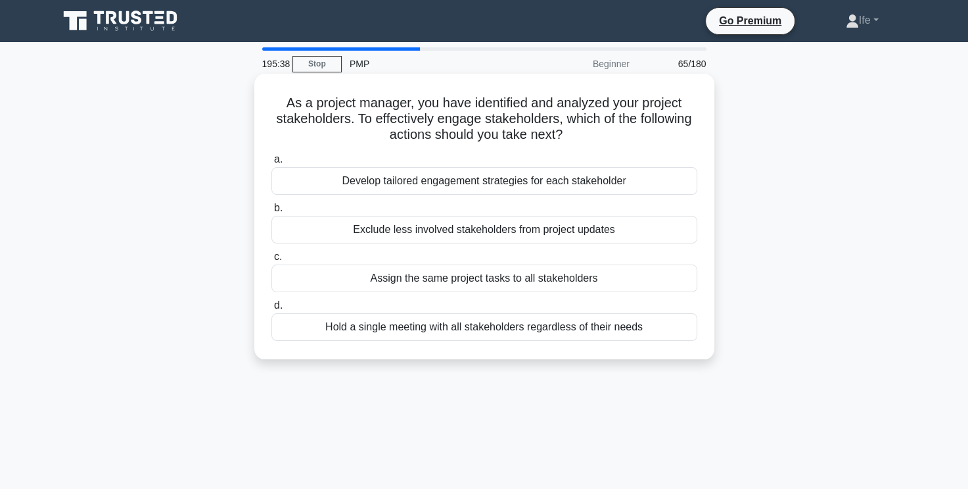
click at [550, 183] on div "Develop tailored engagement strategies for each stakeholder" at bounding box center [485, 181] width 426 height 28
click at [272, 164] on input "a. Develop tailored engagement strategies for each stakeholder" at bounding box center [272, 159] width 0 height 9
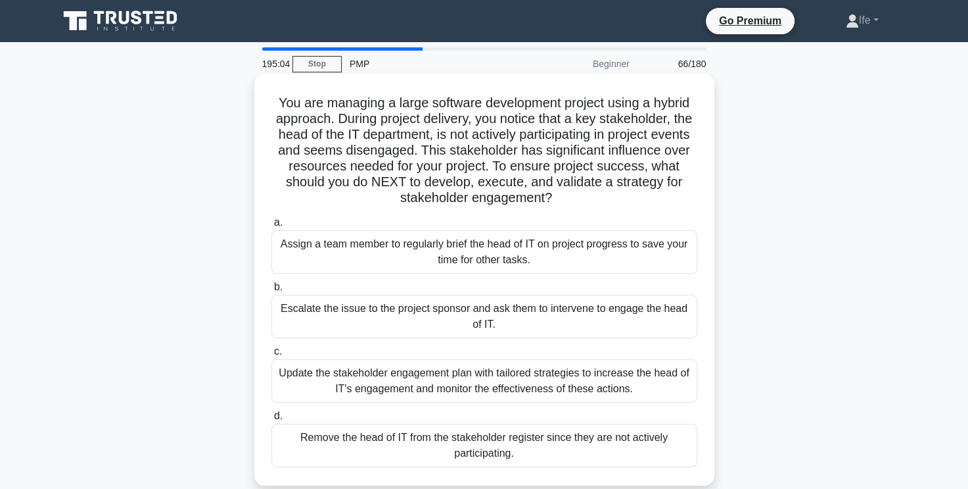
click at [661, 384] on div "Update the stakeholder engagement plan with tailored strategies to increase the…" at bounding box center [485, 380] width 426 height 43
click at [272, 356] on input "c. Update the stakeholder engagement plan with tailored strategies to increase …" at bounding box center [272, 351] width 0 height 9
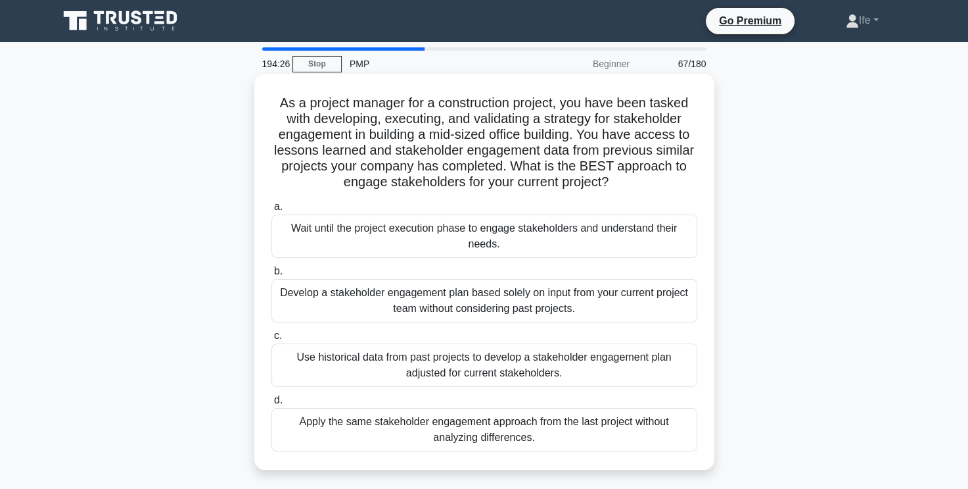
click at [544, 368] on div "Use historical data from past projects to develop a stakeholder engagement plan…" at bounding box center [485, 364] width 426 height 43
click at [272, 340] on input "c. Use historical data from past projects to develop a stakeholder engagement p…" at bounding box center [272, 335] width 0 height 9
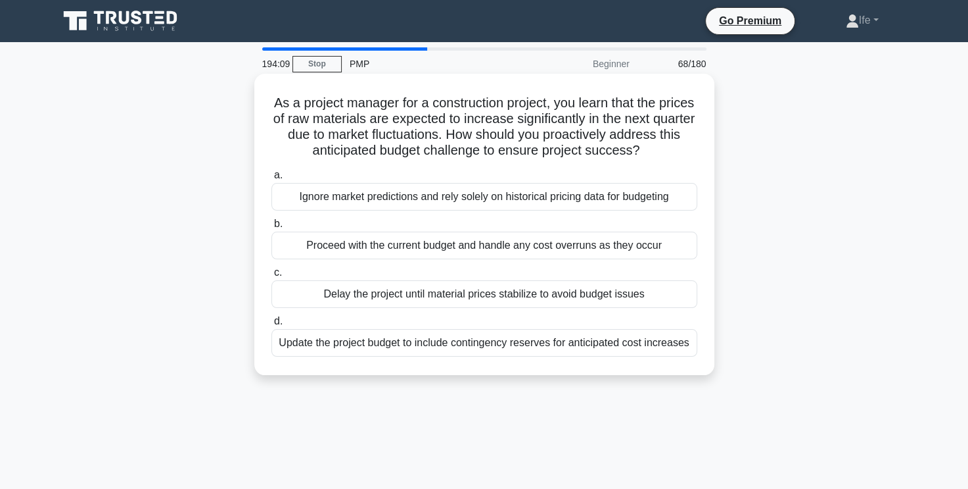
click at [586, 345] on div "Update the project budget to include contingency reserves for anticipated cost …" at bounding box center [485, 343] width 426 height 28
click at [272, 325] on input "d. Update the project budget to include contingency reserves for anticipated co…" at bounding box center [272, 321] width 0 height 9
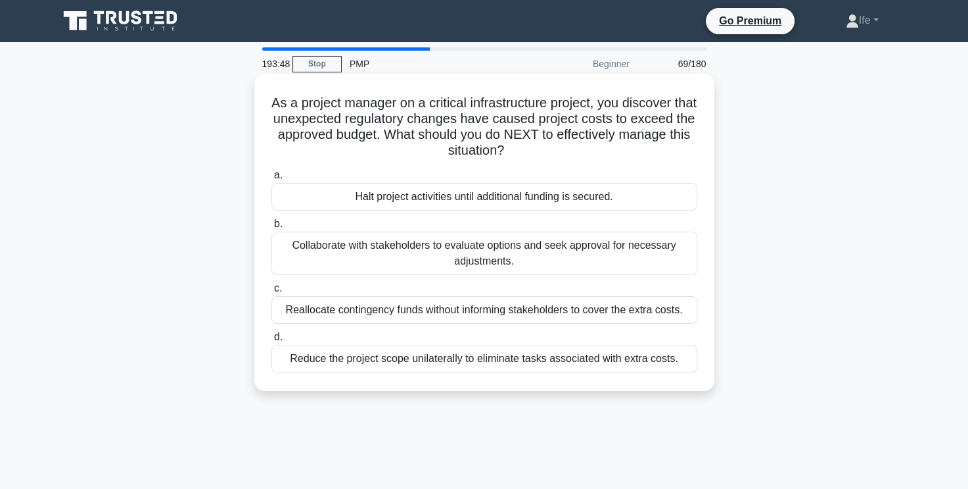
click at [580, 251] on div "Collaborate with stakeholders to evaluate options and seek approval for necessa…" at bounding box center [485, 252] width 426 height 43
click at [272, 228] on input "b. Collaborate with stakeholders to evaluate options and seek approval for nece…" at bounding box center [272, 224] width 0 height 9
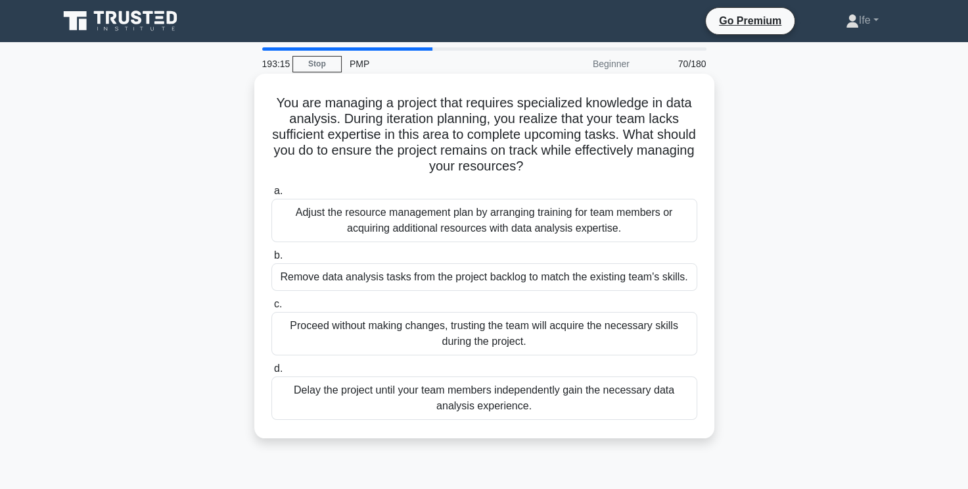
click at [621, 226] on div "Adjust the resource management plan by arranging training for team members or a…" at bounding box center [485, 220] width 426 height 43
click at [272, 195] on input "a. Adjust the resource management plan by arranging training for team members o…" at bounding box center [272, 191] width 0 height 9
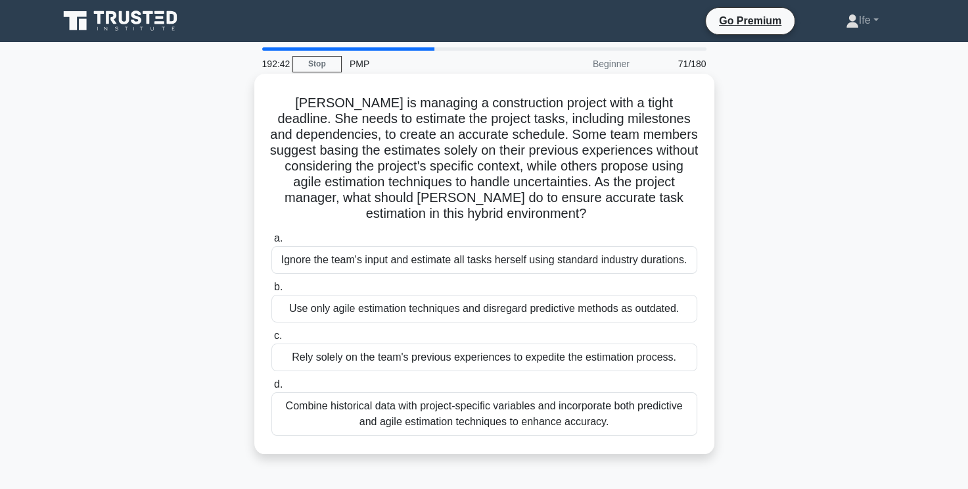
click at [569, 419] on div "Combine historical data with project-specific variables and incorporate both pr…" at bounding box center [485, 413] width 426 height 43
click at [272, 389] on input "d. Combine historical data with project-specific variables and incorporate both…" at bounding box center [272, 384] width 0 height 9
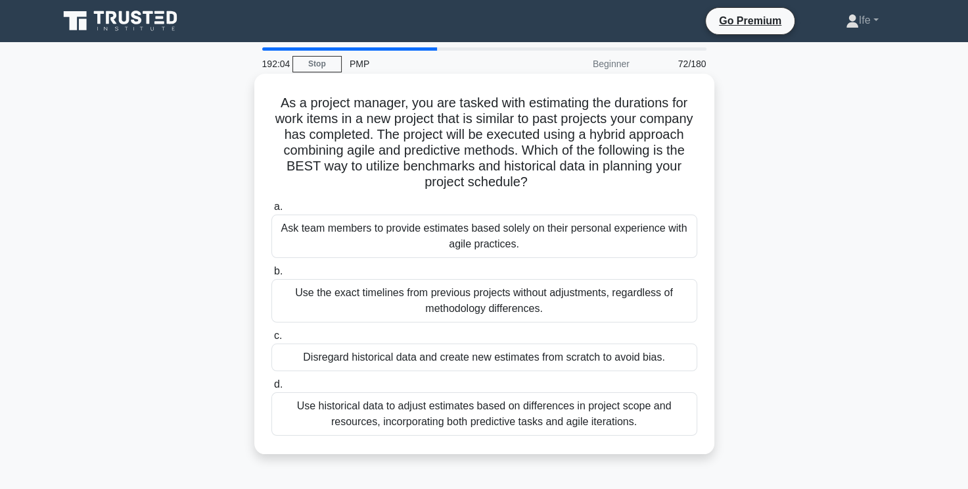
click at [556, 411] on div "Use historical data to adjust estimates based on differences in project scope a…" at bounding box center [485, 413] width 426 height 43
click at [272, 389] on input "d. Use historical data to adjust estimates based on differences in project scop…" at bounding box center [272, 384] width 0 height 9
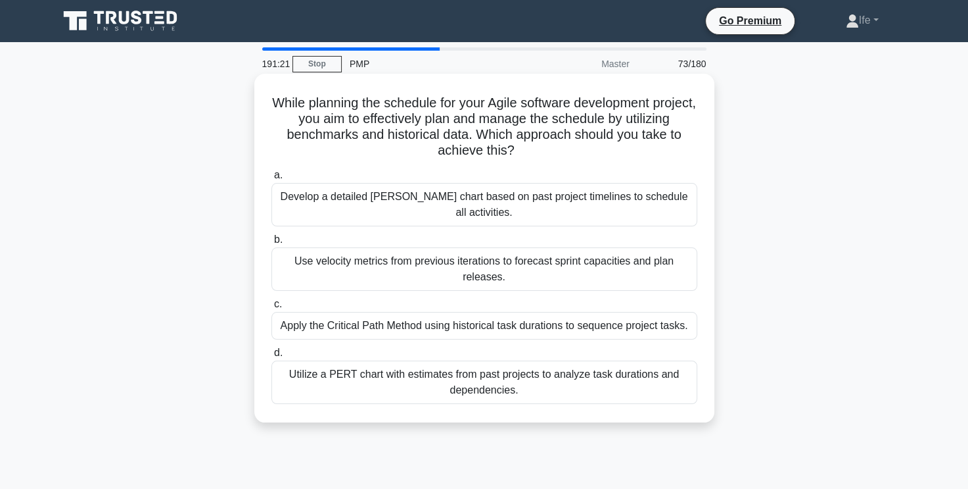
click at [532, 257] on div "Use velocity metrics from previous iterations to forecast sprint capacities and…" at bounding box center [485, 268] width 426 height 43
click at [272, 244] on input "b. Use velocity metrics from previous iterations to forecast sprint capacities …" at bounding box center [272, 239] width 0 height 9
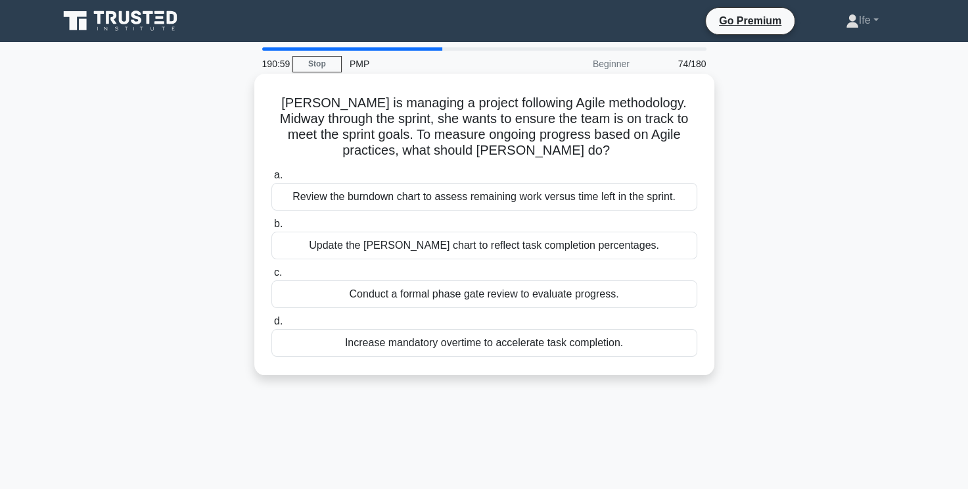
click at [598, 201] on div "Review the burndown chart to assess remaining work versus time left in the spri…" at bounding box center [485, 197] width 426 height 28
click at [272, 179] on input "a. Review the burndown chart to assess remaining work versus time left in the s…" at bounding box center [272, 175] width 0 height 9
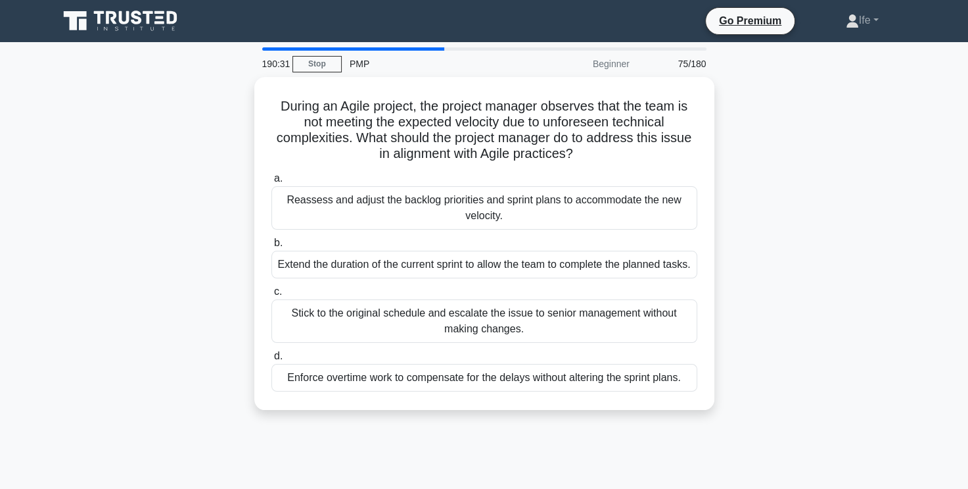
click at [598, 201] on div "Reassess and adjust the backlog priorities and sprint plans to accommodate the …" at bounding box center [485, 207] width 426 height 43
click at [272, 183] on input "a. Reassess and adjust the backlog priorities and sprint plans to accommodate t…" at bounding box center [272, 178] width 0 height 9
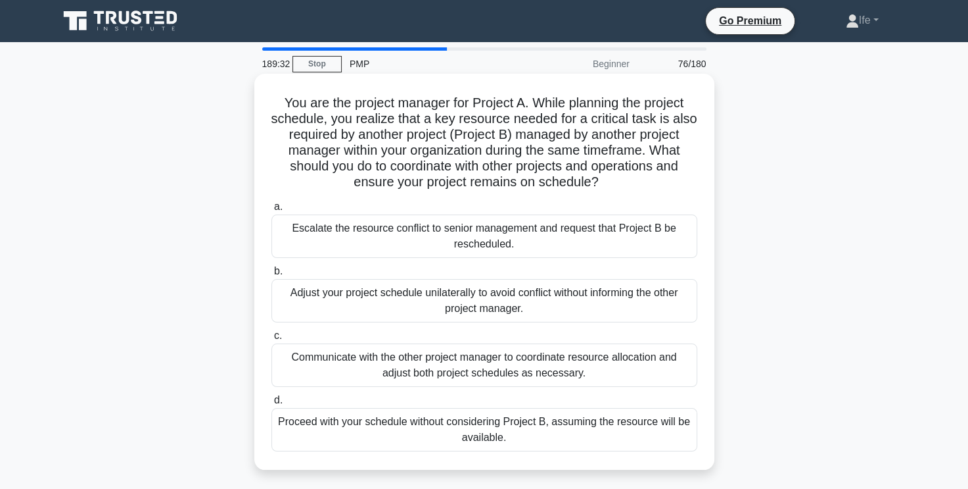
click at [607, 371] on div "Communicate with the other project manager to coordinate resource allocation an…" at bounding box center [485, 364] width 426 height 43
click at [272, 340] on input "c. Communicate with the other project manager to coordinate resource allocation…" at bounding box center [272, 335] width 0 height 9
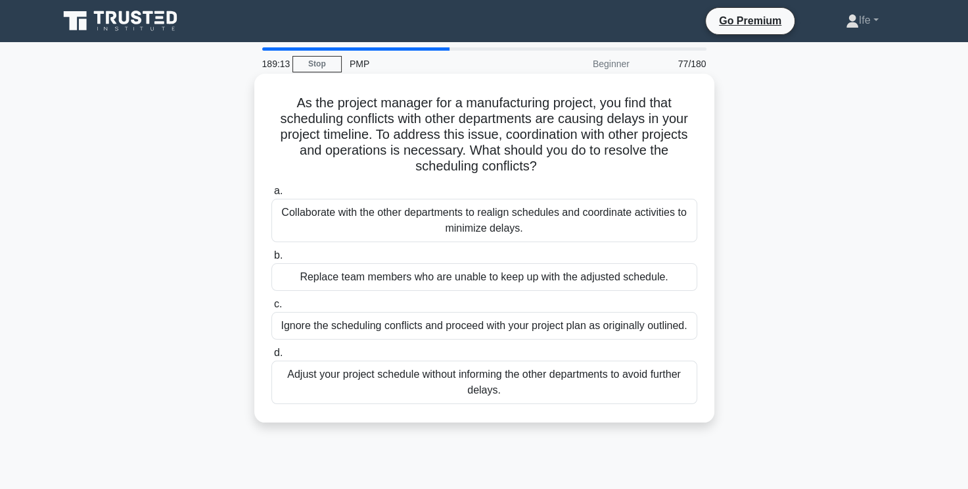
click at [655, 223] on div "Collaborate with the other departments to realign schedules and coordinate acti…" at bounding box center [485, 220] width 426 height 43
click at [272, 195] on input "a. Collaborate with the other departments to realign schedules and coordinate a…" at bounding box center [272, 191] width 0 height 9
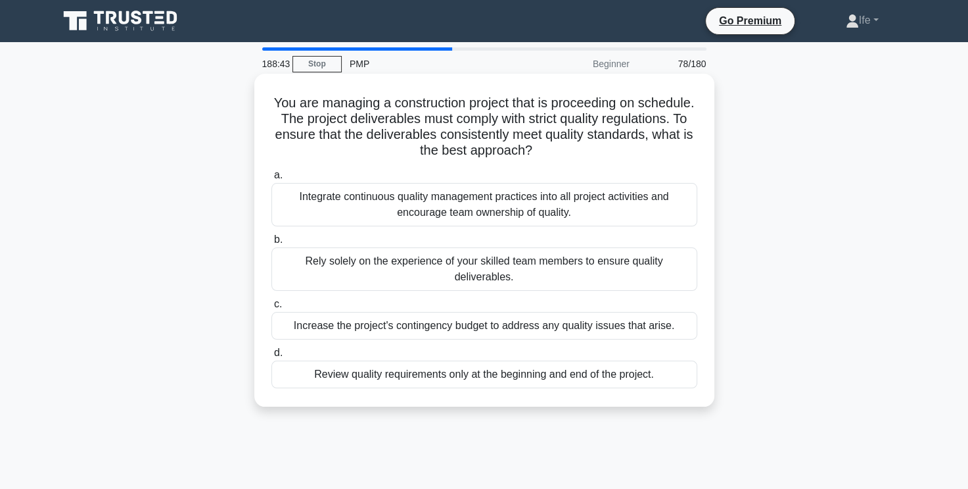
click at [594, 208] on div "Integrate continuous quality management practices into all project activities a…" at bounding box center [485, 204] width 426 height 43
click at [272, 179] on input "a. Integrate continuous quality management practices into all project activitie…" at bounding box center [272, 175] width 0 height 9
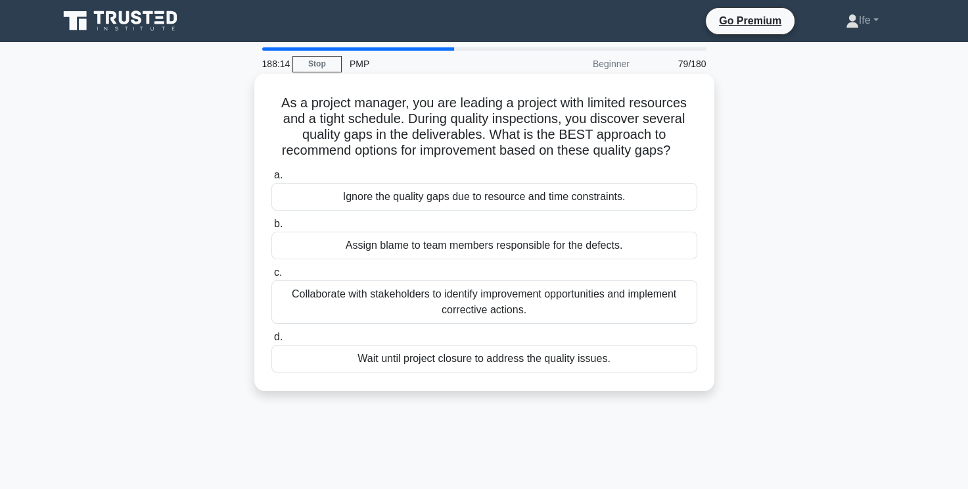
click at [563, 298] on div "Collaborate with stakeholders to identify improvement opportunities and impleme…" at bounding box center [485, 301] width 426 height 43
click at [272, 277] on input "c. Collaborate with stakeholders to identify improvement opportunities and impl…" at bounding box center [272, 272] width 0 height 9
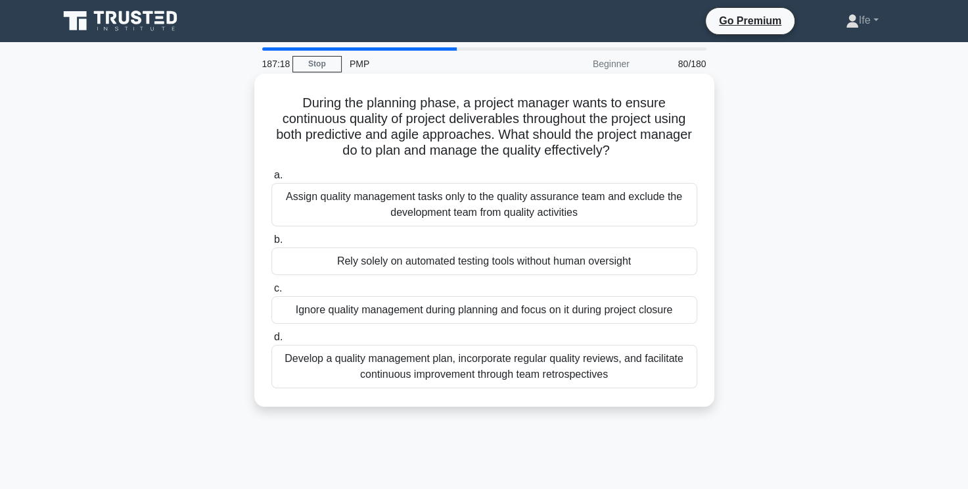
click at [594, 370] on div "Develop a quality management plan, incorporate regular quality reviews, and fac…" at bounding box center [485, 366] width 426 height 43
click at [272, 341] on input "d. Develop a quality management plan, incorporate regular quality reviews, and …" at bounding box center [272, 337] width 0 height 9
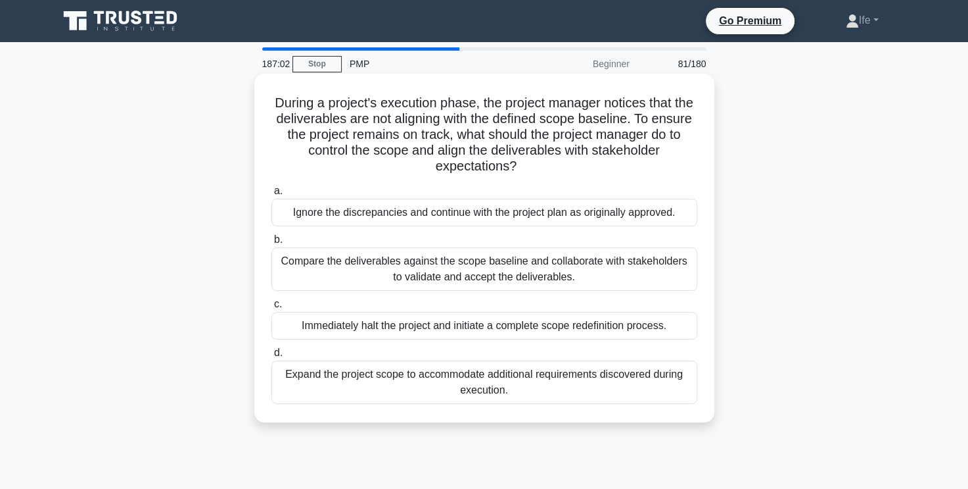
click at [592, 260] on div "Compare the deliverables against the scope baseline and collaborate with stakeh…" at bounding box center [485, 268] width 426 height 43
click at [272, 244] on input "b. Compare the deliverables against the scope baseline and collaborate with sta…" at bounding box center [272, 239] width 0 height 9
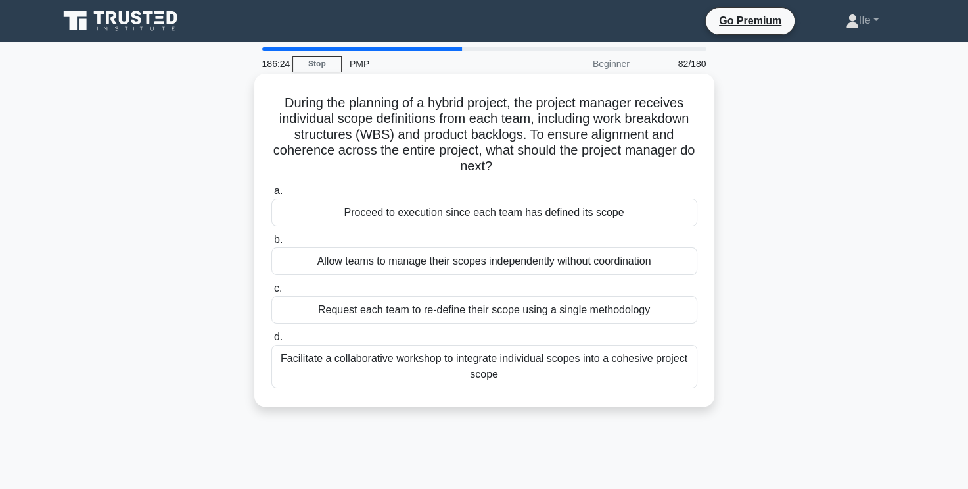
click at [489, 368] on div "Facilitate a collaborative workshop to integrate individual scopes into a cohes…" at bounding box center [485, 366] width 426 height 43
click at [272, 341] on input "d. Facilitate a collaborative workshop to integrate individual scopes into a co…" at bounding box center [272, 337] width 0 height 9
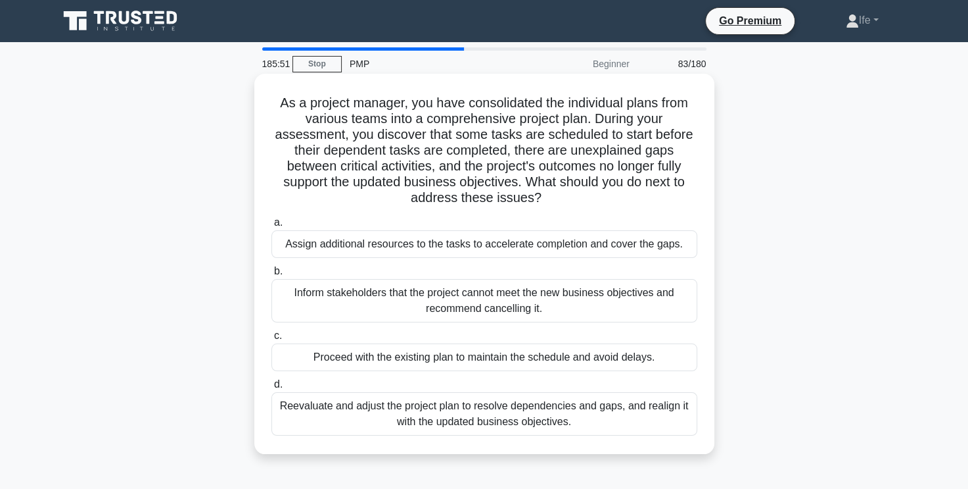
click at [563, 414] on div "Reevaluate and adjust the project plan to resolve dependencies and gaps, and re…" at bounding box center [485, 413] width 426 height 43
click at [272, 389] on input "d. Reevaluate and adjust the project plan to resolve dependencies and gaps, and…" at bounding box center [272, 384] width 0 height 9
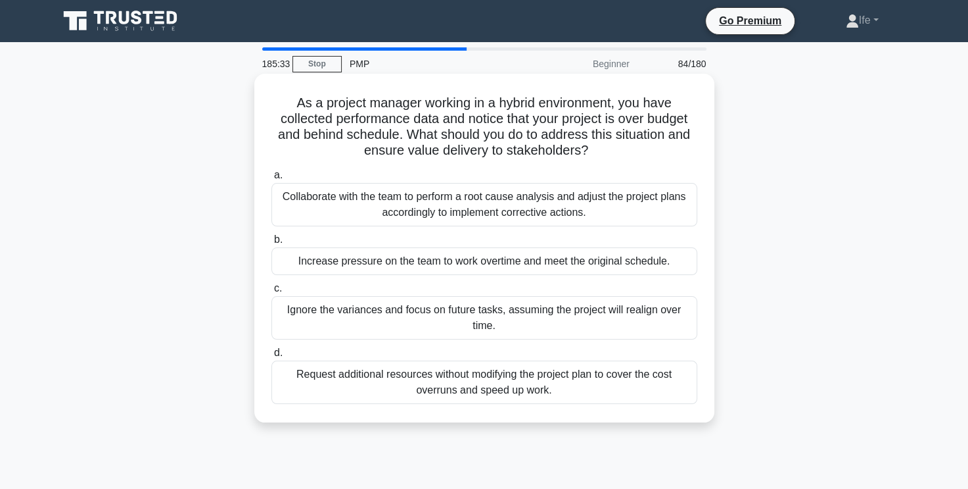
click at [629, 207] on div "Collaborate with the team to perform a root cause analysis and adjust the proje…" at bounding box center [485, 204] width 426 height 43
click at [272, 179] on input "a. Collaborate with the team to perform a root cause analysis and adjust the pr…" at bounding box center [272, 175] width 0 height 9
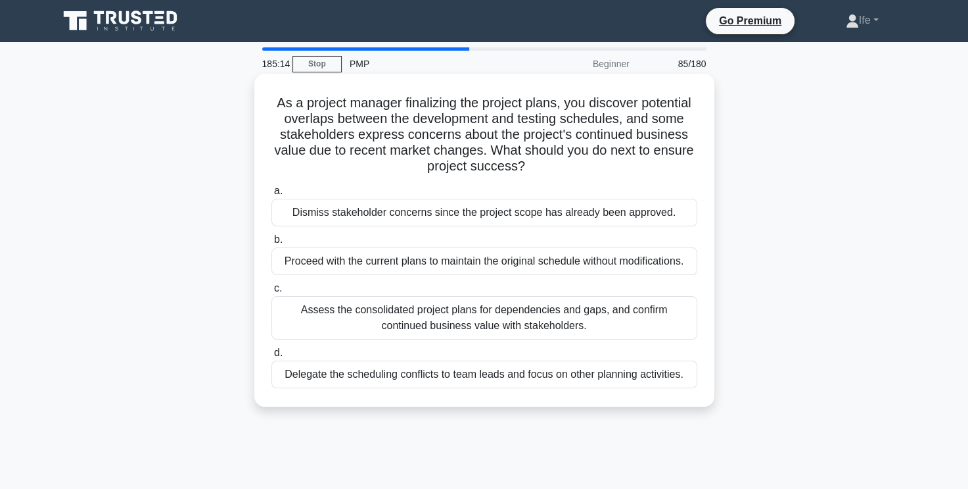
click at [606, 322] on div "Assess the consolidated project plans for dependencies and gaps, and confirm co…" at bounding box center [485, 317] width 426 height 43
click at [272, 293] on input "c. Assess the consolidated project plans for dependencies and gaps, and confirm…" at bounding box center [272, 288] width 0 height 9
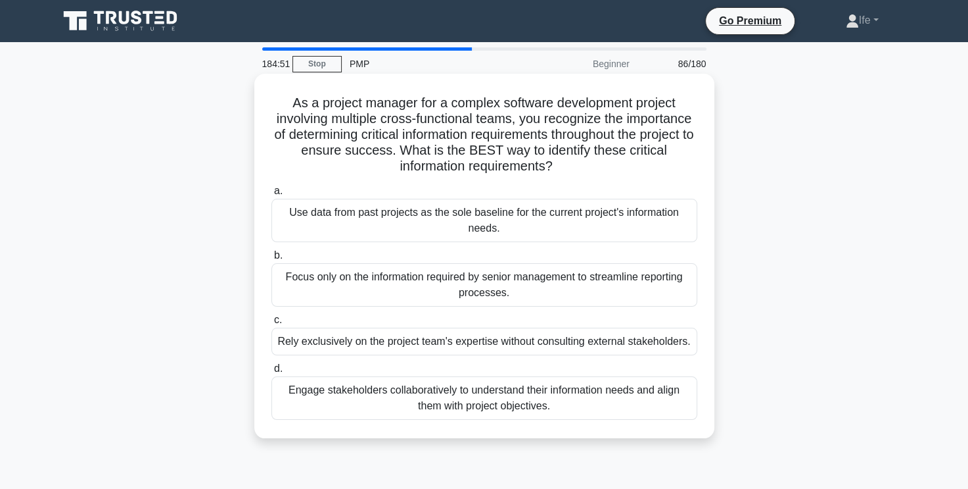
click at [592, 396] on div "Engage stakeholders collaboratively to understand their information needs and a…" at bounding box center [485, 397] width 426 height 43
click at [272, 373] on input "d. Engage stakeholders collaboratively to understand their information needs an…" at bounding box center [272, 368] width 0 height 9
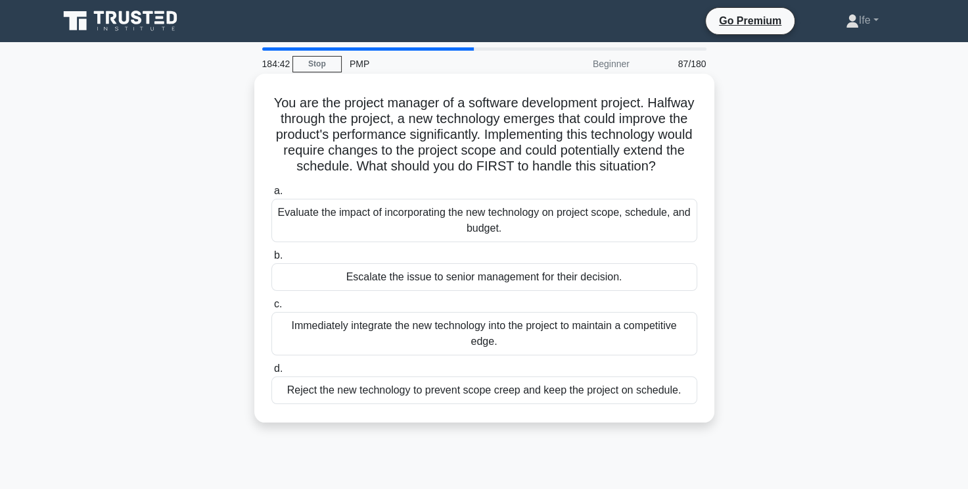
click at [533, 241] on div "Evaluate the impact of incorporating the new technology on project scope, sched…" at bounding box center [485, 220] width 426 height 43
click at [272, 195] on input "a. Evaluate the impact of incorporating the new technology on project scope, sc…" at bounding box center [272, 191] width 0 height 9
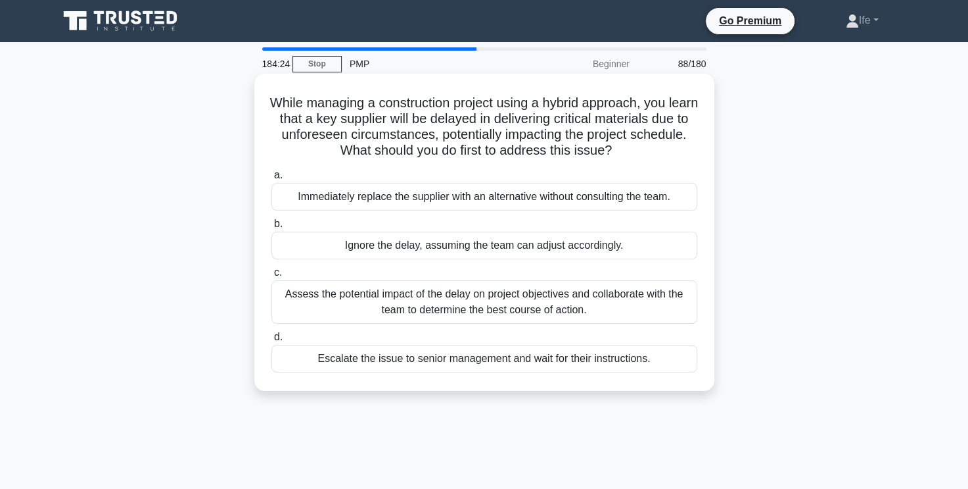
click at [636, 303] on div "Assess the potential impact of the delay on project objectives and collaborate …" at bounding box center [485, 301] width 426 height 43
click at [272, 277] on input "c. Assess the potential impact of the delay on project objectives and collabora…" at bounding box center [272, 272] width 0 height 9
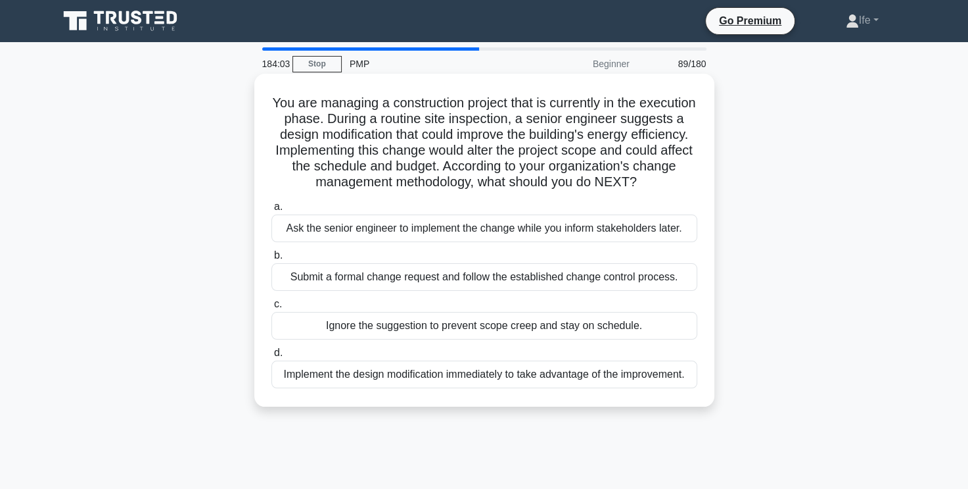
click at [644, 291] on div "Submit a formal change request and follow the established change control proces…" at bounding box center [485, 277] width 426 height 28
click at [272, 260] on input "b. Submit a formal change request and follow the established change control pro…" at bounding box center [272, 255] width 0 height 9
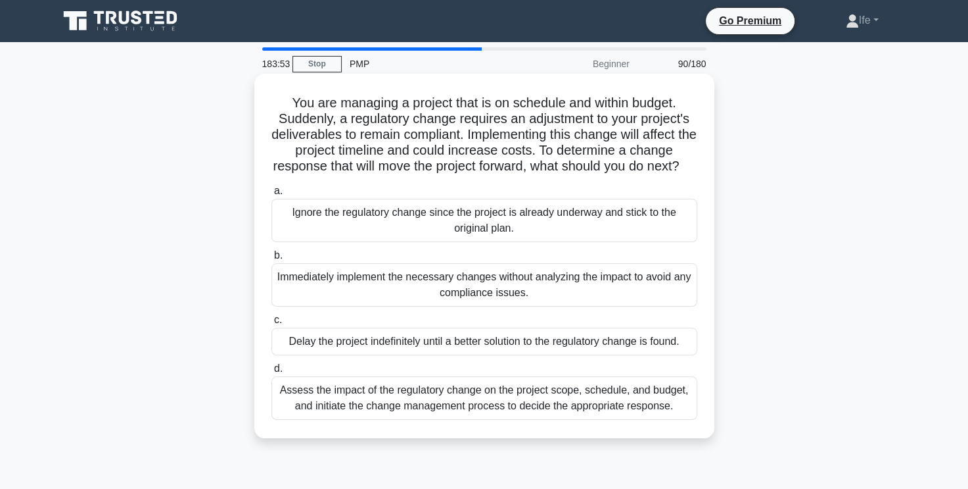
click at [468, 415] on div "Assess the impact of the regulatory change on the project scope, schedule, and …" at bounding box center [485, 397] width 426 height 43
click at [272, 373] on input "d. Assess the impact of the regulatory change on the project scope, schedule, a…" at bounding box center [272, 368] width 0 height 9
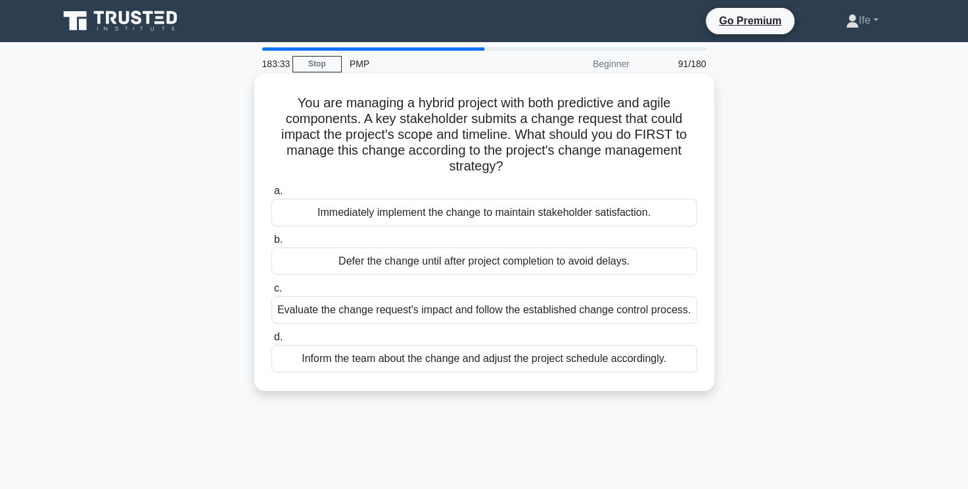
click at [482, 318] on div "Evaluate the change request's impact and follow the established change control …" at bounding box center [485, 310] width 426 height 28
click at [272, 293] on input "c. Evaluate the change request's impact and follow the established change contr…" at bounding box center [272, 288] width 0 height 9
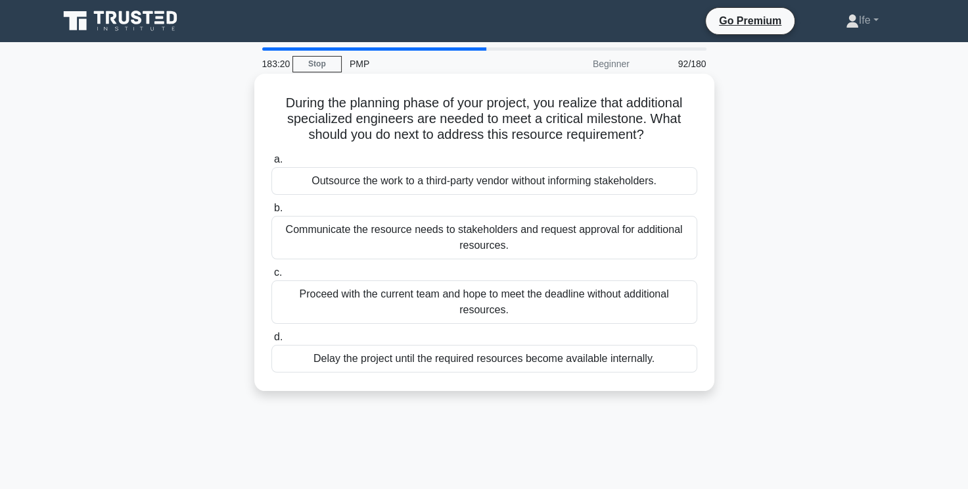
click at [487, 246] on div "Communicate the resource needs to stakeholders and request approval for additio…" at bounding box center [485, 237] width 426 height 43
click at [272, 212] on input "b. Communicate the resource needs to stakeholders and request approval for addi…" at bounding box center [272, 208] width 0 height 9
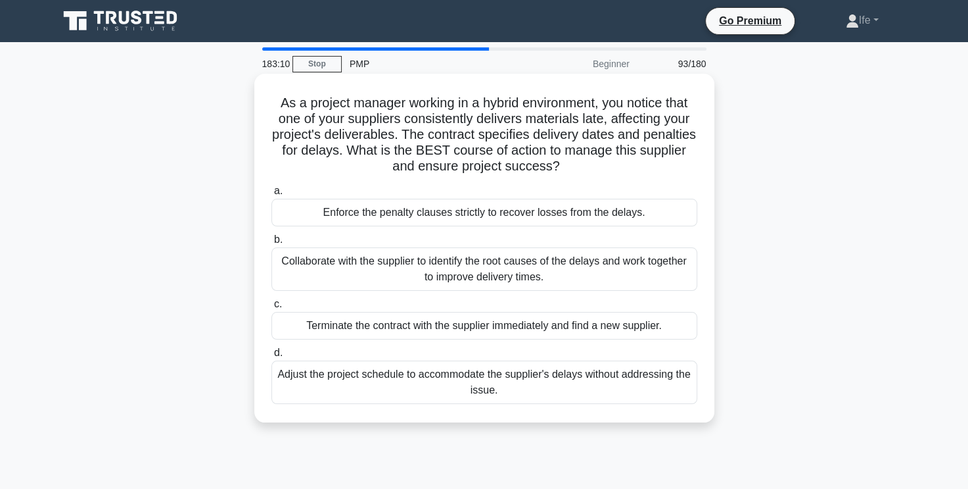
click at [505, 266] on div "Collaborate with the supplier to identify the root causes of the delays and wor…" at bounding box center [485, 268] width 426 height 43
click at [272, 244] on input "b. Collaborate with the supplier to identify the root causes of the delays and …" at bounding box center [272, 239] width 0 height 9
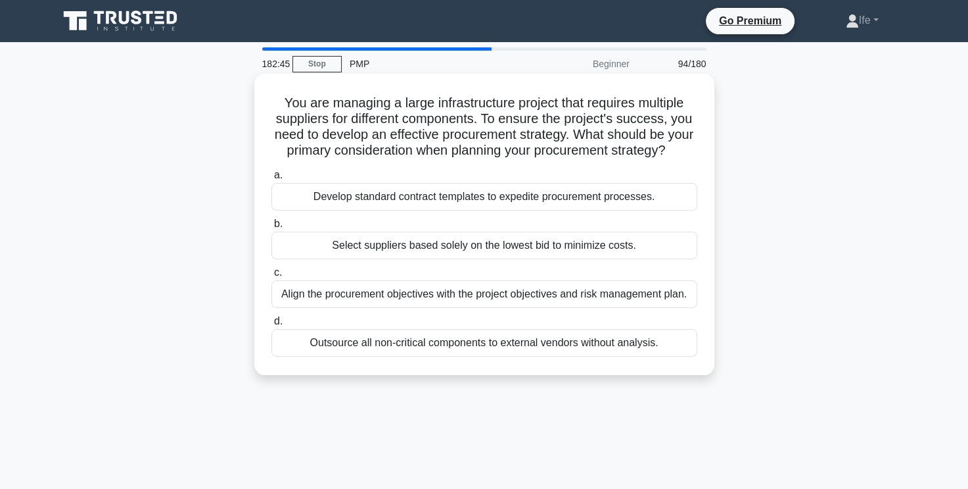
click at [517, 308] on div "Align the procurement objectives with the project objectives and risk managemen…" at bounding box center [485, 294] width 426 height 28
click at [272, 277] on input "c. Align the procurement objectives with the project objectives and risk manage…" at bounding box center [272, 272] width 0 height 9
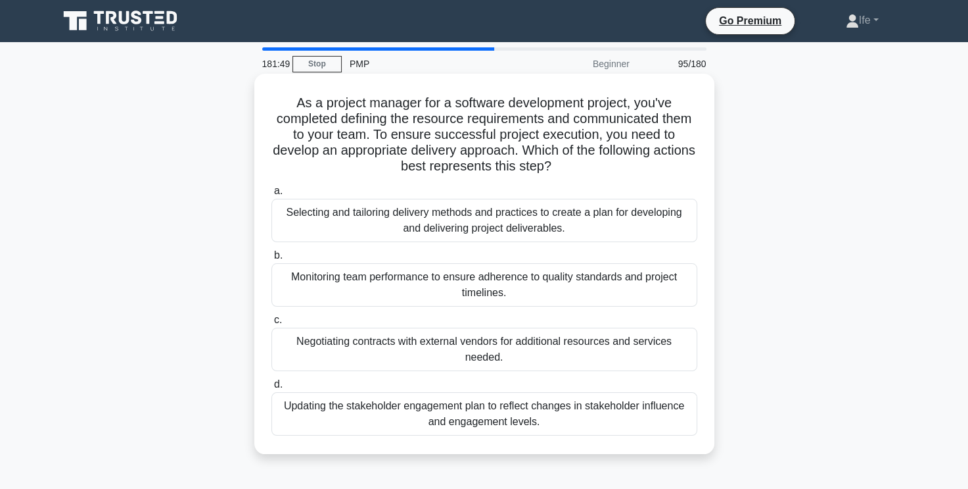
click at [514, 218] on div "Selecting and tailoring delivery methods and practices to create a plan for dev…" at bounding box center [485, 220] width 426 height 43
click at [272, 195] on input "a. Selecting and tailoring delivery methods and practices to create a plan for …" at bounding box center [272, 191] width 0 height 9
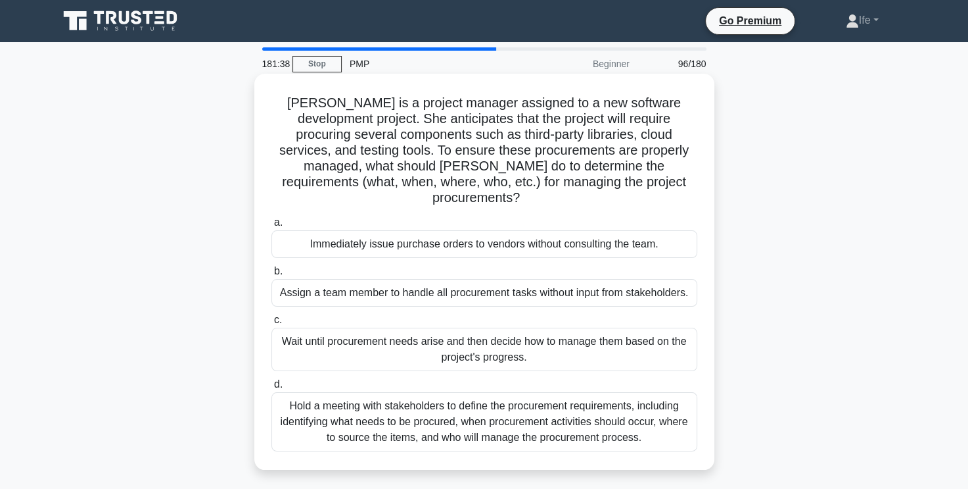
click at [558, 404] on div "Hold a meeting with stakeholders to define the procurement requirements, includ…" at bounding box center [485, 421] width 426 height 59
click at [272, 389] on input "d. Hold a meeting with stakeholders to define the procurement requirements, inc…" at bounding box center [272, 384] width 0 height 9
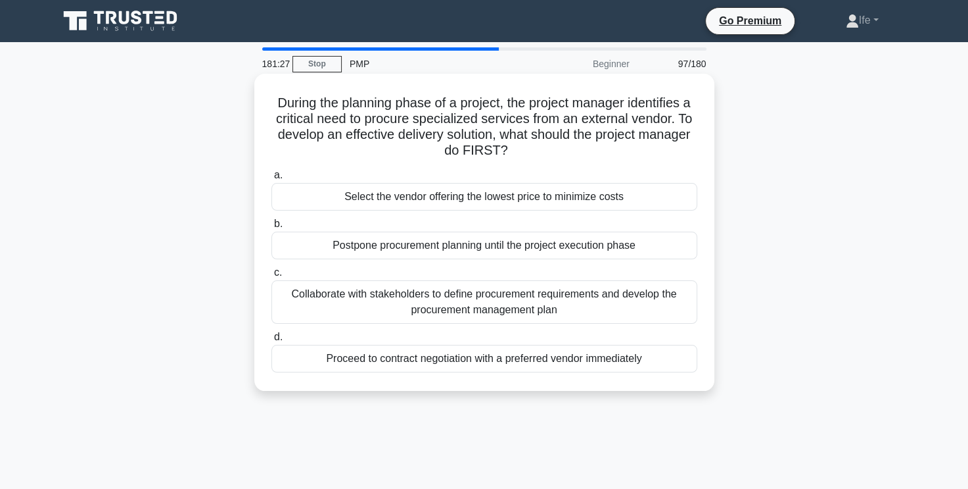
click at [563, 304] on div "Collaborate with stakeholders to define procurement requirements and develop th…" at bounding box center [485, 301] width 426 height 43
click at [272, 277] on input "c. Collaborate with stakeholders to define procurement requirements and develop…" at bounding box center [272, 272] width 0 height 9
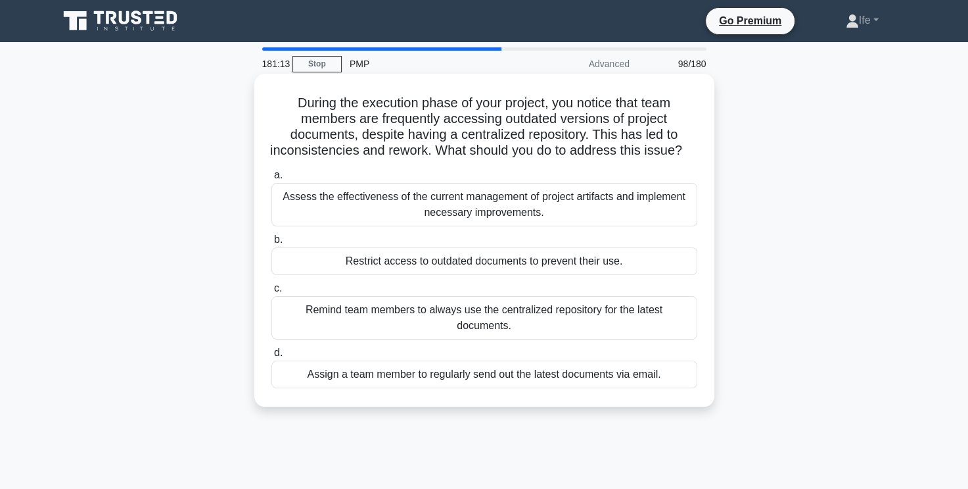
click at [564, 226] on div "Assess the effectiveness of the current management of project artifacts and imp…" at bounding box center [485, 204] width 426 height 43
click at [272, 179] on input "a. Assess the effectiveness of the current management of project artifacts and …" at bounding box center [272, 175] width 0 height 9
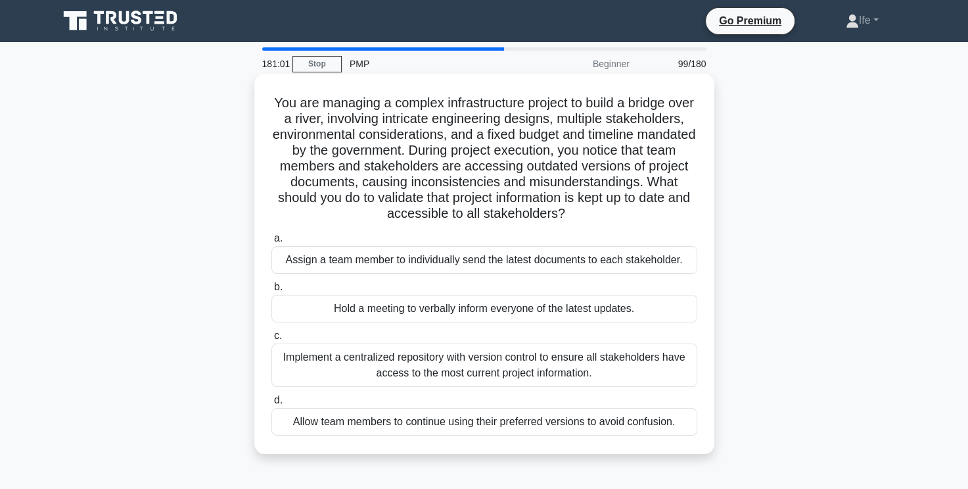
click at [559, 364] on div "Implement a centralized repository with version control to ensure all stakehold…" at bounding box center [485, 364] width 426 height 43
click at [272, 340] on input "c. Implement a centralized repository with version control to ensure all stakeh…" at bounding box center [272, 335] width 0 height 9
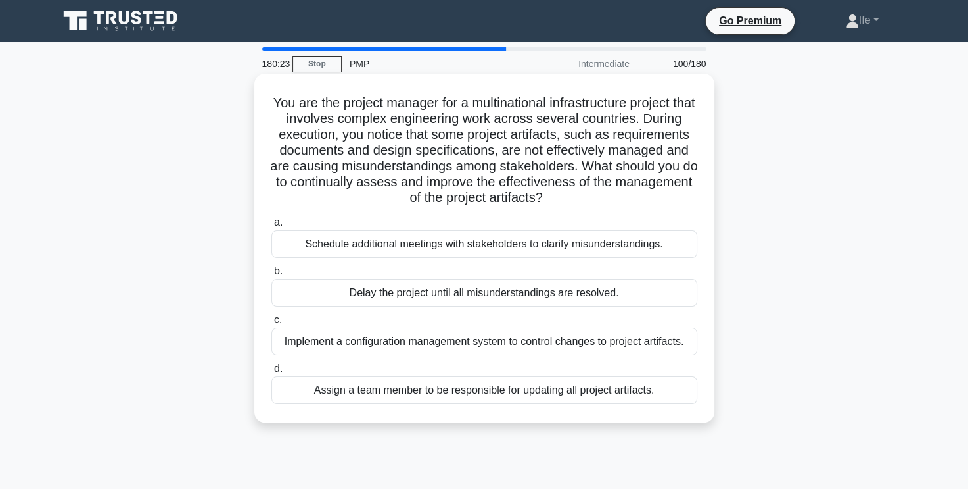
click at [528, 344] on div "Implement a configuration management system to control changes to project artif…" at bounding box center [485, 341] width 426 height 28
click at [272, 324] on input "c. Implement a configuration management system to control changes to project ar…" at bounding box center [272, 320] width 0 height 9
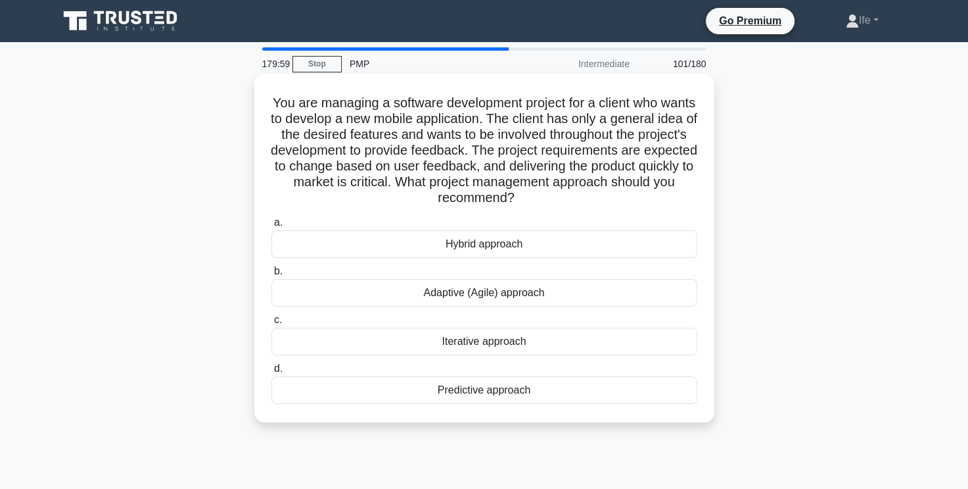
click at [542, 294] on div "Adaptive (Agile) approach" at bounding box center [485, 293] width 426 height 28
click at [272, 275] on input "b. Adaptive (Agile) approach" at bounding box center [272, 271] width 0 height 9
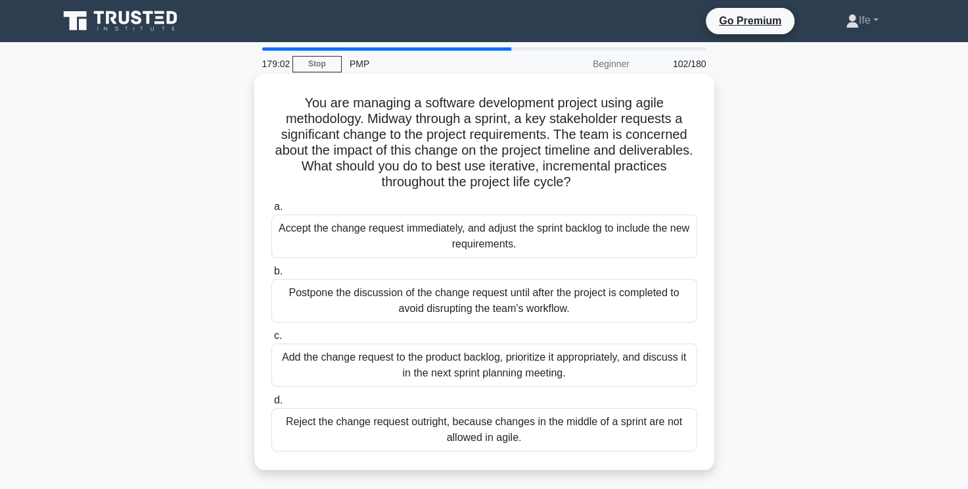
click at [567, 365] on div "Add the change request to the product backlog, prioritize it appropriately, and…" at bounding box center [485, 364] width 426 height 43
click at [272, 340] on input "c. Add the change request to the product backlog, prioritize it appropriately, …" at bounding box center [272, 335] width 0 height 9
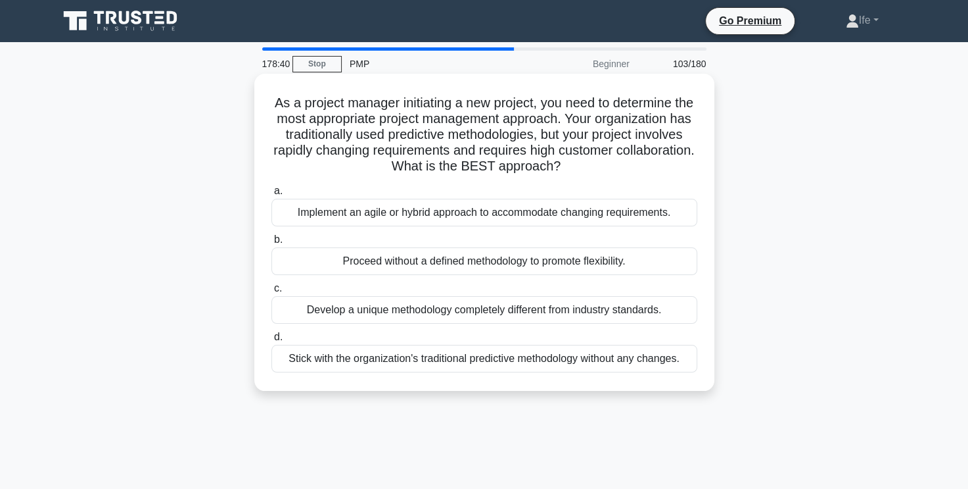
click at [535, 214] on div "Implement an agile or hybrid approach to accommodate changing requirements." at bounding box center [485, 213] width 426 height 28
click at [272, 195] on input "a. Implement an agile or hybrid approach to accommodate changing requirements." at bounding box center [272, 191] width 0 height 9
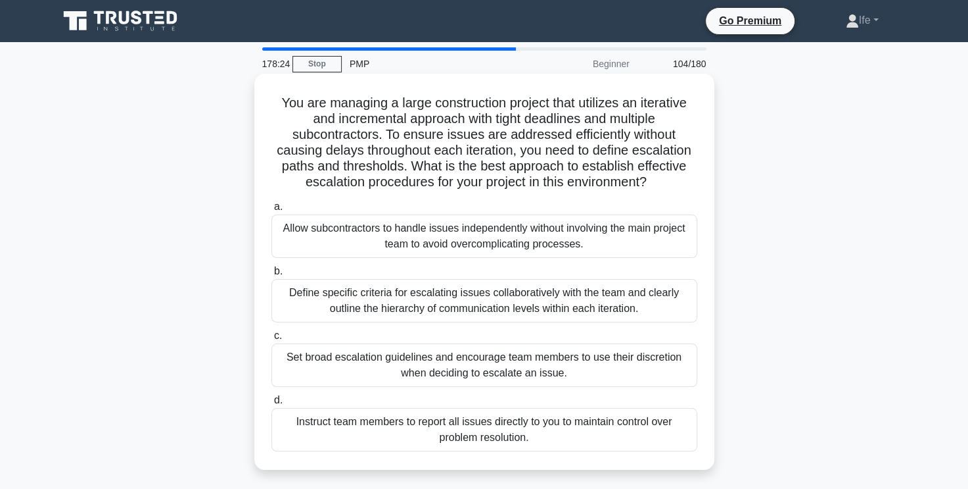
click at [552, 307] on div "Define specific criteria for escalating issues collaboratively with the team an…" at bounding box center [485, 300] width 426 height 43
click at [272, 275] on input "b. Define specific criteria for escalating issues collaboratively with the team…" at bounding box center [272, 271] width 0 height 9
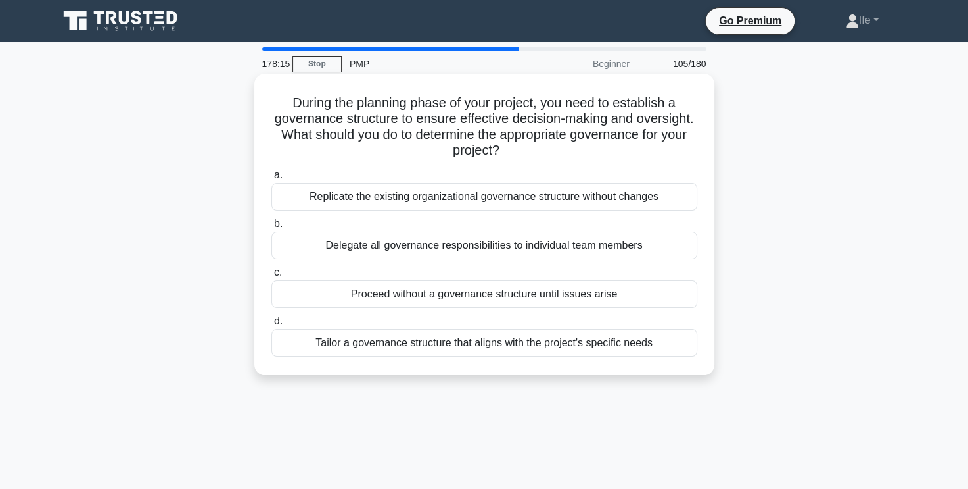
click at [571, 341] on div "Tailor a governance structure that aligns with the project's specific needs" at bounding box center [485, 343] width 426 height 28
click at [272, 325] on input "d. Tailor a governance structure that aligns with the project's specific needs" at bounding box center [272, 321] width 0 height 9
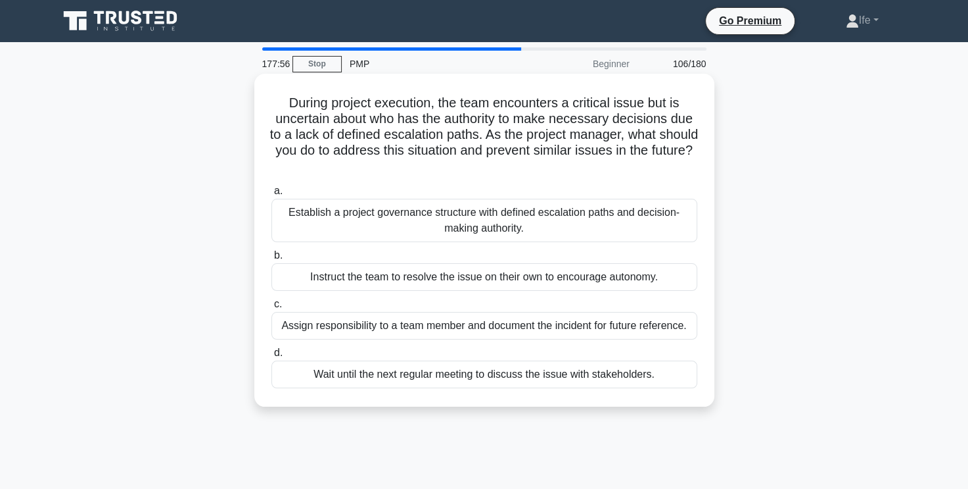
click at [609, 218] on div "Establish a project governance structure with defined escalation paths and deci…" at bounding box center [485, 220] width 426 height 43
click at [272, 195] on input "a. Establish a project governance structure with defined escalation paths and d…" at bounding box center [272, 191] width 0 height 9
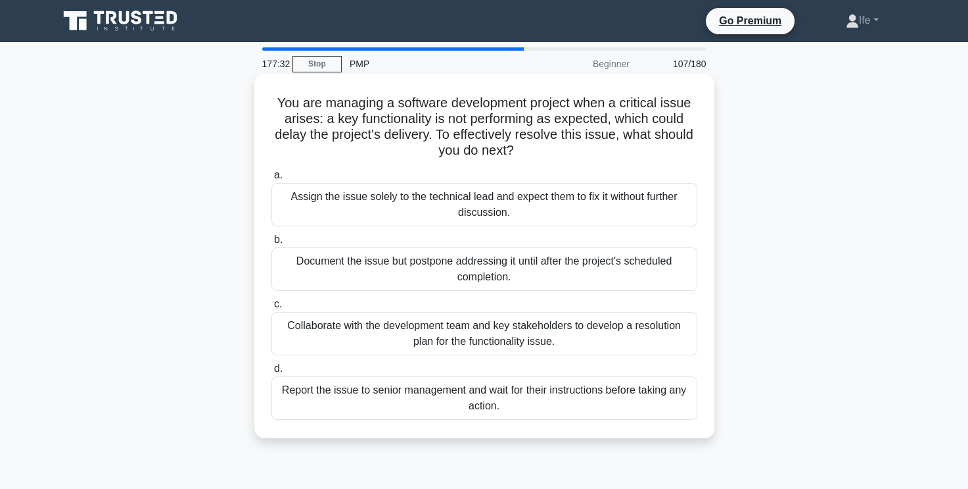
click at [586, 327] on div "Collaborate with the development team and key stakeholders to develop a resolut…" at bounding box center [485, 333] width 426 height 43
click at [272, 308] on input "c. Collaborate with the development team and key stakeholders to develop a reso…" at bounding box center [272, 304] width 0 height 9
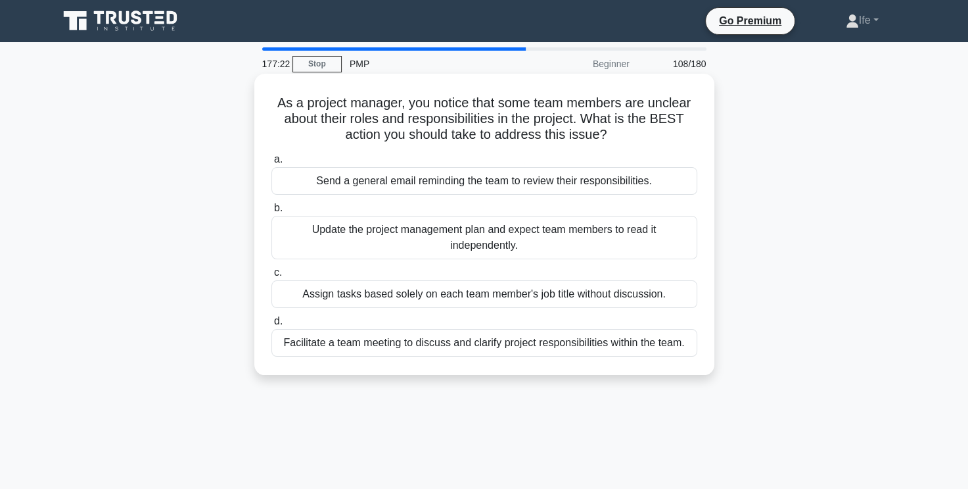
click at [602, 349] on div "Facilitate a team meeting to discuss and clarify project responsibilities withi…" at bounding box center [485, 343] width 426 height 28
click at [272, 325] on input "d. Facilitate a team meeting to discuss and clarify project responsibilities wi…" at bounding box center [272, 321] width 0 height 9
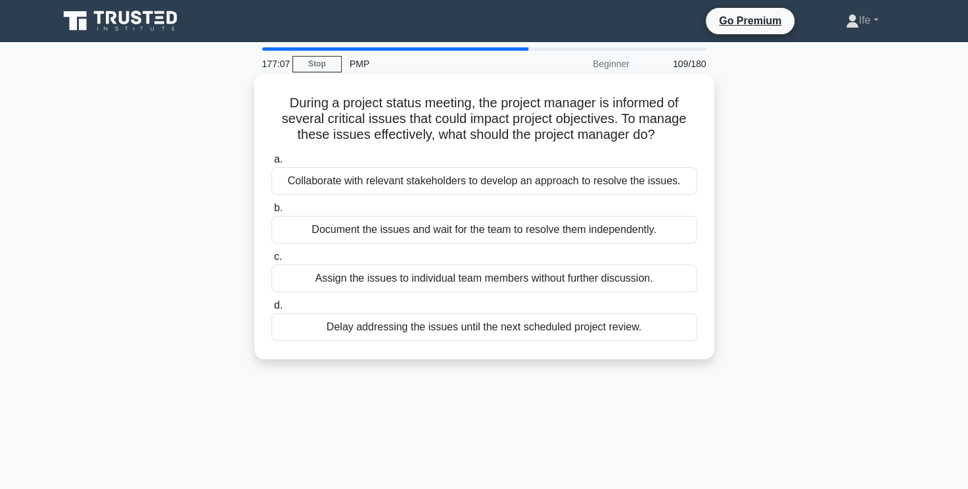
click at [615, 181] on div "Collaborate with relevant stakeholders to develop an approach to resolve the is…" at bounding box center [485, 181] width 426 height 28
click at [272, 164] on input "a. Collaborate with relevant stakeholders to develop an approach to resolve the…" at bounding box center [272, 159] width 0 height 9
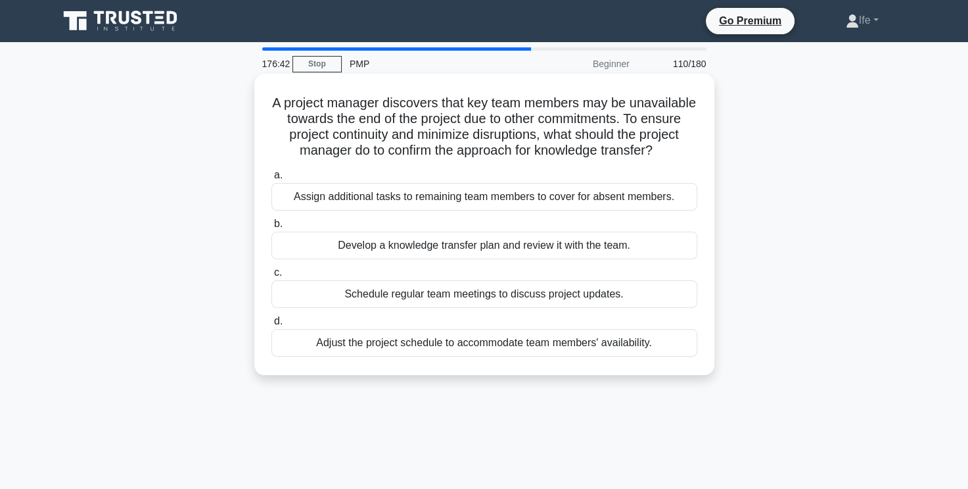
click at [606, 259] on div "Develop a knowledge transfer plan and review it with the team." at bounding box center [485, 245] width 426 height 28
click at [272, 228] on input "b. Develop a knowledge transfer plan and review it with the team." at bounding box center [272, 224] width 0 height 9
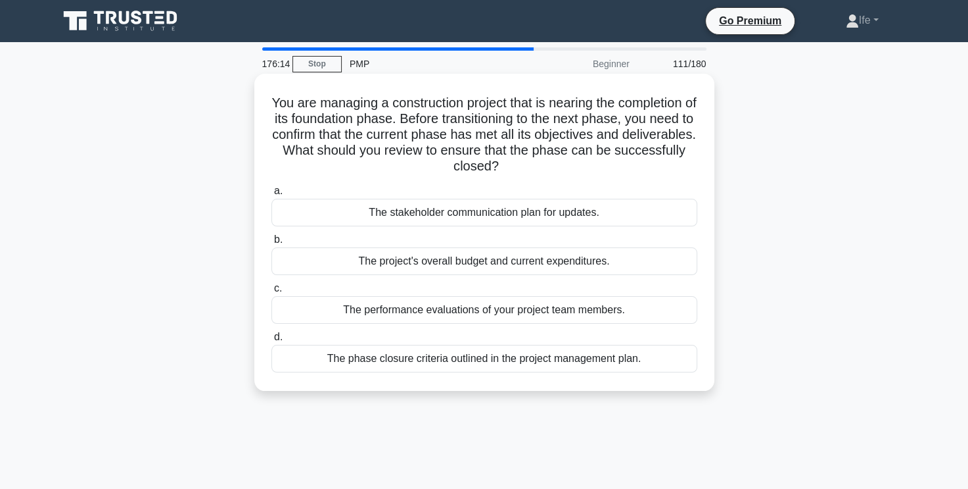
click at [524, 362] on div "The phase closure criteria outlined in the project management plan." at bounding box center [485, 359] width 426 height 28
click at [272, 341] on input "d. The phase closure criteria outlined in the project management plan." at bounding box center [272, 337] width 0 height 9
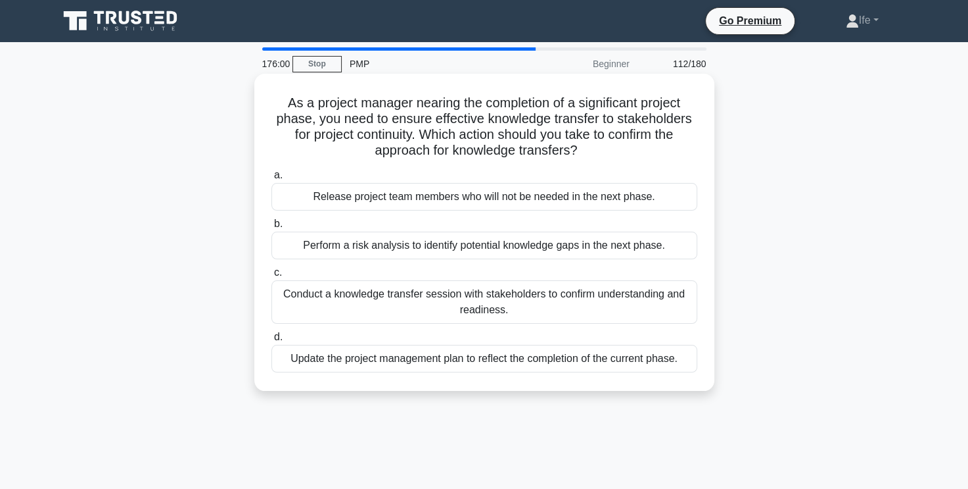
click at [573, 302] on div "Conduct a knowledge transfer session with stakeholders to confirm understanding…" at bounding box center [485, 301] width 426 height 43
click at [272, 277] on input "c. Conduct a knowledge transfer session with stakeholders to confirm understand…" at bounding box center [272, 272] width 0 height 9
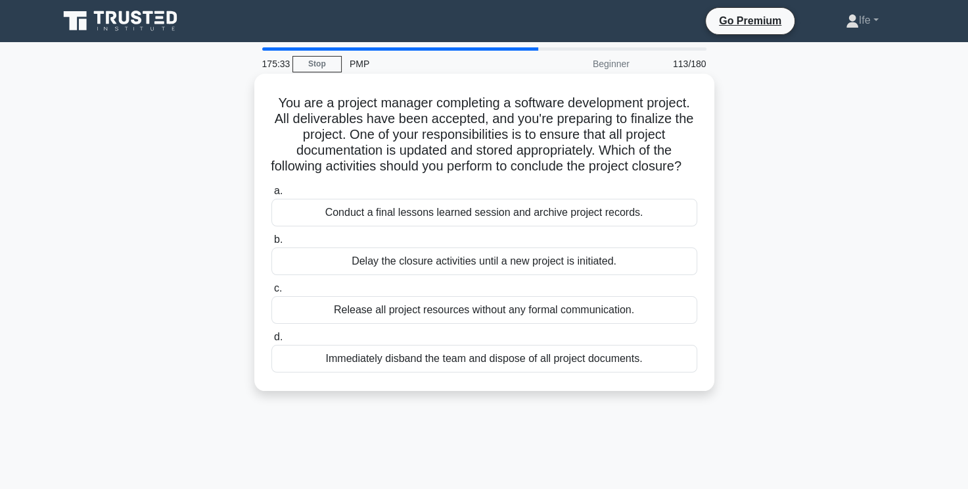
click at [619, 226] on div "Conduct a final lessons learned session and archive project records." at bounding box center [485, 213] width 426 height 28
click at [272, 195] on input "a. Conduct a final lessons learned session and archive project records." at bounding box center [272, 191] width 0 height 9
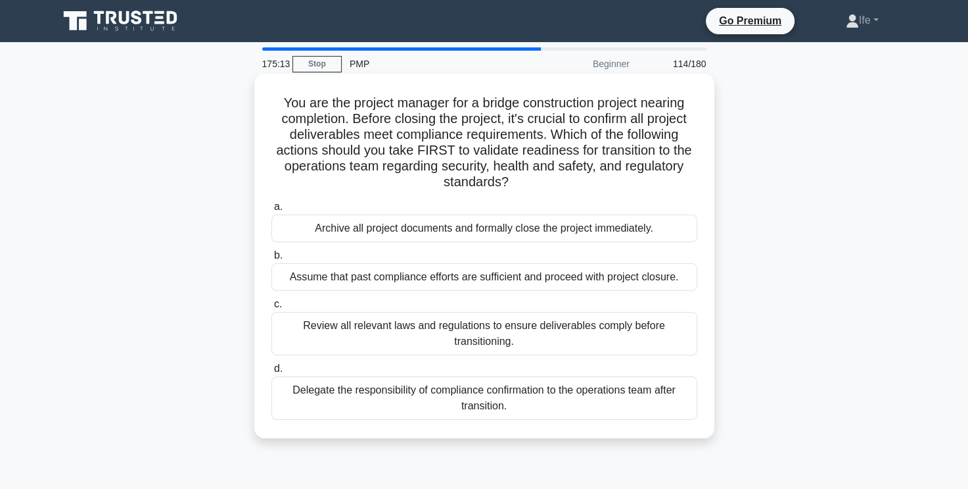
click at [585, 329] on div "Review all relevant laws and regulations to ensure deliverables comply before t…" at bounding box center [485, 333] width 426 height 43
click at [272, 308] on input "c. Review all relevant laws and regulations to ensure deliverables comply befor…" at bounding box center [272, 304] width 0 height 9
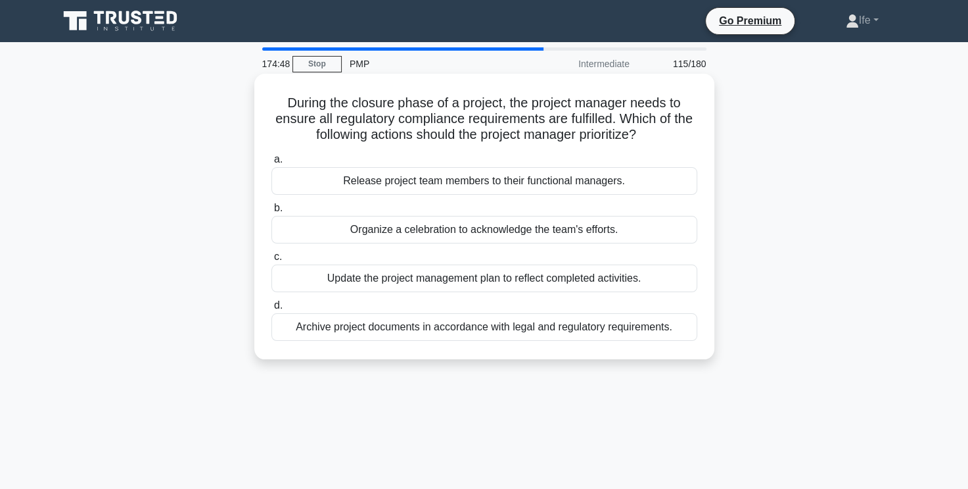
click at [566, 333] on div "Archive project documents in accordance with legal and regulatory requirements." at bounding box center [485, 327] width 426 height 28
click at [272, 310] on input "d. Archive project documents in accordance with legal and regulatory requiremen…" at bounding box center [272, 305] width 0 height 9
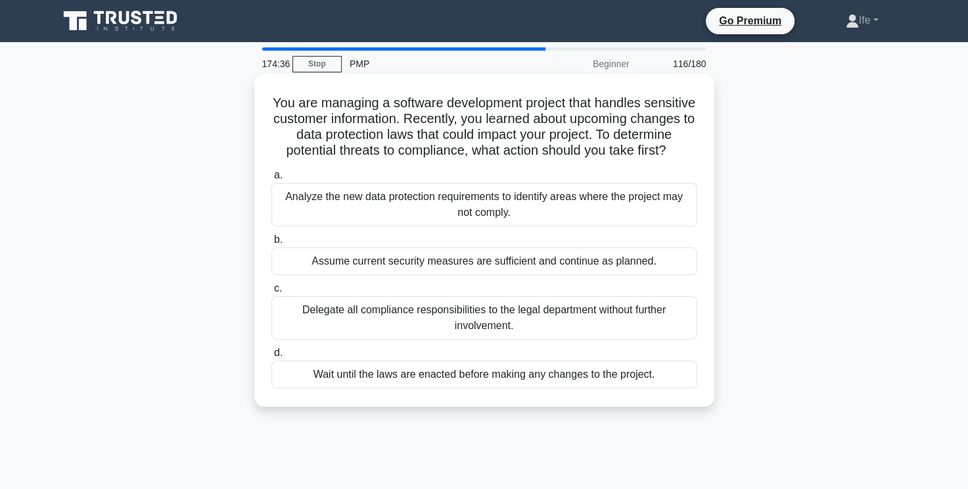
click at [550, 226] on div "Analyze the new data protection requirements to identify areas where the projec…" at bounding box center [485, 204] width 426 height 43
click at [272, 179] on input "a. Analyze the new data protection requirements to identify areas where the pro…" at bounding box center [272, 175] width 0 height 9
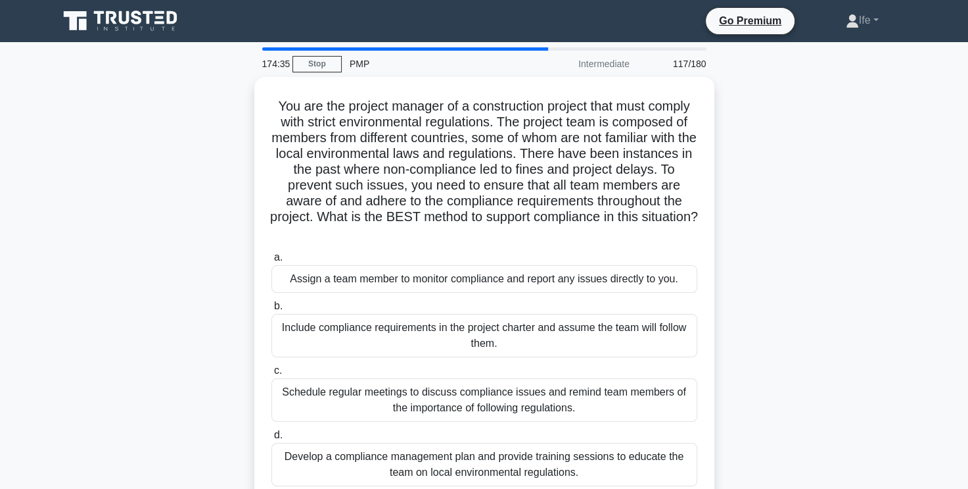
scroll to position [66, 0]
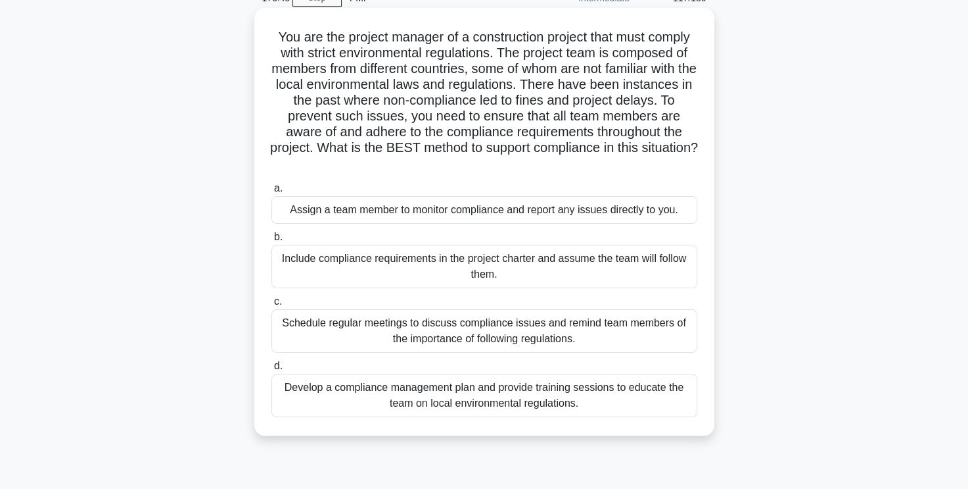
click at [560, 399] on div "Develop a compliance management plan and provide training sessions to educate t…" at bounding box center [485, 394] width 426 height 43
click at [272, 370] on input "d. Develop a compliance management plan and provide training sessions to educat…" at bounding box center [272, 366] width 0 height 9
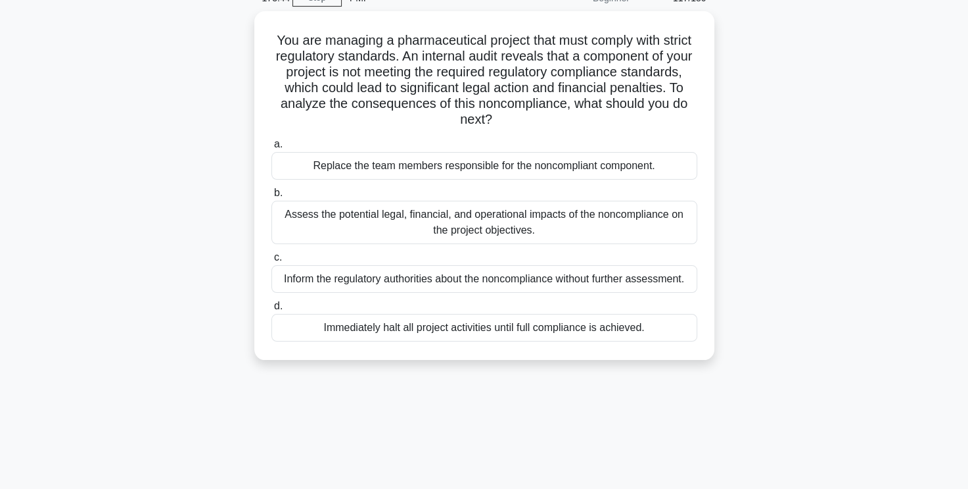
scroll to position [0, 0]
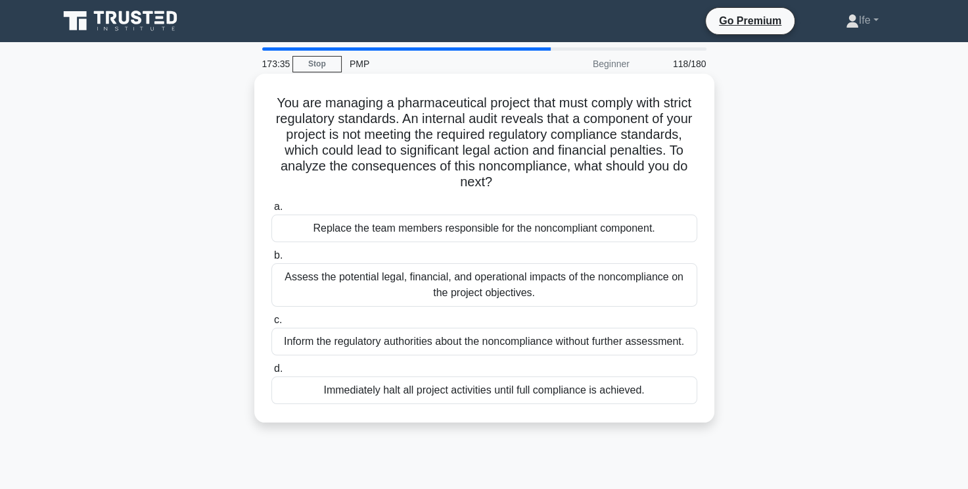
click at [626, 281] on div "Assess the potential legal, financial, and operational impacts of the noncompli…" at bounding box center [485, 284] width 426 height 43
click at [272, 260] on input "b. Assess the potential legal, financial, and operational impacts of the noncom…" at bounding box center [272, 255] width 0 height 9
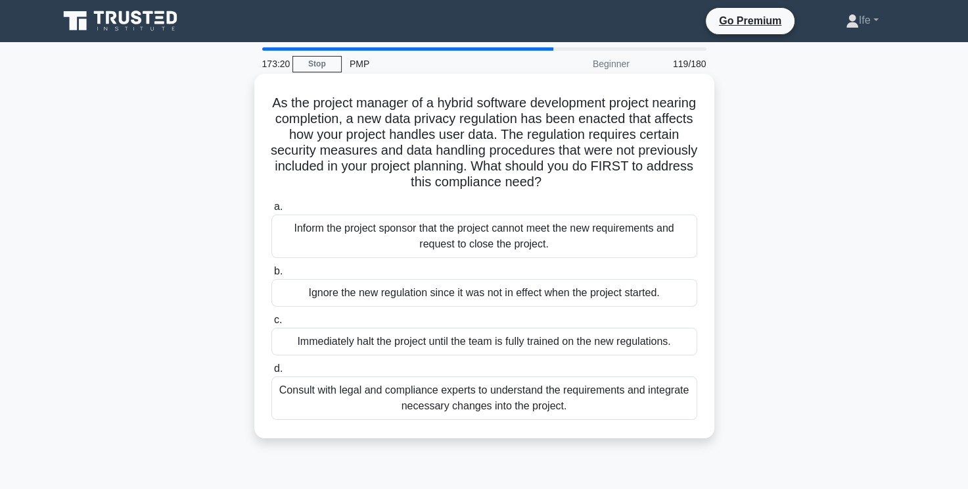
click at [592, 399] on div "Consult with legal and compliance experts to understand the requirements and in…" at bounding box center [485, 397] width 426 height 43
click at [272, 373] on input "d. Consult with legal and compliance experts to understand the requirements and…" at bounding box center [272, 368] width 0 height 9
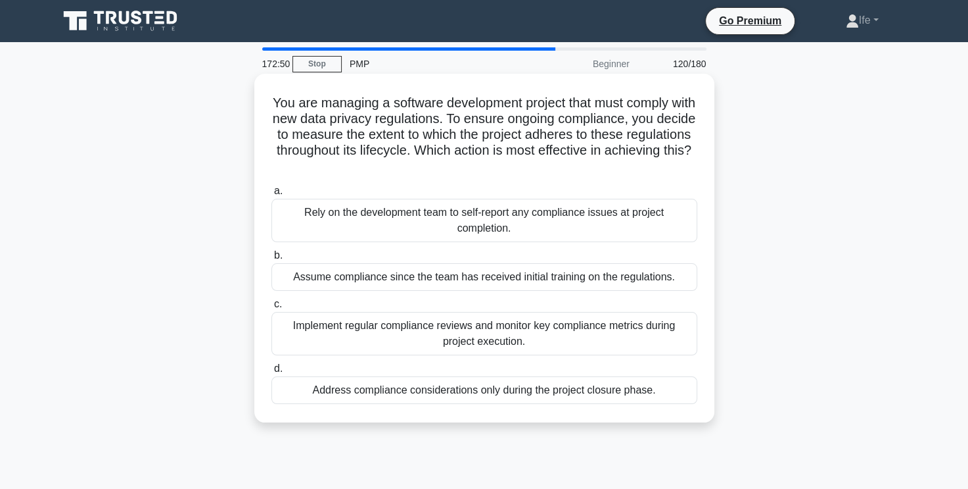
click at [551, 336] on div "Implement regular compliance reviews and monitor key compliance metrics during …" at bounding box center [485, 333] width 426 height 43
click at [272, 308] on input "c. Implement regular compliance reviews and monitor key compliance metrics duri…" at bounding box center [272, 304] width 0 height 9
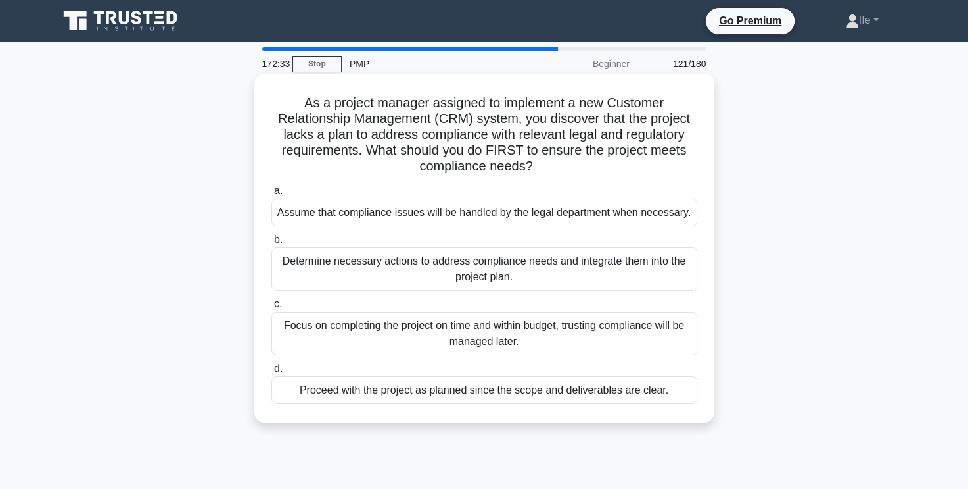
click at [505, 283] on div "Determine necessary actions to address compliance needs and integrate them into…" at bounding box center [485, 268] width 426 height 43
click at [272, 244] on input "b. Determine necessary actions to address compliance needs and integrate them i…" at bounding box center [272, 239] width 0 height 9
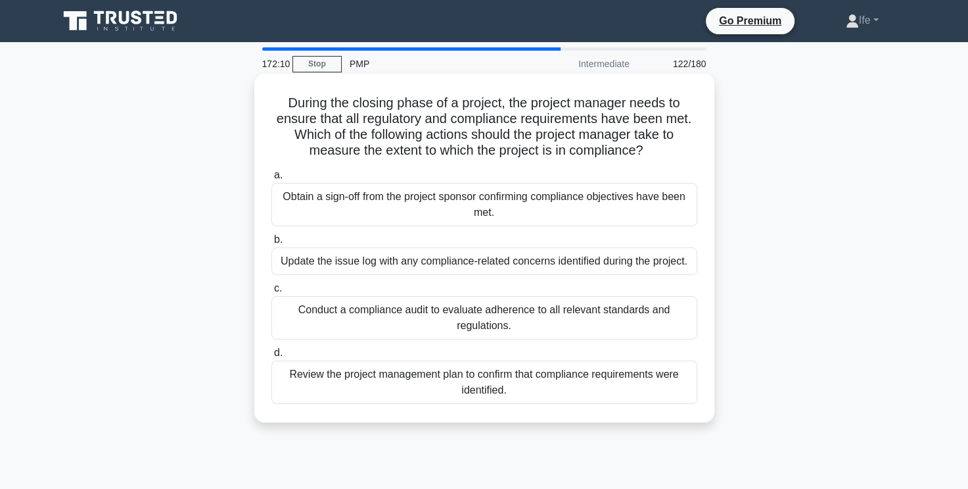
click at [560, 323] on div "Conduct a compliance audit to evaluate adherence to all relevant standards and …" at bounding box center [485, 317] width 426 height 43
click at [272, 293] on input "c. Conduct a compliance audit to evaluate adherence to all relevant standards a…" at bounding box center [272, 288] width 0 height 9
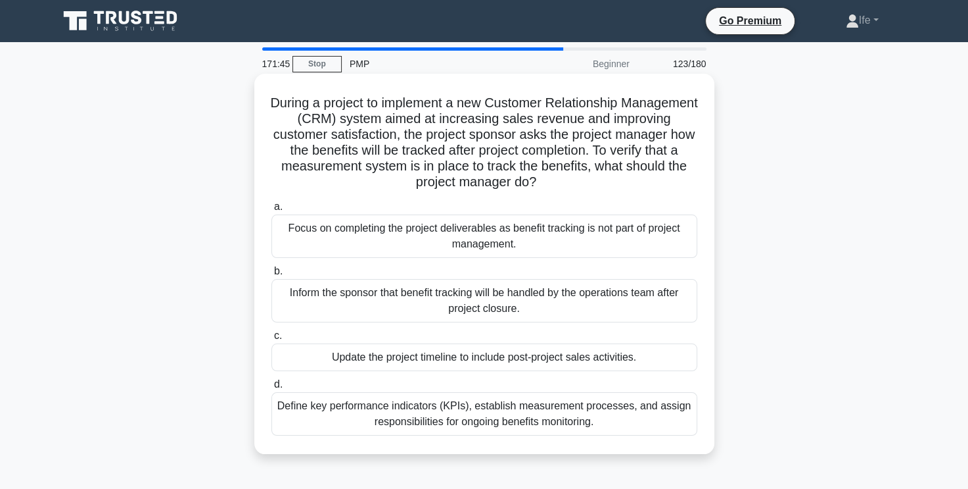
click at [527, 423] on div "Define key performance indicators (KPIs), establish measurement processes, and …" at bounding box center [485, 413] width 426 height 43
click at [272, 389] on input "d. Define key performance indicators (KPIs), establish measurement processes, a…" at bounding box center [272, 384] width 0 height 9
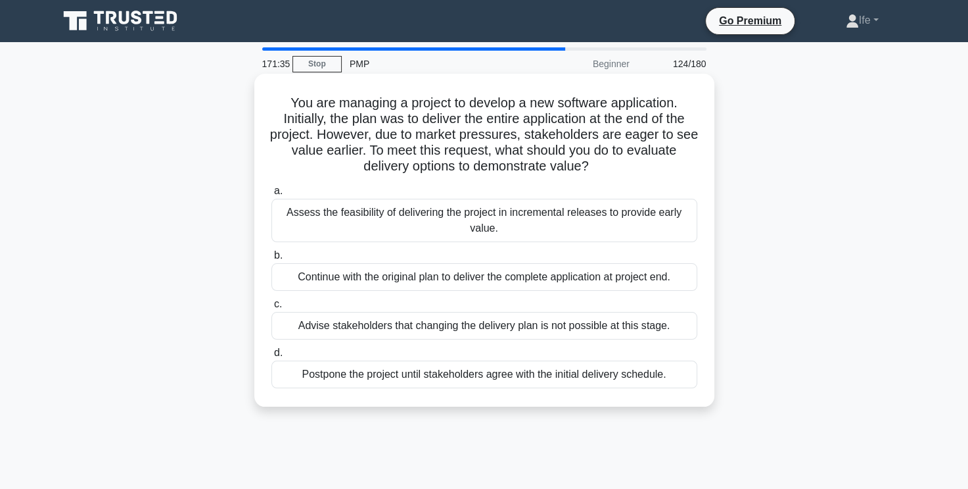
click at [493, 226] on div "Assess the feasibility of delivering the project in incremental releases to pro…" at bounding box center [485, 220] width 426 height 43
click at [272, 195] on input "a. Assess the feasibility of delivering the project in incremental releases to …" at bounding box center [272, 191] width 0 height 9
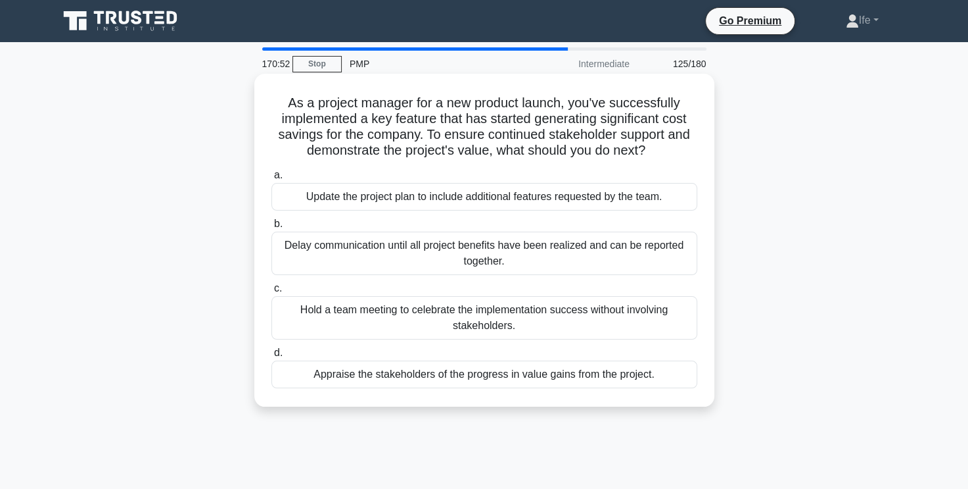
click at [594, 380] on div "Appraise the stakeholders of the progress in value gains from the project." at bounding box center [485, 374] width 426 height 28
click at [272, 357] on input "d. Appraise the stakeholders of the progress in value gains from the project." at bounding box center [272, 352] width 0 height 9
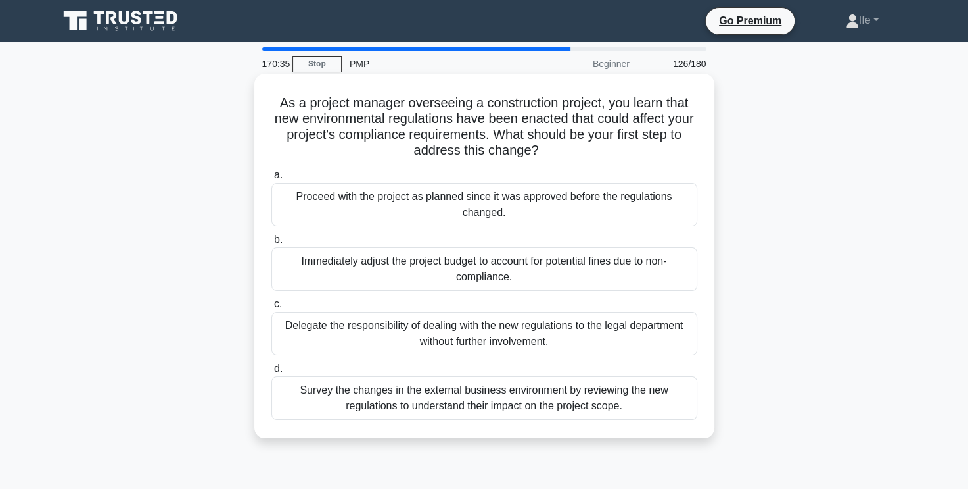
click at [600, 397] on div "Survey the changes in the external business environment by reviewing the new re…" at bounding box center [485, 397] width 426 height 43
click at [272, 373] on input "d. Survey the changes in the external business environment by reviewing the new…" at bounding box center [272, 368] width 0 height 9
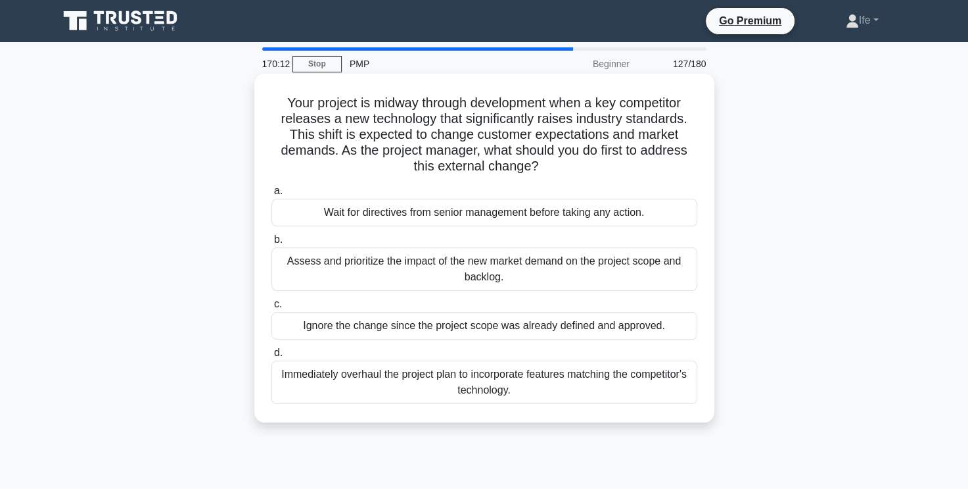
click at [563, 265] on div "Assess and prioritize the impact of the new market demand on the project scope …" at bounding box center [485, 268] width 426 height 43
click at [272, 244] on input "b. Assess and prioritize the impact of the new market demand on the project sco…" at bounding box center [272, 239] width 0 height 9
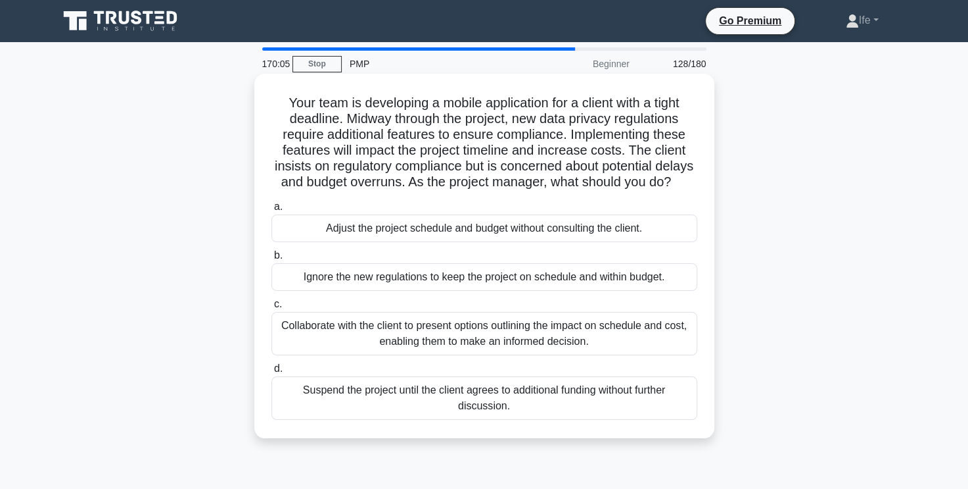
click at [594, 350] on div "Collaborate with the client to present options outlining the impact on schedule…" at bounding box center [485, 333] width 426 height 43
click at [272, 308] on input "c. Collaborate with the client to present options outlining the impact on sched…" at bounding box center [272, 304] width 0 height 9
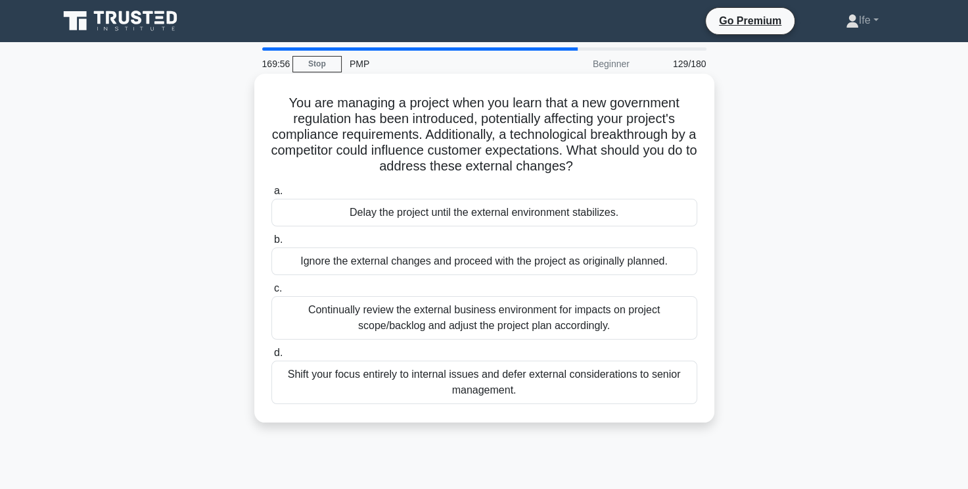
click at [602, 320] on div "Continually review the external business environment for impacts on project sco…" at bounding box center [485, 317] width 426 height 43
click at [272, 293] on input "c. Continually review the external business environment for impacts on project …" at bounding box center [272, 288] width 0 height 9
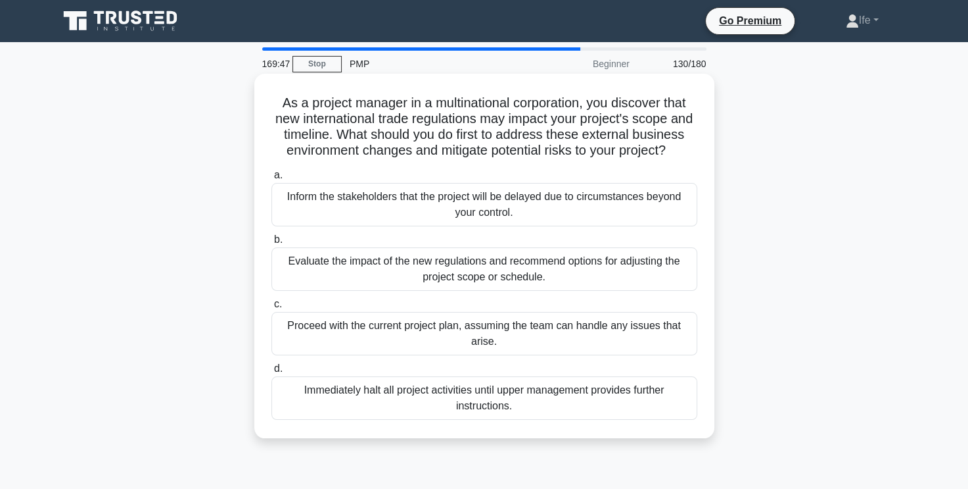
click at [540, 291] on div "Evaluate the impact of the new regulations and recommend options for adjusting …" at bounding box center [485, 268] width 426 height 43
click at [272, 244] on input "b. Evaluate the impact of the new regulations and recommend options for adjusti…" at bounding box center [272, 239] width 0 height 9
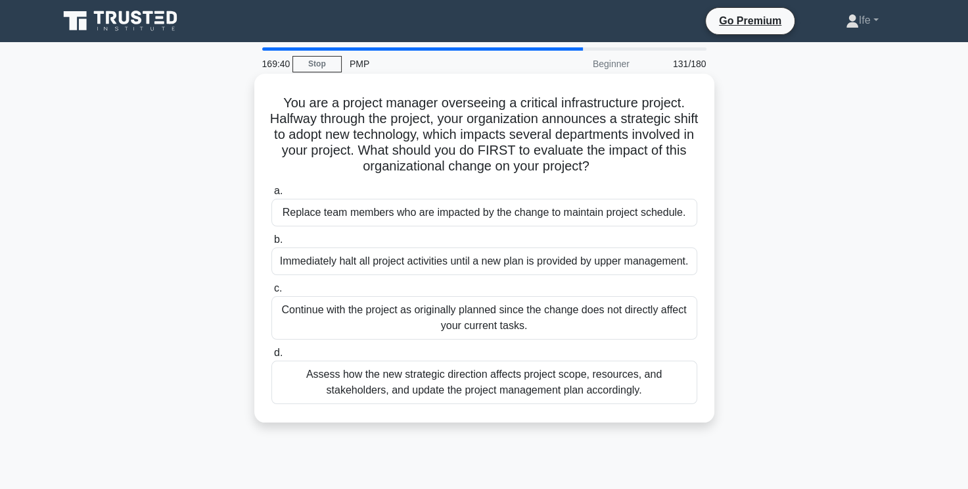
click at [552, 389] on div "Assess how the new strategic direction affects project scope, resources, and st…" at bounding box center [485, 381] width 426 height 43
click at [272, 357] on input "d. Assess how the new strategic direction affects project scope, resources, and…" at bounding box center [272, 352] width 0 height 9
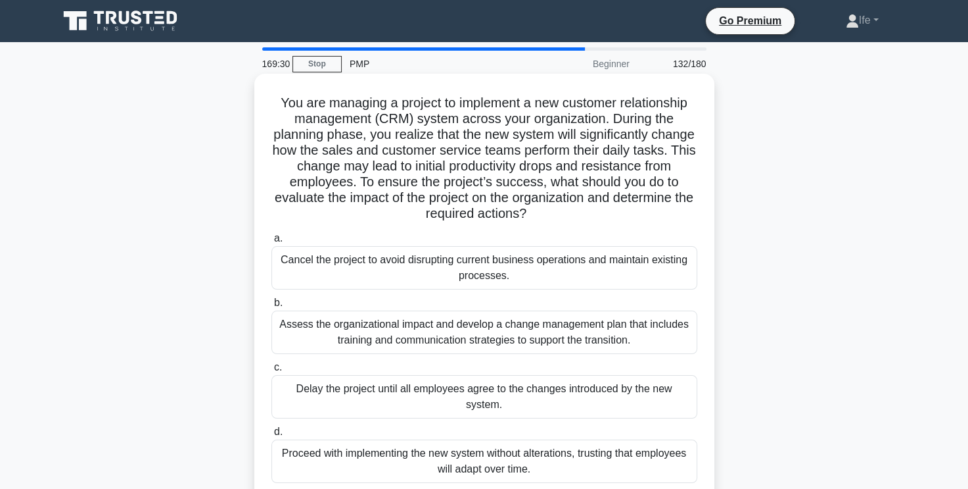
click at [574, 332] on div "Assess the organizational impact and develop a change management plan that incl…" at bounding box center [485, 331] width 426 height 43
click at [272, 307] on input "b. Assess the organizational impact and develop a change management plan that i…" at bounding box center [272, 302] width 0 height 9
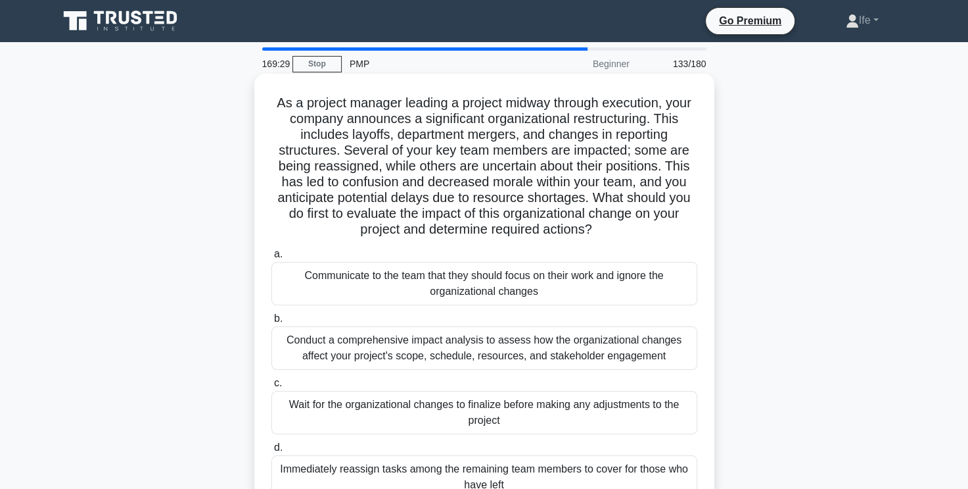
scroll to position [66, 0]
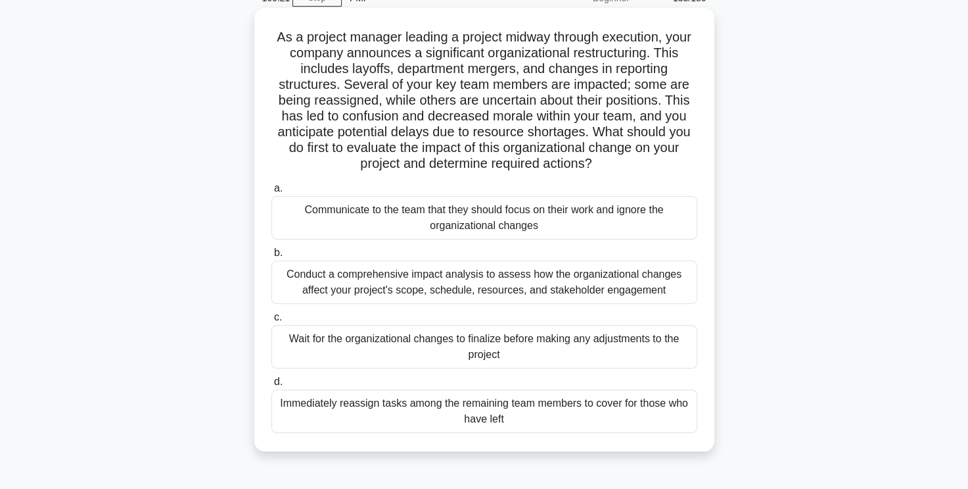
click at [626, 277] on div "Conduct a comprehensive impact analysis to assess how the organizational change…" at bounding box center [485, 281] width 426 height 43
click at [272, 257] on input "b. Conduct a comprehensive impact analysis to assess how the organizational cha…" at bounding box center [272, 253] width 0 height 9
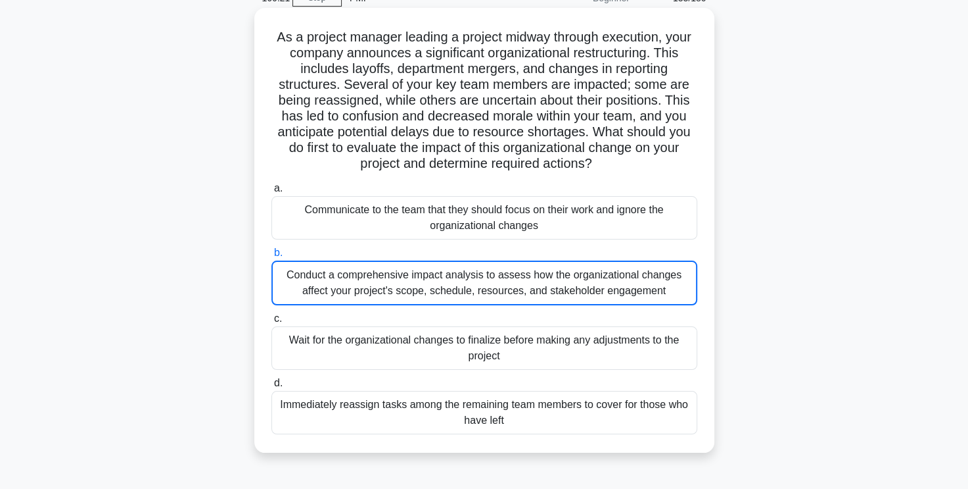
scroll to position [0, 0]
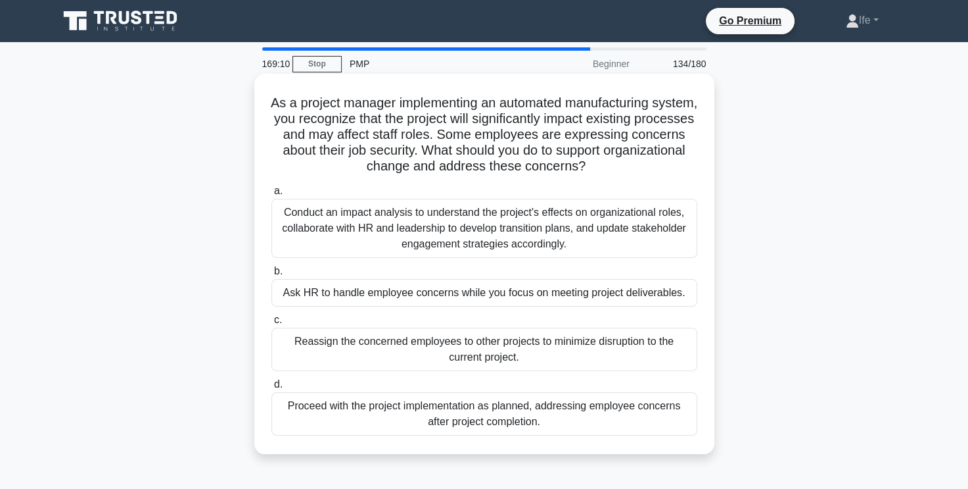
click at [642, 216] on div "Conduct an impact analysis to understand the project's effects on organizationa…" at bounding box center [485, 228] width 426 height 59
click at [272, 195] on input "a. Conduct an impact analysis to understand the project's effects on organizati…" at bounding box center [272, 191] width 0 height 9
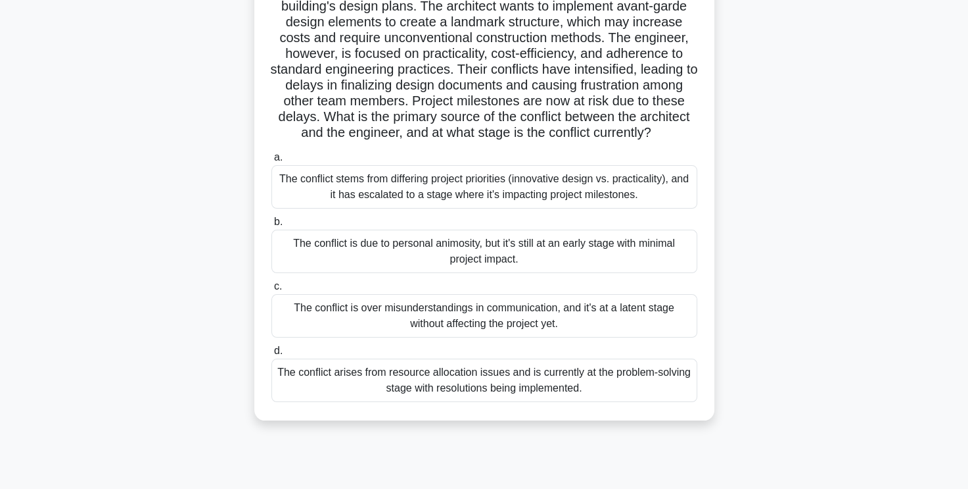
scroll to position [66, 0]
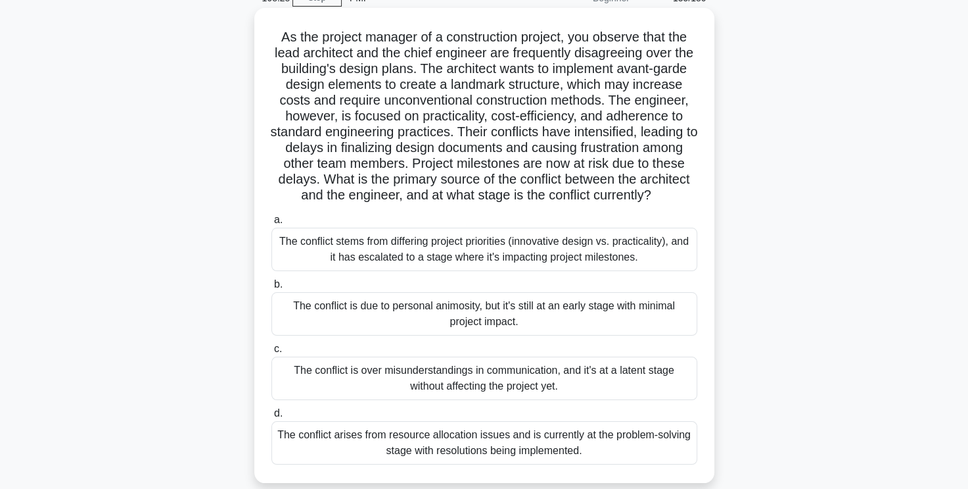
click at [620, 264] on div "The conflict stems from differing project priorities (innovative design vs. pra…" at bounding box center [485, 248] width 426 height 43
click at [272, 224] on input "a. The conflict stems from differing project priorities (innovative design vs. …" at bounding box center [272, 220] width 0 height 9
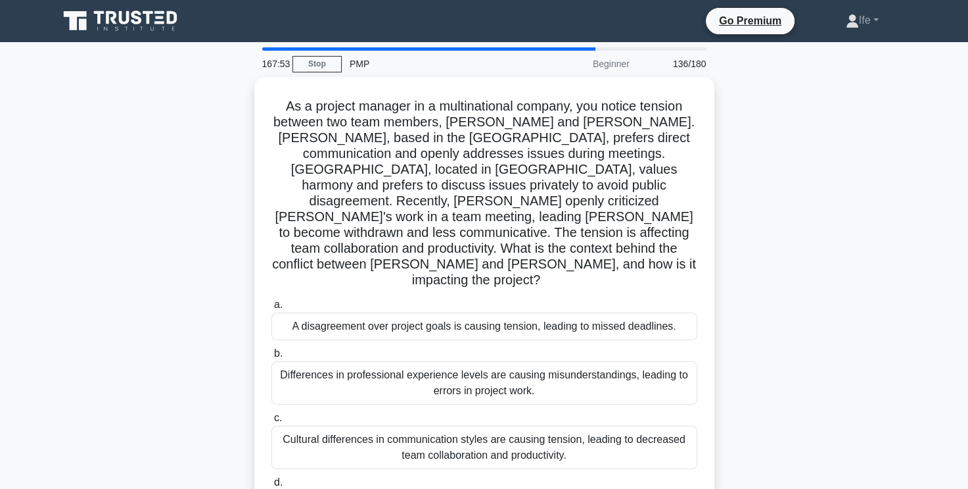
scroll to position [131, 0]
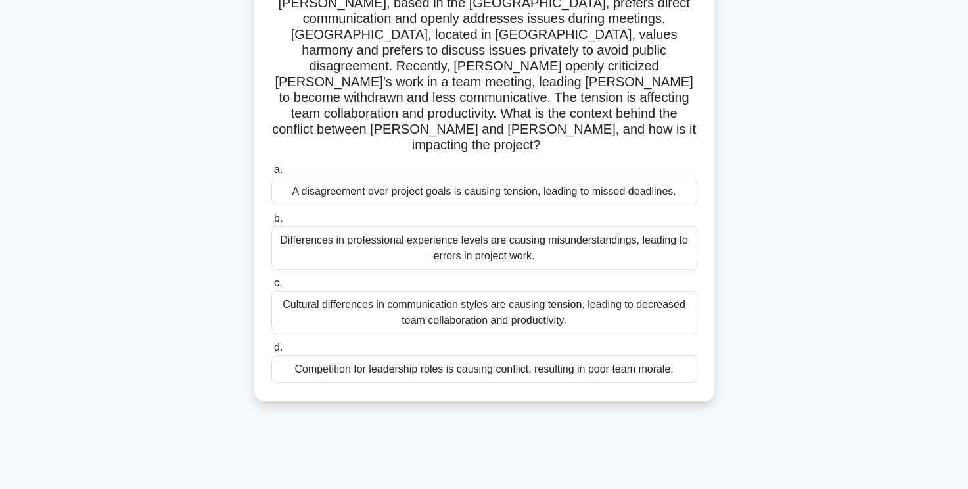
click at [558, 291] on div "Cultural differences in communication styles are causing tension, leading to de…" at bounding box center [485, 312] width 426 height 43
click at [272, 282] on input "c. Cultural differences in communication styles are causing tension, leading to…" at bounding box center [272, 283] width 0 height 9
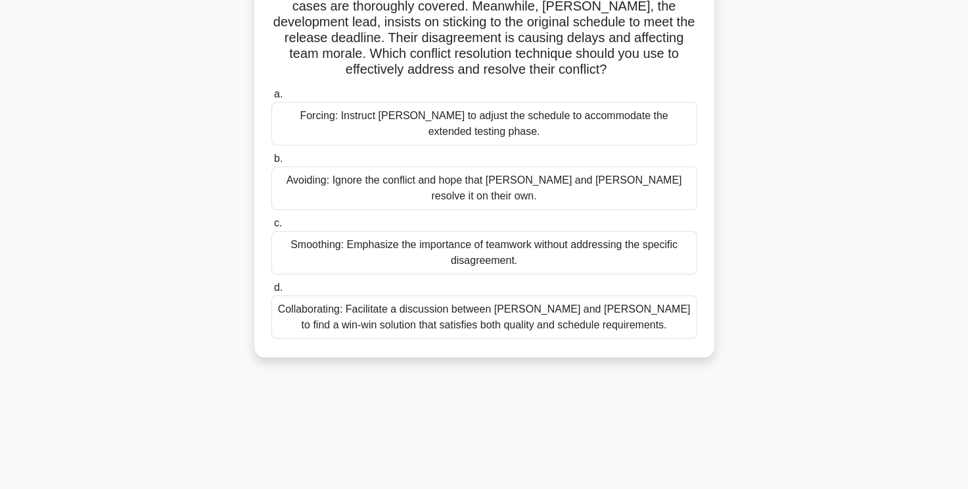
scroll to position [0, 0]
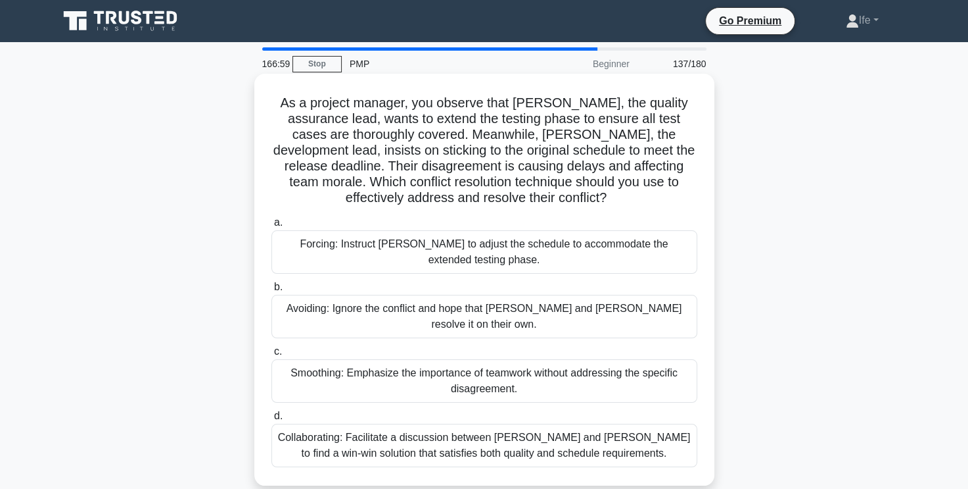
click at [598, 432] on div "Collaborating: Facilitate a discussion between Karen and Tom to find a win-win …" at bounding box center [485, 444] width 426 height 43
click at [272, 420] on input "d. Collaborating: Facilitate a discussion between Karen and Tom to find a win-w…" at bounding box center [272, 416] width 0 height 9
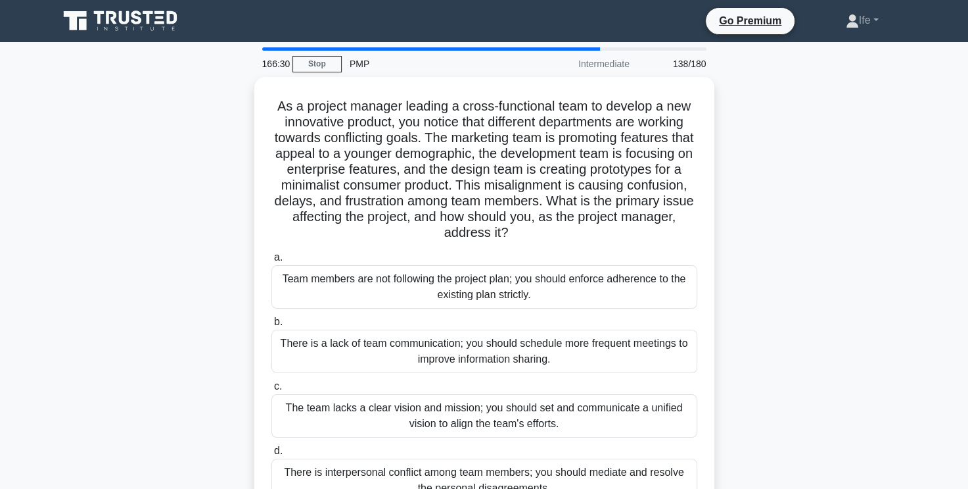
scroll to position [66, 0]
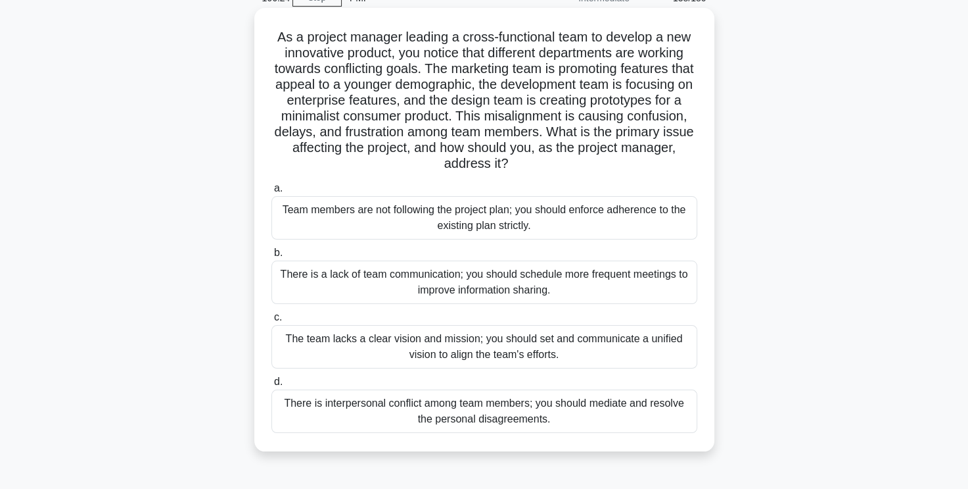
click at [605, 346] on div "The team lacks a clear vision and mission; you should set and communicate a uni…" at bounding box center [485, 346] width 426 height 43
click at [272, 322] on input "c. The team lacks a clear vision and mission; you should set and communicate a …" at bounding box center [272, 317] width 0 height 9
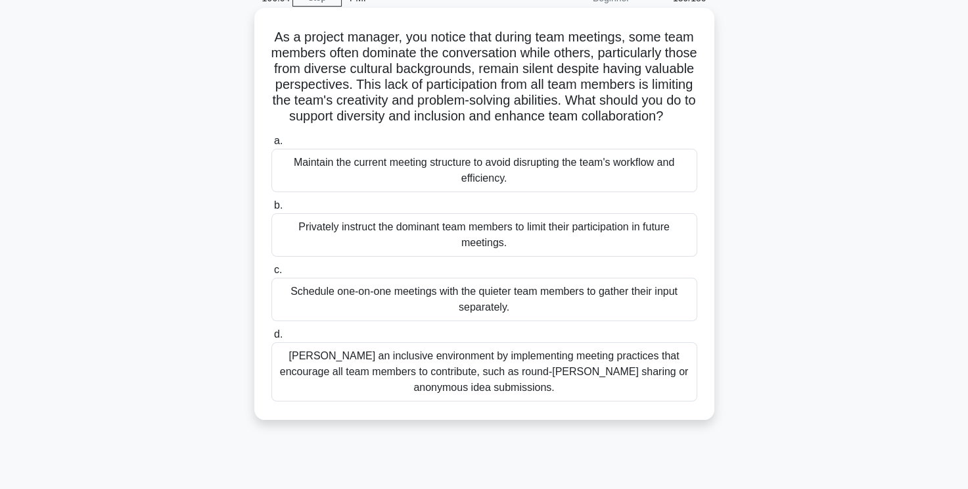
click at [569, 384] on div "Foster an inclusive environment by implementing meeting practices that encourag…" at bounding box center [485, 371] width 426 height 59
click at [468, 387] on div "Foster an inclusive environment by implementing meeting practices that encourag…" at bounding box center [485, 371] width 426 height 59
click at [272, 339] on input "d. Foster an inclusive environment by implementing meeting practices that encou…" at bounding box center [272, 334] width 0 height 9
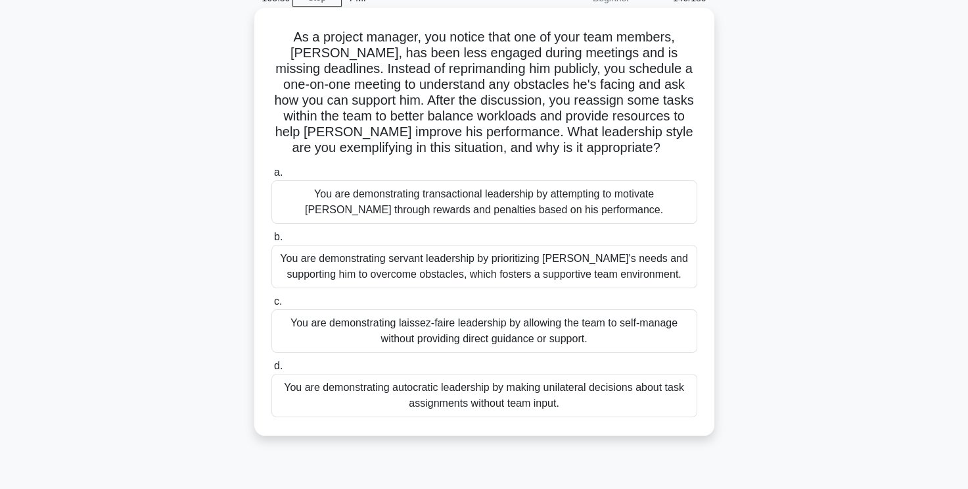
click at [640, 274] on div "You are demonstrating servant leadership by prioritizing James's needs and supp…" at bounding box center [485, 266] width 426 height 43
click at [272, 241] on input "b. You are demonstrating servant leadership by prioritizing James's needs and s…" at bounding box center [272, 237] width 0 height 9
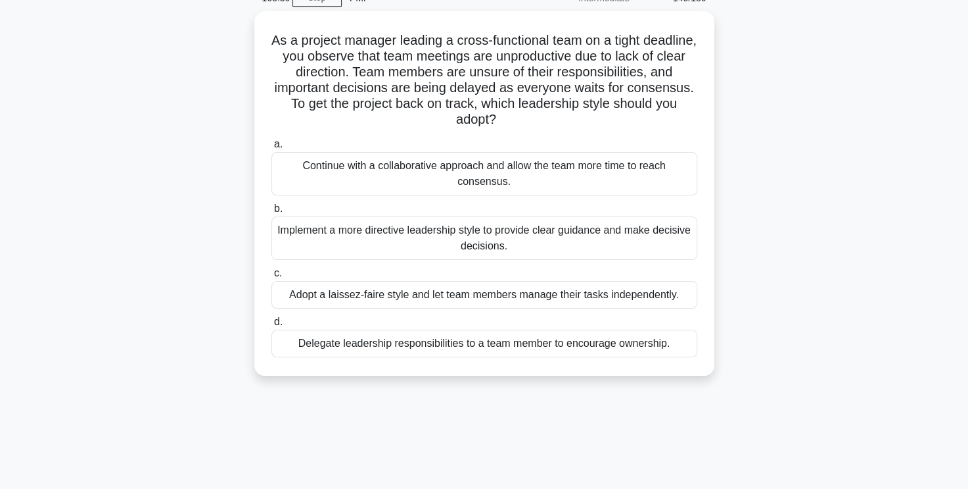
scroll to position [0, 0]
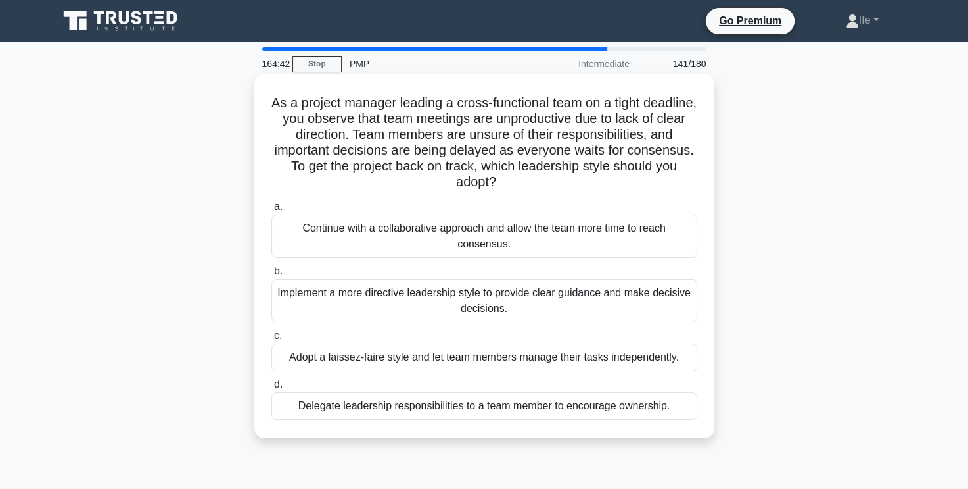
click at [598, 300] on div "Implement a more directive leadership style to provide clear guidance and make …" at bounding box center [485, 300] width 426 height 43
click at [272, 275] on input "b. Implement a more directive leadership style to provide clear guidance and ma…" at bounding box center [272, 271] width 0 height 9
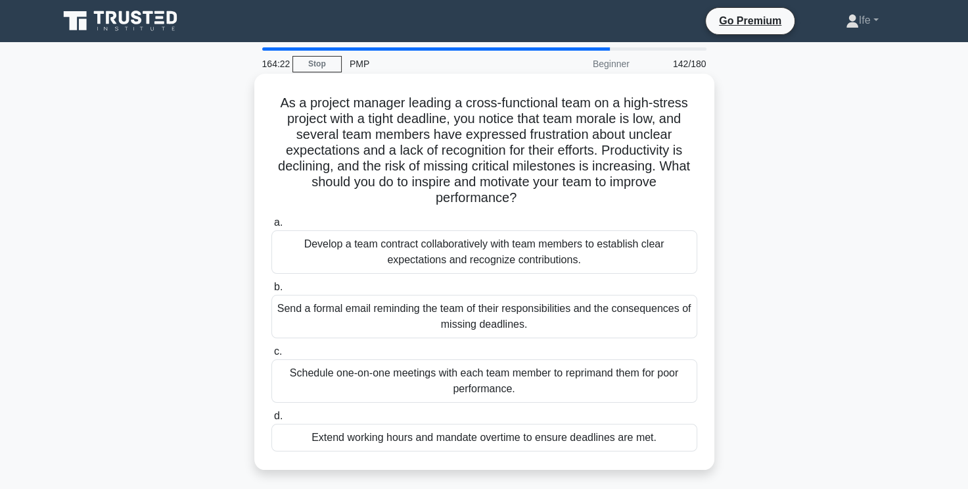
scroll to position [66, 0]
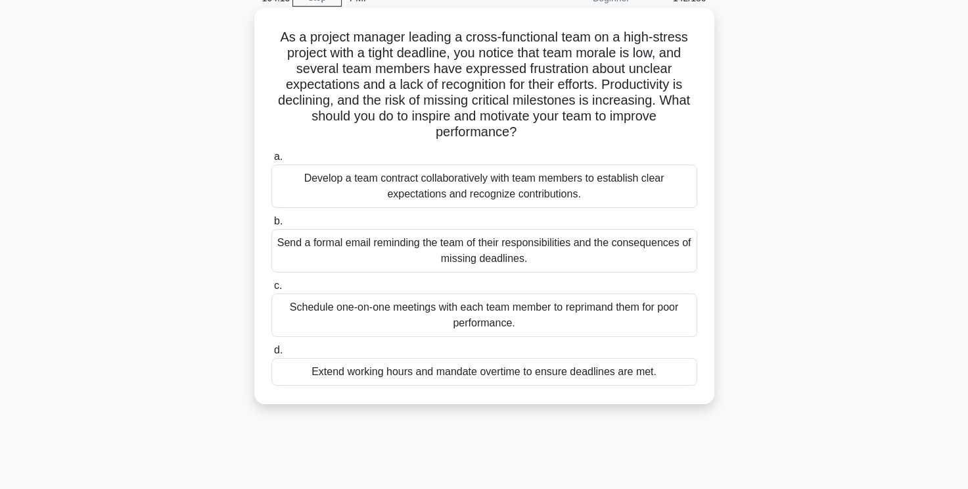
click at [657, 180] on div "Develop a team contract collaboratively with team members to establish clear ex…" at bounding box center [485, 185] width 426 height 43
click at [272, 161] on input "a. Develop a team contract collaboratively with team members to establish clear…" at bounding box center [272, 157] width 0 height 9
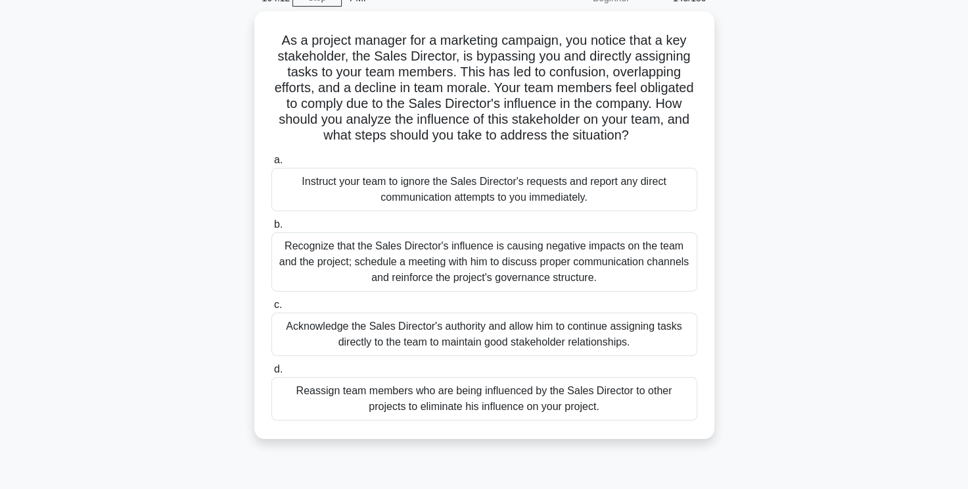
scroll to position [0, 0]
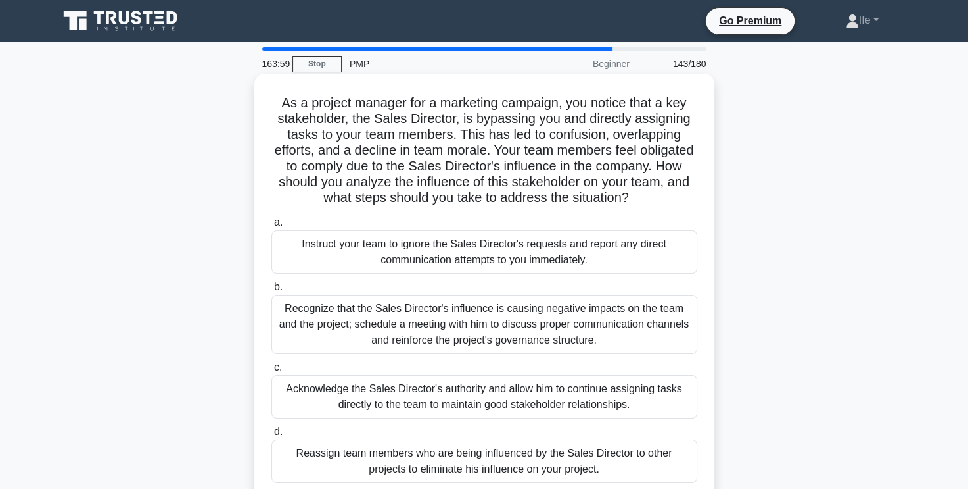
click at [527, 320] on div "Recognize that the Sales Director's influence is causing negative impacts on th…" at bounding box center [485, 324] width 426 height 59
click at [272, 291] on input "b. Recognize that the Sales Director's influence is causing negative impacts on…" at bounding box center [272, 287] width 0 height 9
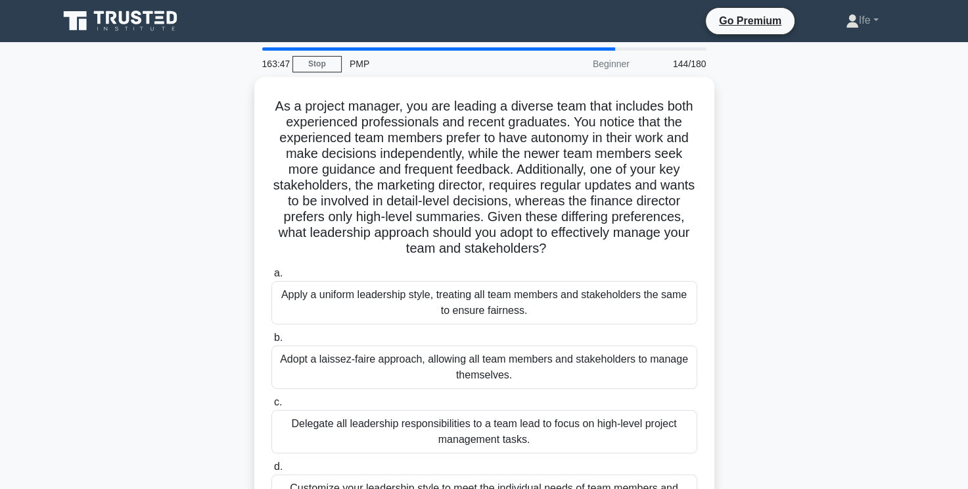
scroll to position [66, 0]
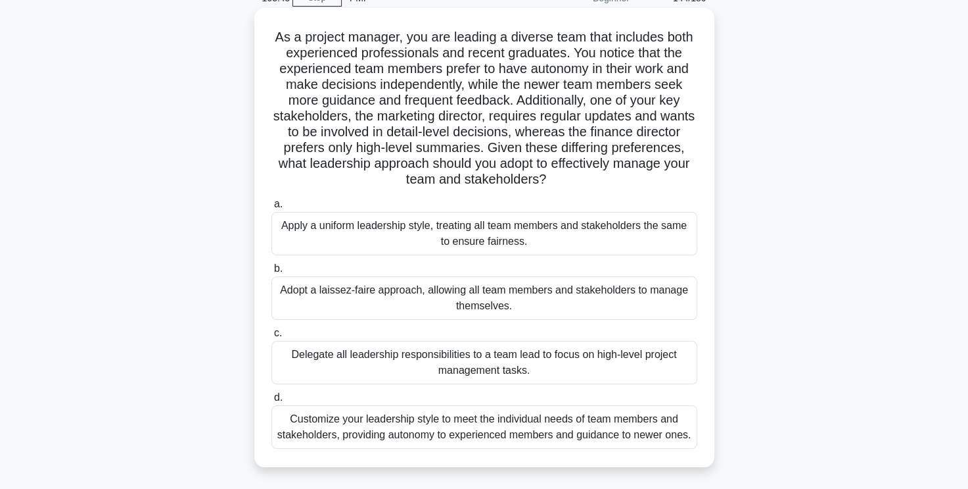
click at [518, 433] on div "Customize your leadership style to meet the individual needs of team members an…" at bounding box center [485, 426] width 426 height 43
click at [272, 402] on input "d. Customize your leadership style to meet the individual needs of team members…" at bounding box center [272, 397] width 0 height 9
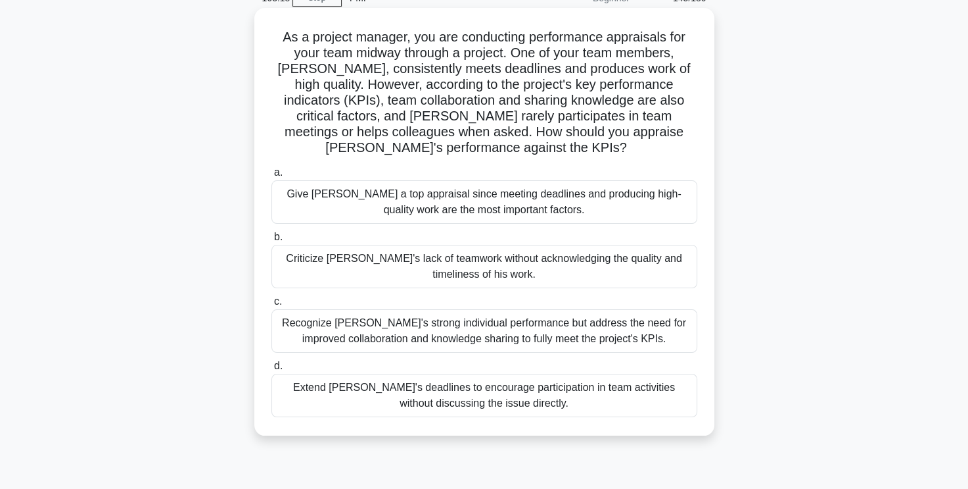
click at [652, 336] on div "Recognize Alex's strong individual performance but address the need for improve…" at bounding box center [485, 330] width 426 height 43
click at [272, 306] on input "c. Recognize Alex's strong individual performance but address the need for impr…" at bounding box center [272, 301] width 0 height 9
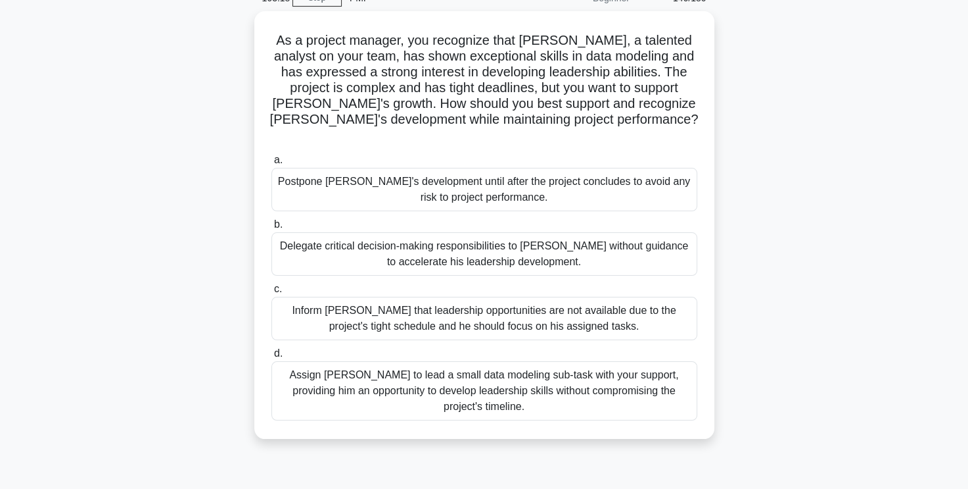
scroll to position [0, 0]
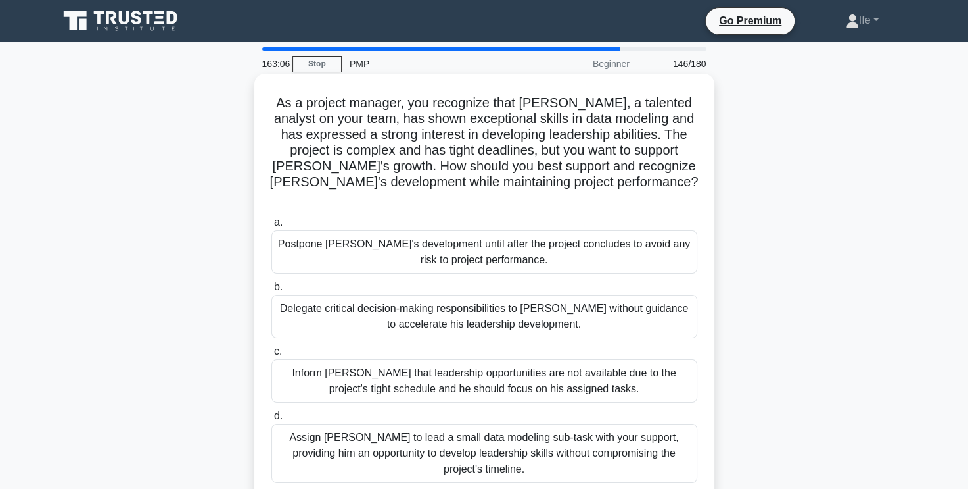
click at [669, 439] on div "Assign Daniel to lead a small data modeling sub-task with your support, providi…" at bounding box center [485, 452] width 426 height 59
click at [272, 420] on input "d. Assign Daniel to lead a small data modeling sub-task with your support, prov…" at bounding box center [272, 416] width 0 height 9
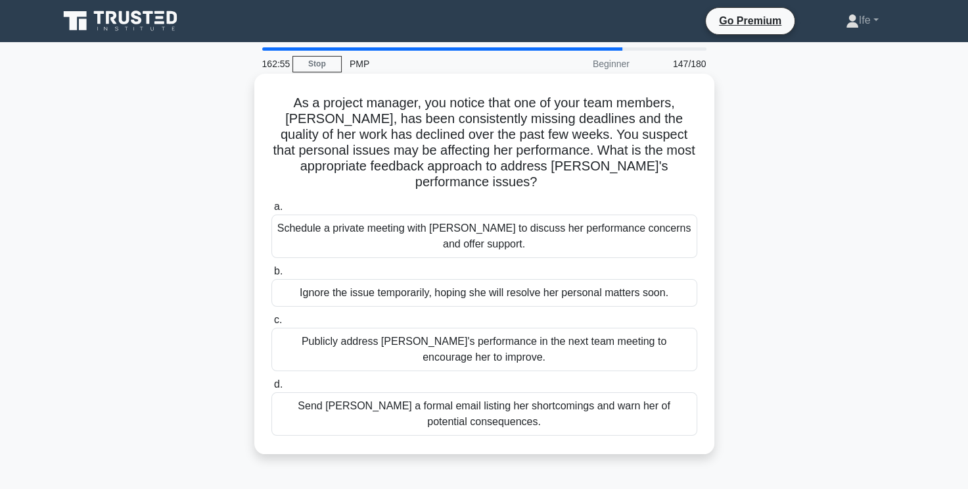
click at [657, 227] on div "Schedule a private meeting with Emily to discuss her performance concerns and o…" at bounding box center [485, 235] width 426 height 43
click at [272, 211] on input "a. Schedule a private meeting with Emily to discuss her performance concerns an…" at bounding box center [272, 207] width 0 height 9
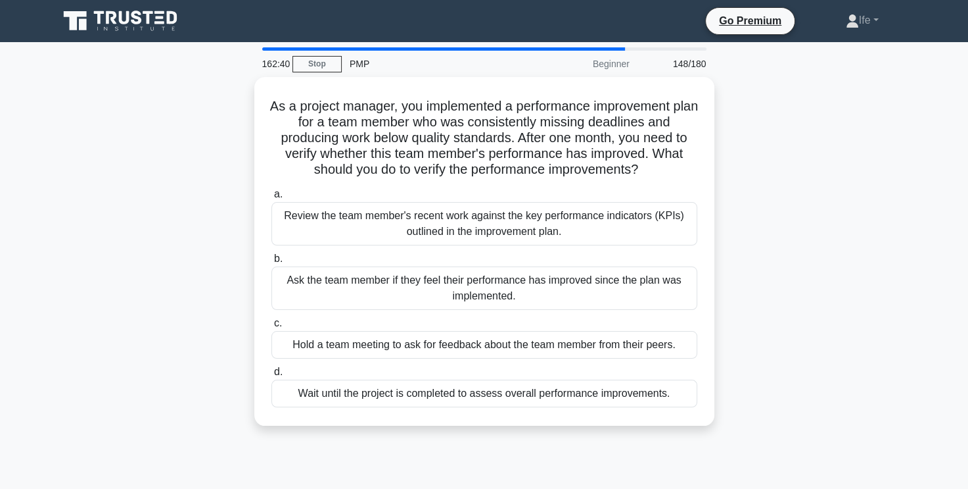
click at [657, 227] on div "Review the team member's recent work against the key performance indicators (KP…" at bounding box center [485, 223] width 426 height 43
click at [272, 199] on input "a. Review the team member's recent work against the key performance indicators …" at bounding box center [272, 194] width 0 height 9
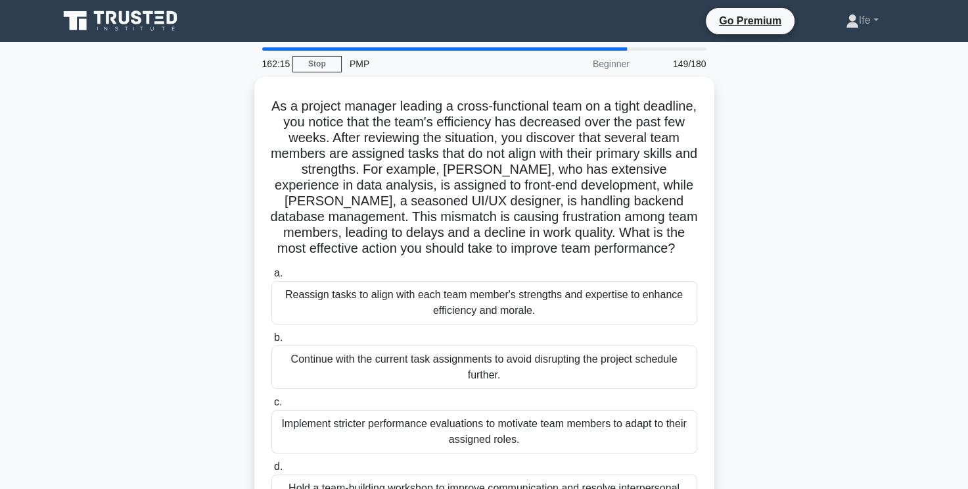
scroll to position [66, 0]
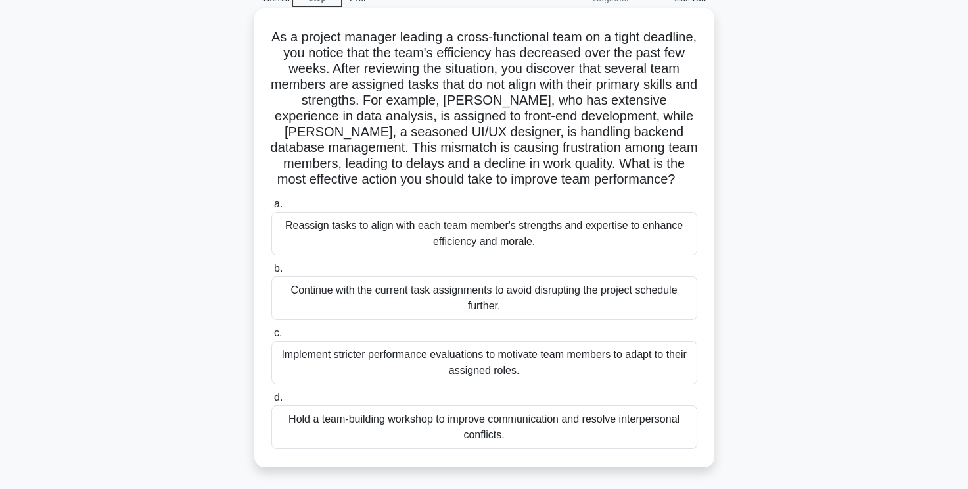
click at [614, 234] on div "Reassign tasks to align with each team member's strengths and expertise to enha…" at bounding box center [485, 233] width 426 height 43
click at [272, 208] on input "a. Reassign tasks to align with each team member's strengths and expertise to e…" at bounding box center [272, 204] width 0 height 9
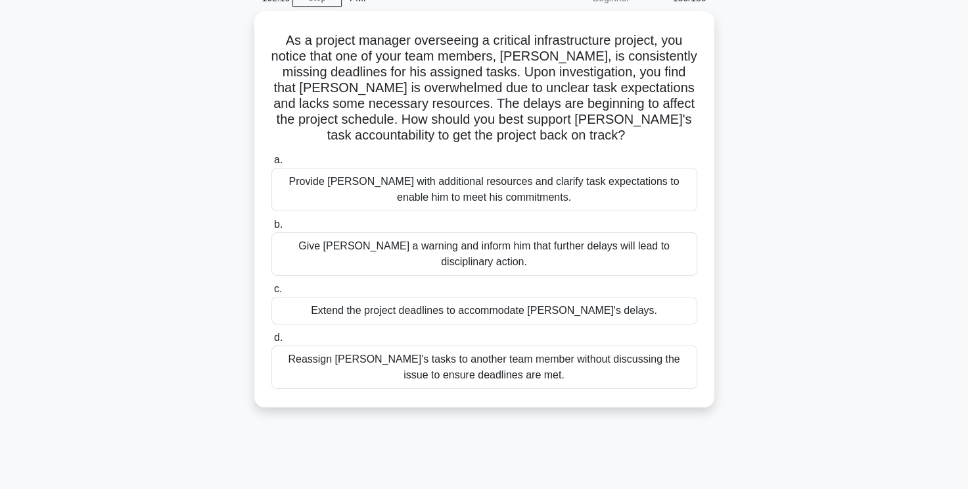
scroll to position [0, 0]
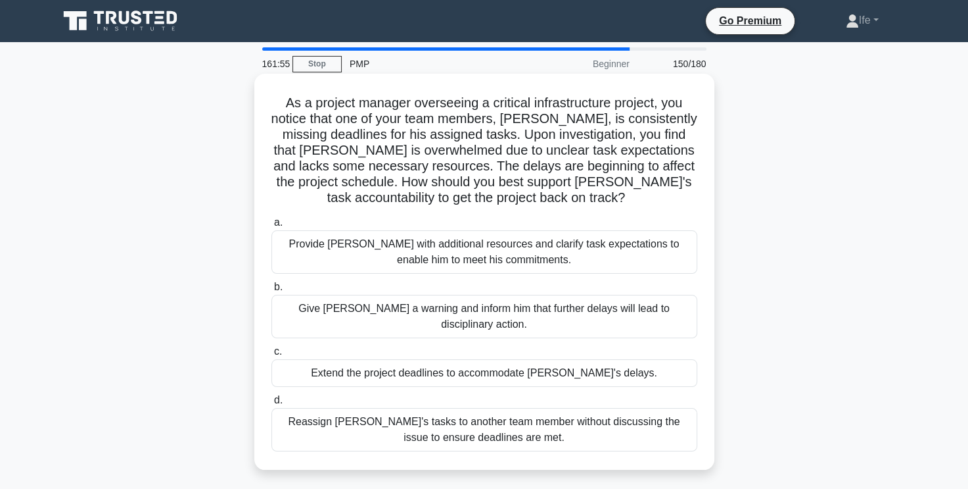
click at [627, 249] on div "Provide David with additional resources and clarify task expectations to enable…" at bounding box center [485, 251] width 426 height 43
click at [272, 227] on input "a. Provide David with additional resources and clarify task expectations to ena…" at bounding box center [272, 222] width 0 height 9
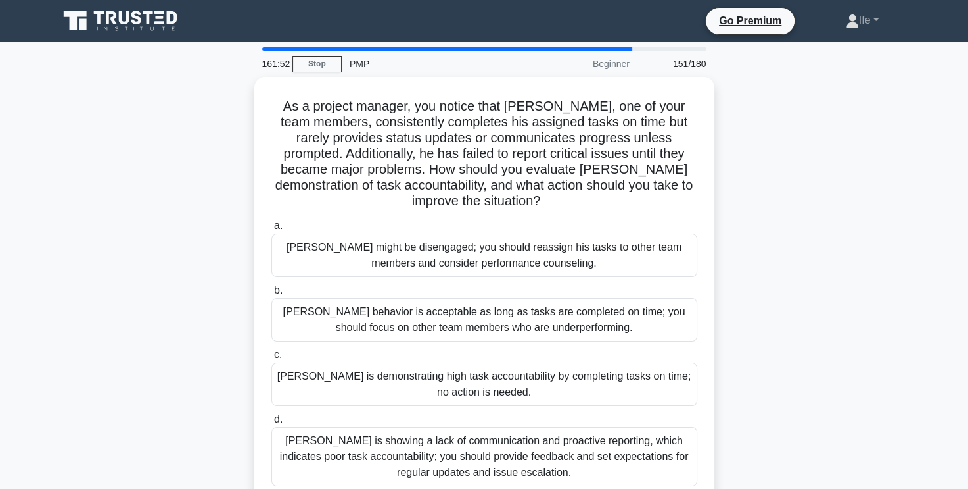
scroll to position [66, 0]
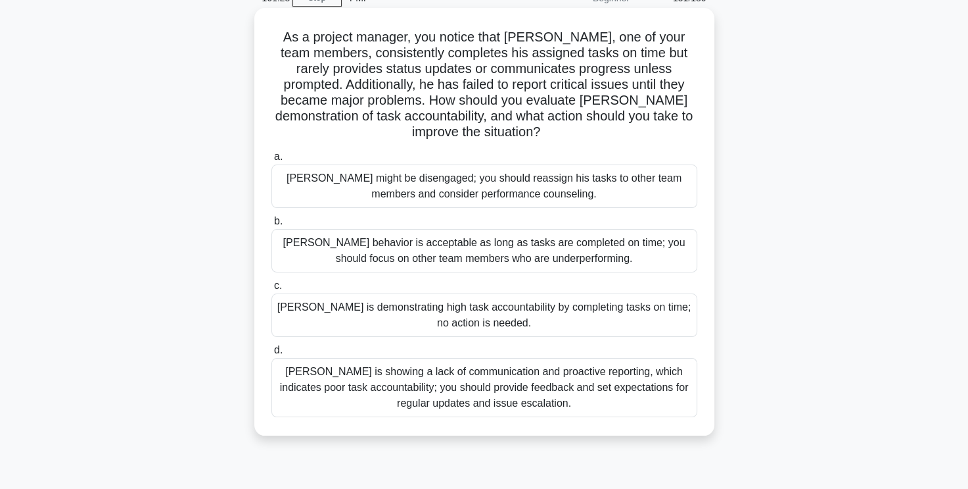
click at [598, 391] on div "Thomas is showing a lack of communication and proactive reporting, which indica…" at bounding box center [485, 387] width 426 height 59
click at [272, 354] on input "d. Thomas is showing a lack of communication and proactive reporting, which ind…" at bounding box center [272, 350] width 0 height 9
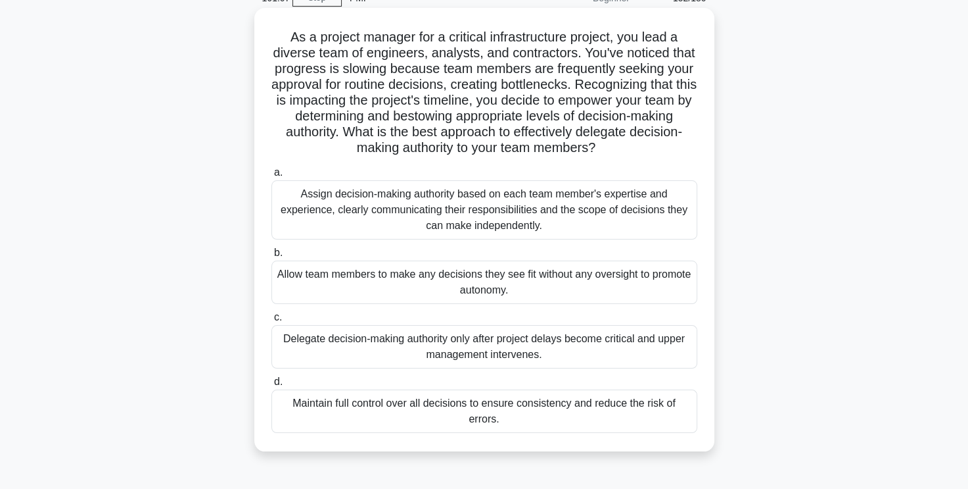
click at [646, 191] on div "Assign decision-making authority based on each team member's expertise and expe…" at bounding box center [485, 209] width 426 height 59
click at [272, 177] on input "a. Assign decision-making authority based on each team member's expertise and e…" at bounding box center [272, 172] width 0 height 9
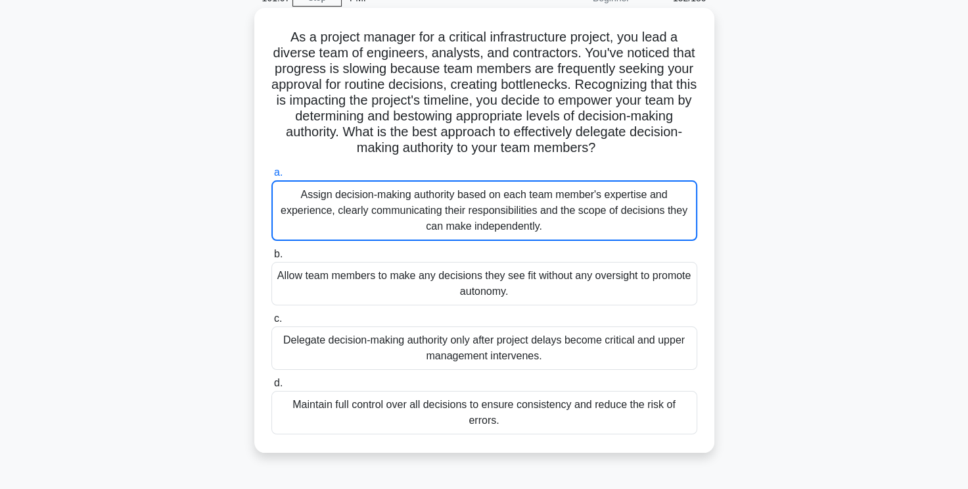
scroll to position [0, 0]
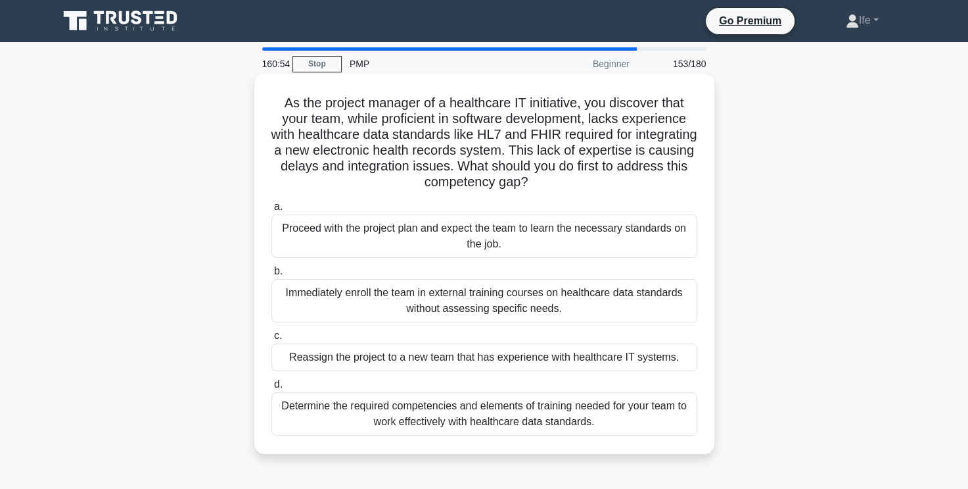
click at [644, 412] on div "Determine the required competencies and elements of training needed for your te…" at bounding box center [485, 413] width 426 height 43
click at [272, 389] on input "d. Determine the required competencies and elements of training needed for your…" at bounding box center [272, 384] width 0 height 9
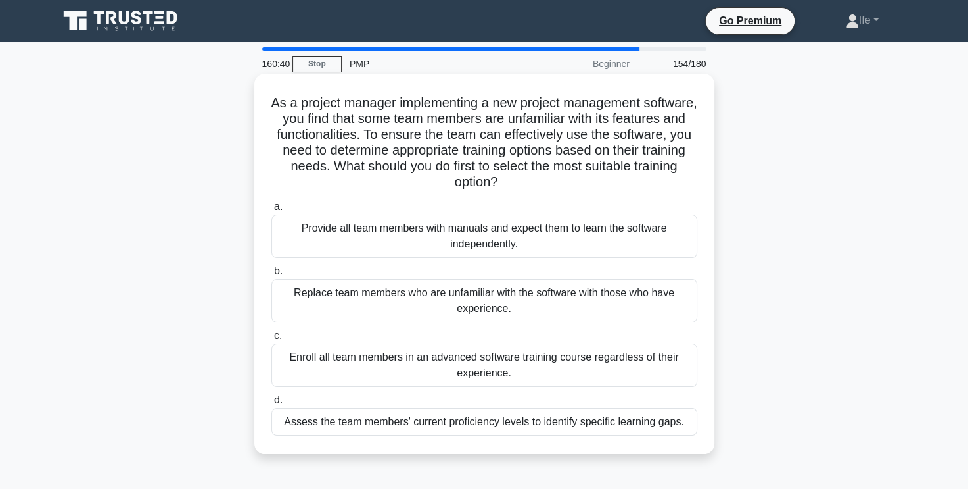
click at [620, 420] on div "Assess the team members' current proficiency levels to identify specific learni…" at bounding box center [485, 422] width 426 height 28
click at [272, 404] on input "d. Assess the team members' current proficiency levels to identify specific lea…" at bounding box center [272, 400] width 0 height 9
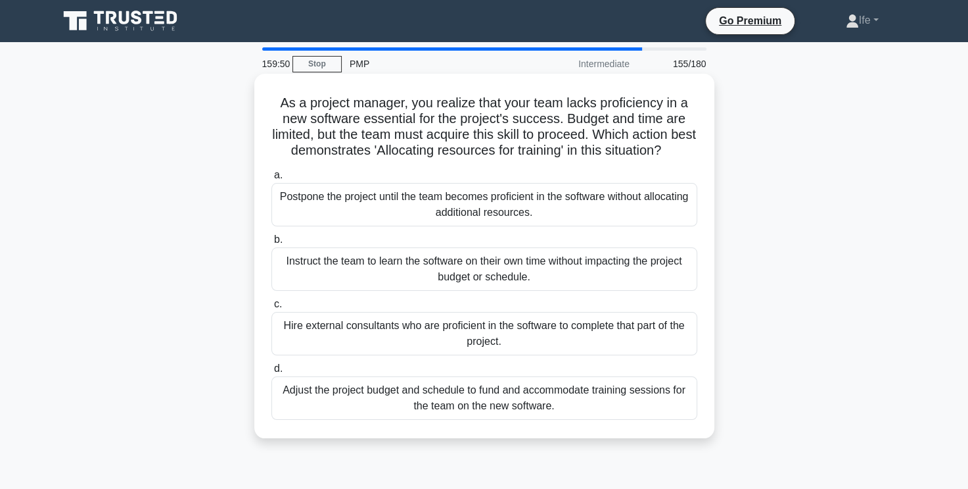
click at [506, 412] on div "Adjust the project budget and schedule to fund and accommodate training session…" at bounding box center [485, 397] width 426 height 43
click at [272, 373] on input "d. Adjust the project budget and schedule to fund and accommodate training sess…" at bounding box center [272, 368] width 0 height 9
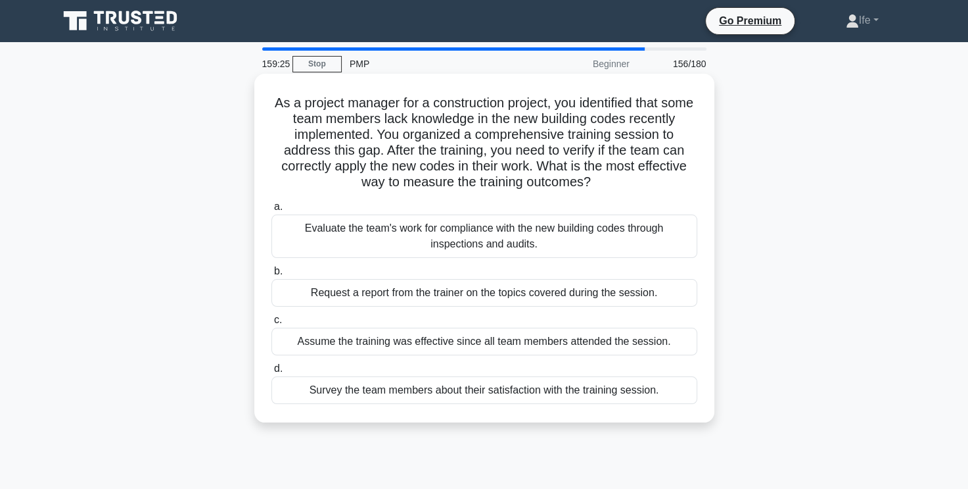
click at [563, 399] on div "Survey the team members about their satisfaction with the training session." at bounding box center [485, 390] width 426 height 28
click at [272, 373] on input "d. Survey the team members about their satisfaction with the training session." at bounding box center [272, 368] width 0 height 9
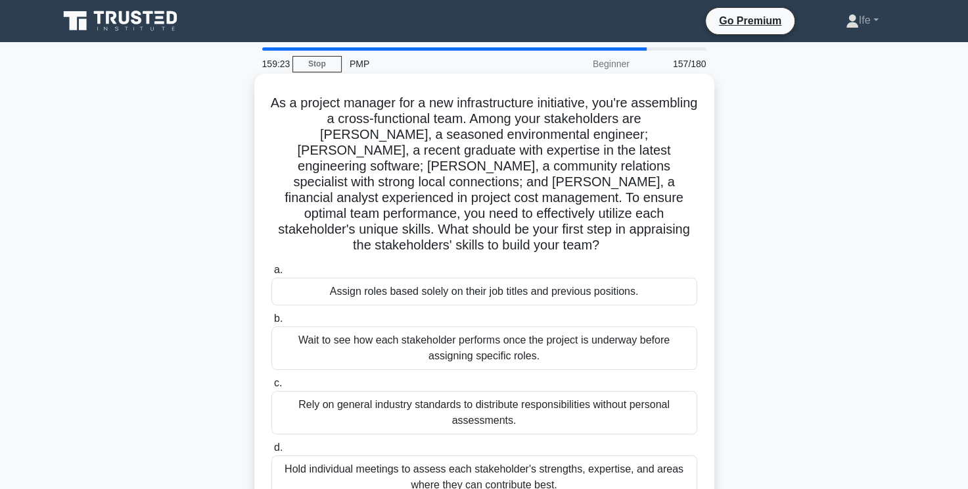
scroll to position [66, 0]
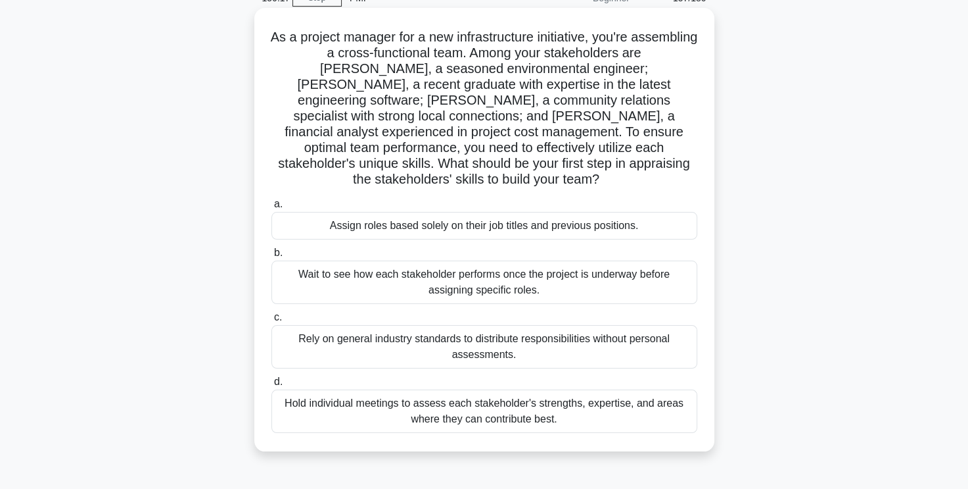
click at [566, 396] on div "Hold individual meetings to assess each stakeholder's strengths, expertise, and…" at bounding box center [485, 410] width 426 height 43
click at [272, 386] on input "d. Hold individual meetings to assess each stakeholder's strengths, expertise, …" at bounding box center [272, 381] width 0 height 9
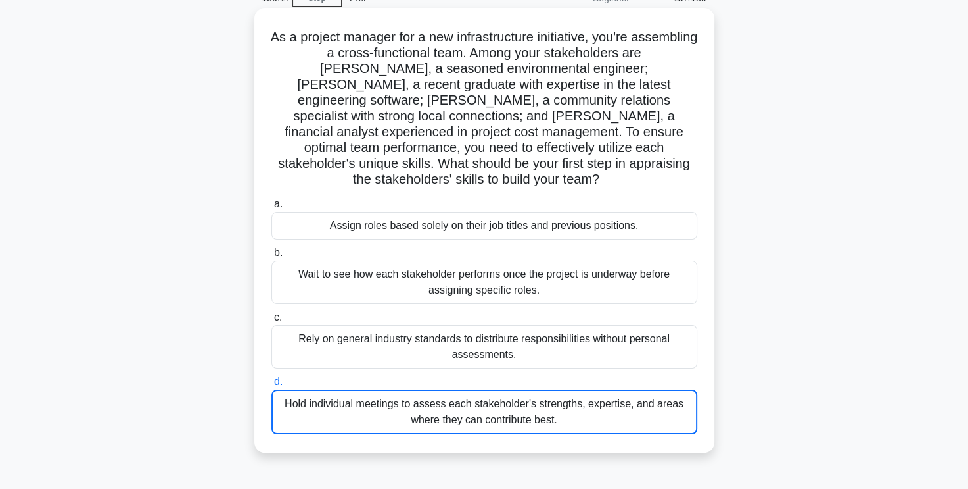
scroll to position [0, 0]
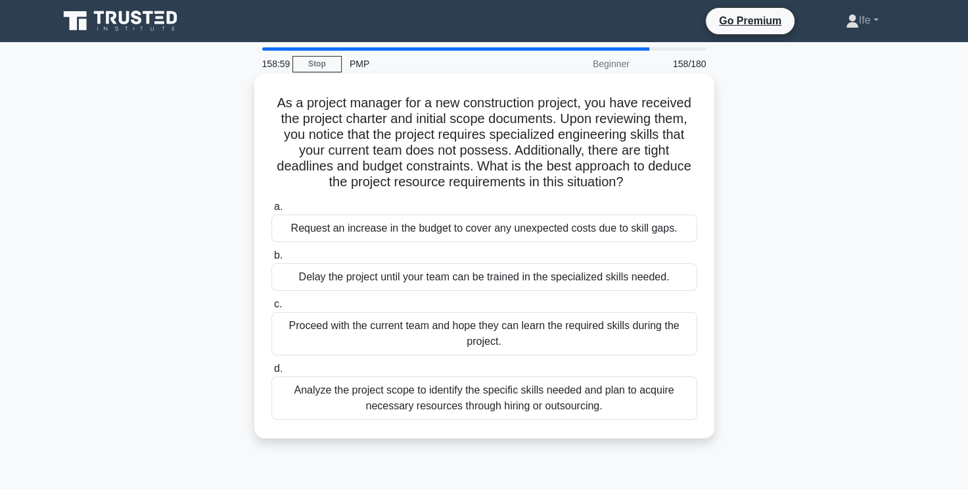
click at [635, 402] on div "Analyze the project scope to identify the specific skills needed and plan to ac…" at bounding box center [485, 397] width 426 height 43
click at [272, 373] on input "d. Analyze the project scope to identify the specific skills needed and plan to…" at bounding box center [272, 368] width 0 height 9
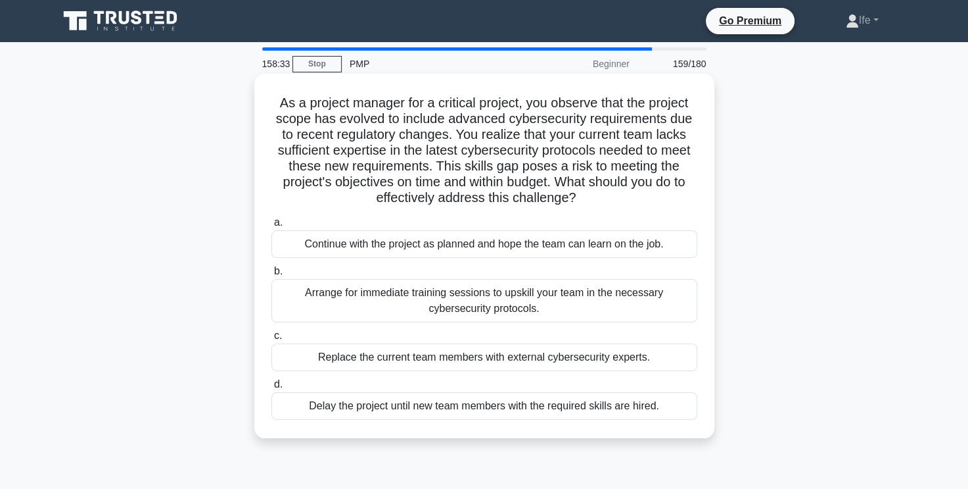
click at [636, 293] on div "Arrange for immediate training sessions to upskill your team in the necessary c…" at bounding box center [485, 300] width 426 height 43
click at [272, 275] on input "b. Arrange for immediate training sessions to upskill your team in the necessar…" at bounding box center [272, 271] width 0 height 9
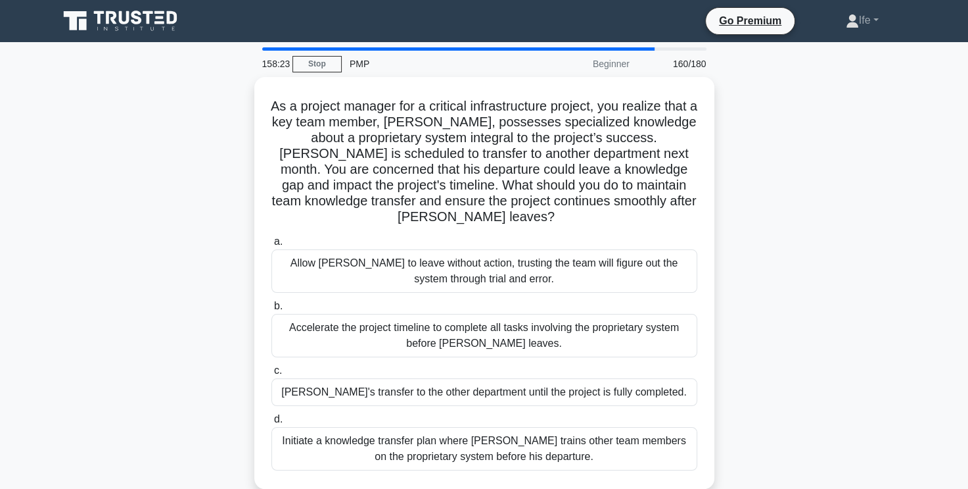
scroll to position [66, 0]
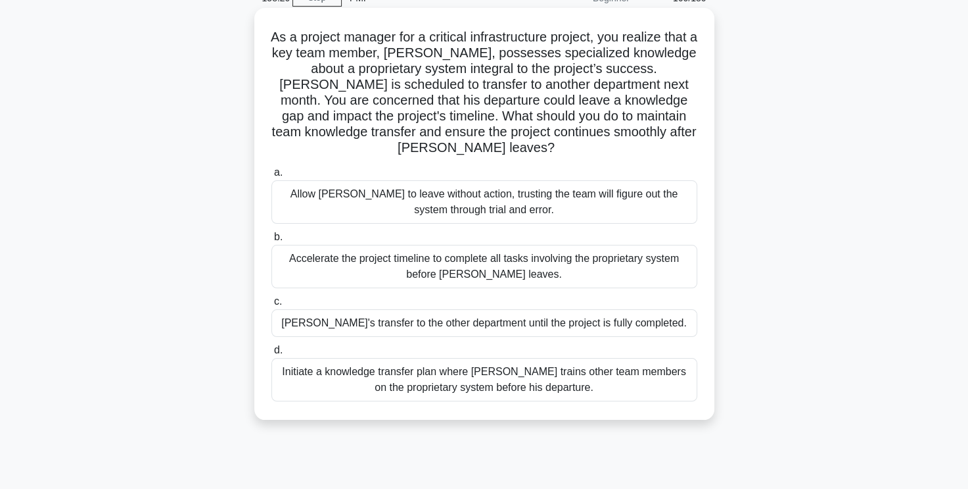
click at [600, 384] on div "Initiate a knowledge transfer plan where Carlos trains other team members on th…" at bounding box center [485, 379] width 426 height 43
click at [272, 354] on input "d. Initiate a knowledge transfer plan where Carlos trains other team members on…" at bounding box center [272, 350] width 0 height 9
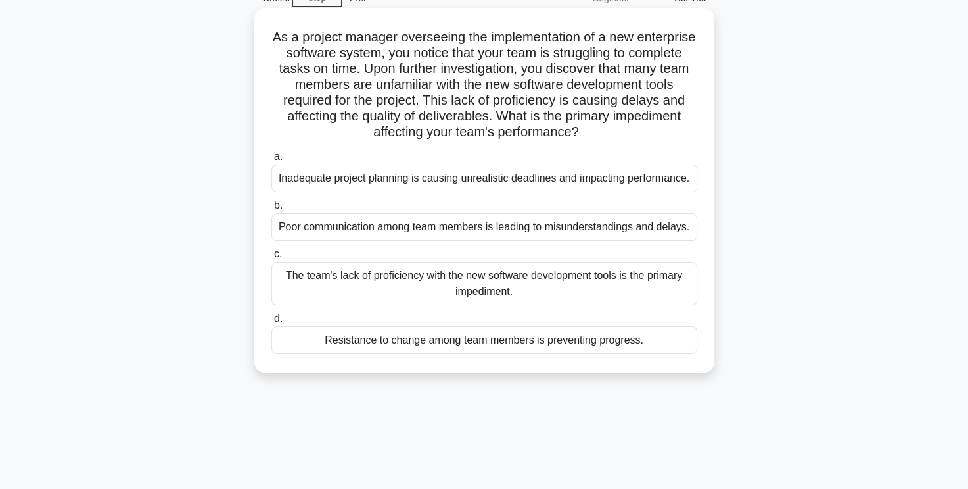
scroll to position [0, 0]
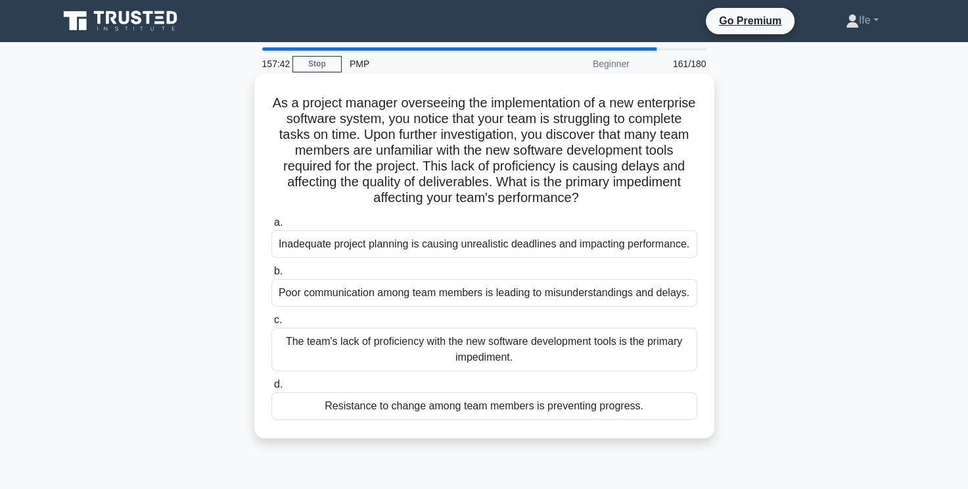
click at [645, 346] on div "The team's lack of proficiency with the new software development tools is the p…" at bounding box center [485, 348] width 426 height 43
click at [272, 324] on input "c. The team's lack of proficiency with the new software development tools is th…" at bounding box center [272, 320] width 0 height 9
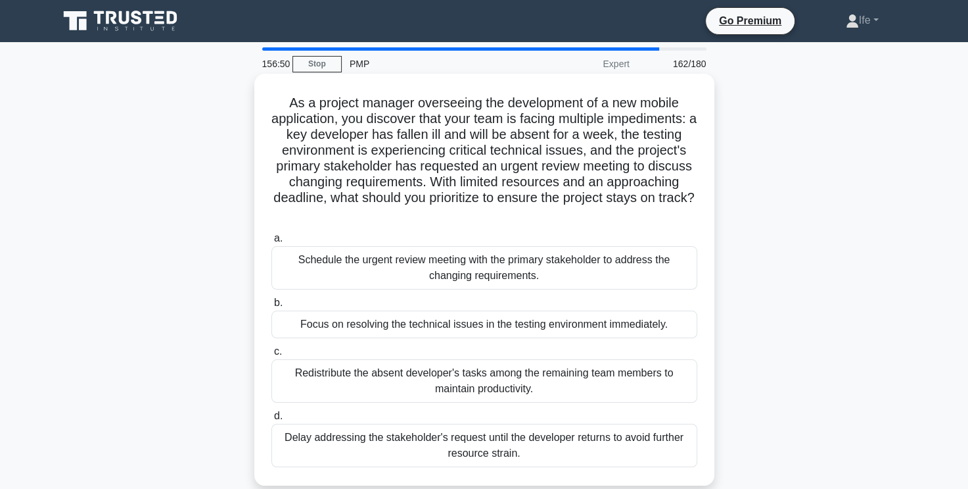
click at [414, 386] on div "Redistribute the absent developer's tasks among the remaining team members to m…" at bounding box center [485, 380] width 426 height 43
click at [272, 356] on input "c. Redistribute the absent developer's tasks among the remaining team members t…" at bounding box center [272, 351] width 0 height 9
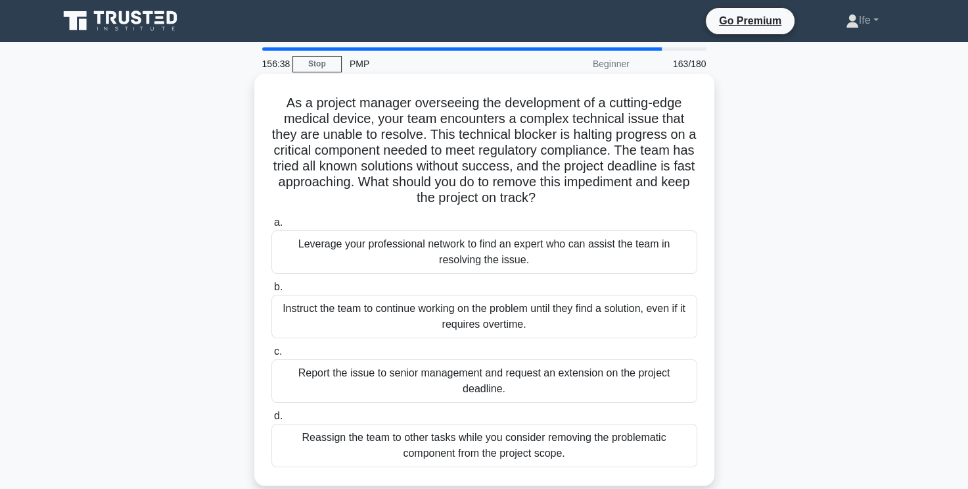
click at [473, 257] on div "Leverage your professional network to find an expert who can assist the team in…" at bounding box center [485, 251] width 426 height 43
click at [272, 227] on input "a. Leverage your professional network to find an expert who can assist the team…" at bounding box center [272, 222] width 0 height 9
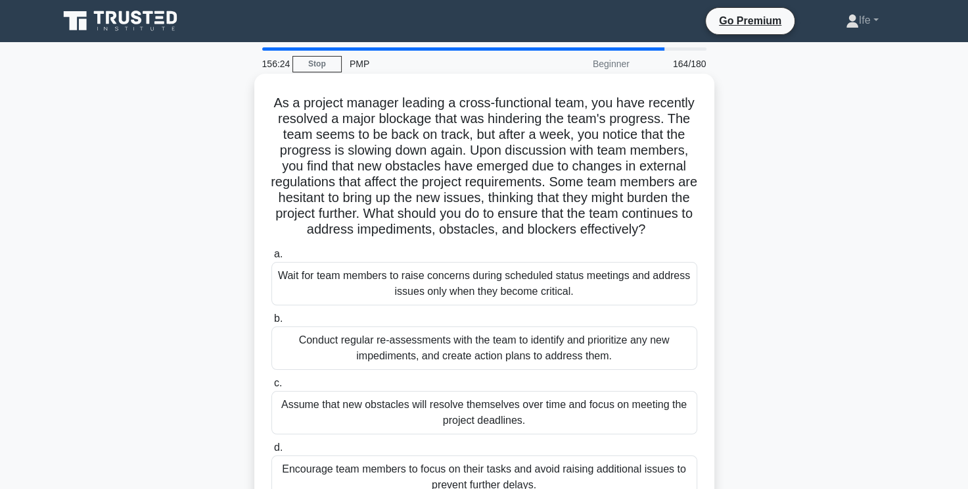
scroll to position [66, 0]
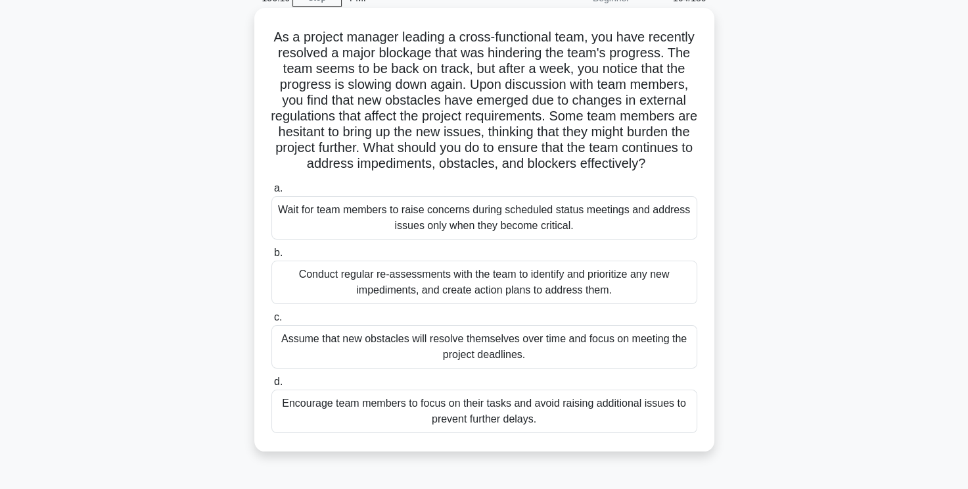
click at [591, 299] on div "Conduct regular re-assessments with the team to identify and prioritize any new…" at bounding box center [485, 281] width 426 height 43
click at [272, 257] on input "b. Conduct regular re-assessments with the team to identify and prioritize any …" at bounding box center [272, 253] width 0 height 9
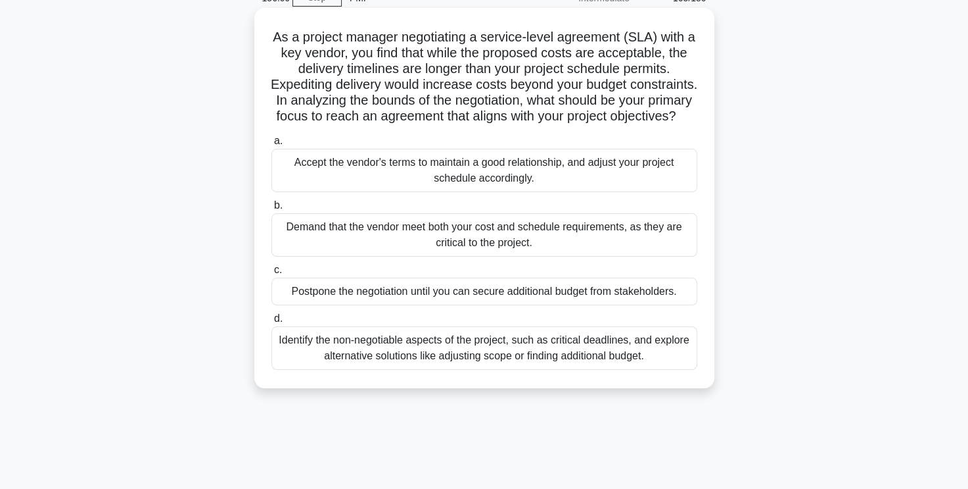
click at [655, 368] on div "Identify the non-negotiable aspects of the project, such as critical deadlines,…" at bounding box center [485, 347] width 426 height 43
click at [272, 323] on input "d. Identify the non-negotiable aspects of the project, such as critical deadlin…" at bounding box center [272, 318] width 0 height 9
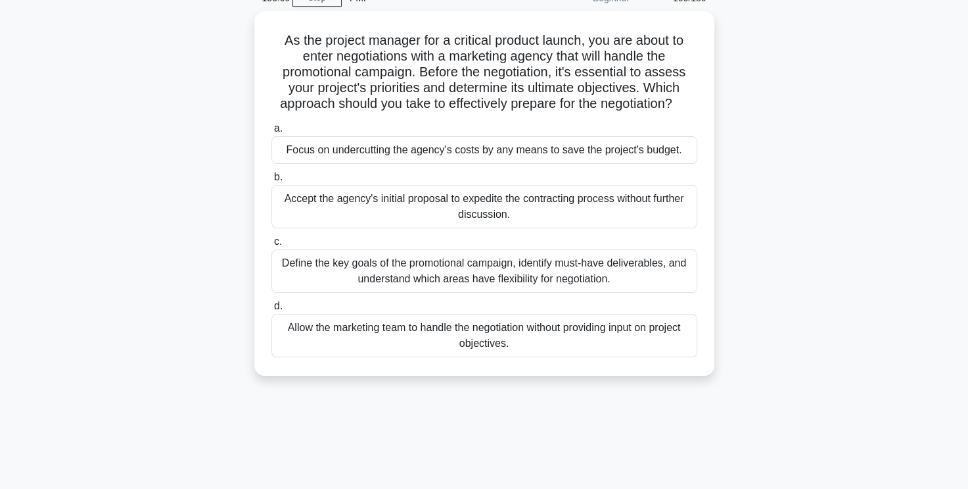
scroll to position [0, 0]
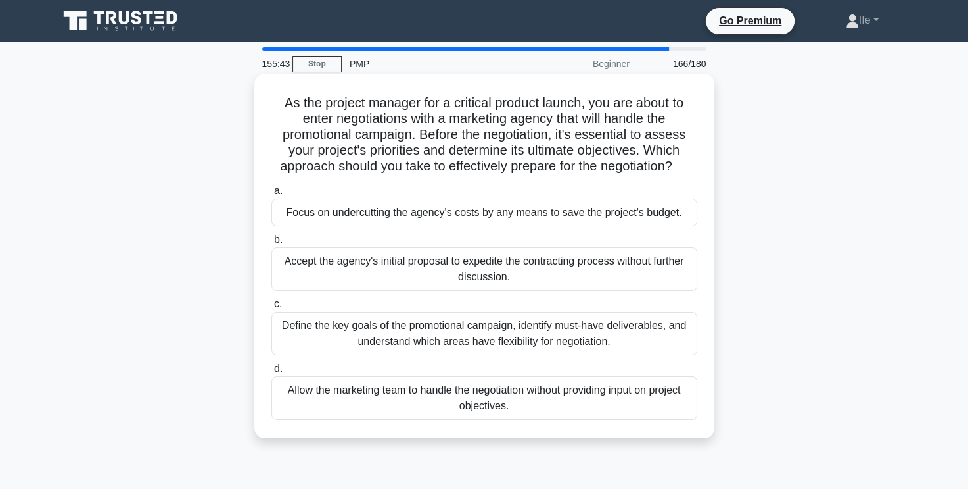
click at [517, 336] on div "Define the key goals of the promotional campaign, identify must-have deliverabl…" at bounding box center [485, 333] width 426 height 43
click at [272, 308] on input "c. Define the key goals of the promotional campaign, identify must-have deliver…" at bounding box center [272, 304] width 0 height 9
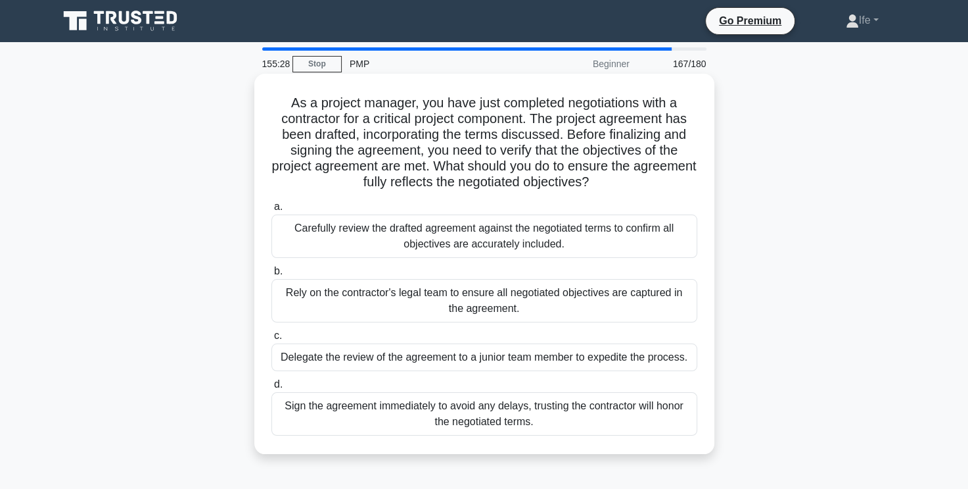
click at [567, 241] on div "Carefully review the drafted agreement against the negotiated terms to confirm …" at bounding box center [485, 235] width 426 height 43
click at [272, 211] on input "a. Carefully review the drafted agreement against the negotiated terms to confi…" at bounding box center [272, 207] width 0 height 9
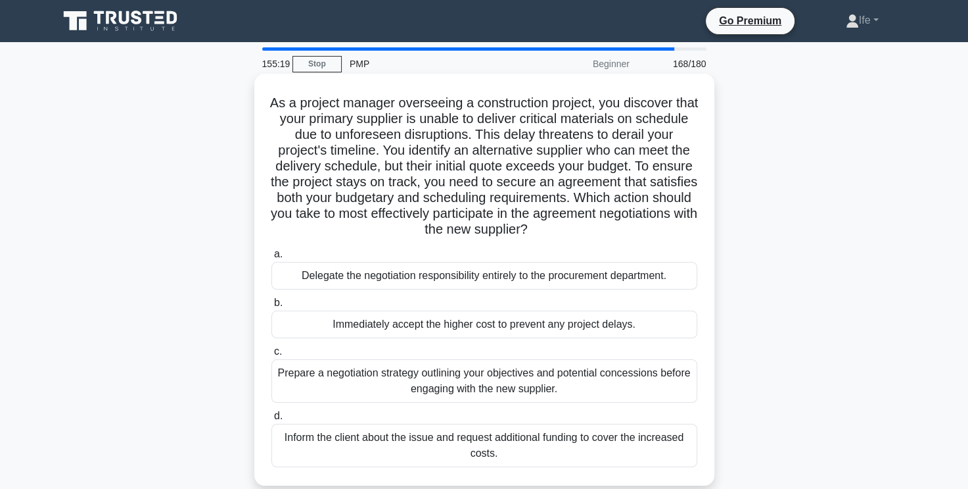
click at [608, 387] on div "Prepare a negotiation strategy outlining your objectives and potential concessi…" at bounding box center [485, 380] width 426 height 43
click at [272, 356] on input "c. Prepare a negotiation strategy outlining your objectives and potential conce…" at bounding box center [272, 351] width 0 height 9
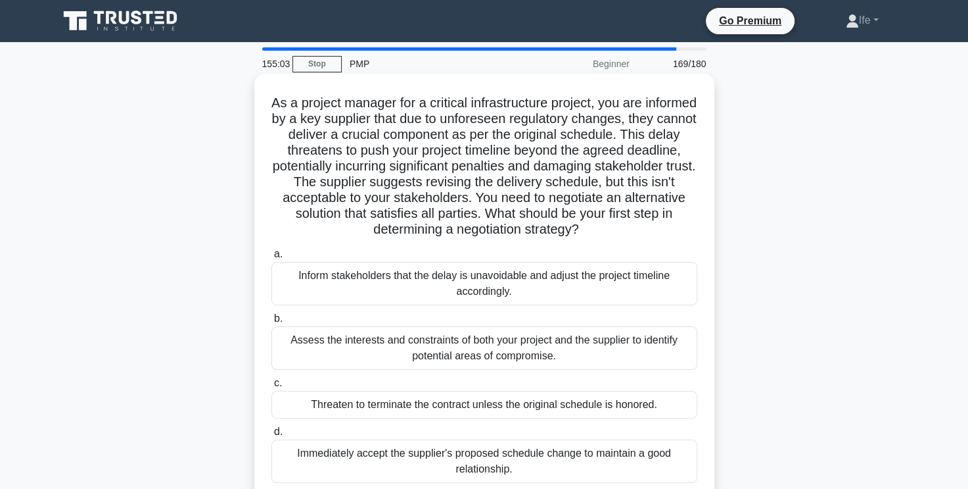
click at [663, 356] on div "Assess the interests and constraints of both your project and the supplier to i…" at bounding box center [485, 347] width 426 height 43
click at [272, 323] on input "b. Assess the interests and constraints of both your project and the supplier t…" at bounding box center [272, 318] width 0 height 9
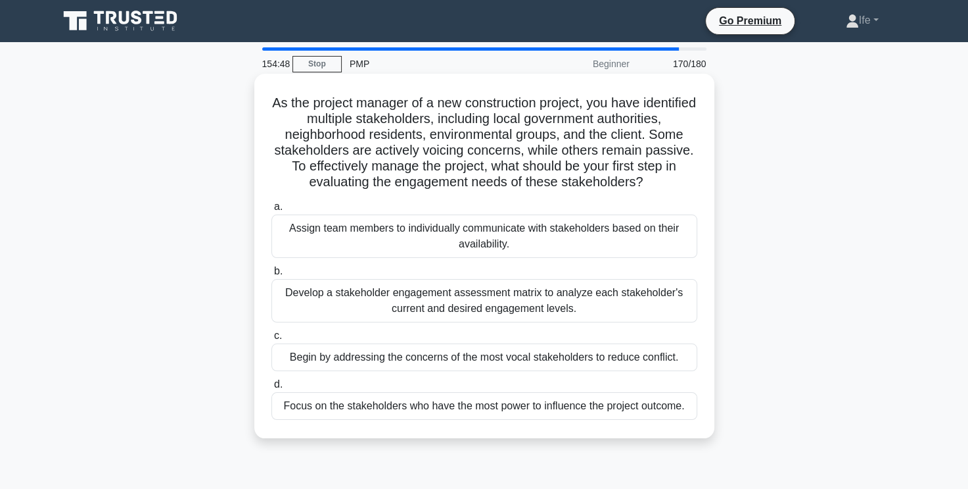
click at [641, 317] on div "Develop a stakeholder engagement assessment matrix to analyze each stakeholder'…" at bounding box center [485, 300] width 426 height 43
click at [272, 275] on input "b. Develop a stakeholder engagement assessment matrix to analyze each stakehold…" at bounding box center [272, 271] width 0 height 9
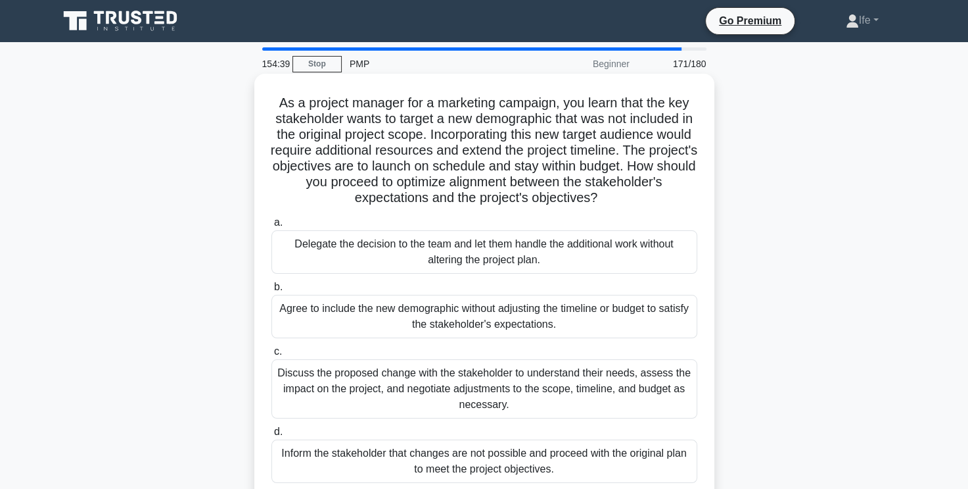
click at [629, 383] on div "Discuss the proposed change with the stakeholder to understand their needs, ass…" at bounding box center [485, 388] width 426 height 59
click at [272, 356] on input "c. Discuss the proposed change with the stakeholder to understand their needs, …" at bounding box center [272, 351] width 0 height 9
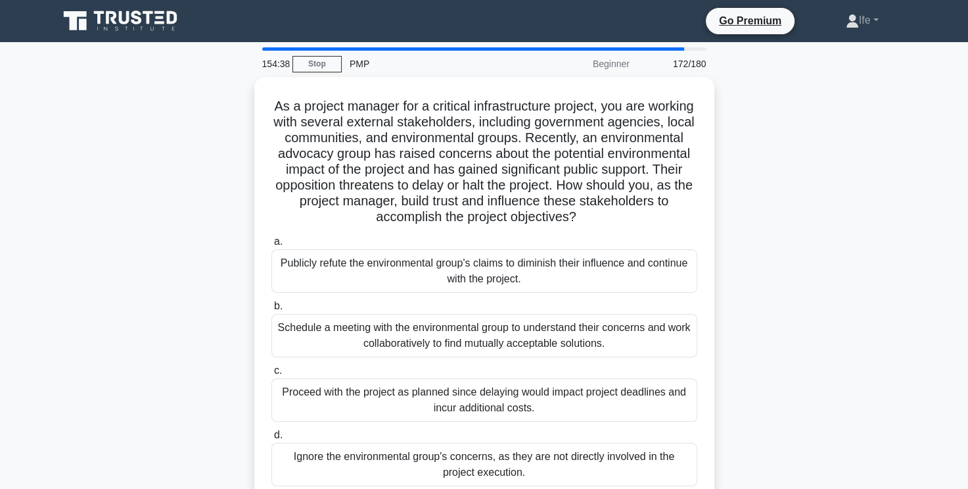
scroll to position [66, 0]
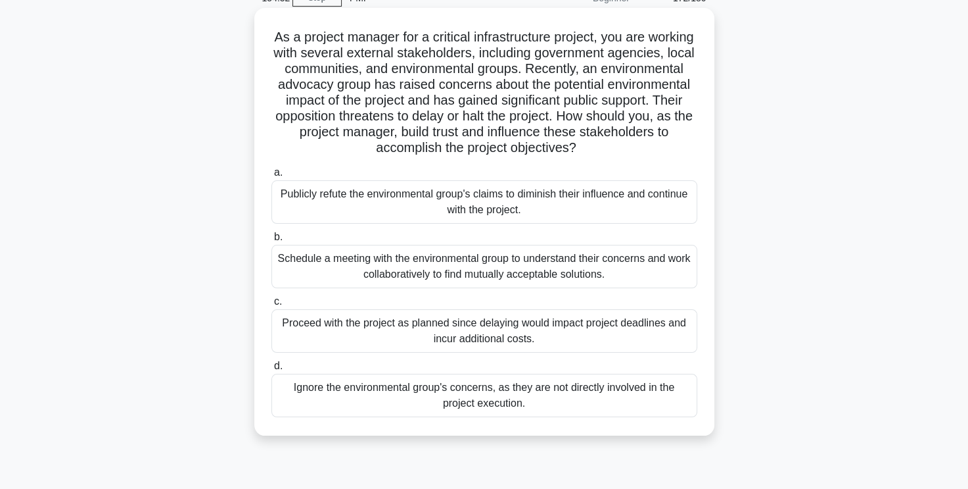
click at [656, 270] on div "Schedule a meeting with the environmental group to understand their concerns an…" at bounding box center [485, 266] width 426 height 43
click at [272, 241] on input "b. Schedule a meeting with the environmental group to understand their concerns…" at bounding box center [272, 237] width 0 height 9
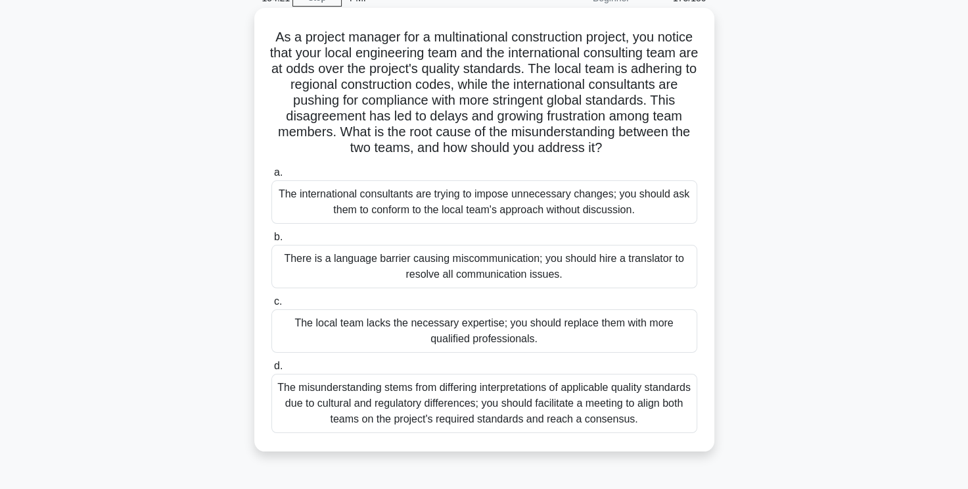
click at [639, 431] on div "The misunderstanding stems from differing interpretations of applicable quality…" at bounding box center [485, 402] width 426 height 59
click at [272, 370] on input "d. The misunderstanding stems from differing interpretations of applicable qual…" at bounding box center [272, 366] width 0 height 9
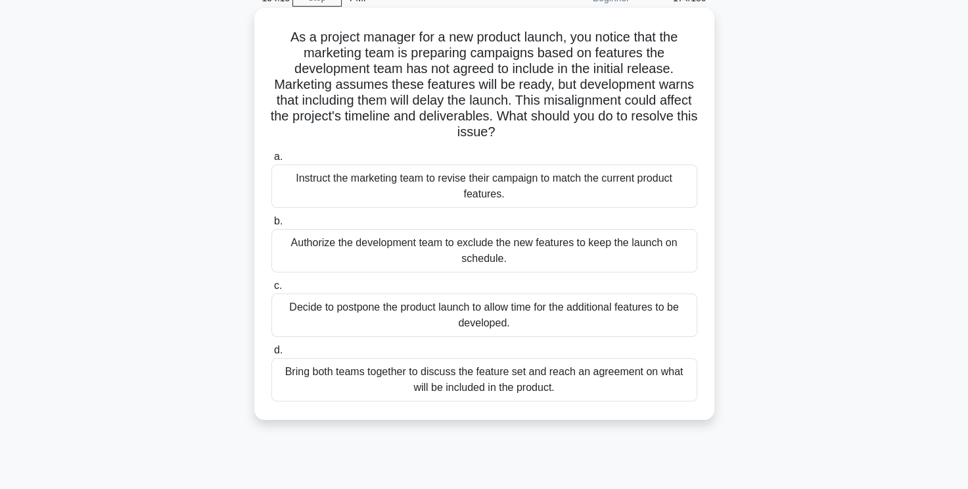
click at [493, 388] on div "Bring both teams together to discuss the feature set and reach an agreement on …" at bounding box center [485, 379] width 426 height 43
click at [272, 354] on input "d. Bring both teams together to discuss the feature set and reach an agreement …" at bounding box center [272, 350] width 0 height 9
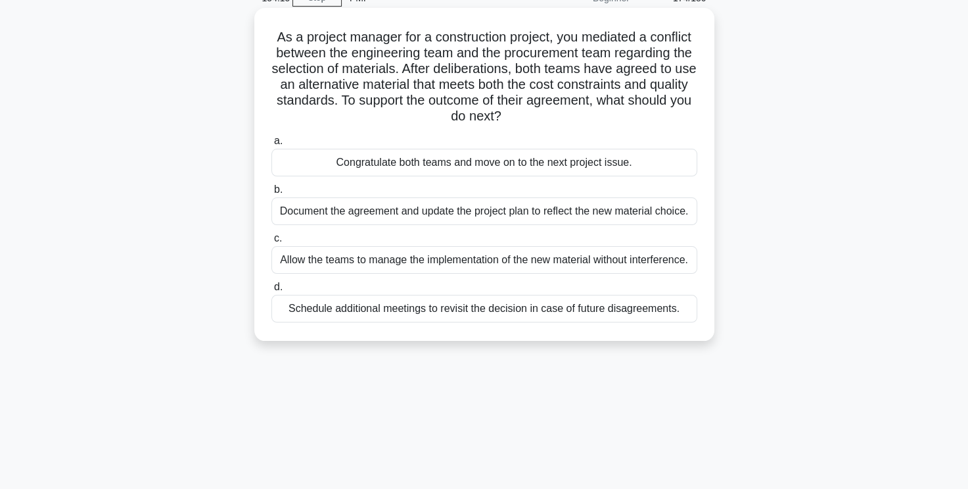
scroll to position [0, 0]
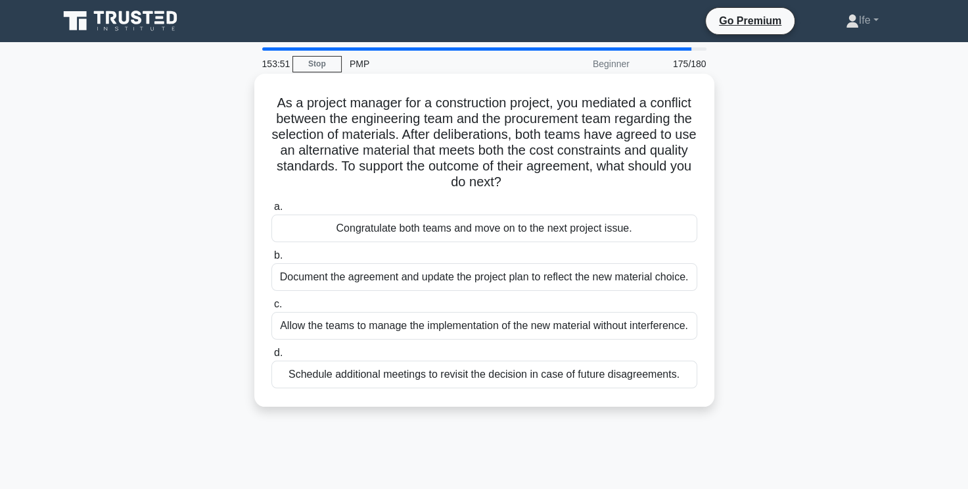
click at [546, 279] on div "Document the agreement and update the project plan to reflect the new material …" at bounding box center [485, 277] width 426 height 28
click at [272, 260] on input "b. Document the agreement and update the project plan to reflect the new materi…" at bounding box center [272, 255] width 0 height 9
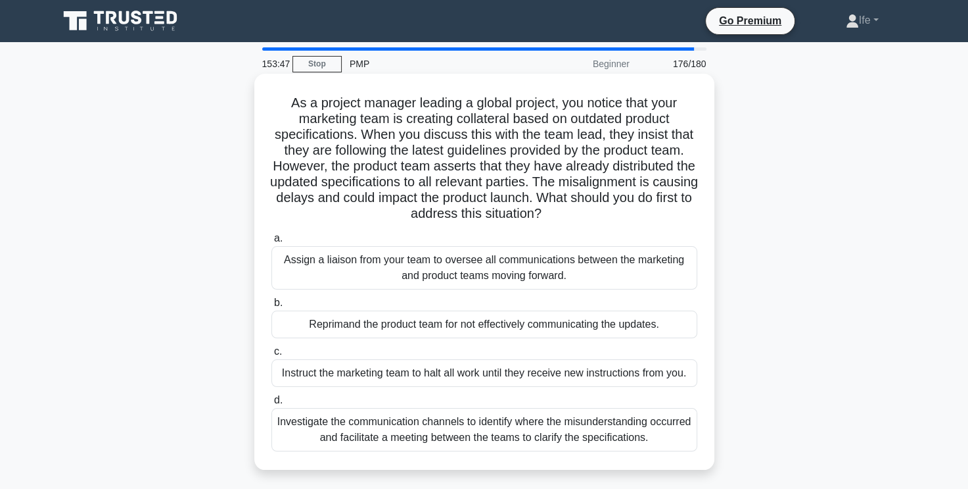
click at [444, 433] on div "Investigate the communication channels to identify where the misunderstanding o…" at bounding box center [485, 429] width 426 height 43
click at [272, 404] on input "d. Investigate the communication channels to identify where the misunderstandin…" at bounding box center [272, 400] width 0 height 9
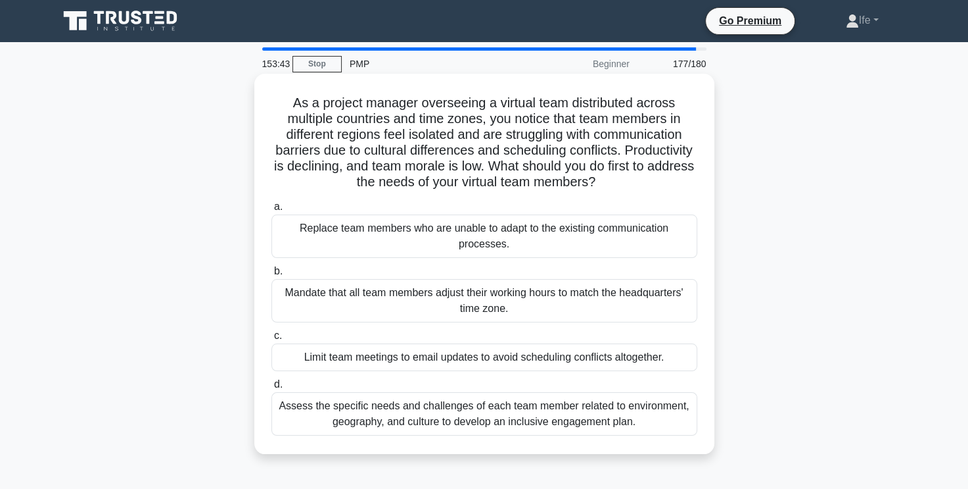
click at [453, 423] on div "Assess the specific needs and challenges of each team member related to environ…" at bounding box center [485, 413] width 426 height 43
click at [272, 389] on input "d. Assess the specific needs and challenges of each team member related to envi…" at bounding box center [272, 384] width 0 height 9
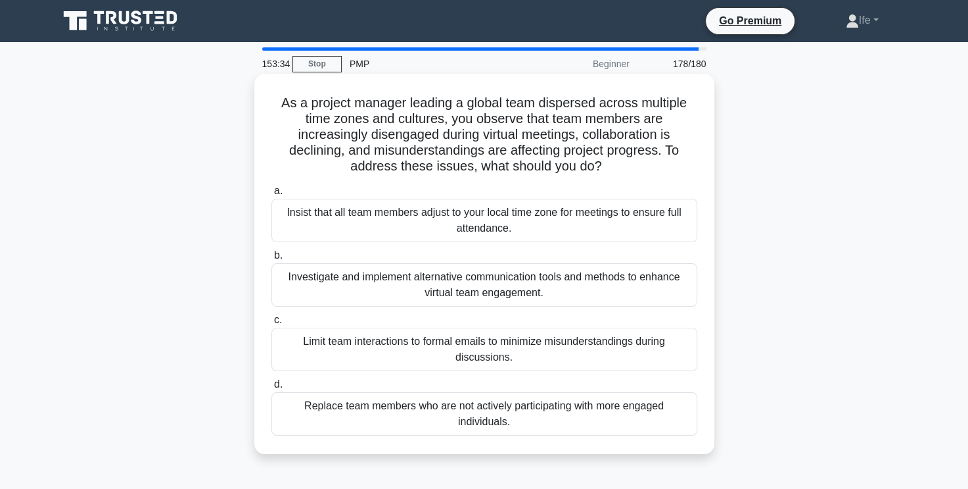
click at [639, 286] on div "Investigate and implement alternative communication tools and methods to enhanc…" at bounding box center [485, 284] width 426 height 43
click at [272, 260] on input "b. Investigate and implement alternative communication tools and methods to enh…" at bounding box center [272, 255] width 0 height 9
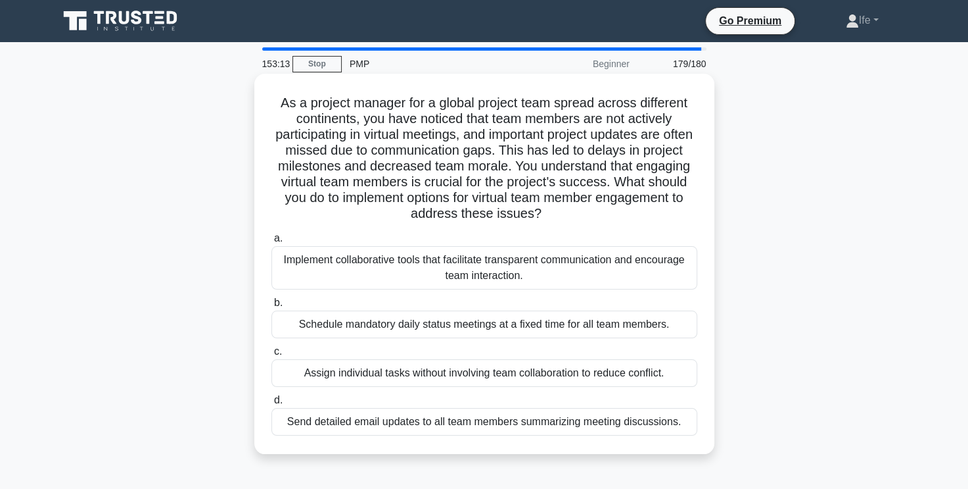
click at [624, 275] on div "Implement collaborative tools that facilitate transparent communication and enc…" at bounding box center [485, 267] width 426 height 43
click at [272, 243] on input "a. Implement collaborative tools that facilitate transparent communication and …" at bounding box center [272, 238] width 0 height 9
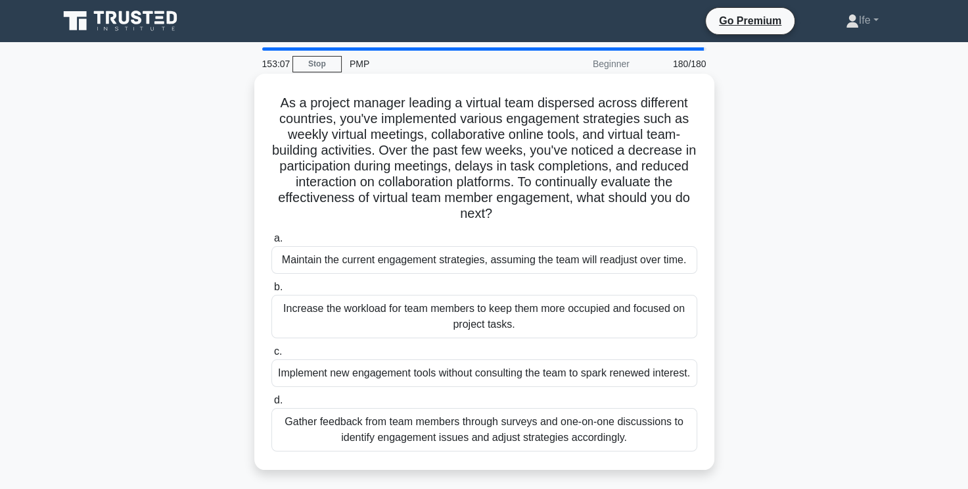
click at [574, 448] on div "Gather feedback from team members through surveys and one-on-one discussions to…" at bounding box center [485, 429] width 426 height 43
click at [272, 404] on input "d. Gather feedback from team members through surveys and one-on-one discussions…" at bounding box center [272, 400] width 0 height 9
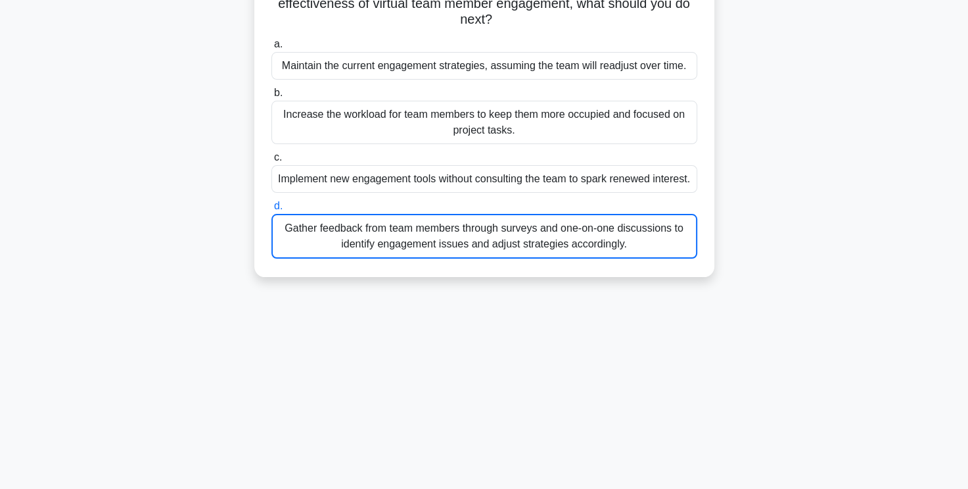
scroll to position [222, 0]
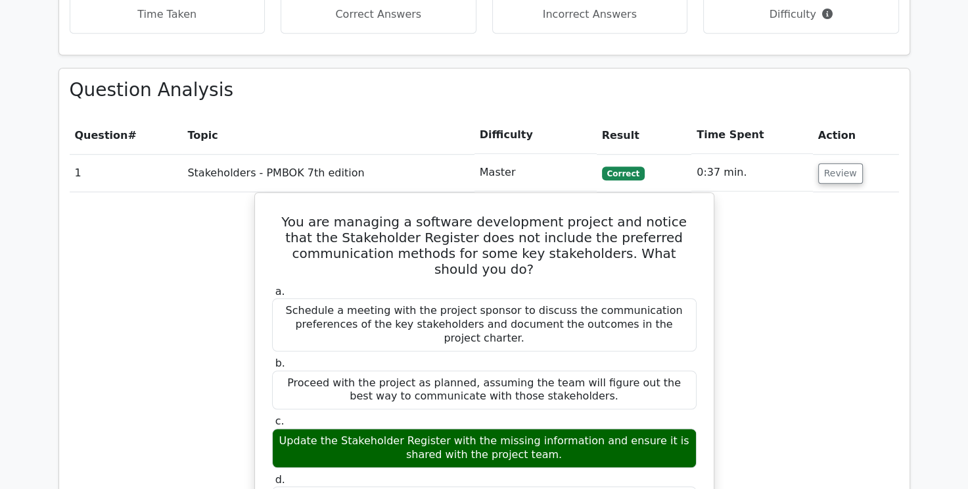
scroll to position [526, 0]
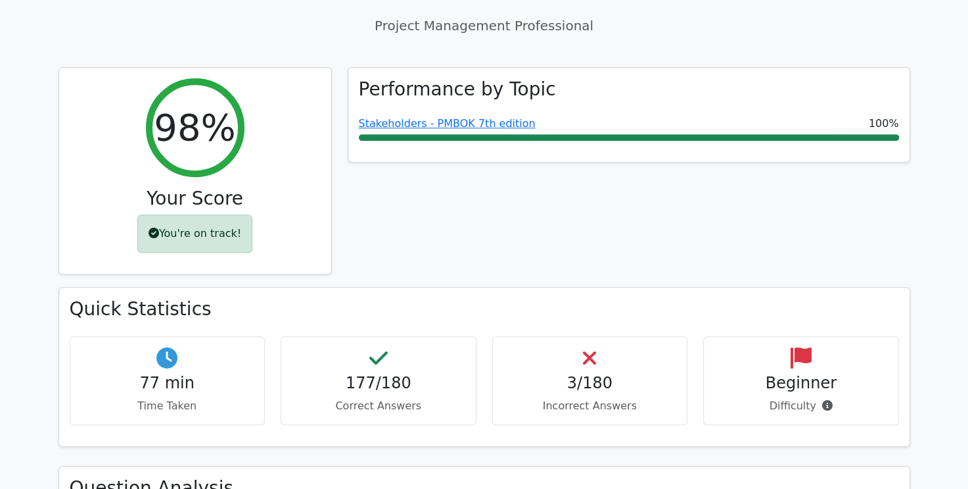
click at [592, 373] on h4 "3/180" at bounding box center [591, 382] width 174 height 19
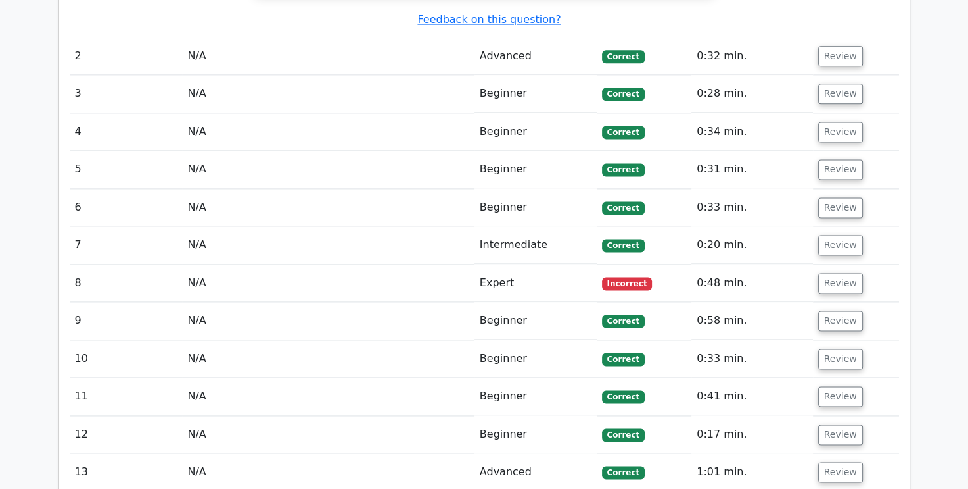
scroll to position [1644, 0]
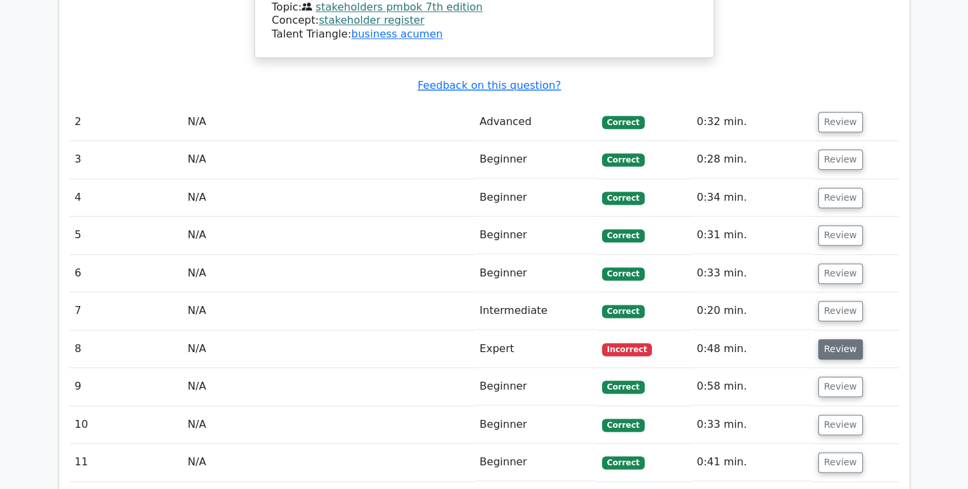
click at [840, 339] on button "Review" at bounding box center [841, 349] width 45 height 20
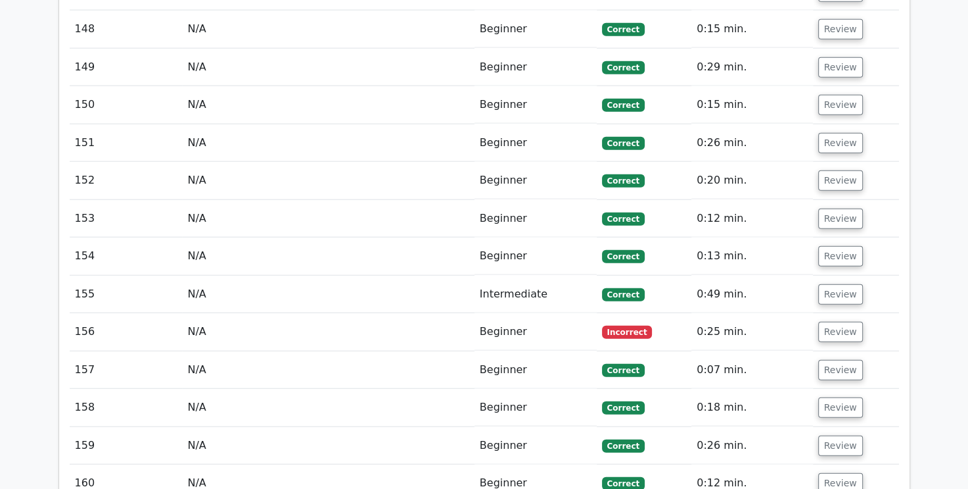
scroll to position [7892, 0]
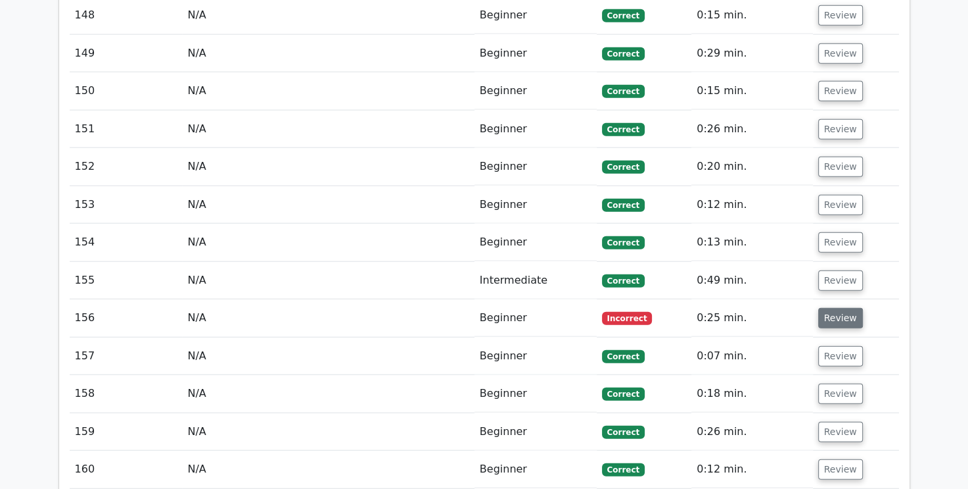
click at [840, 308] on button "Review" at bounding box center [841, 318] width 45 height 20
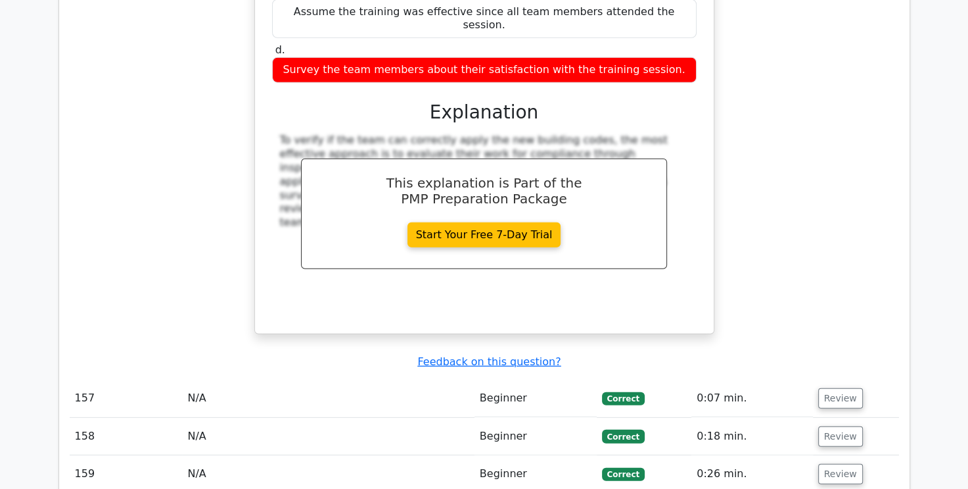
scroll to position [8595, 0]
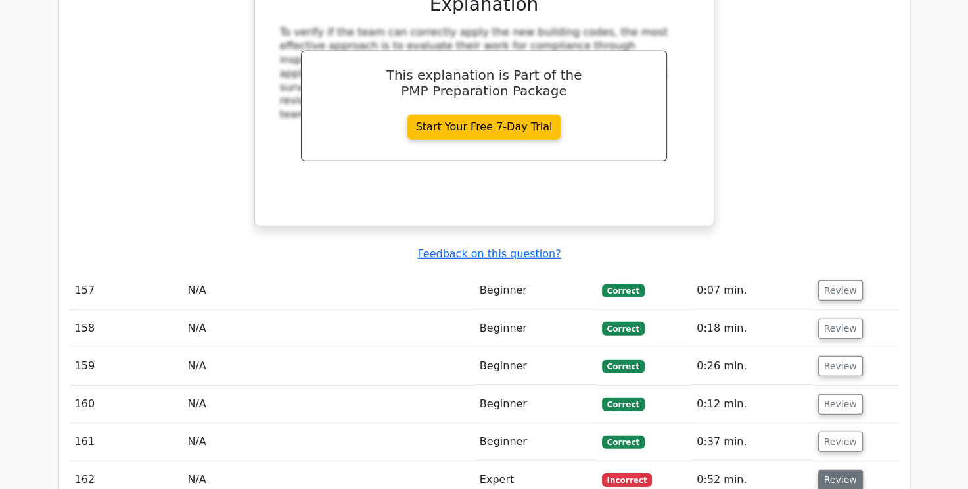
click at [836, 469] on button "Review" at bounding box center [841, 479] width 45 height 20
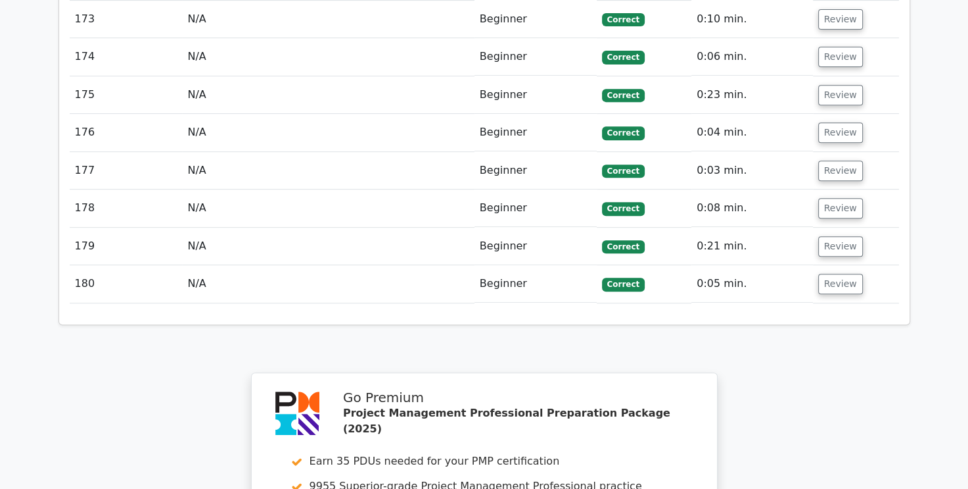
scroll to position [10428, 0]
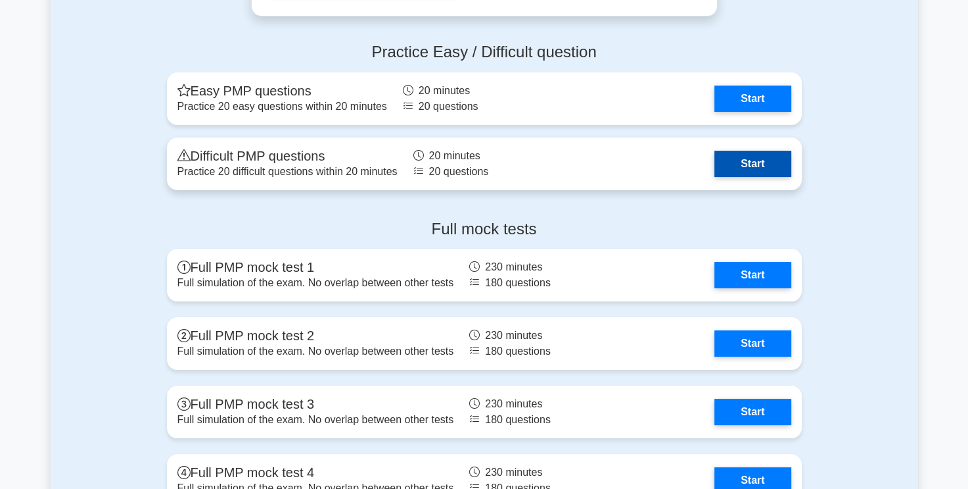
scroll to position [4861, 0]
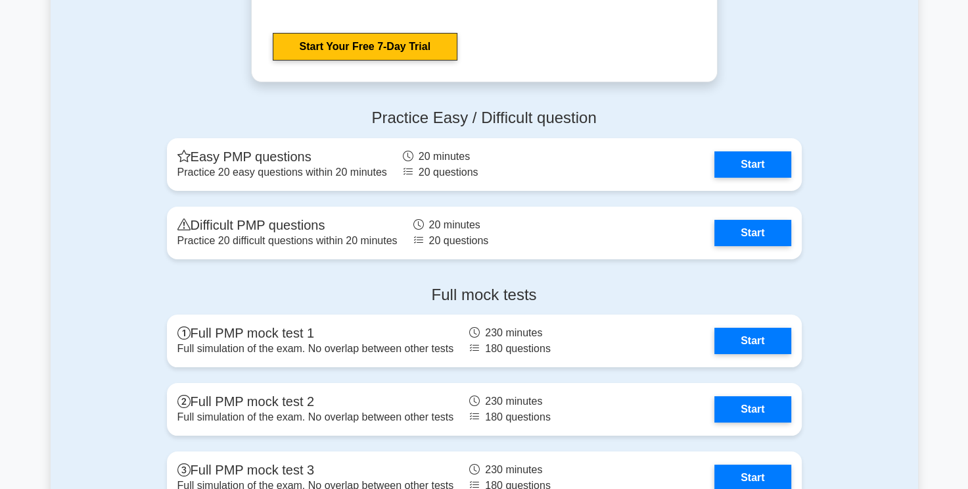
click at [471, 108] on h4 "Practice Easy / Difficult question" at bounding box center [484, 117] width 635 height 19
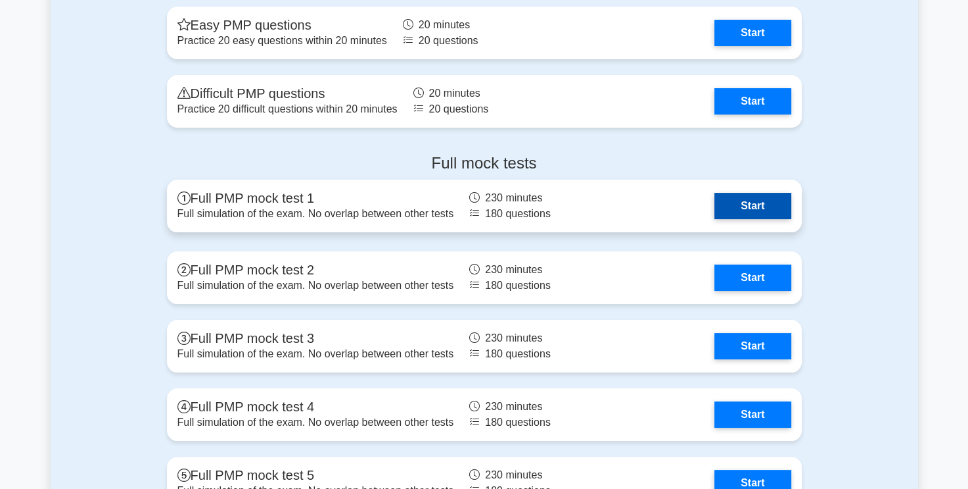
scroll to position [4927, 0]
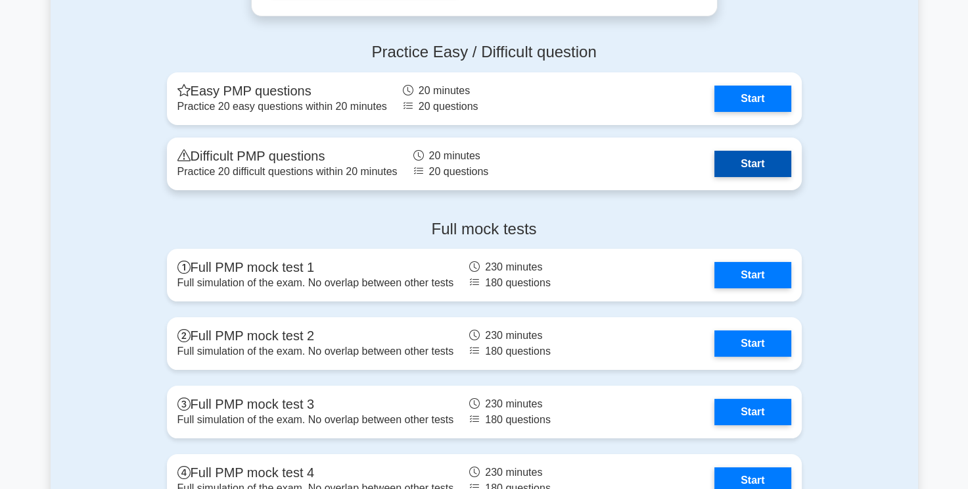
click at [742, 159] on link "Start" at bounding box center [753, 164] width 76 height 26
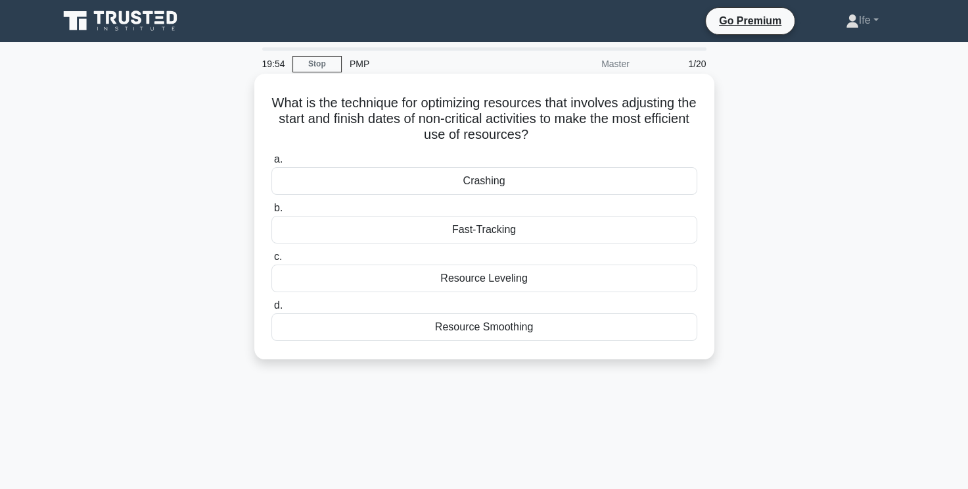
click at [542, 283] on div "Resource Leveling" at bounding box center [485, 278] width 426 height 28
click at [272, 261] on input "c. Resource Leveling" at bounding box center [272, 256] width 0 height 9
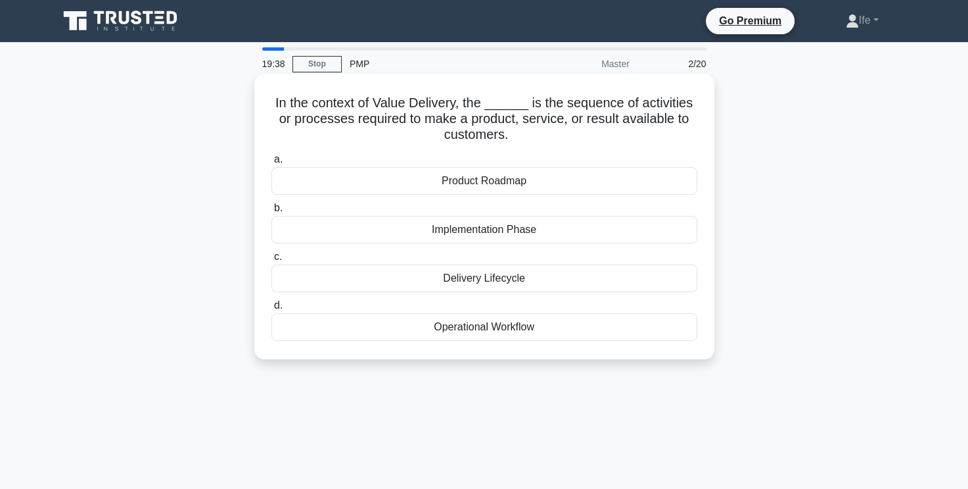
click at [531, 281] on div "Delivery Lifecycle" at bounding box center [485, 278] width 426 height 28
click at [272, 261] on input "c. Delivery Lifecycle" at bounding box center [272, 256] width 0 height 9
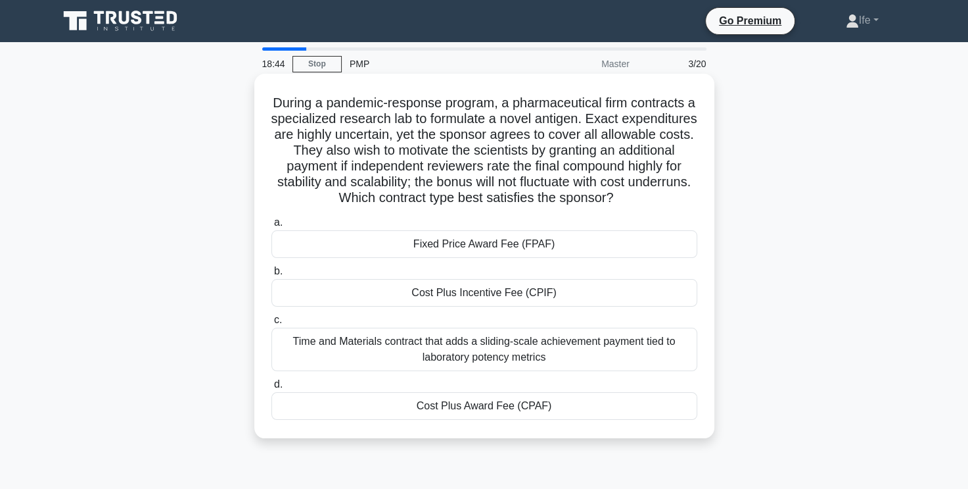
click at [525, 407] on div "Cost Plus Award Fee (CPAF)" at bounding box center [485, 406] width 426 height 28
click at [272, 389] on input "d. Cost Plus Award Fee (CPAF)" at bounding box center [272, 384] width 0 height 9
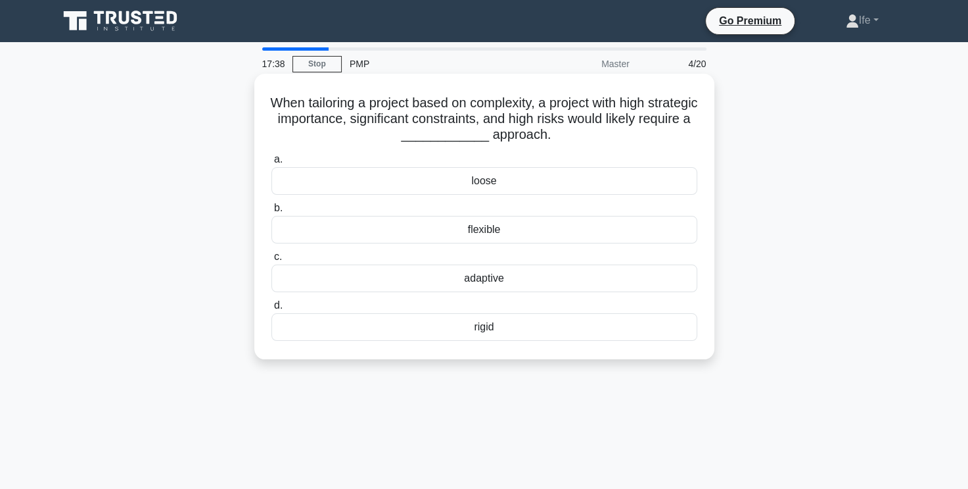
click at [509, 284] on div "adaptive" at bounding box center [485, 278] width 426 height 28
click at [272, 261] on input "c. adaptive" at bounding box center [272, 256] width 0 height 9
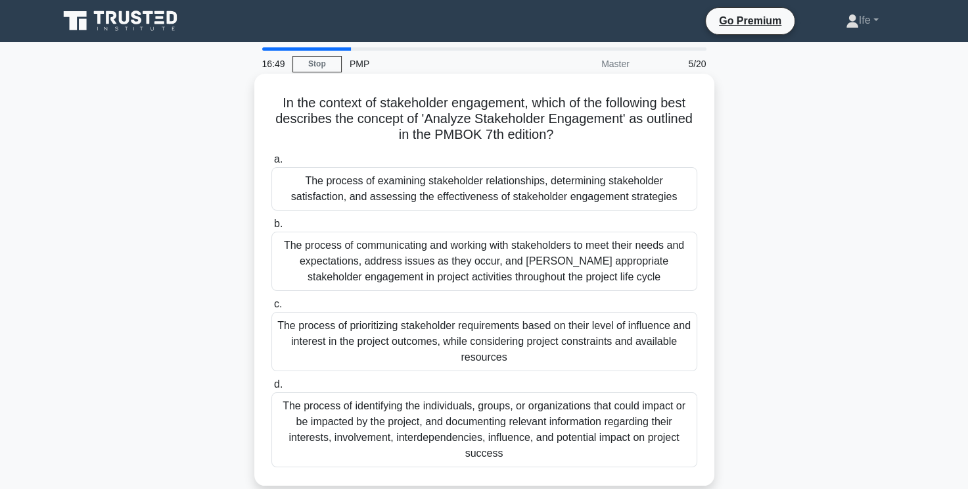
click at [573, 190] on div "The process of examining stakeholder relationships, determining stakeholder sat…" at bounding box center [485, 188] width 426 height 43
click at [272, 164] on input "a. The process of examining stakeholder relationships, determining stakeholder …" at bounding box center [272, 159] width 0 height 9
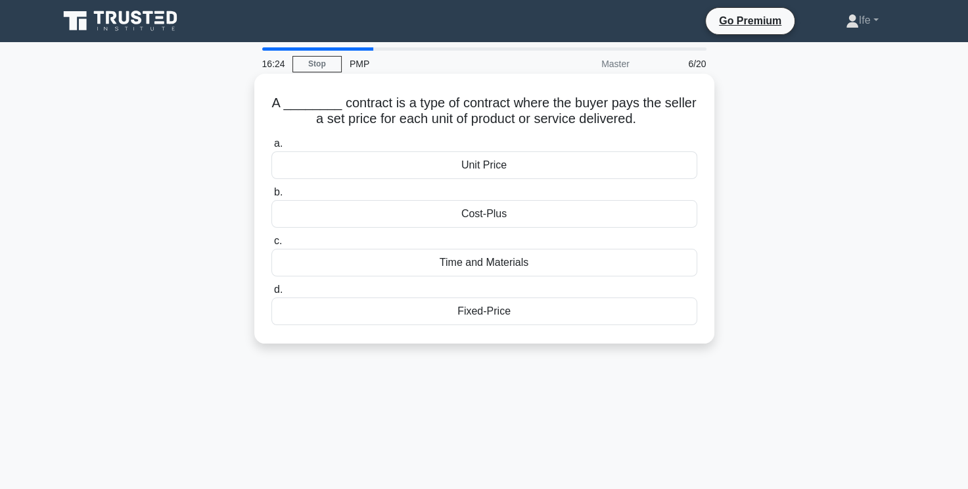
click at [513, 315] on div "Fixed-Price" at bounding box center [485, 311] width 426 height 28
click at [272, 294] on input "d. Fixed-Price" at bounding box center [272, 289] width 0 height 9
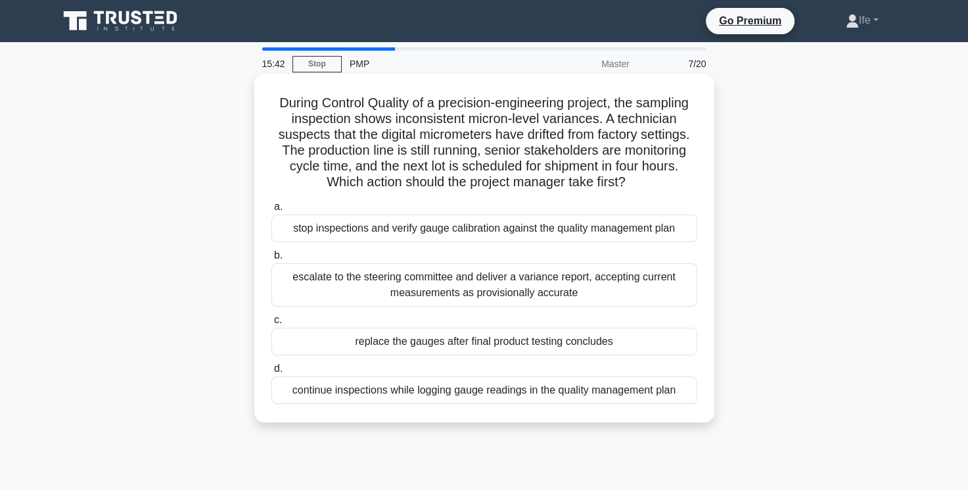
click at [545, 394] on div "continue inspections while logging gauge readings in the quality management plan" at bounding box center [485, 390] width 426 height 28
click at [272, 373] on input "d. continue inspections while logging gauge readings in the quality management …" at bounding box center [272, 368] width 0 height 9
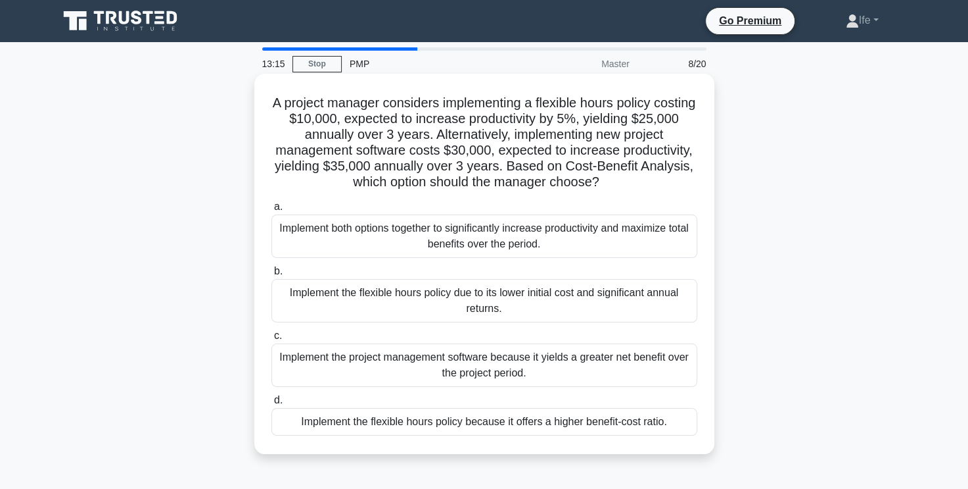
click at [550, 373] on div "Implement the project management software because it yields a greater net benef…" at bounding box center [485, 364] width 426 height 43
click at [272, 340] on input "c. Implement the project management software because it yields a greater net be…" at bounding box center [272, 335] width 0 height 9
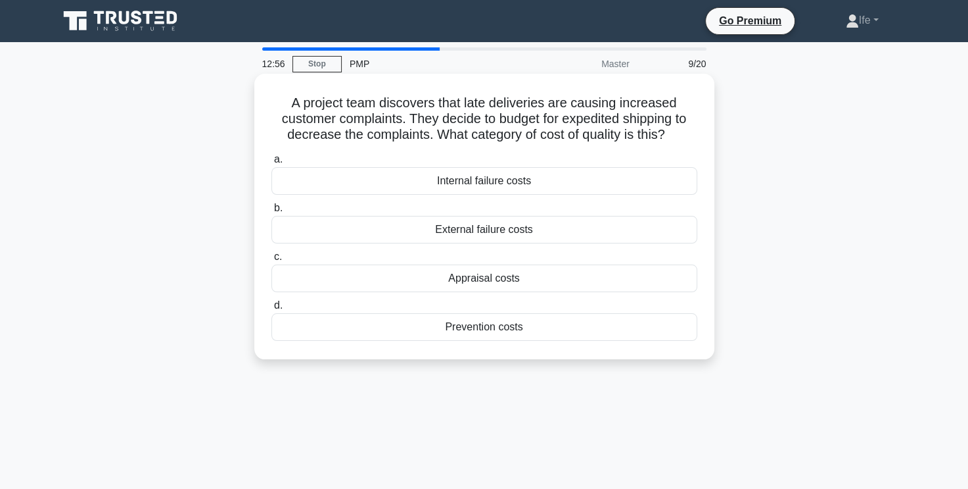
click at [535, 232] on div "External failure costs" at bounding box center [485, 230] width 426 height 28
click at [272, 212] on input "b. External failure costs" at bounding box center [272, 208] width 0 height 9
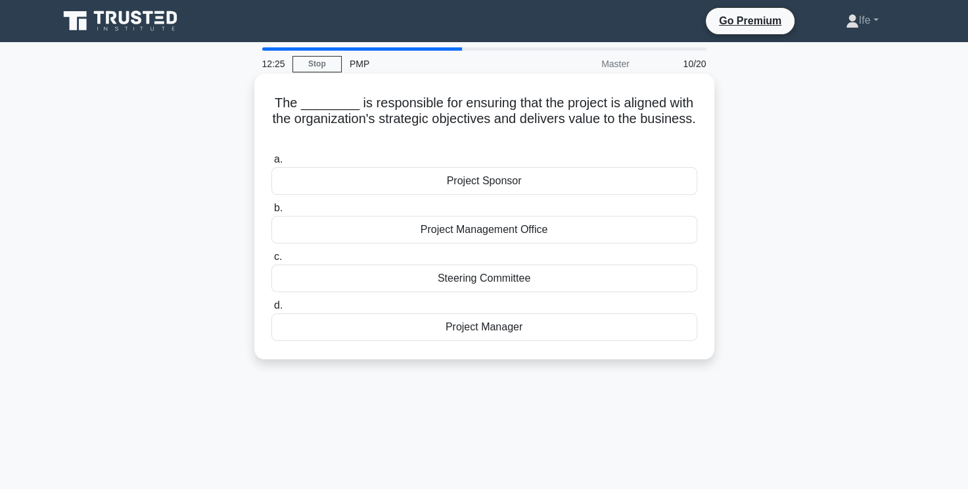
click at [503, 327] on div "Project Manager" at bounding box center [485, 327] width 426 height 28
click at [272, 310] on input "d. Project Manager" at bounding box center [272, 305] width 0 height 9
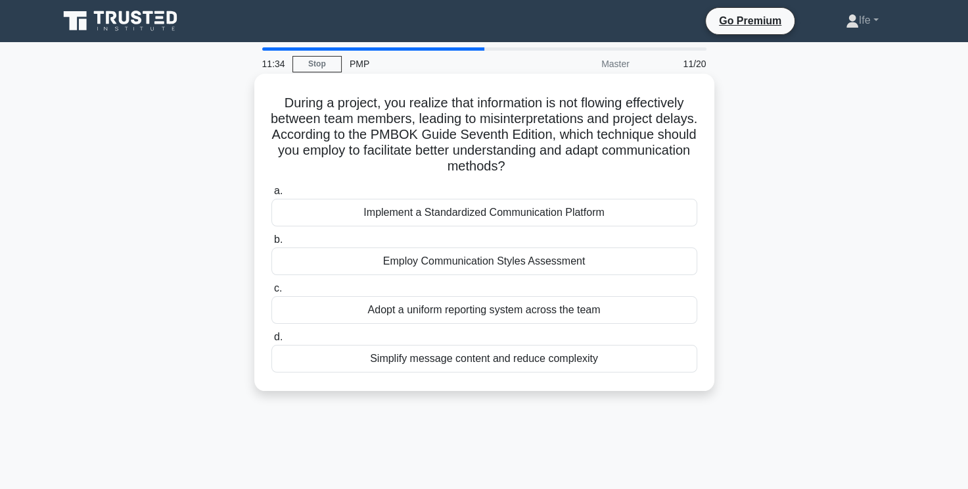
click at [554, 360] on div "Simplify message content and reduce complexity" at bounding box center [485, 359] width 426 height 28
click at [272, 341] on input "d. Simplify message content and reduce complexity" at bounding box center [272, 337] width 0 height 9
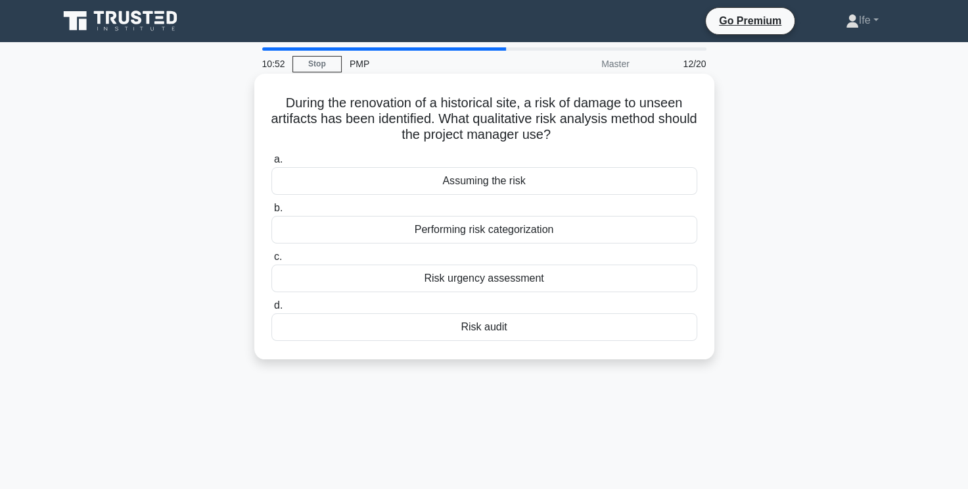
click at [555, 230] on div "Performing risk categorization" at bounding box center [485, 230] width 426 height 28
click at [272, 212] on input "b. Performing risk categorization" at bounding box center [272, 208] width 0 height 9
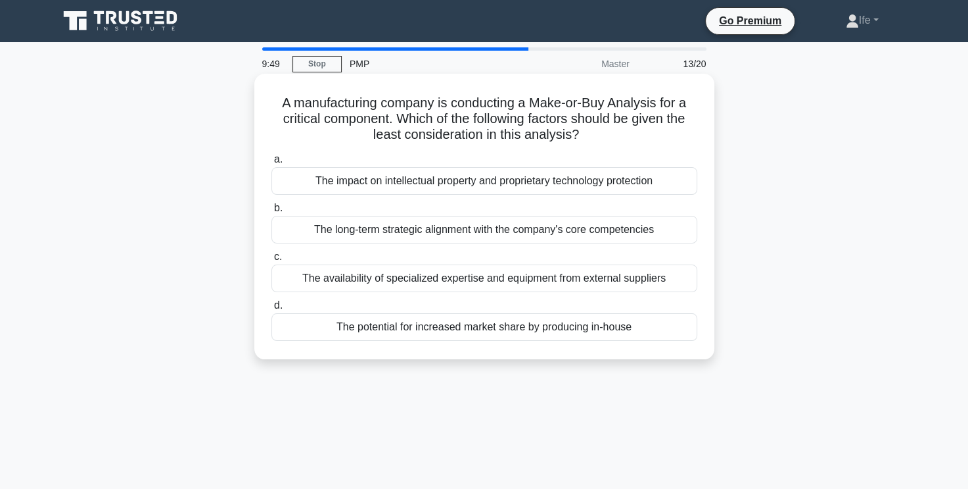
click at [596, 176] on div "The impact on intellectual property and proprietary technology protection" at bounding box center [485, 181] width 426 height 28
click at [272, 164] on input "a. The impact on intellectual property and proprietary technology protection" at bounding box center [272, 159] width 0 height 9
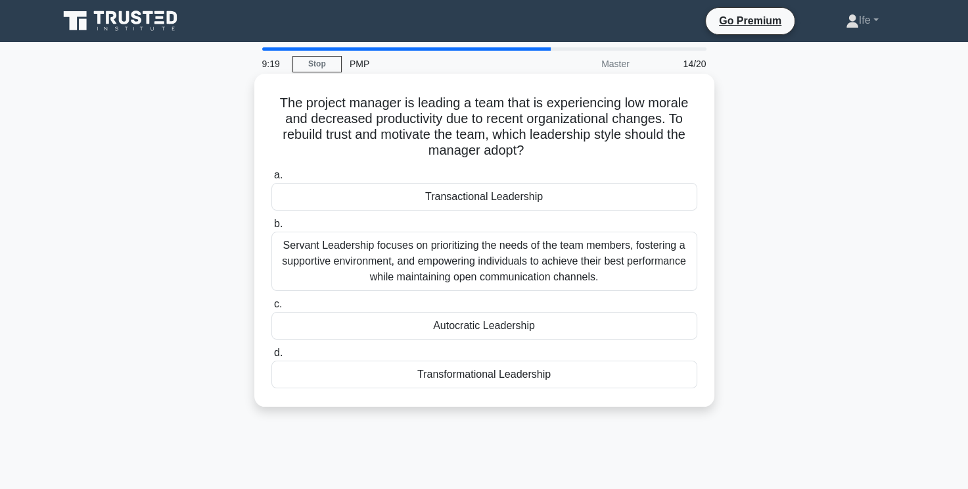
click at [581, 268] on div "Servant Leadership focuses on prioritizing the needs of the team members, foste…" at bounding box center [485, 260] width 426 height 59
click at [272, 228] on input "b. Servant Leadership focuses on prioritizing the needs of the team members, fo…" at bounding box center [272, 224] width 0 height 9
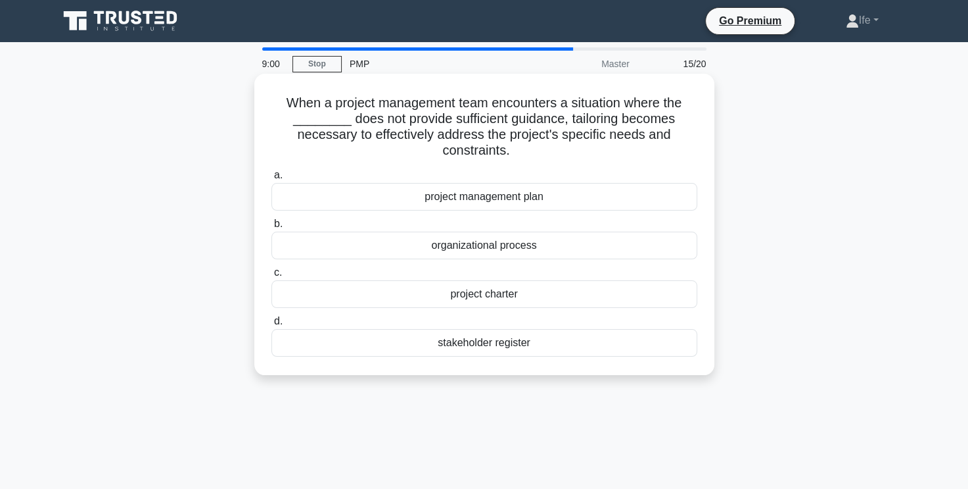
click at [533, 250] on div "organizational process" at bounding box center [485, 245] width 426 height 28
click at [272, 228] on input "b. organizational process" at bounding box center [272, 224] width 0 height 9
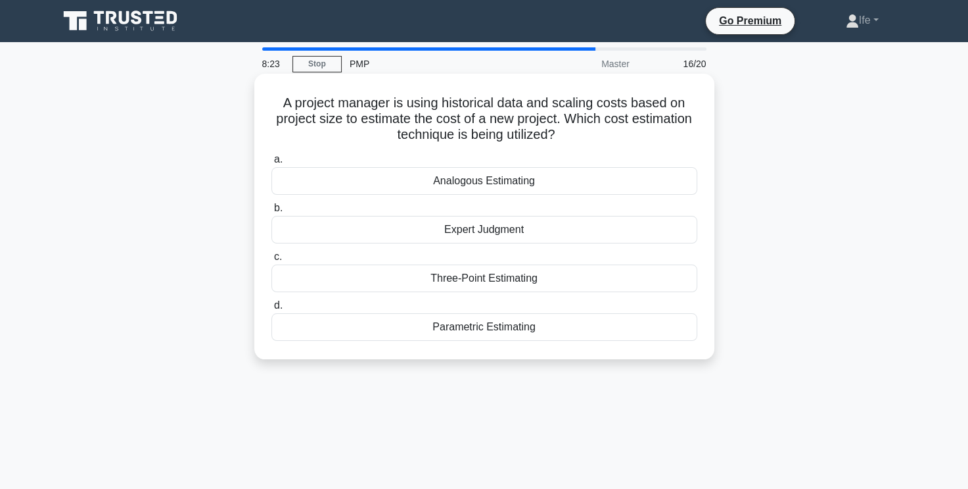
click at [553, 189] on div "Analogous Estimating" at bounding box center [485, 181] width 426 height 28
click at [272, 164] on input "a. Analogous Estimating" at bounding box center [272, 159] width 0 height 9
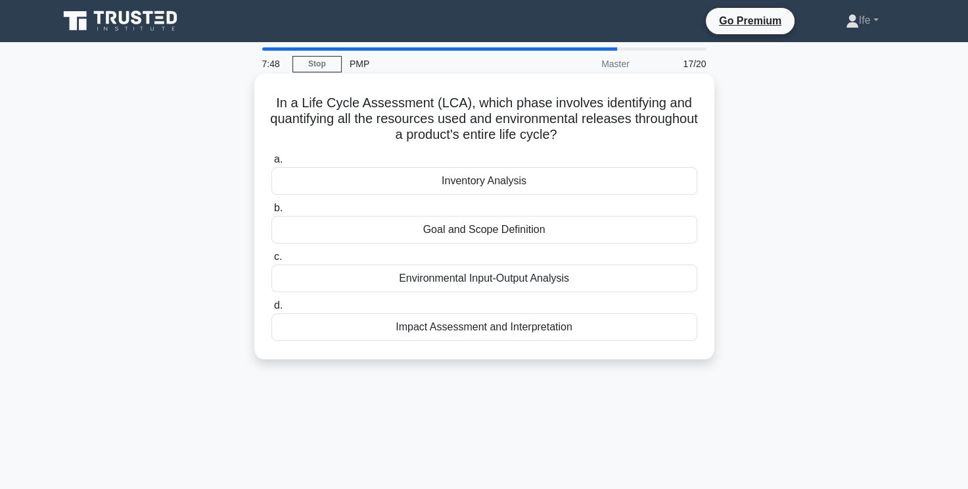
click at [523, 281] on div "Environmental Input-Output Analysis" at bounding box center [485, 278] width 426 height 28
click at [272, 261] on input "c. Environmental Input-Output Analysis" at bounding box center [272, 256] width 0 height 9
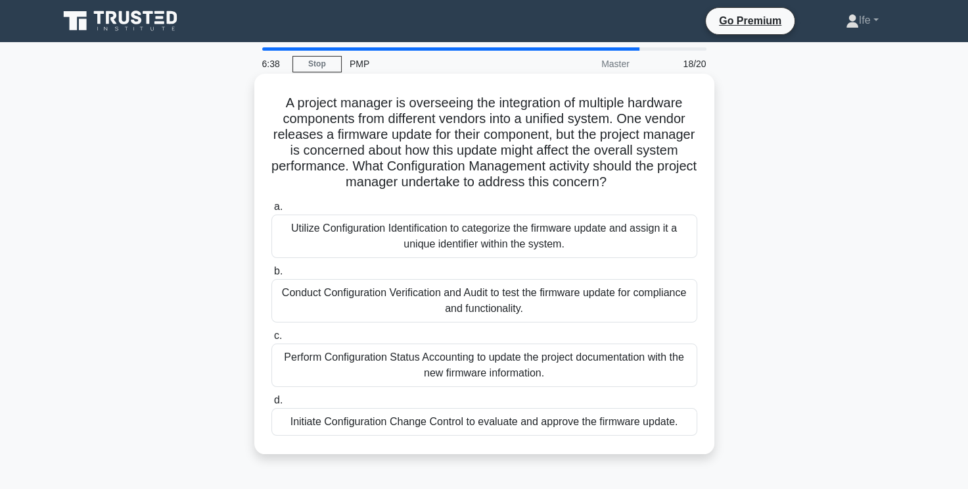
click at [629, 298] on div "Conduct Configuration Verification and Audit to test the firmware update for co…" at bounding box center [485, 300] width 426 height 43
click at [272, 275] on input "b. Conduct Configuration Verification and Audit to test the firmware update for…" at bounding box center [272, 271] width 0 height 9
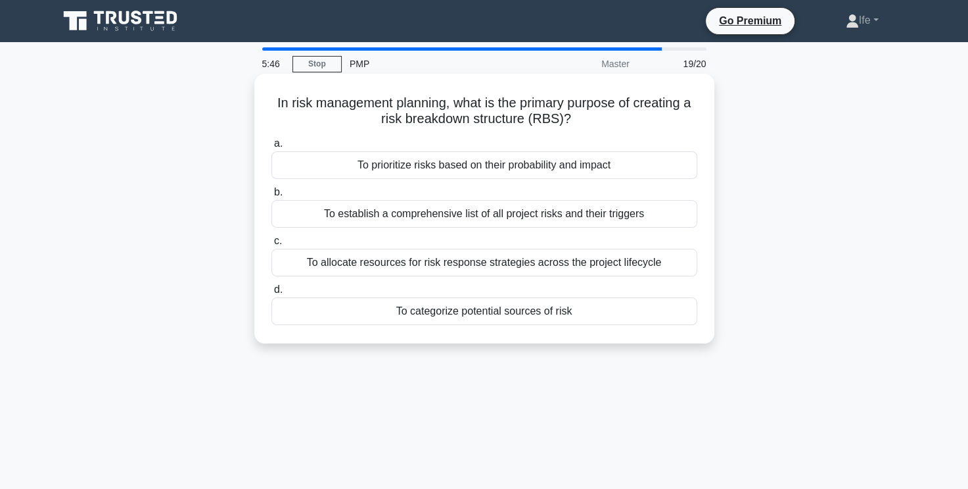
click at [547, 214] on div "To establish a comprehensive list of all project risks and their triggers" at bounding box center [485, 214] width 426 height 28
click at [272, 197] on input "b. To establish a comprehensive list of all project risks and their triggers" at bounding box center [272, 192] width 0 height 9
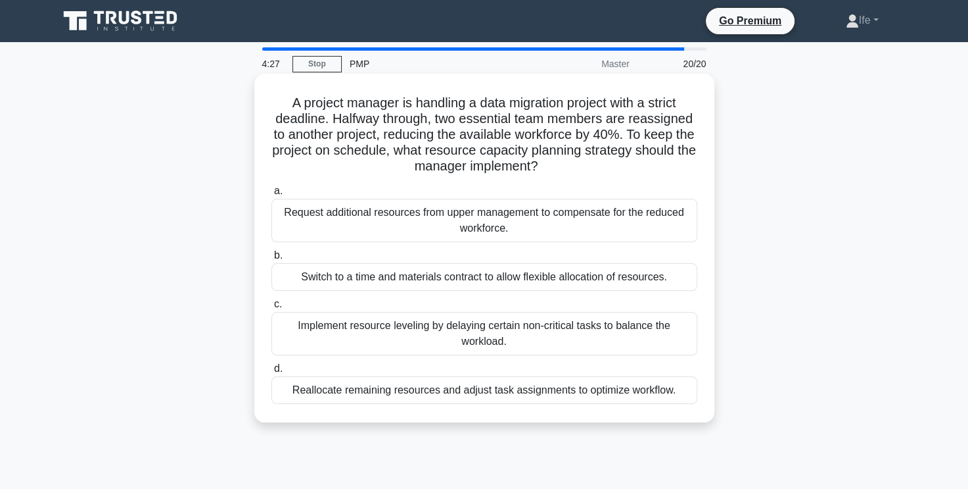
click at [558, 320] on div "Implement resource leveling by delaying certain non-critical tasks to balance t…" at bounding box center [485, 333] width 426 height 43
click at [272, 308] on input "c. Implement resource leveling by delaying certain non-critical tasks to balanc…" at bounding box center [272, 304] width 0 height 9
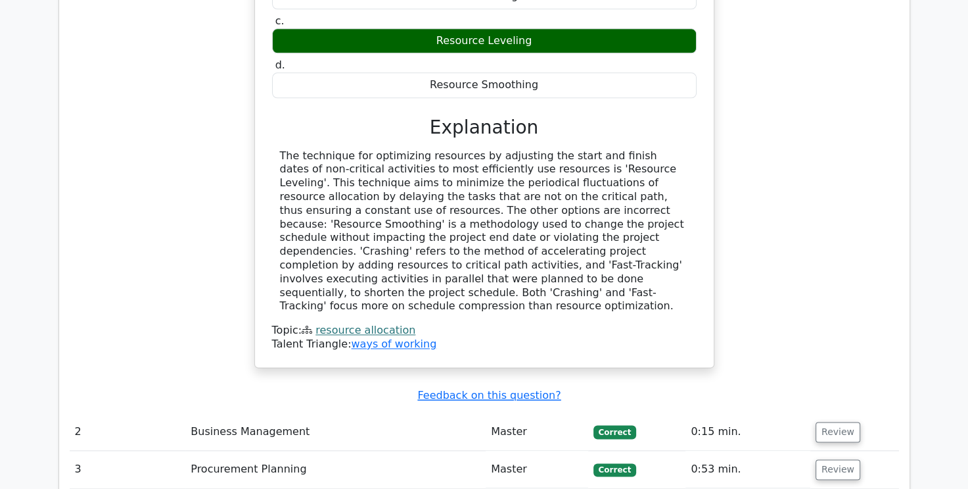
scroll to position [1775, 0]
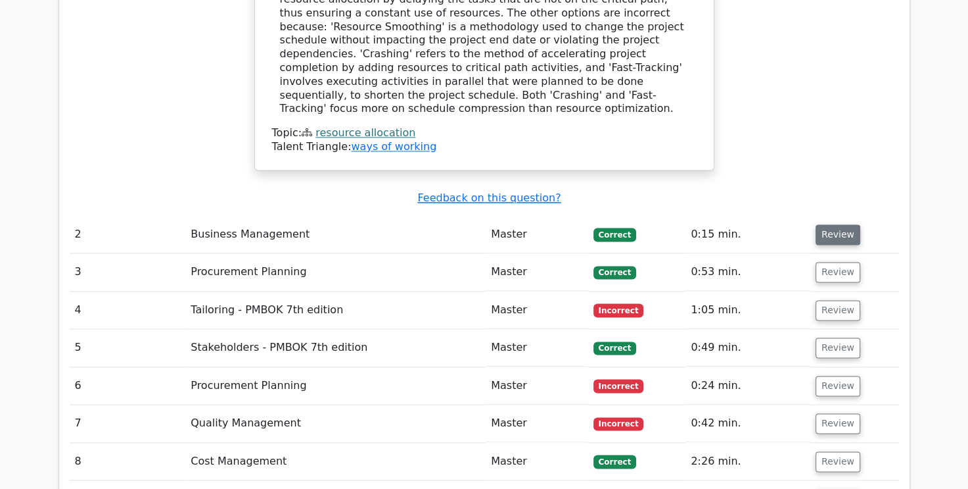
click at [834, 224] on button "Review" at bounding box center [838, 234] width 45 height 20
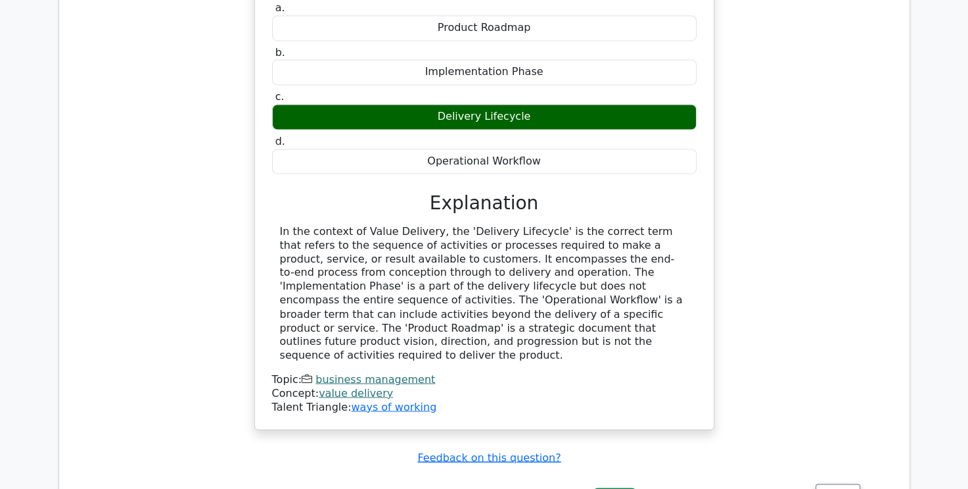
scroll to position [2301, 0]
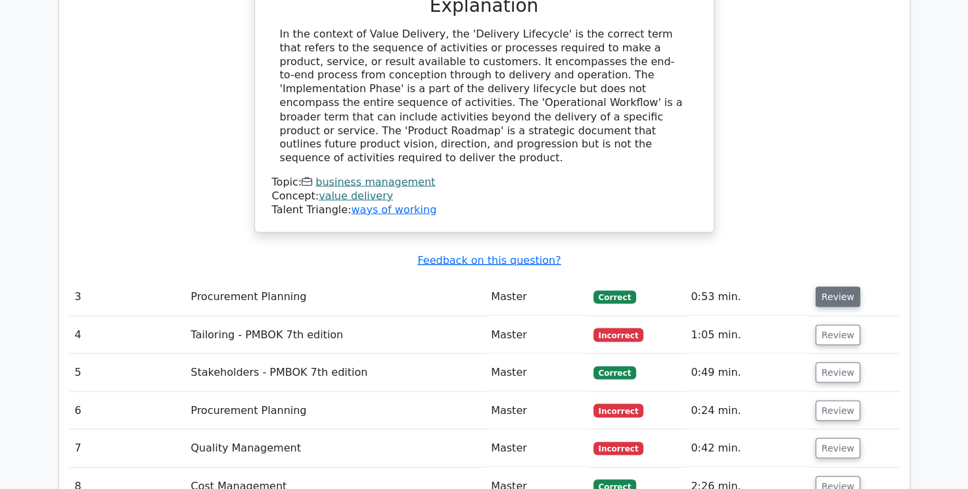
click at [834, 286] on button "Review" at bounding box center [838, 296] width 45 height 20
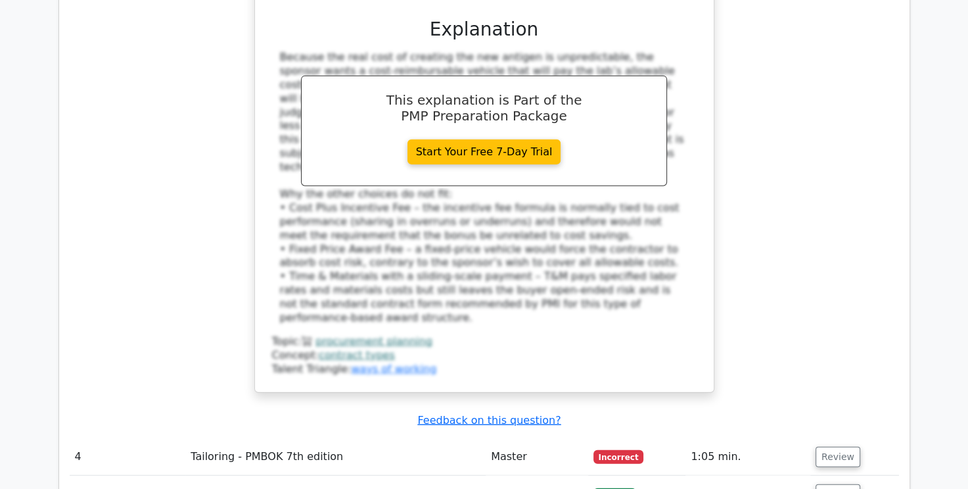
scroll to position [3024, 0]
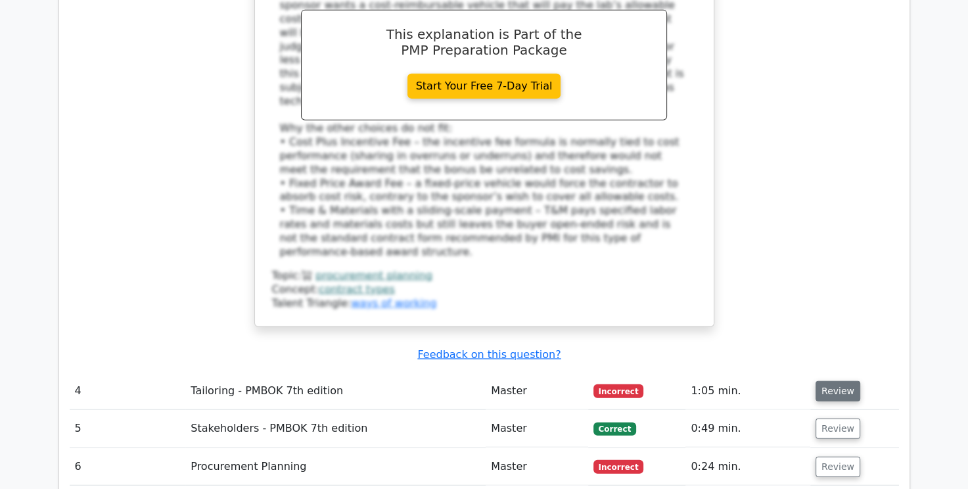
click at [833, 381] on button "Review" at bounding box center [838, 391] width 45 height 20
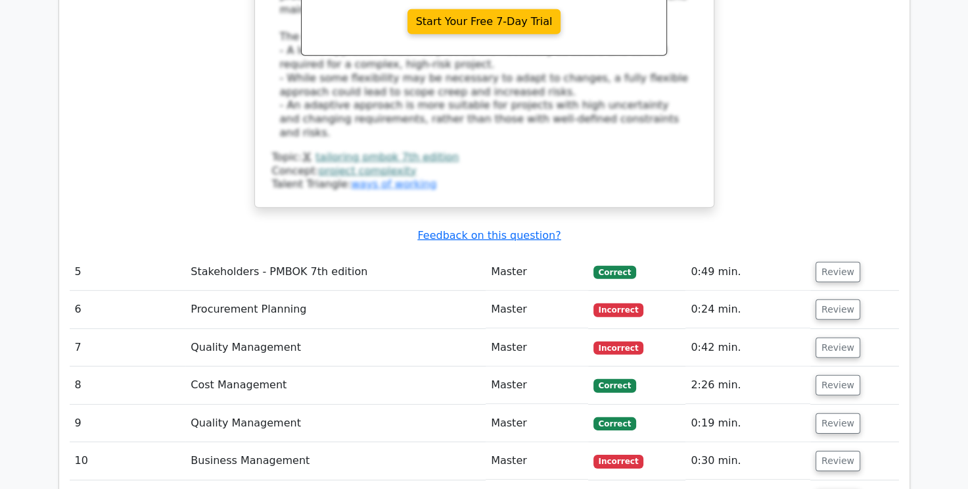
scroll to position [3879, 0]
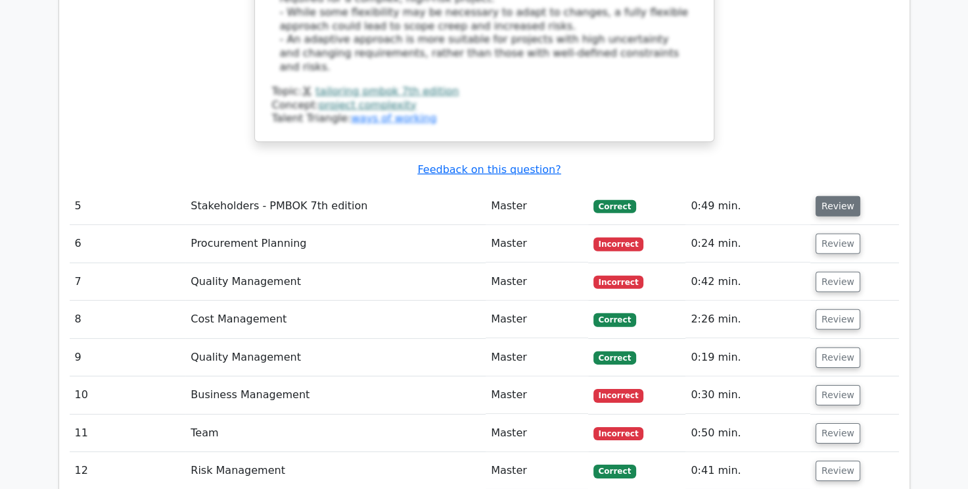
click at [831, 196] on button "Review" at bounding box center [838, 206] width 45 height 20
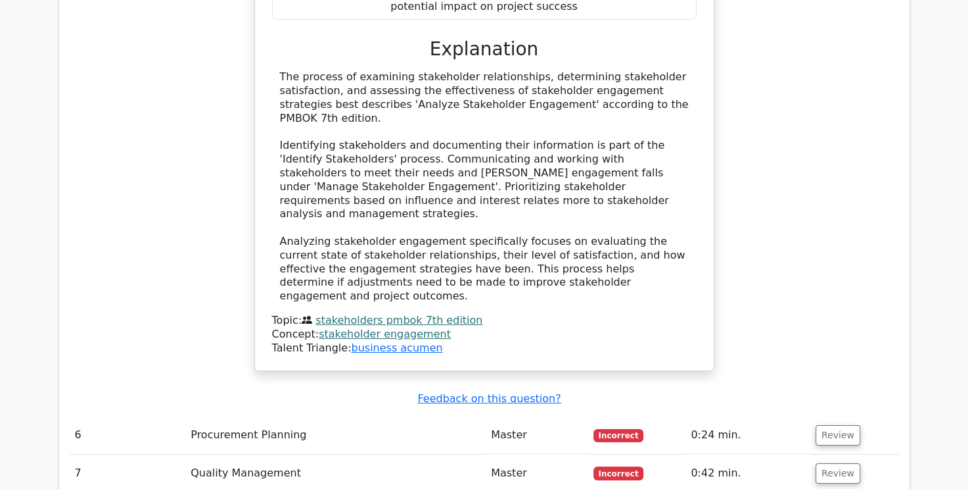
scroll to position [4537, 0]
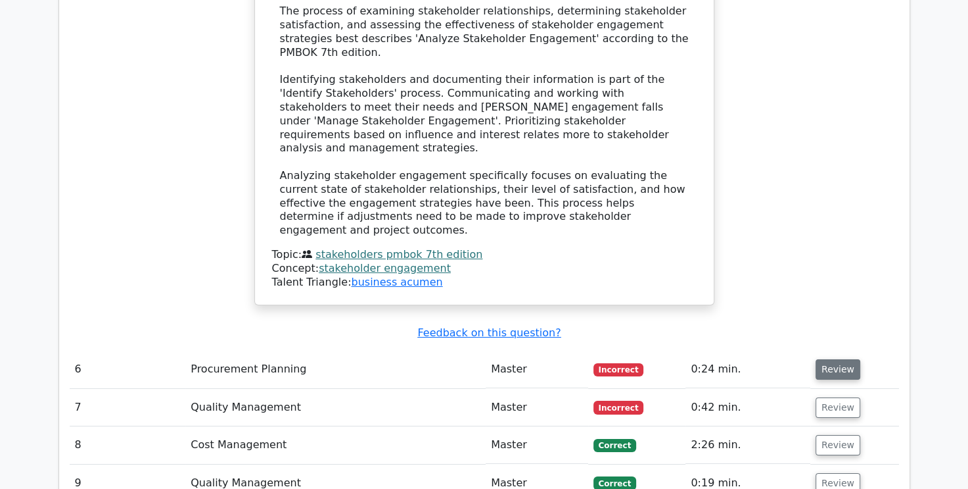
click at [826, 359] on button "Review" at bounding box center [838, 369] width 45 height 20
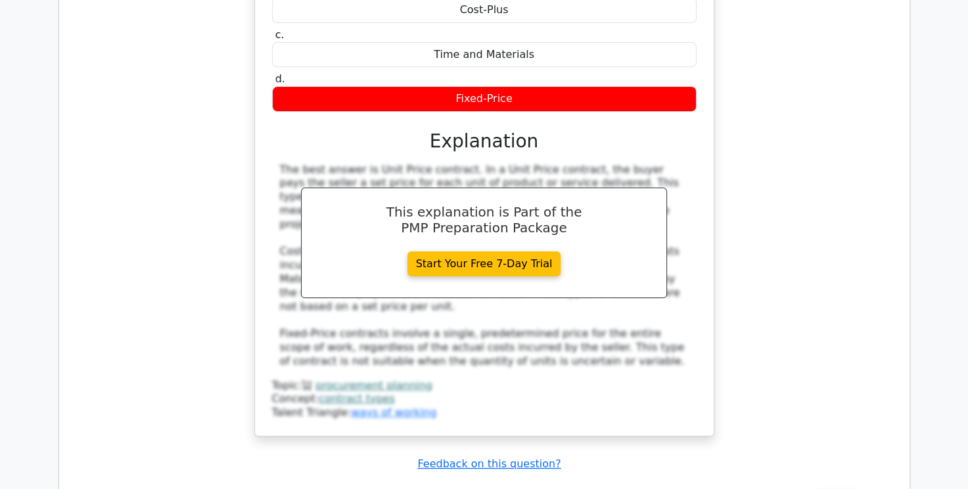
scroll to position [5128, 0]
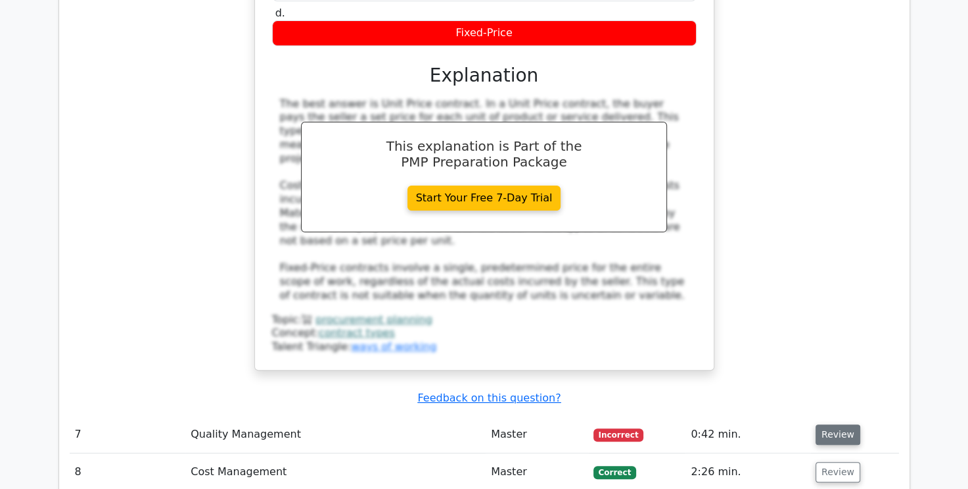
click at [842, 424] on button "Review" at bounding box center [838, 434] width 45 height 20
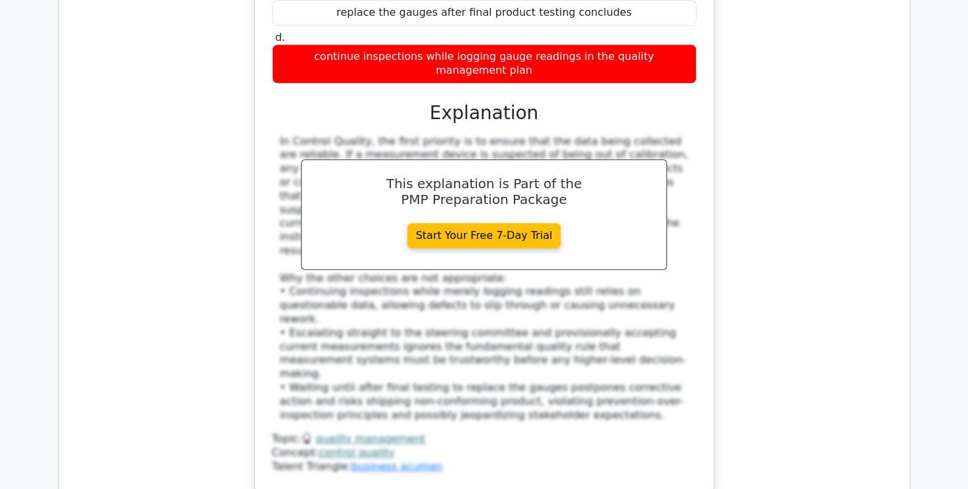
scroll to position [5983, 0]
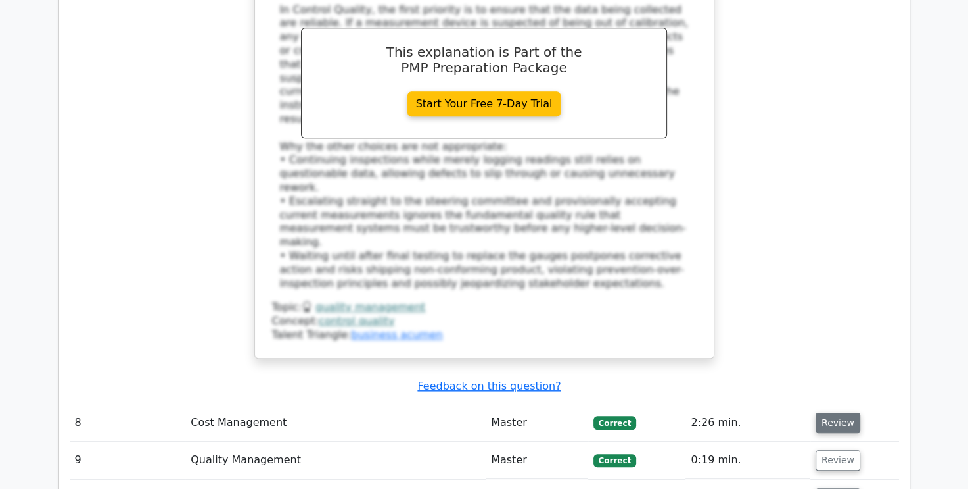
click at [839, 412] on button "Review" at bounding box center [838, 422] width 45 height 20
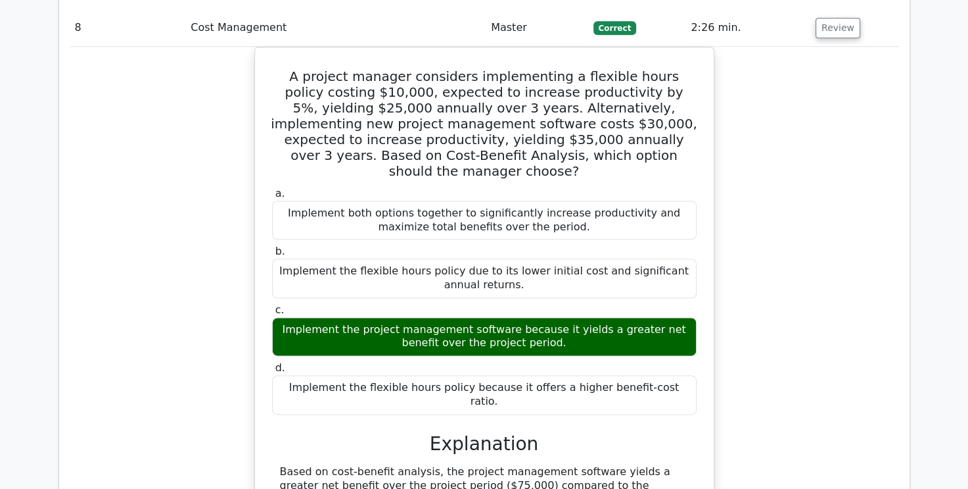
scroll to position [6509, 0]
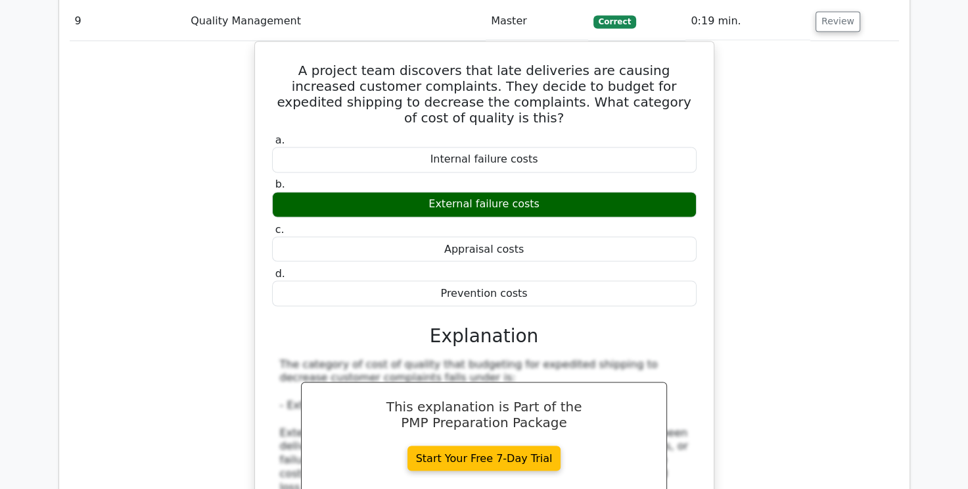
scroll to position [7167, 0]
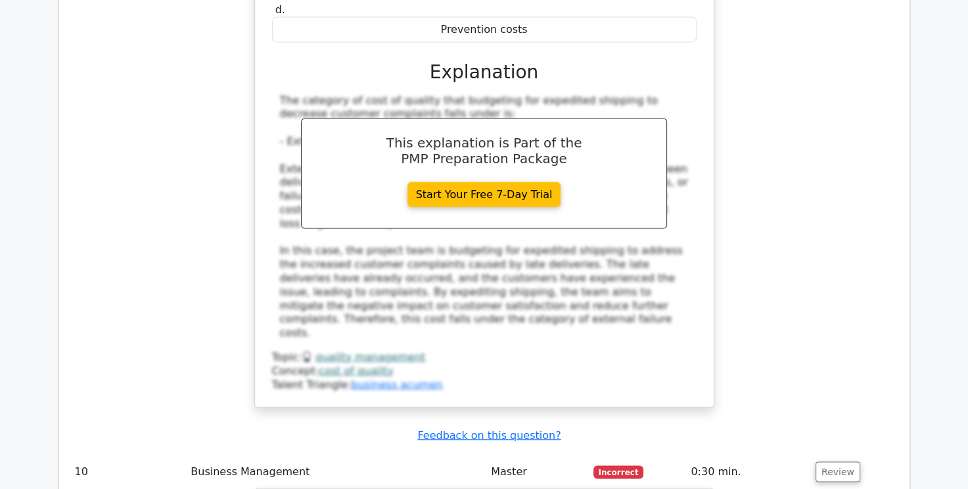
drag, startPoint x: 349, startPoint y: 117, endPoint x: 541, endPoint y: 141, distance: 193.5
drag, startPoint x: 541, startPoint y: 141, endPoint x: 518, endPoint y: 124, distance: 28.7
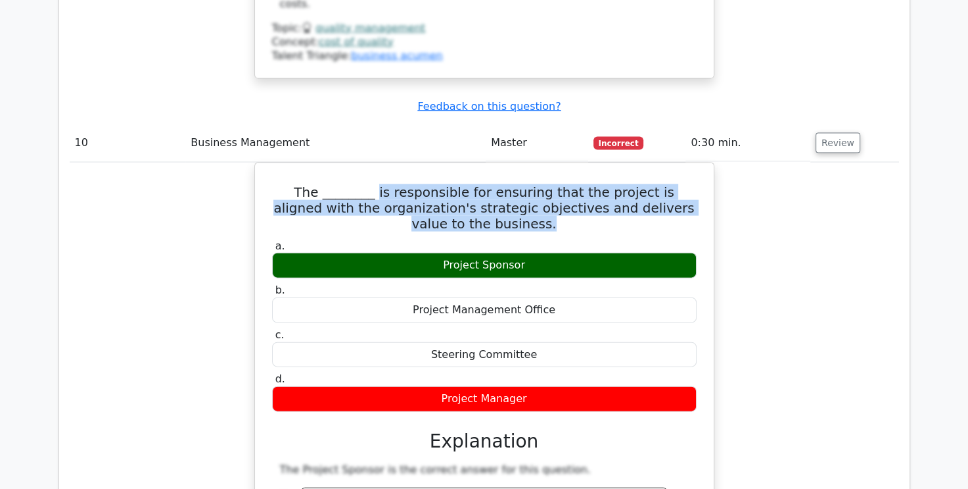
scroll to position [7956, 0]
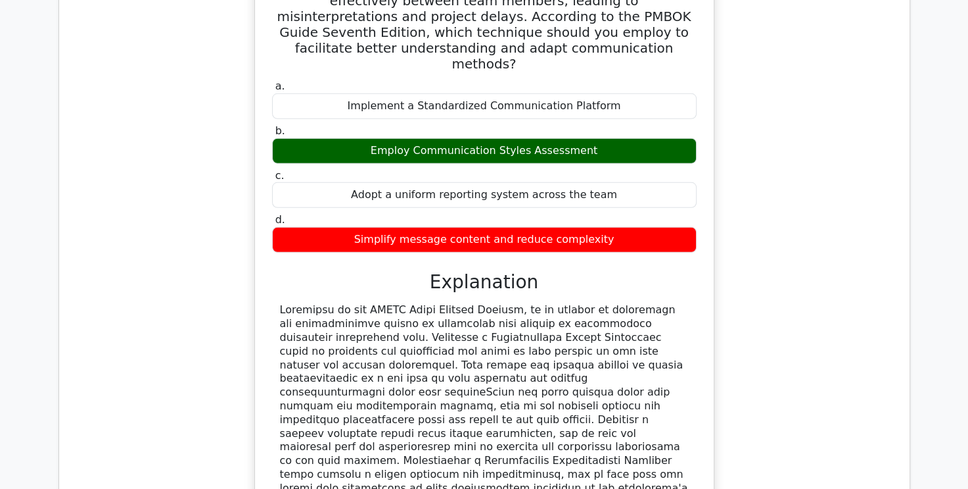
scroll to position [8745, 0]
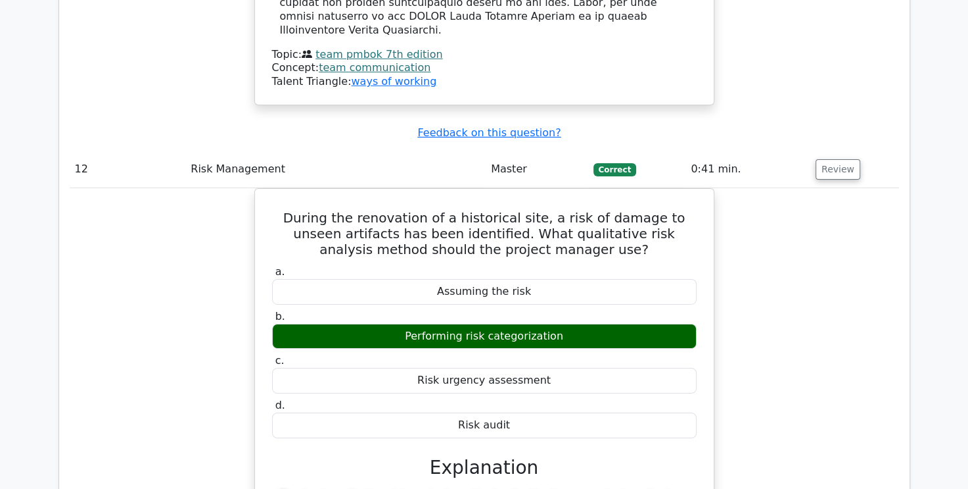
scroll to position [9205, 0]
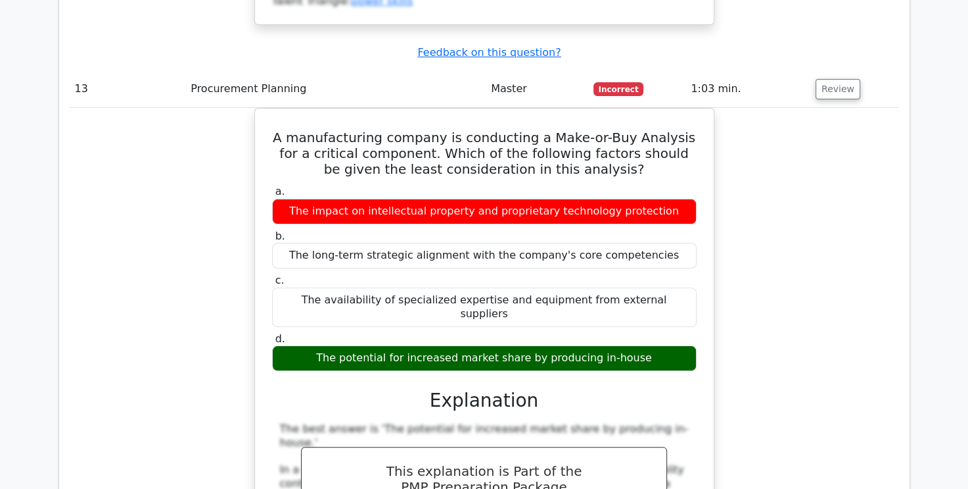
scroll to position [10060, 0]
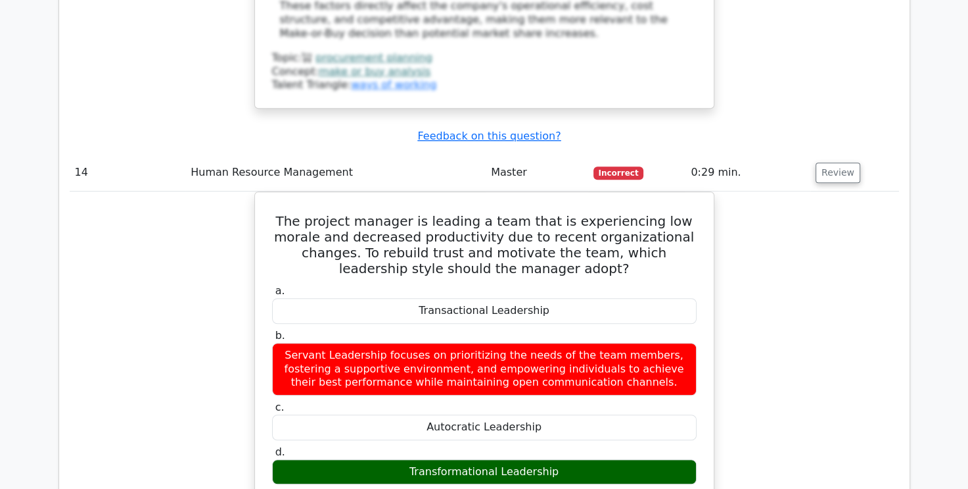
scroll to position [10651, 0]
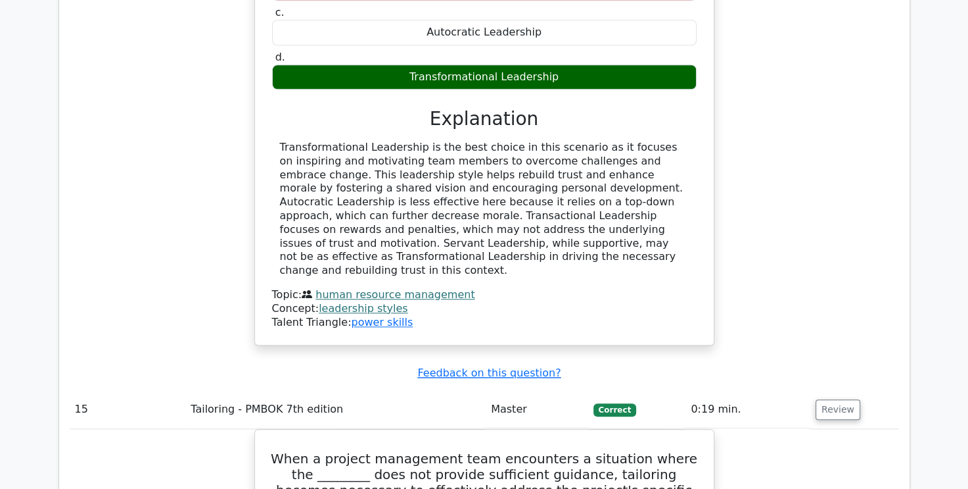
scroll to position [11374, 0]
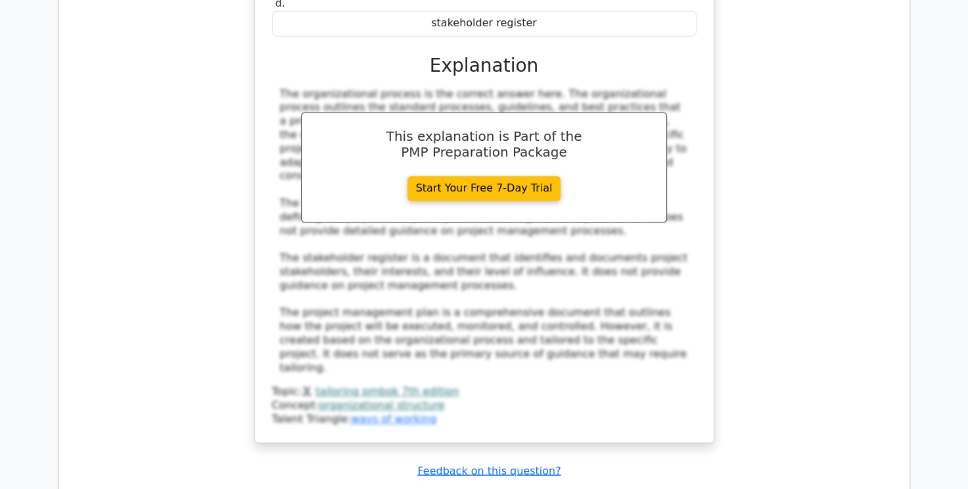
scroll to position [11966, 0]
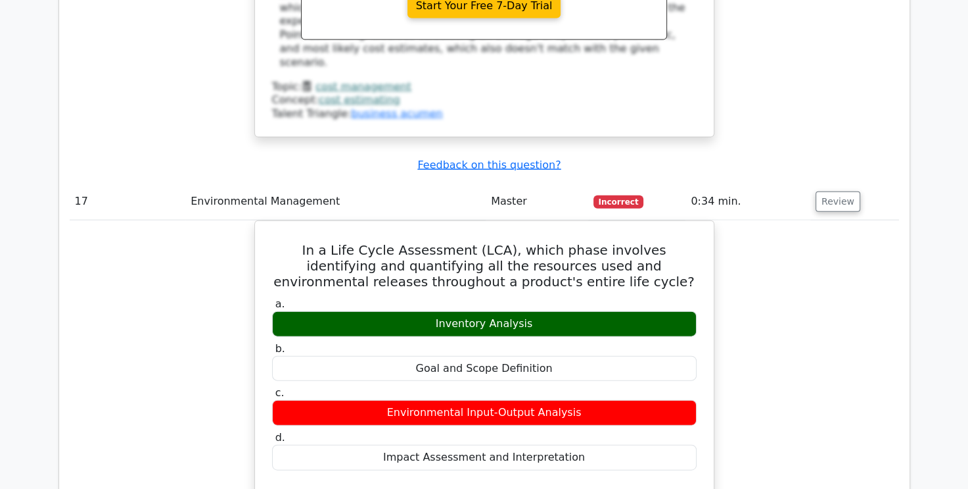
scroll to position [12755, 0]
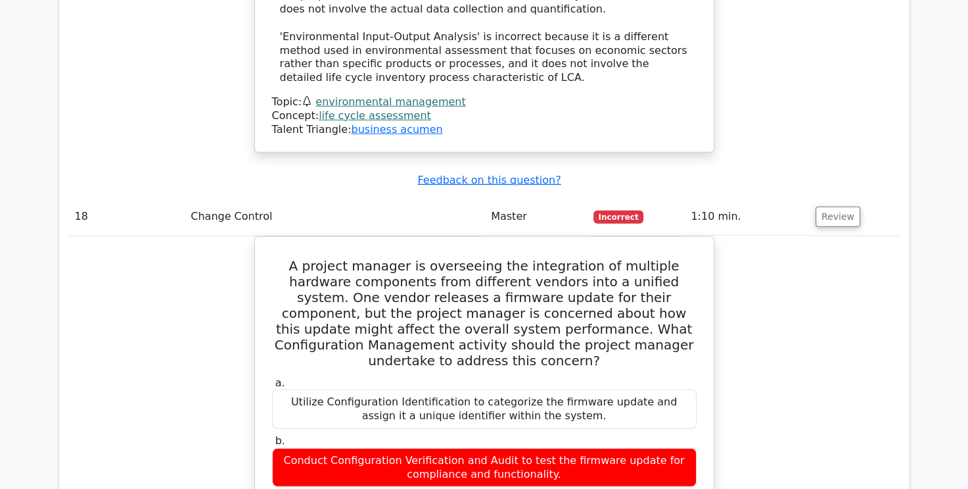
scroll to position [13413, 0]
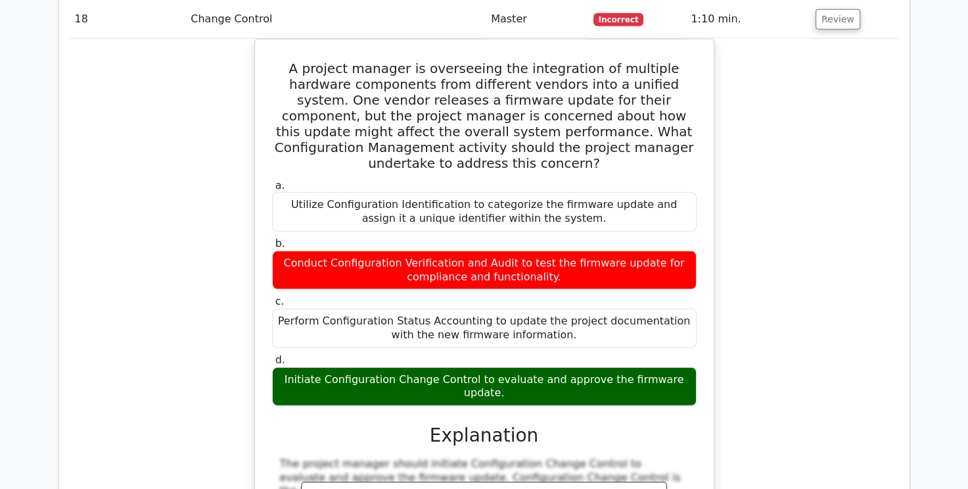
drag, startPoint x: 460, startPoint y: 85, endPoint x: 586, endPoint y: 108, distance: 127.7
drag, startPoint x: 586, startPoint y: 108, endPoint x: 570, endPoint y: 107, distance: 15.8
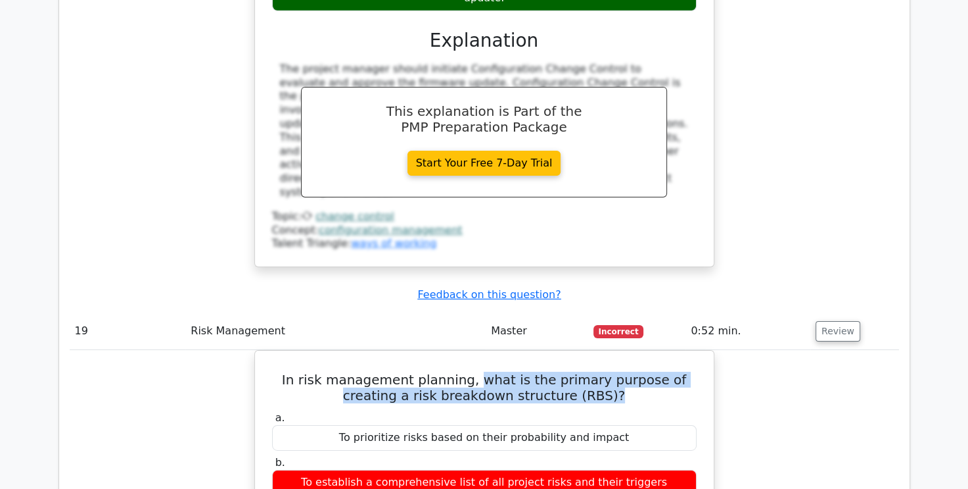
scroll to position [14004, 0]
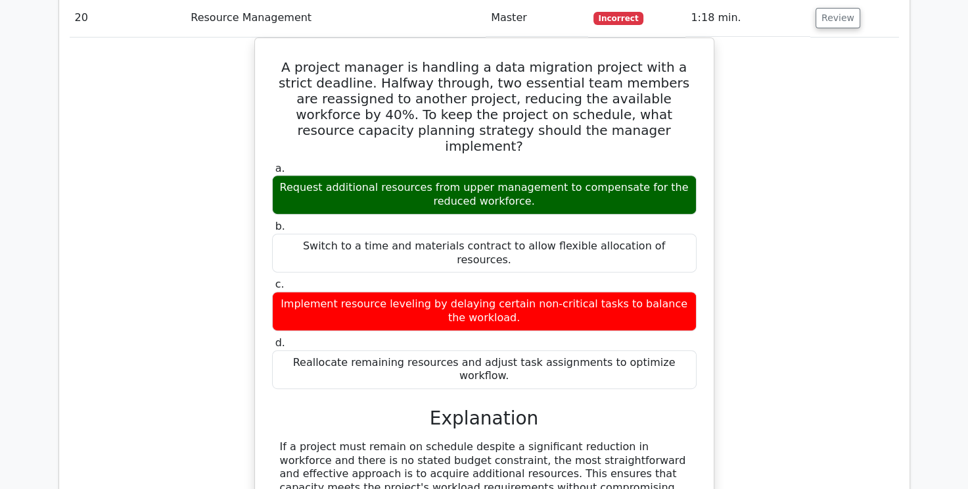
scroll to position [15004, 0]
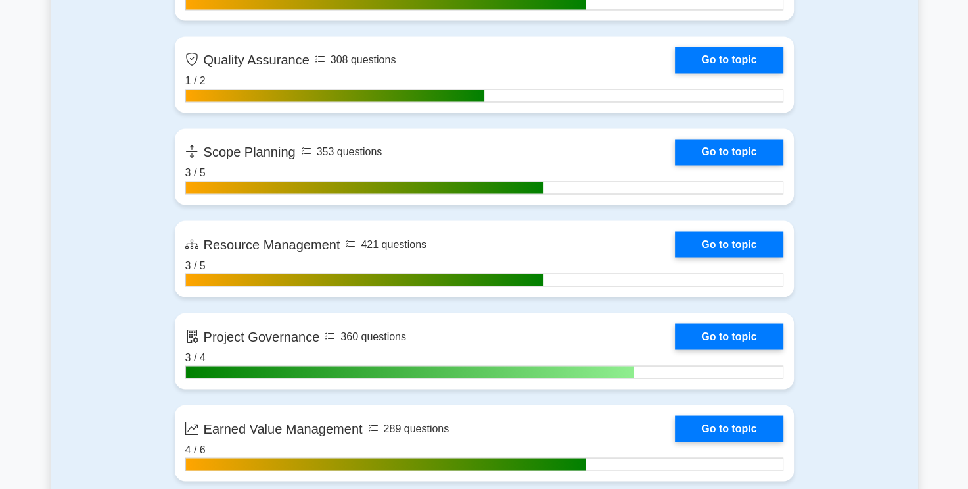
scroll to position [2433, 0]
